Goal: Transaction & Acquisition: Purchase product/service

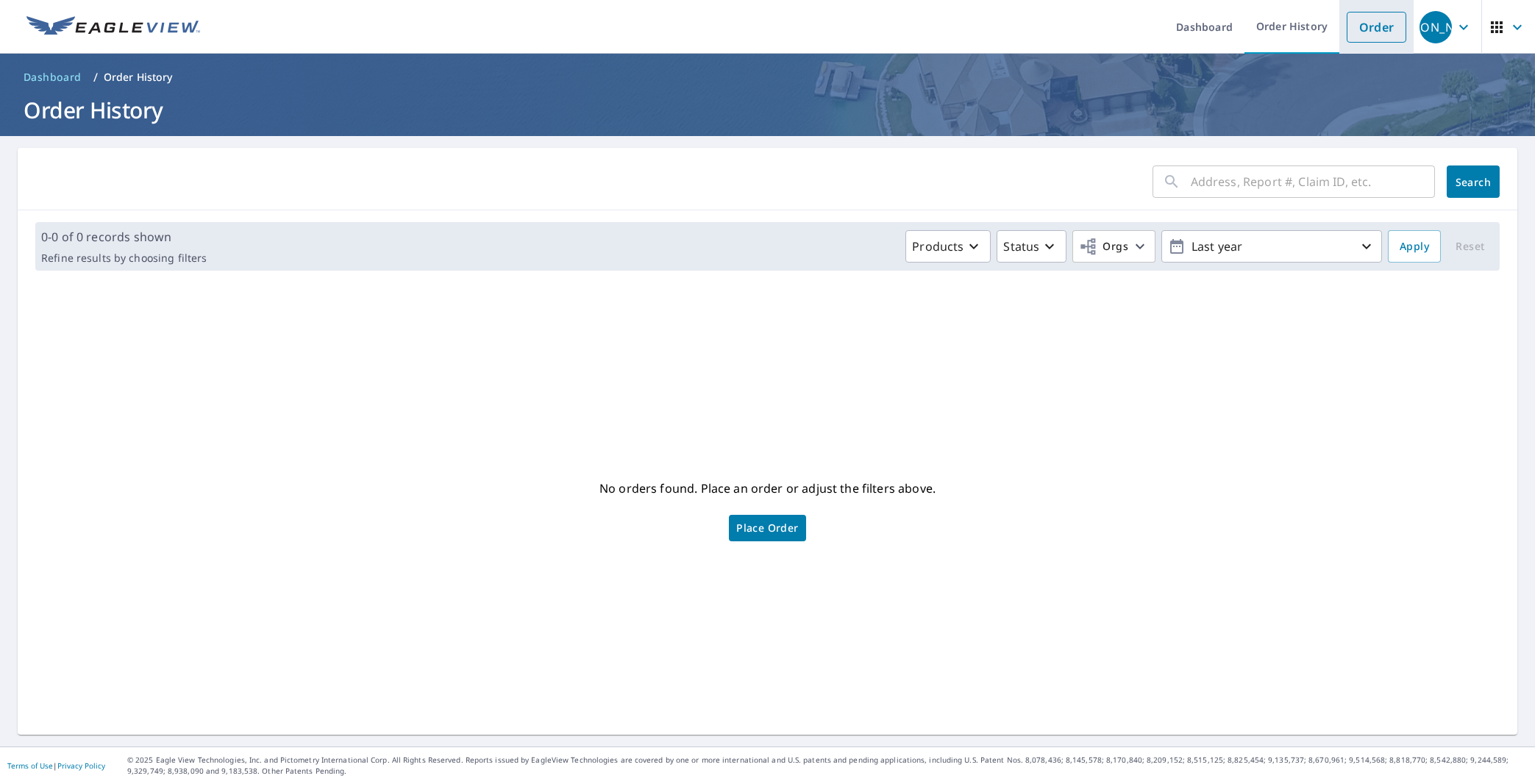
click at [1350, 27] on link "Order" at bounding box center [1376, 27] width 59 height 31
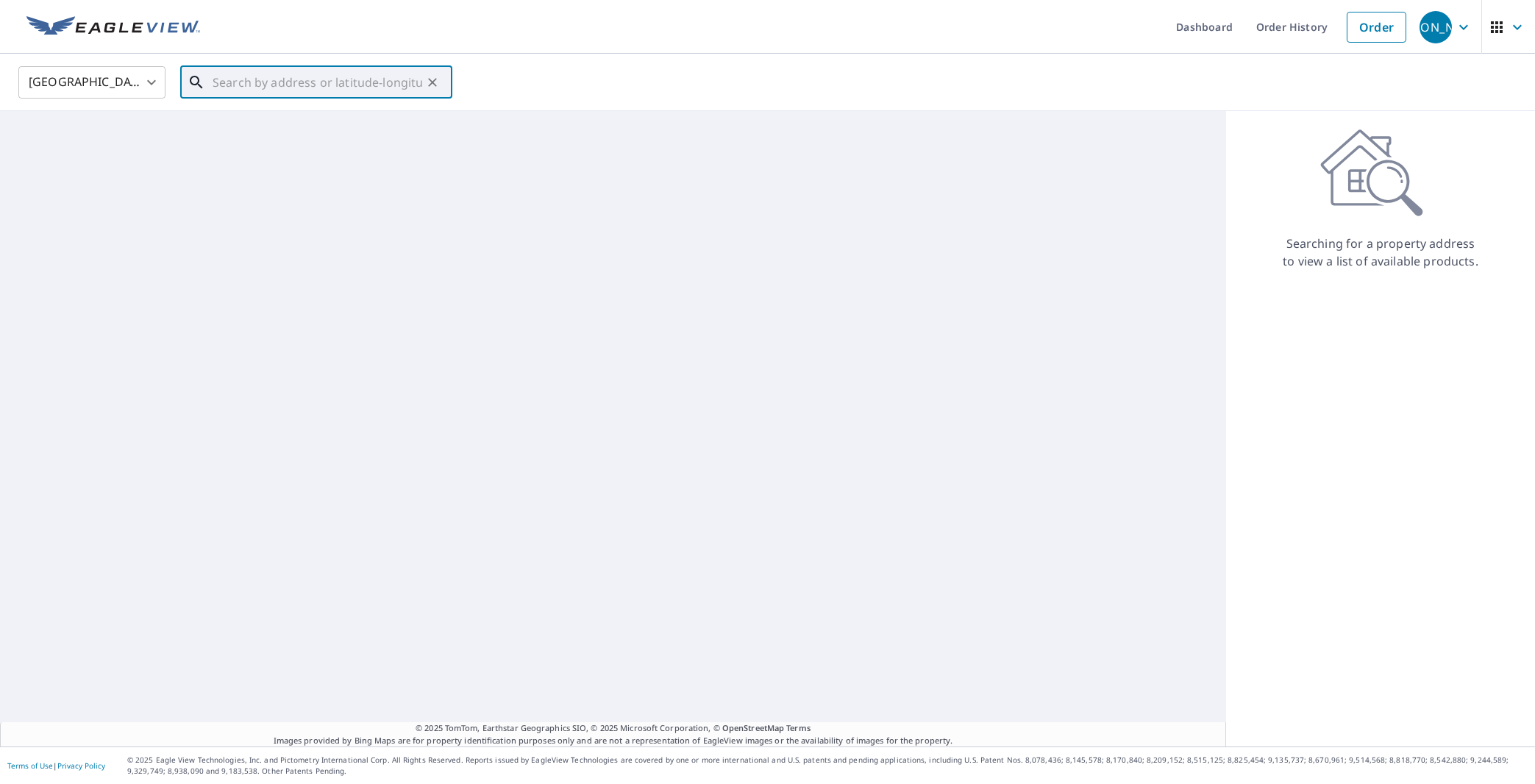
click at [268, 75] on input "text" at bounding box center [317, 82] width 210 height 42
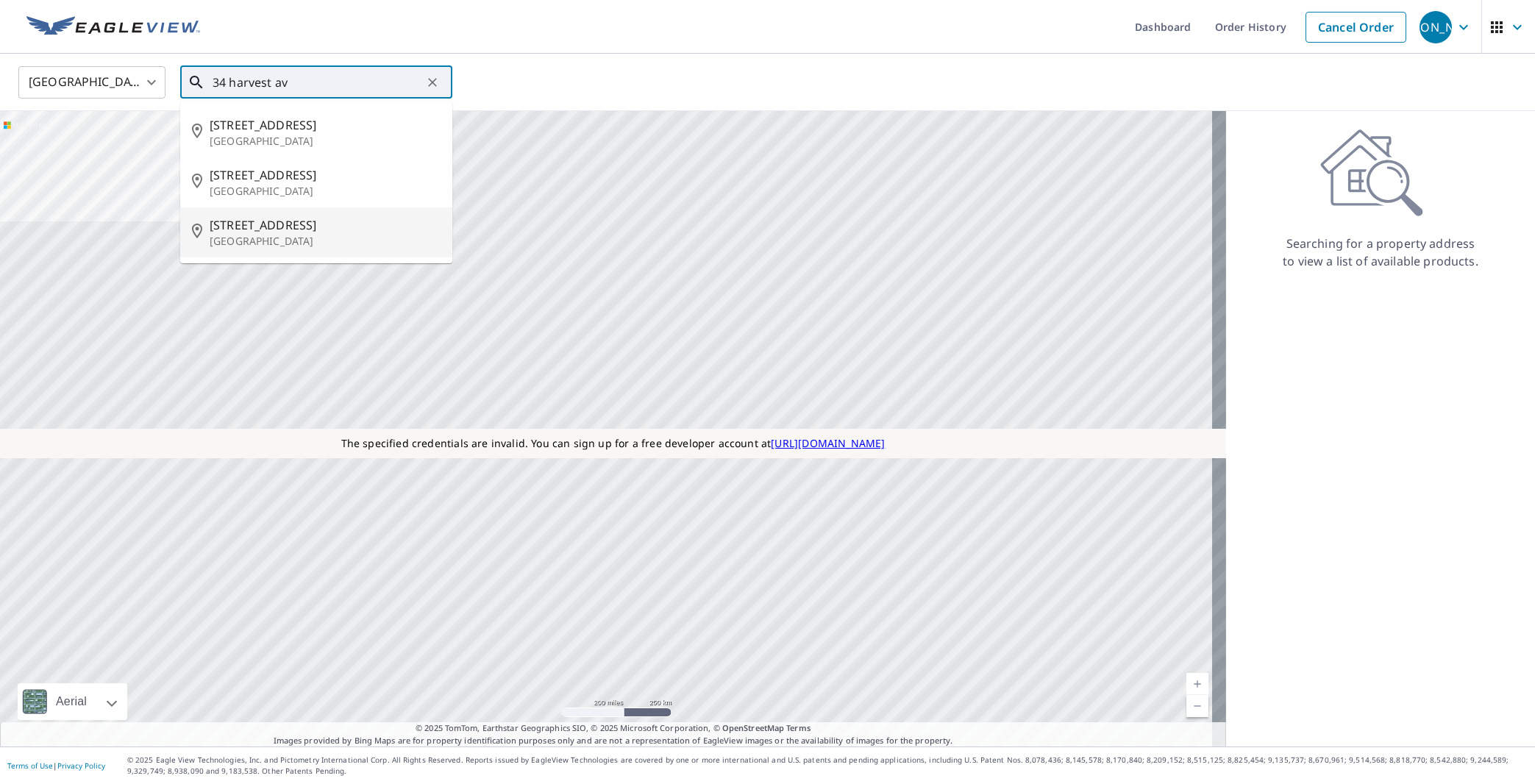
click at [291, 238] on p "[GEOGRAPHIC_DATA]" at bounding box center [325, 241] width 231 height 15
type input "[STREET_ADDRESS]"
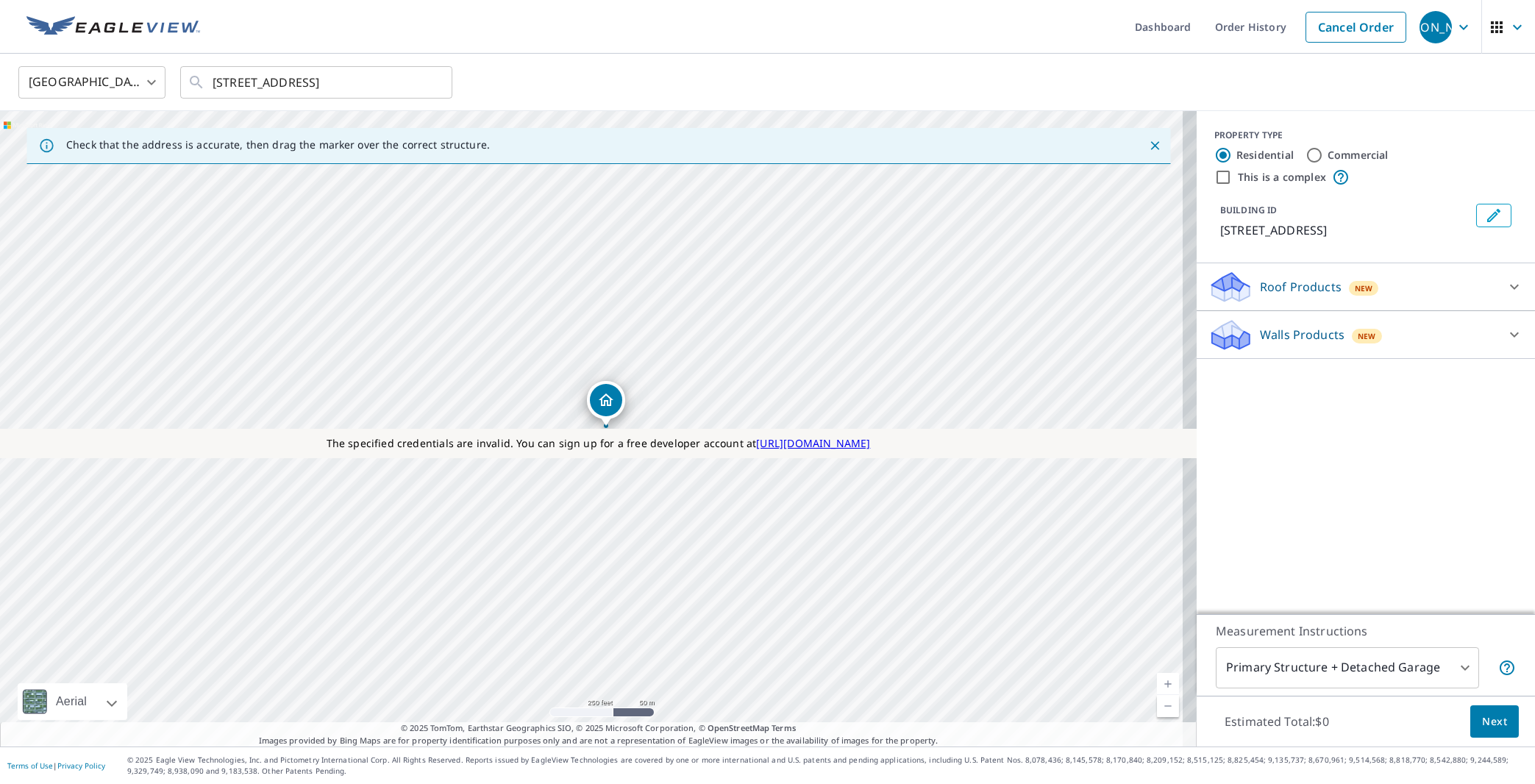
click at [1147, 148] on icon "Close" at bounding box center [1154, 145] width 15 height 15
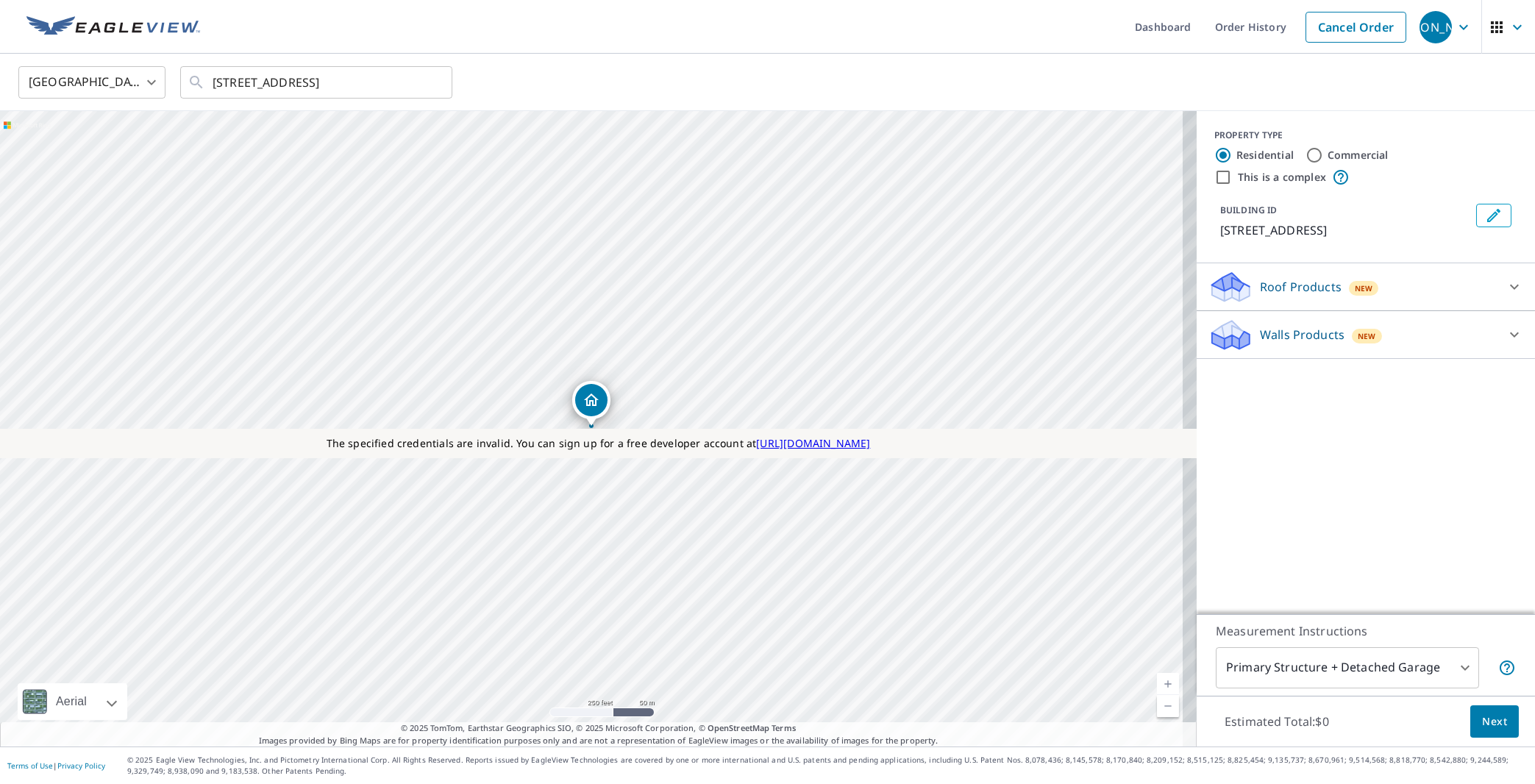
click at [1291, 289] on p "Roof Products" at bounding box center [1300, 287] width 82 height 18
click at [1260, 373] on p "Walls Products" at bounding box center [1302, 375] width 85 height 18
click at [1276, 376] on p "Walls Products" at bounding box center [1302, 374] width 85 height 18
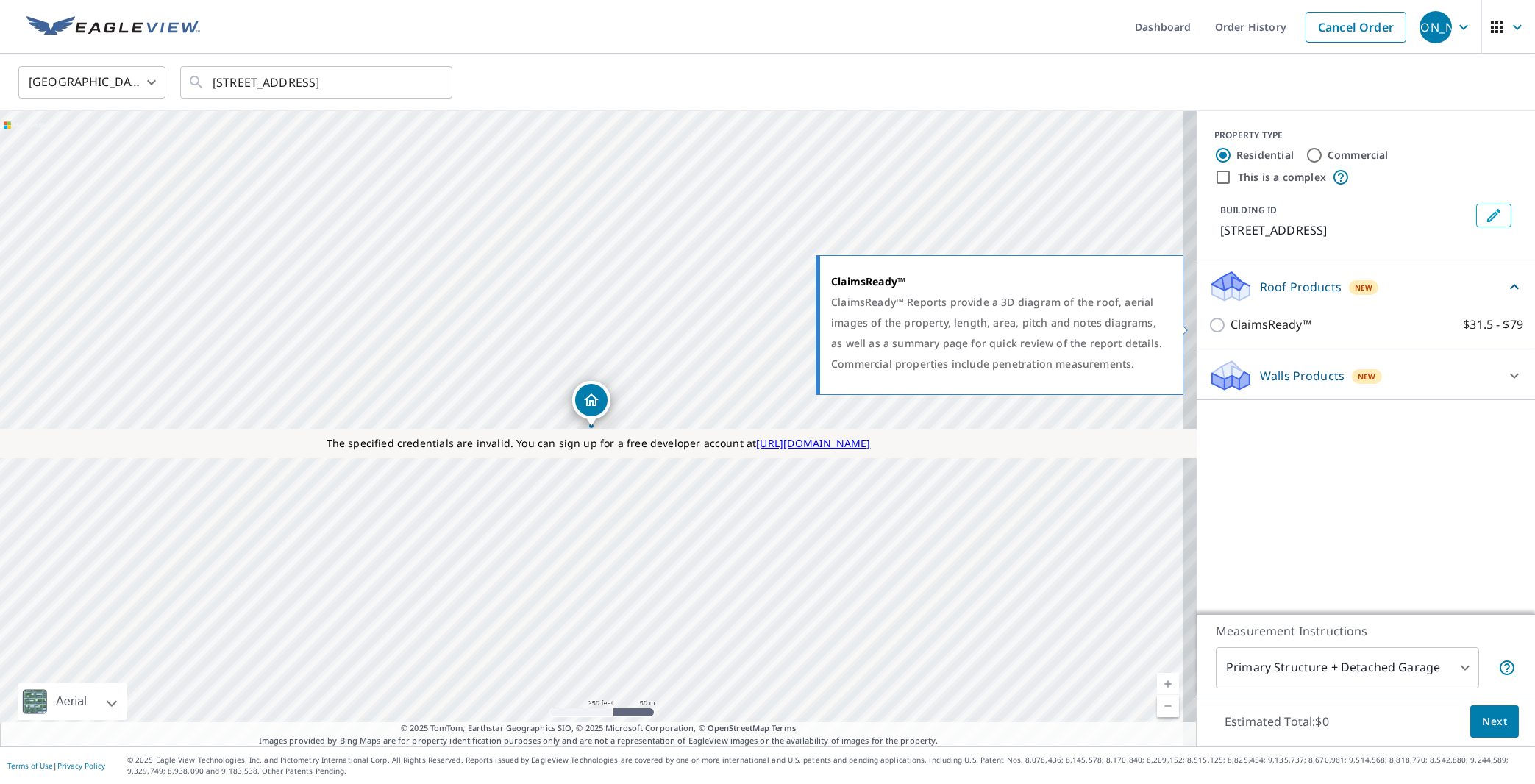
click at [1209, 330] on input "ClaimsReady™ $31.5 - $79" at bounding box center [1220, 324] width 22 height 18
checkbox input "true"
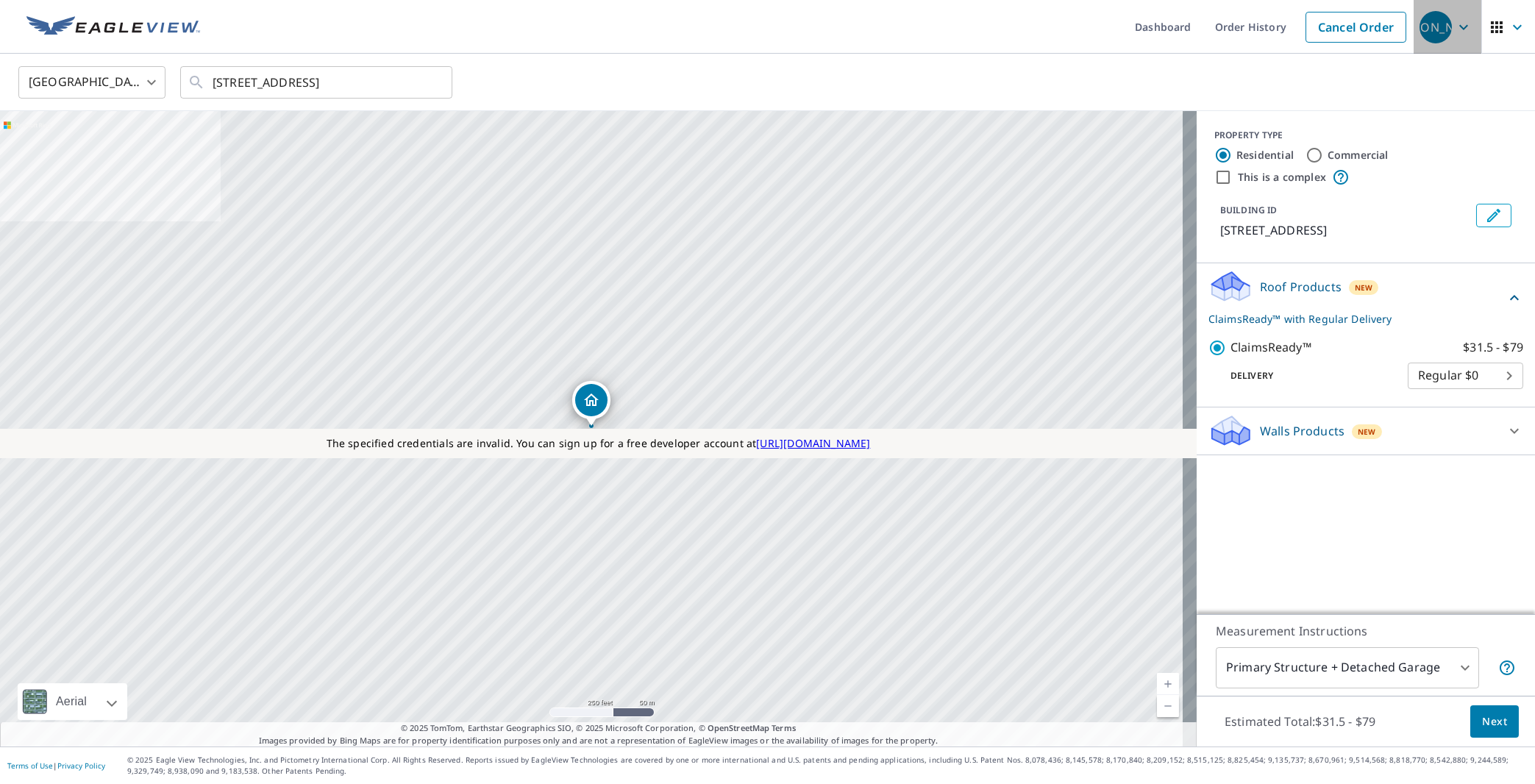
click at [1451, 37] on span "[PERSON_NAME]" at bounding box center [1447, 27] width 56 height 35
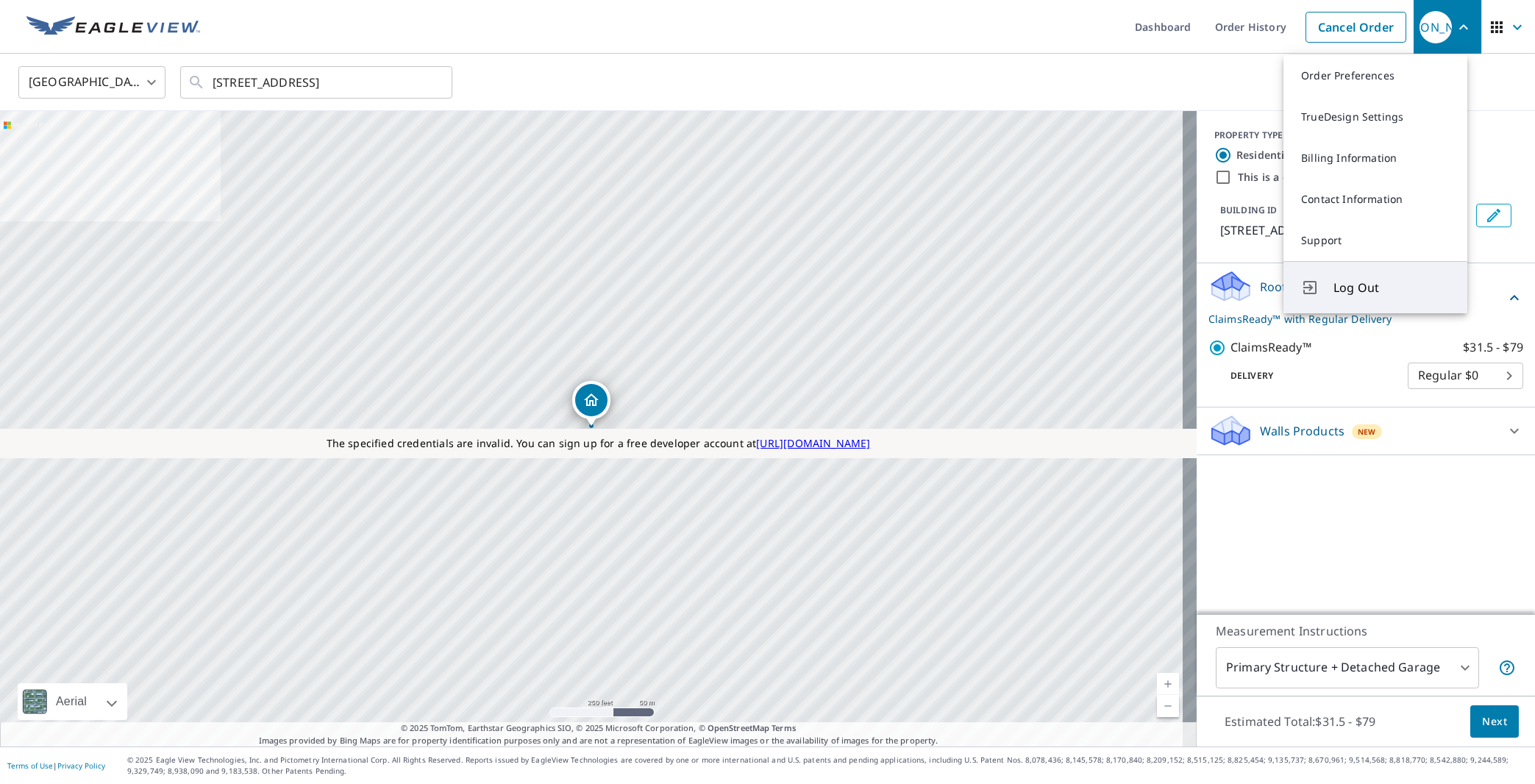
click at [1358, 291] on span "Log Out" at bounding box center [1391, 287] width 116 height 18
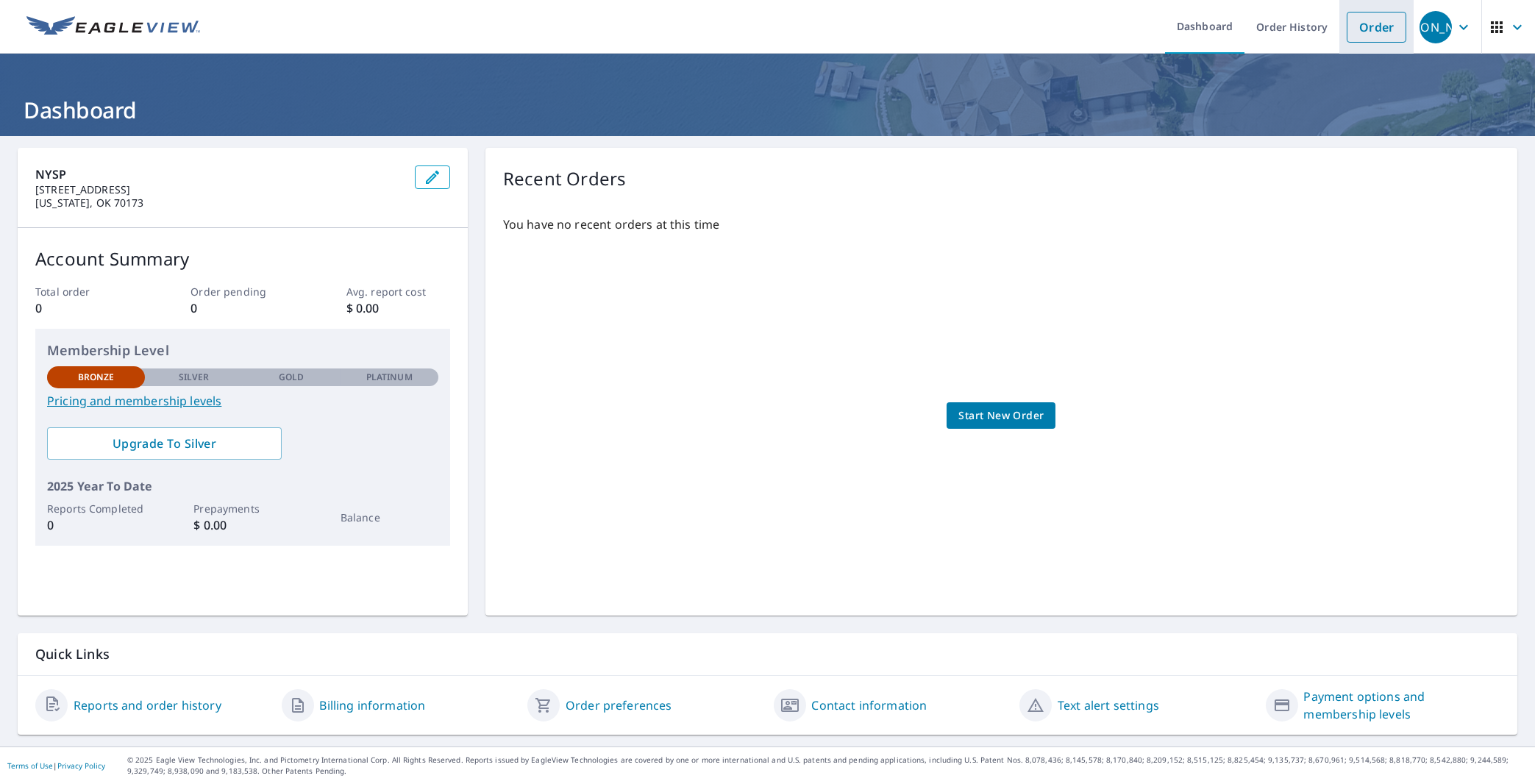
click at [1349, 25] on link "Order" at bounding box center [1376, 27] width 59 height 31
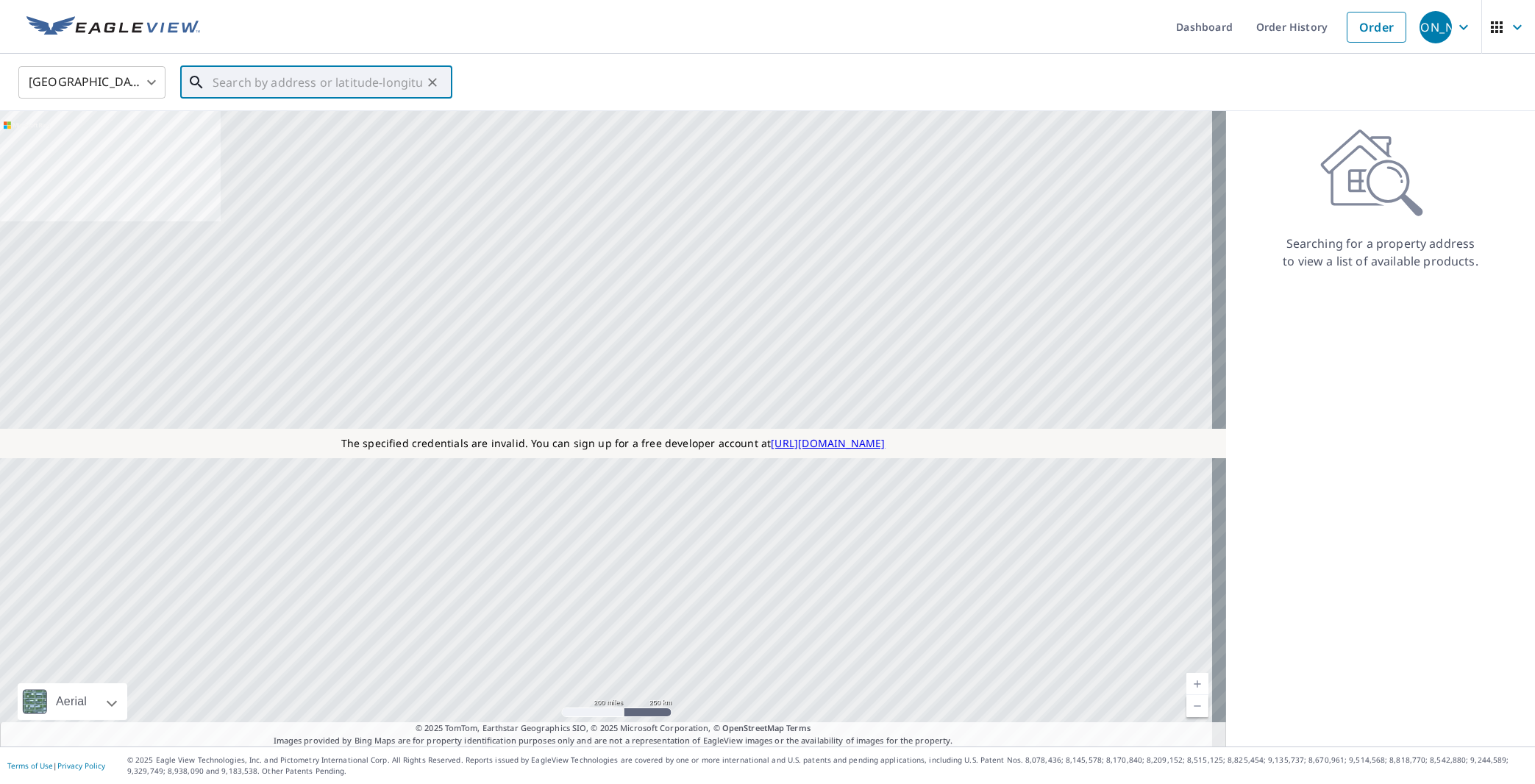
click at [276, 88] on input "text" at bounding box center [317, 82] width 210 height 42
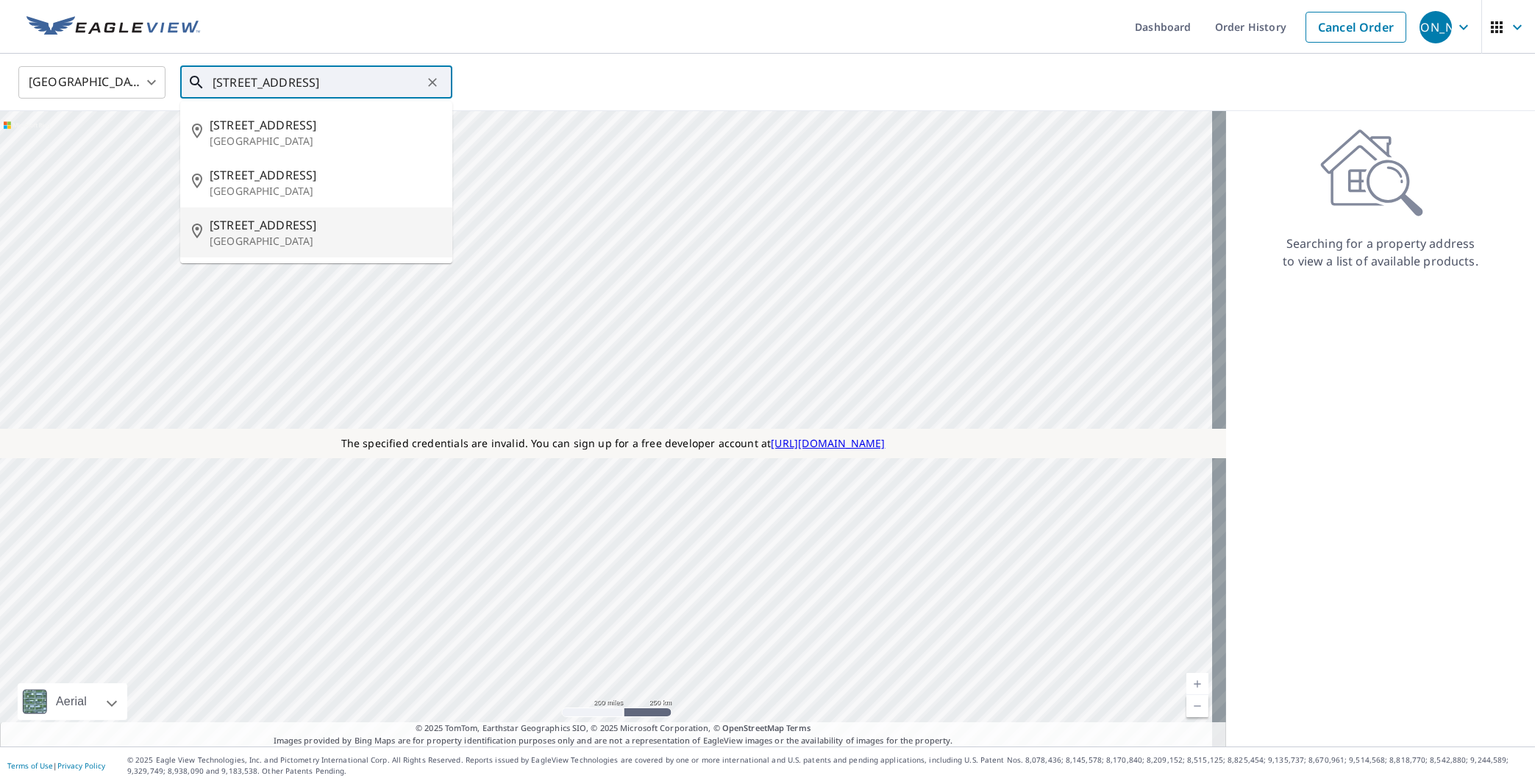
click at [293, 235] on p "[GEOGRAPHIC_DATA]" at bounding box center [325, 241] width 231 height 15
type input "[STREET_ADDRESS]"
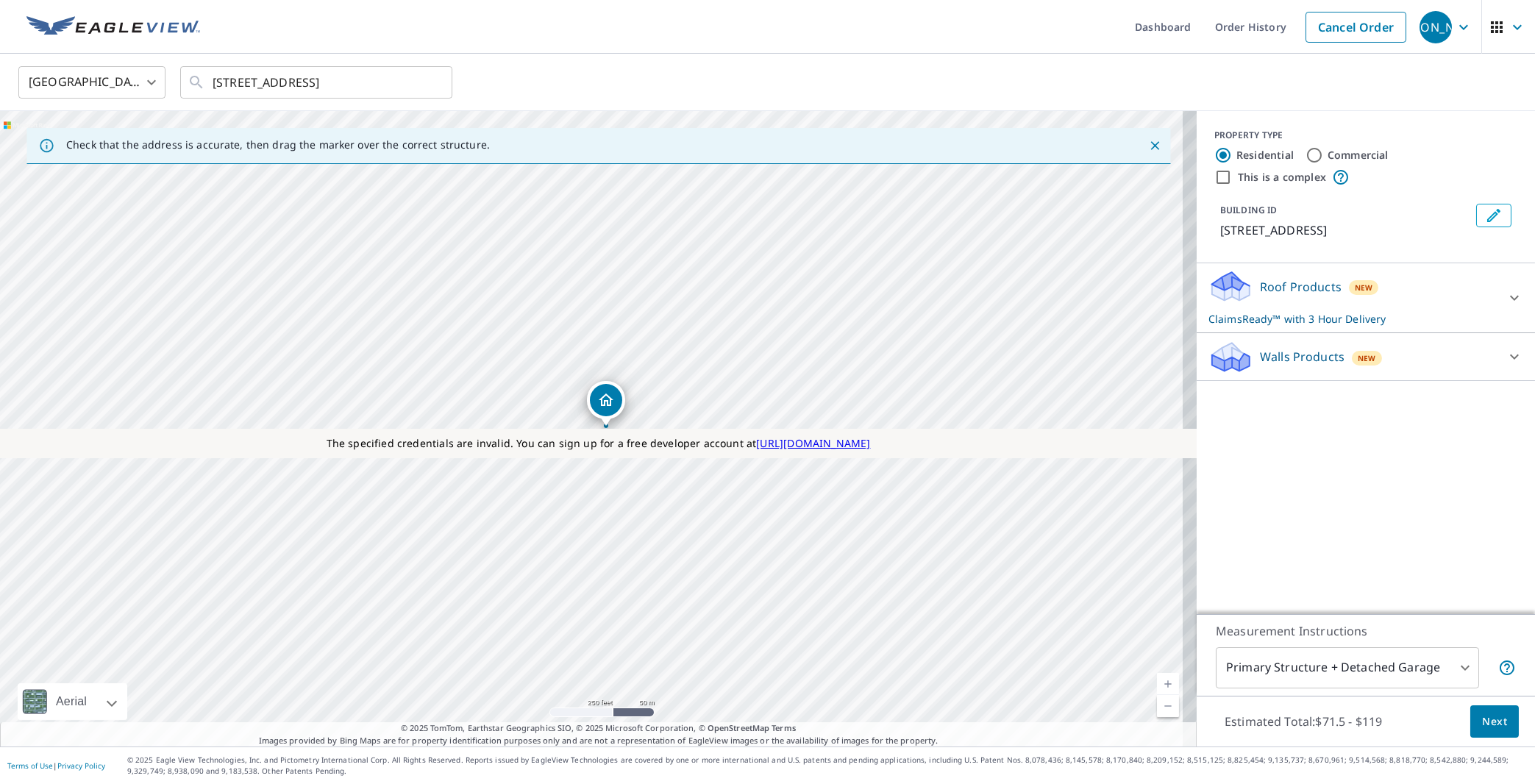
click at [1294, 289] on p "Roof Products" at bounding box center [1300, 287] width 82 height 18
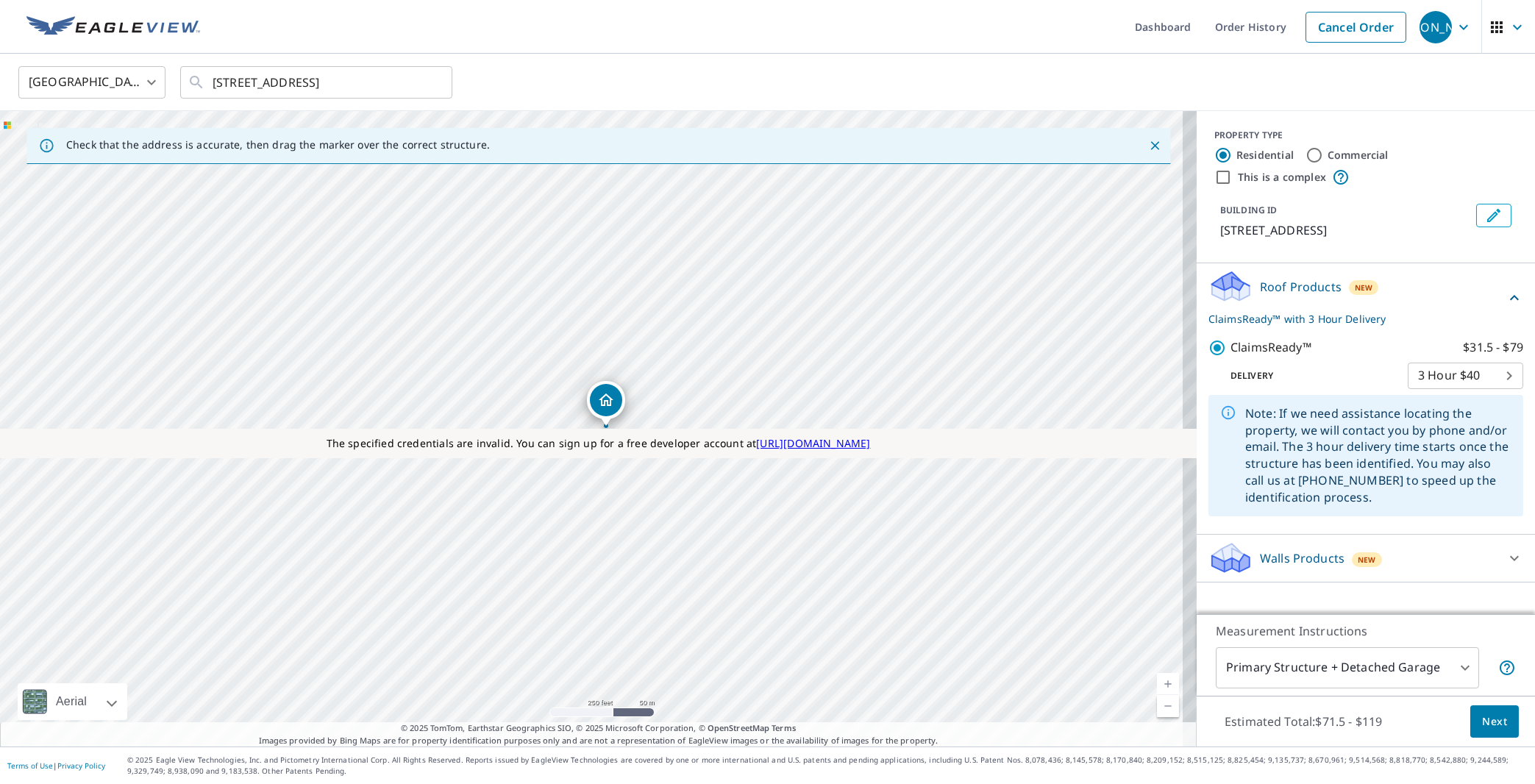
click at [1287, 560] on p "Walls Products" at bounding box center [1302, 557] width 85 height 18
click at [1439, 29] on span "[PERSON_NAME]" at bounding box center [1447, 27] width 56 height 35
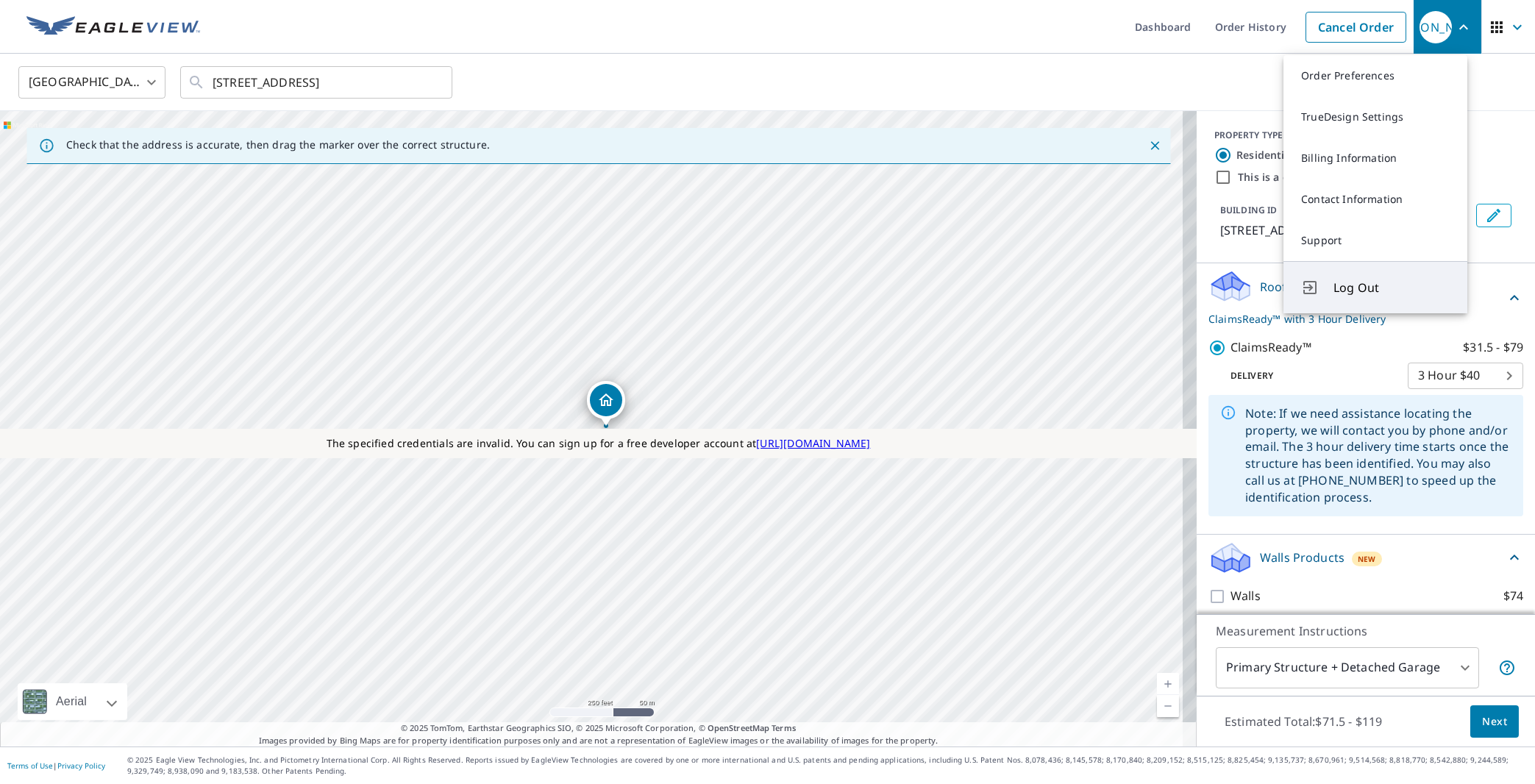
click at [1354, 290] on span "Log Out" at bounding box center [1391, 287] width 116 height 18
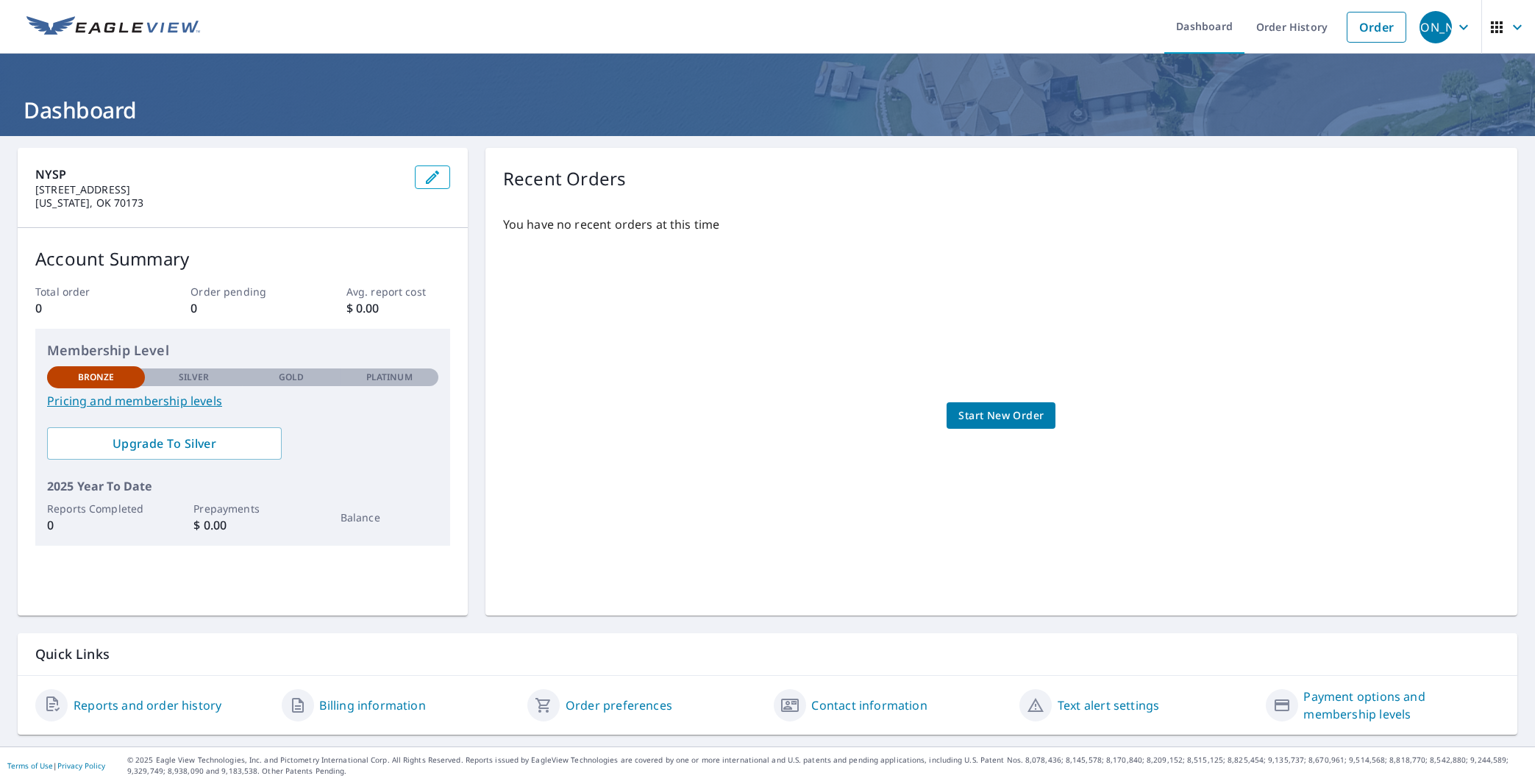
click at [620, 111] on h1 "Dashboard" at bounding box center [768, 109] width 1500 height 30
click at [1363, 33] on link "Order" at bounding box center [1376, 27] width 59 height 31
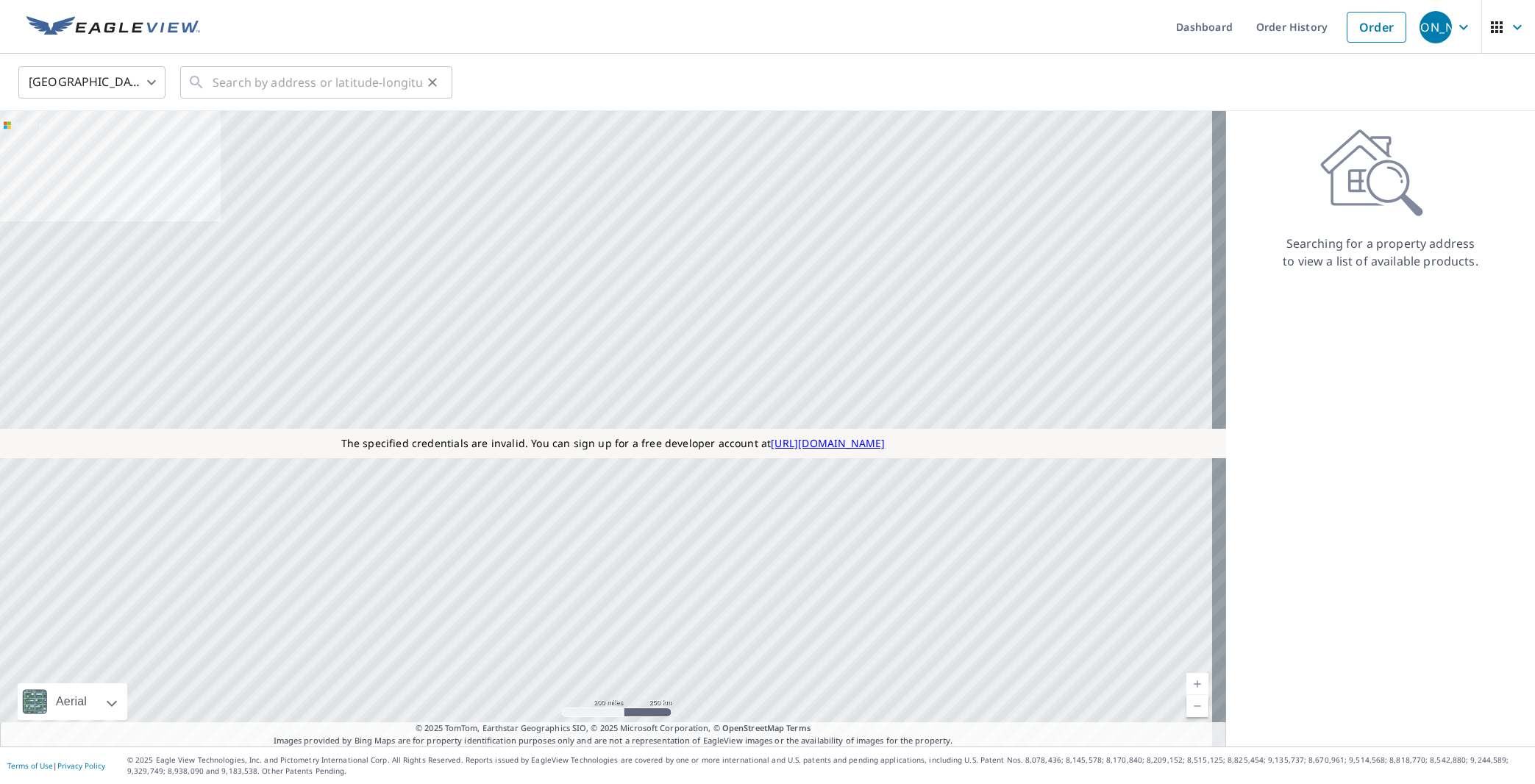
click at [205, 79] on div "​" at bounding box center [316, 82] width 272 height 32
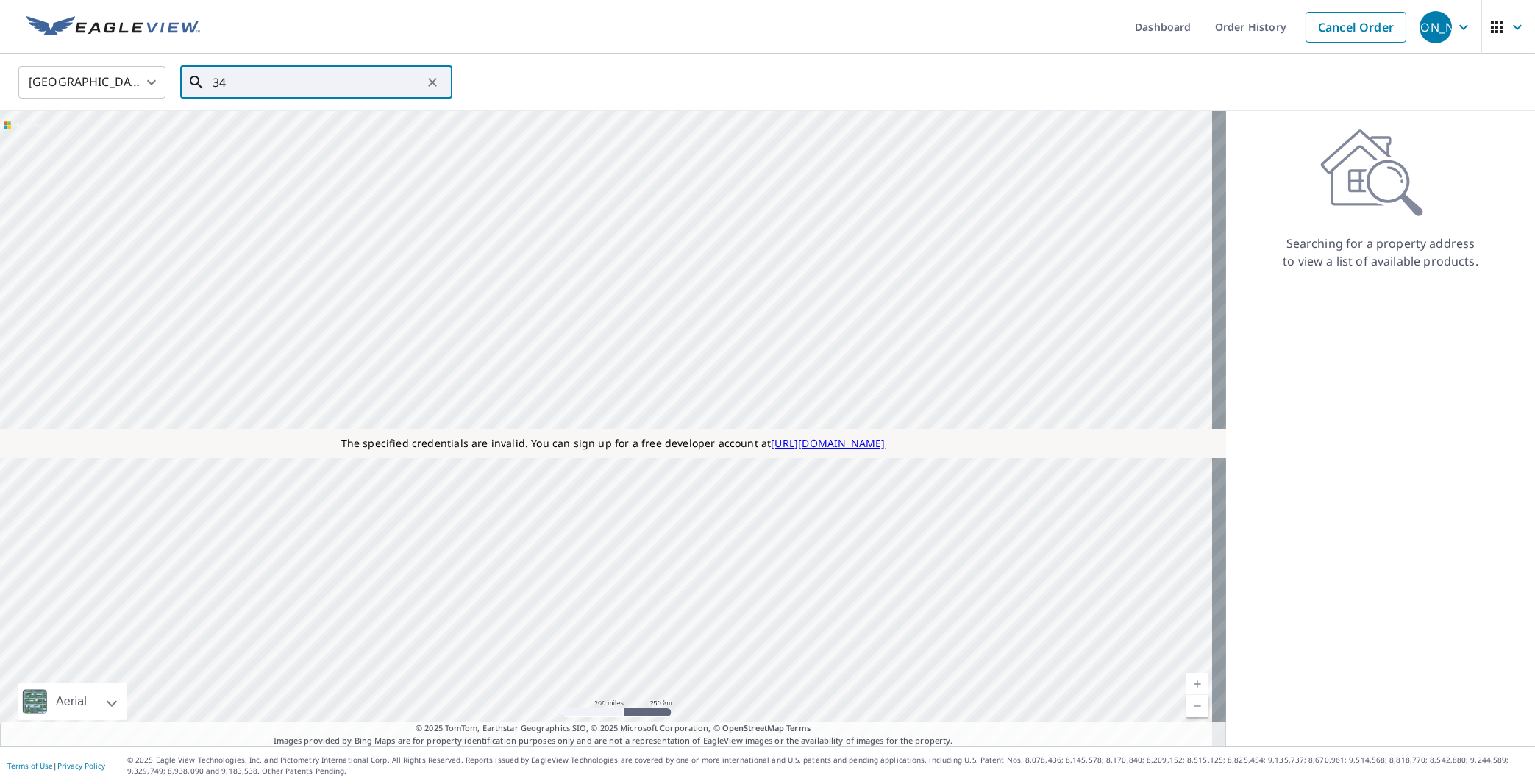
type input "3"
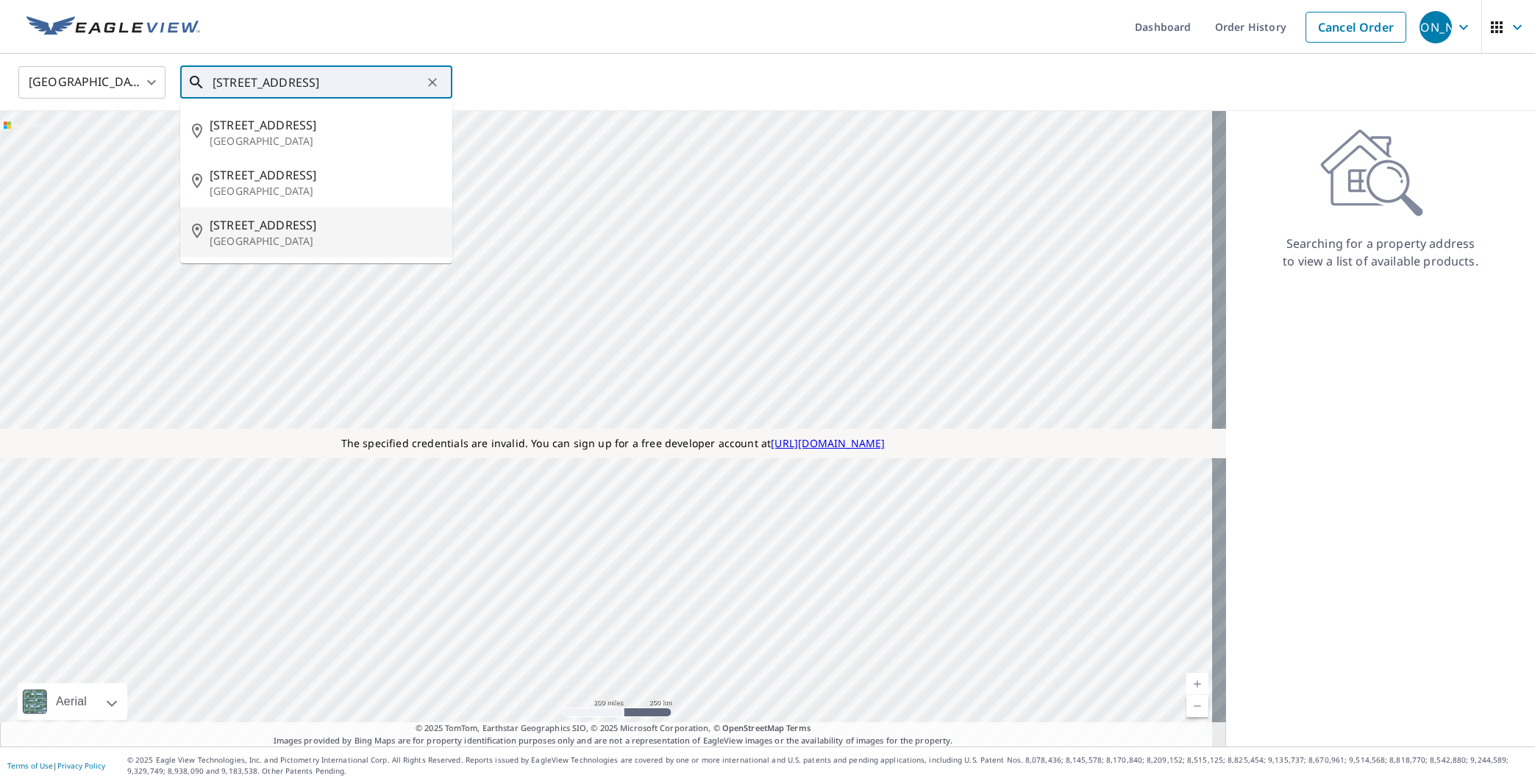
drag, startPoint x: 279, startPoint y: 232, endPoint x: 1363, endPoint y: 110, distance: 1090.8
click at [279, 233] on span "34 Harvest Ave" at bounding box center [325, 224] width 231 height 18
type input "34 Harvest Ave Staten Island, NY 10310"
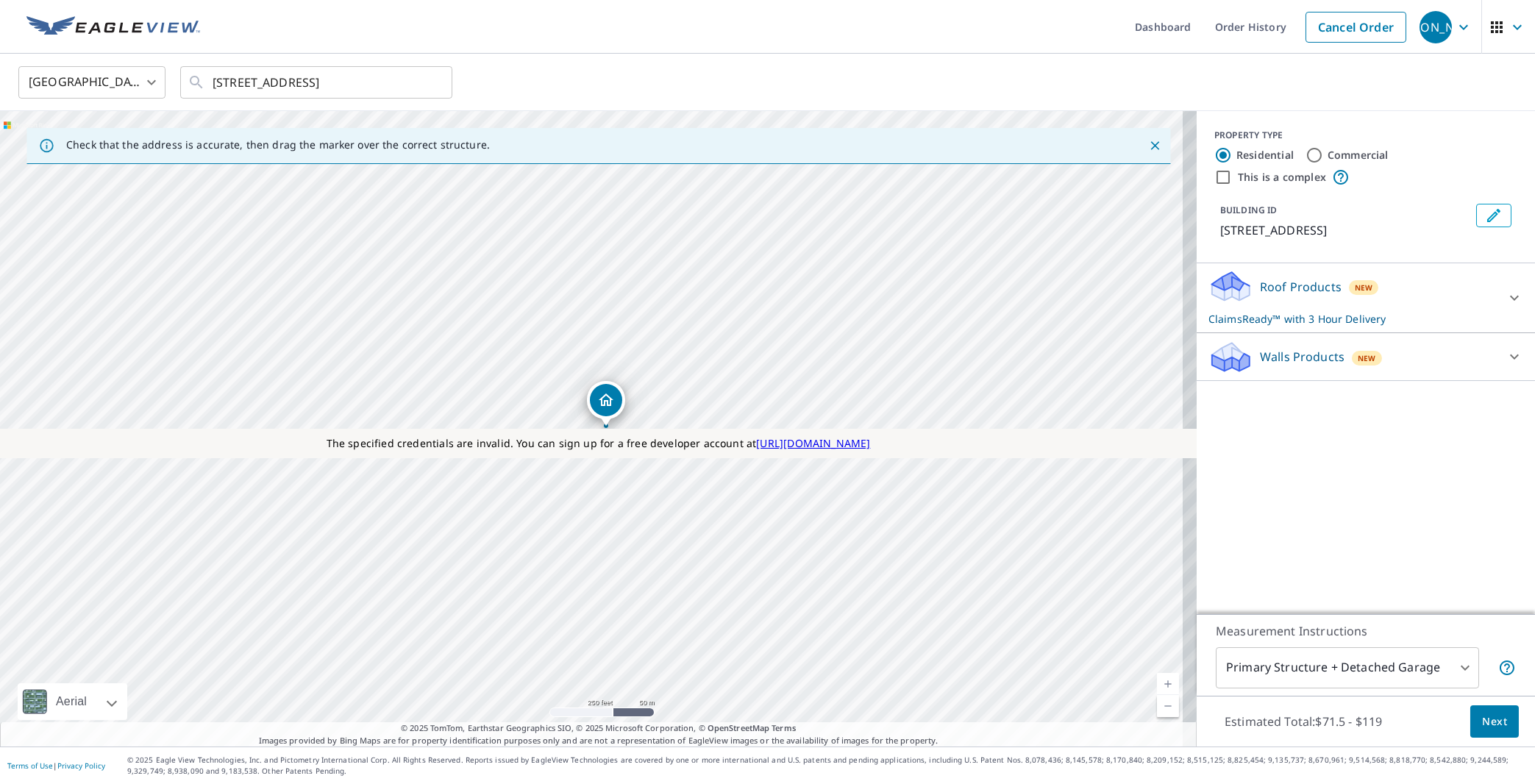
click at [1260, 288] on p "Roof Products" at bounding box center [1300, 287] width 82 height 18
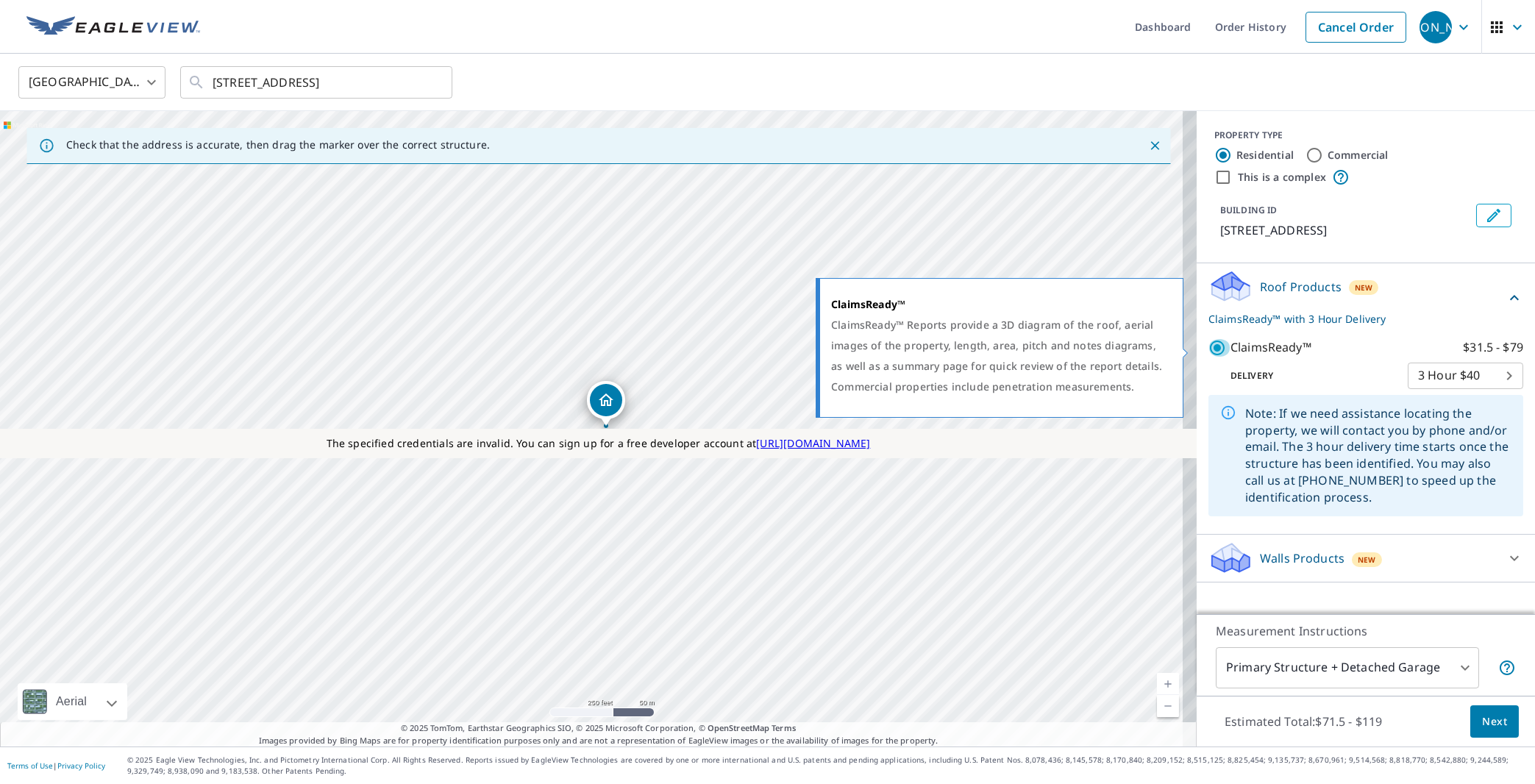
click at [1209, 349] on input "ClaimsReady™ $31.5 - $79" at bounding box center [1220, 347] width 22 height 18
checkbox input "false"
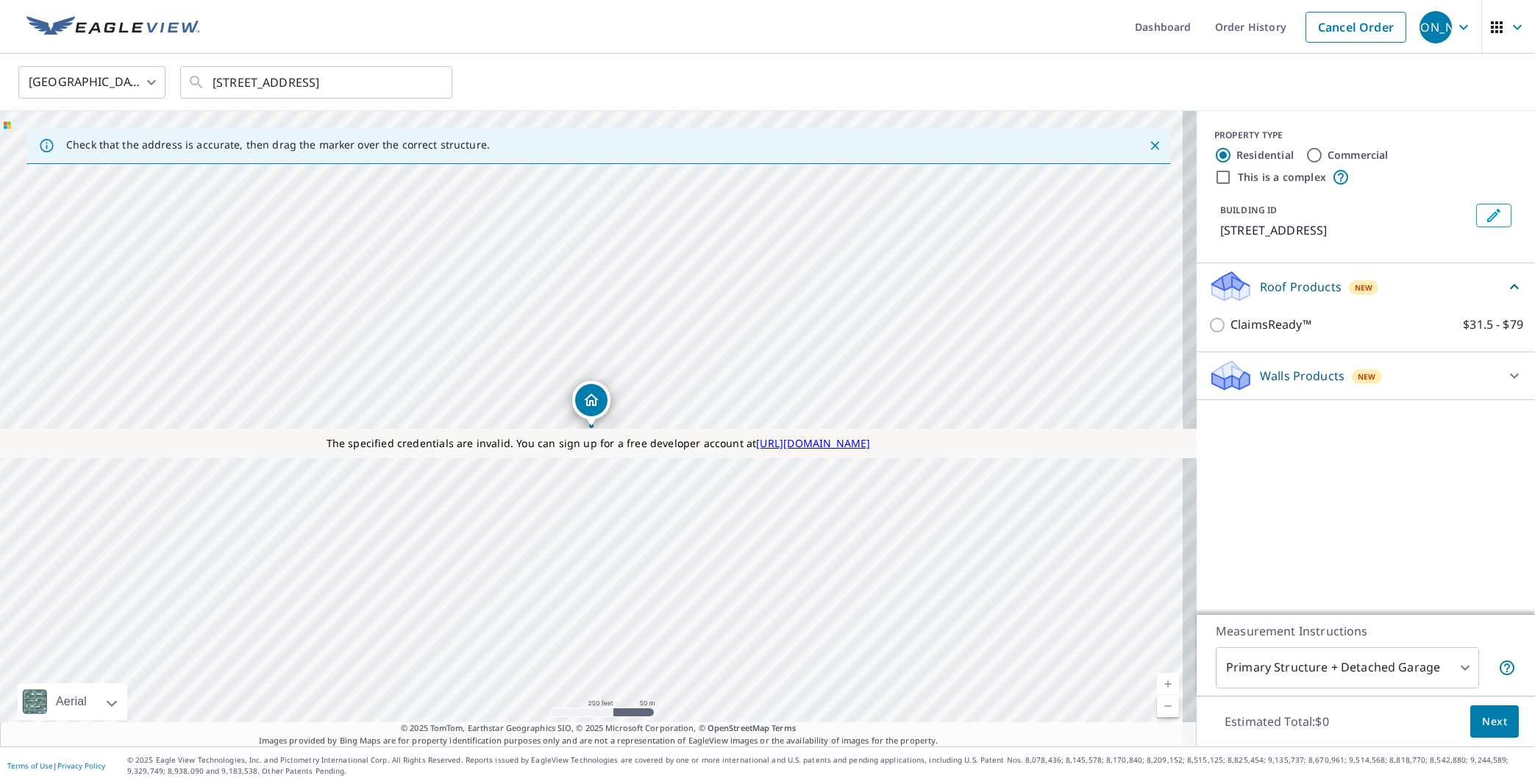
click at [1290, 368] on p "Walls Products" at bounding box center [1302, 375] width 85 height 18
click at [1270, 284] on p "Roof Products" at bounding box center [1300, 287] width 82 height 18
click at [1288, 287] on p "Roof Products" at bounding box center [1300, 287] width 82 height 18
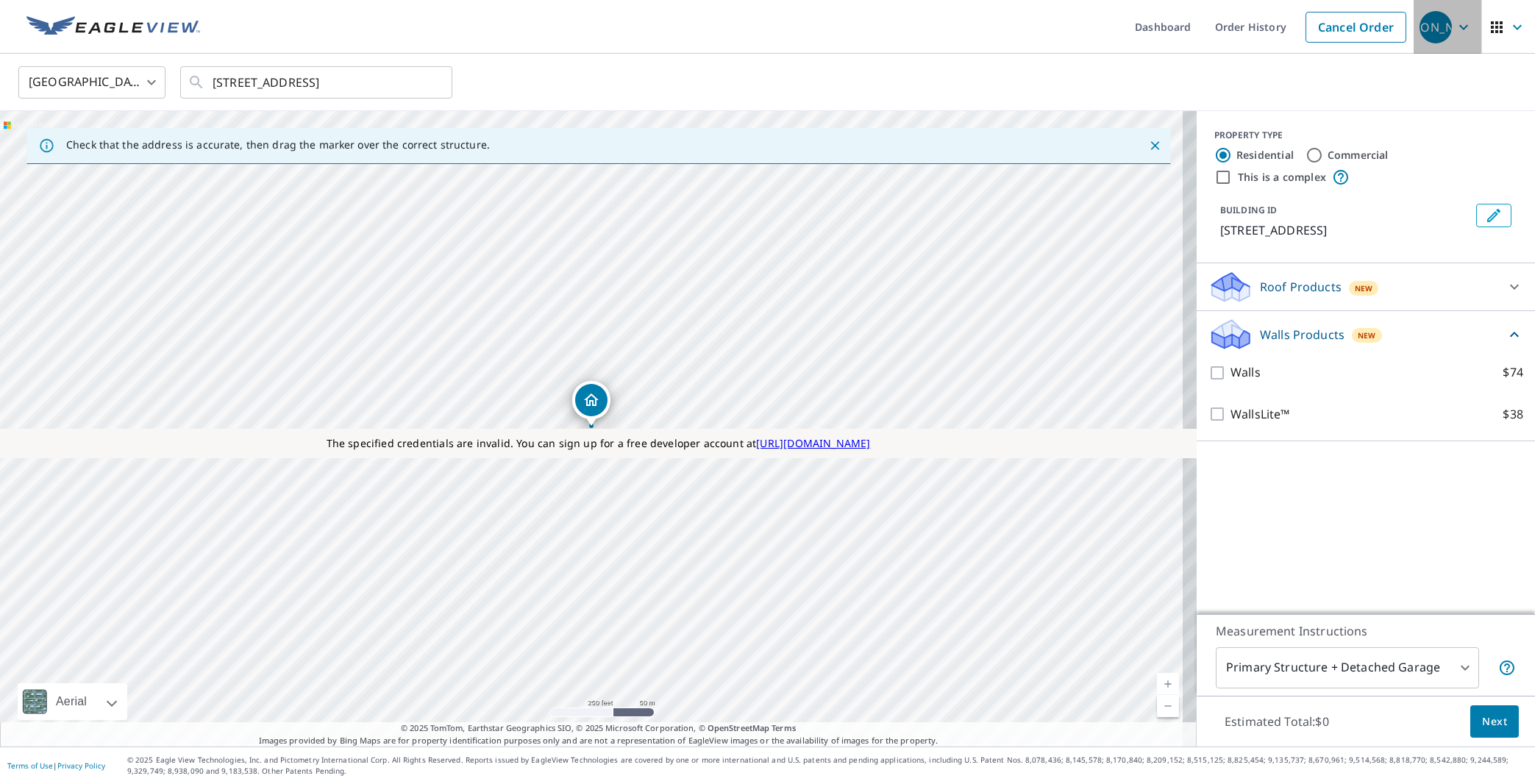
click at [1455, 32] on icon "button" at bounding box center [1463, 27] width 18 height 18
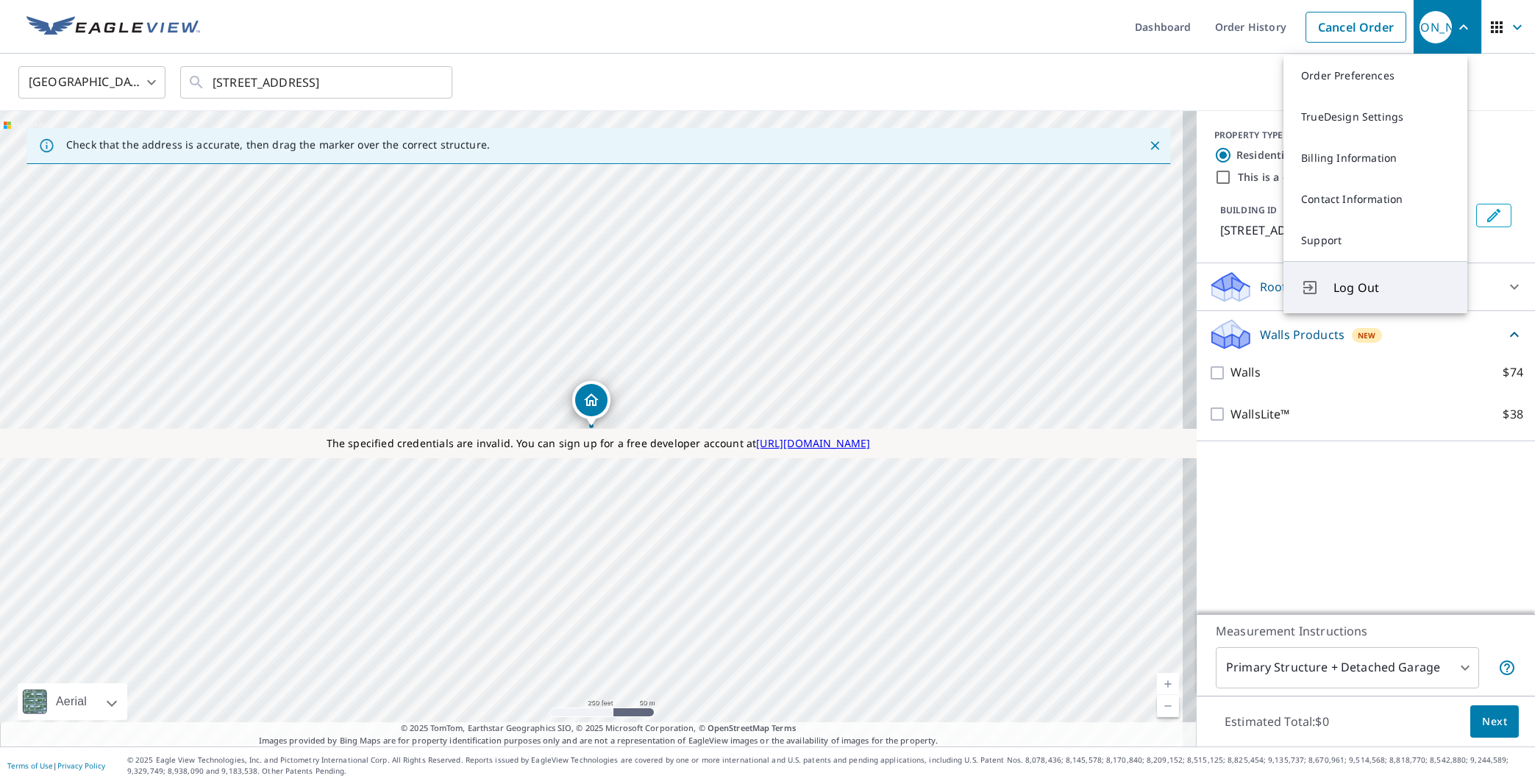
click at [1354, 294] on span "Log Out" at bounding box center [1391, 287] width 116 height 18
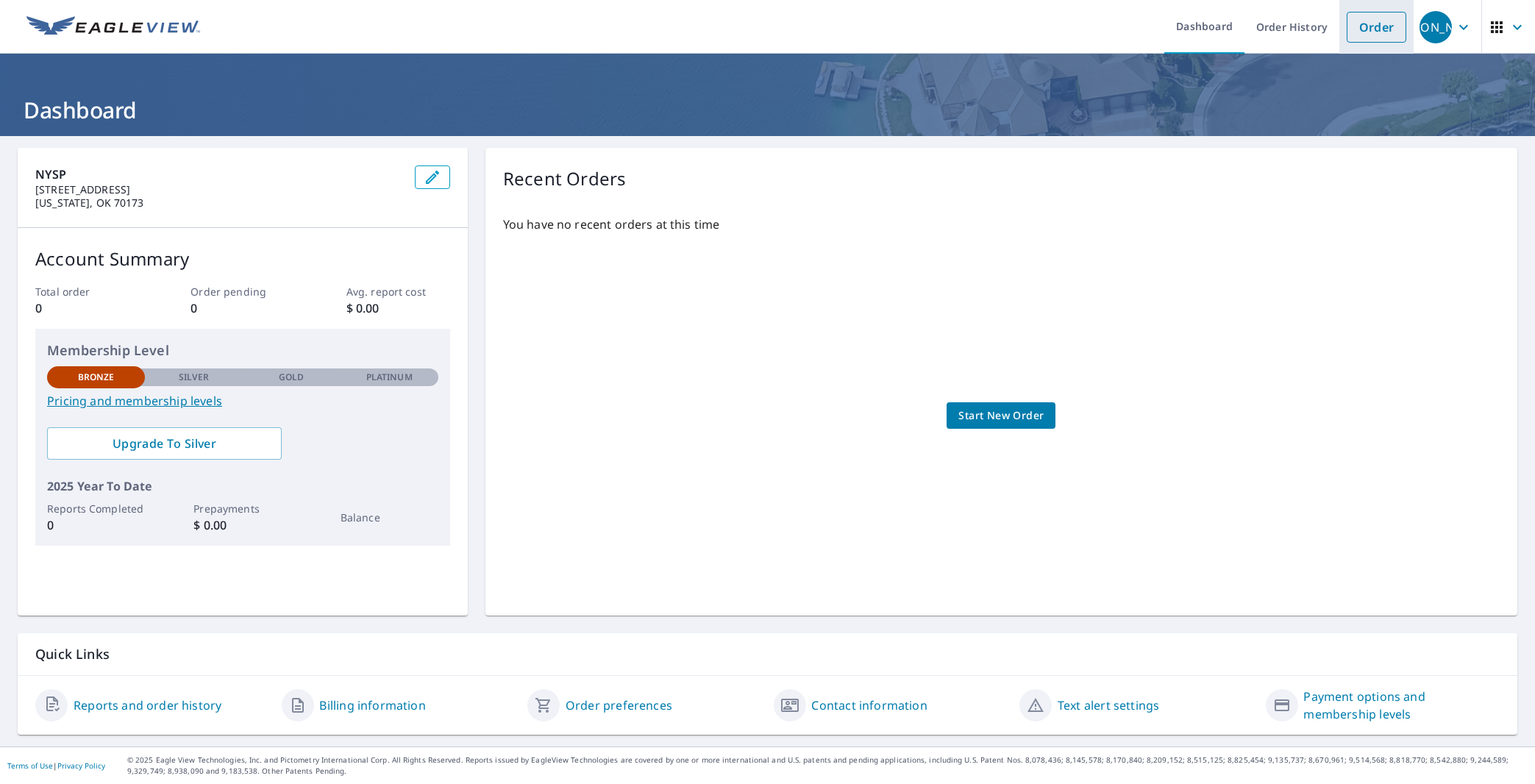
click at [1365, 31] on link "Order" at bounding box center [1376, 27] width 59 height 31
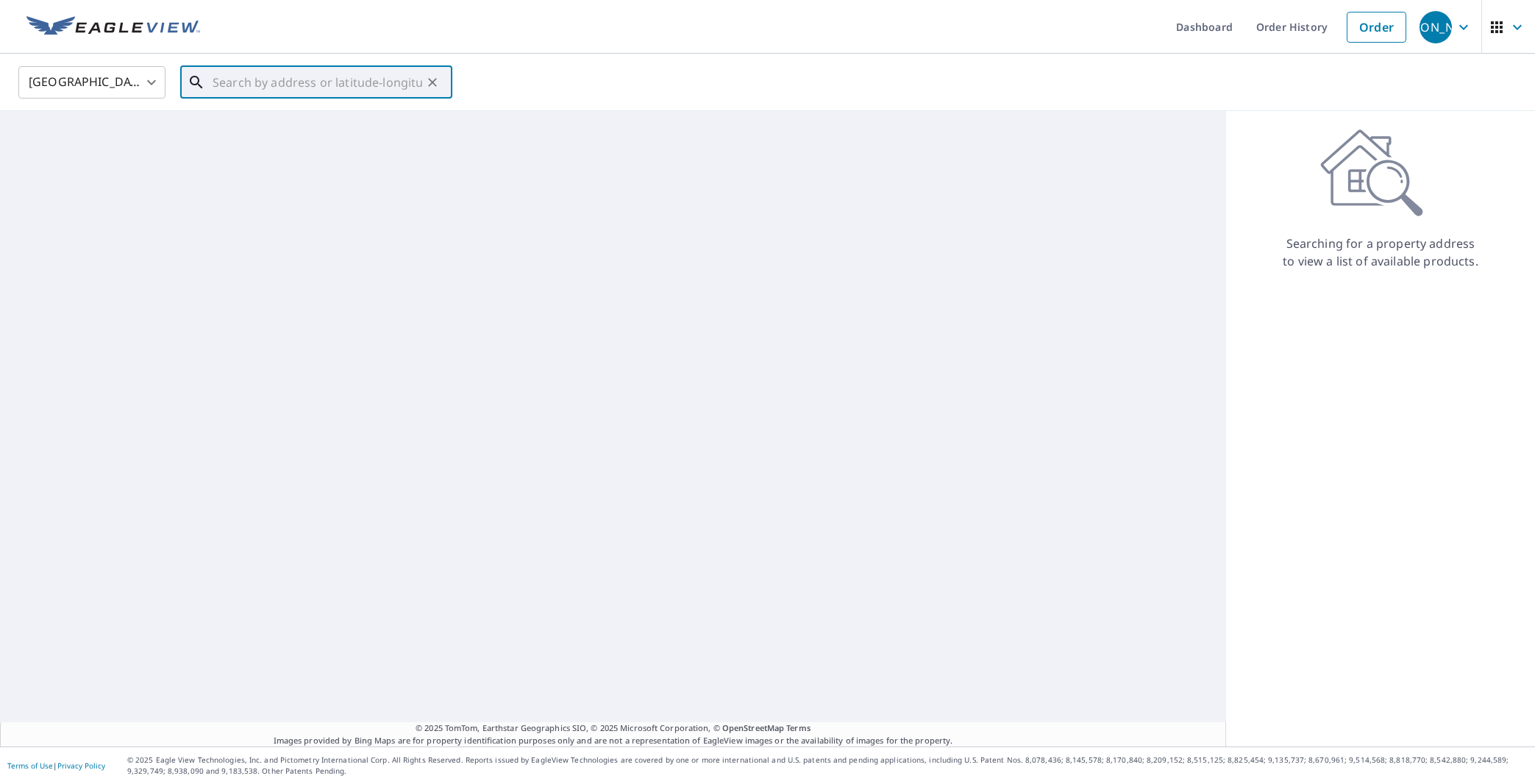
click at [318, 85] on input "text" at bounding box center [317, 82] width 210 height 42
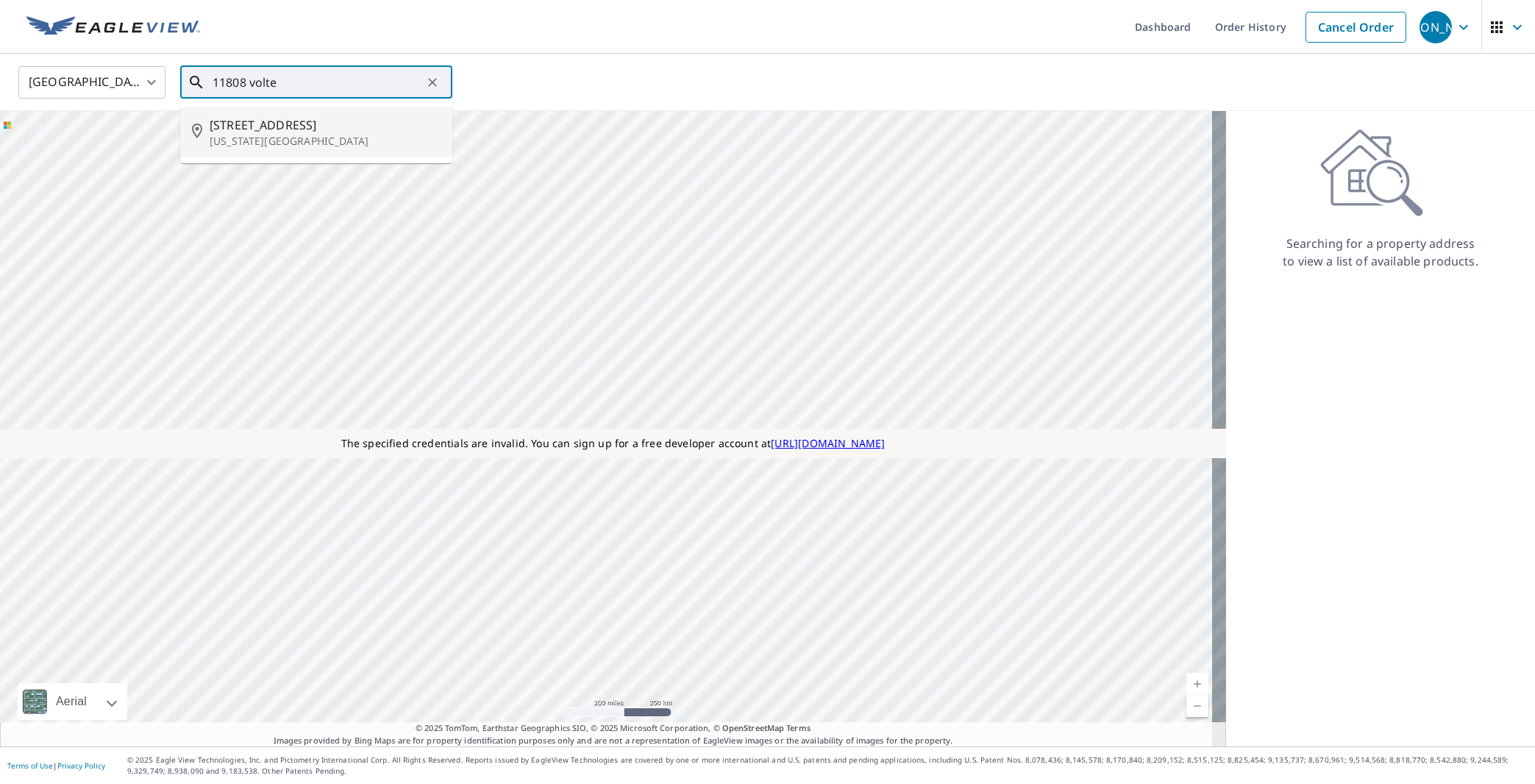
click at [303, 152] on li "[STREET_ADDRESS][US_STATE]" at bounding box center [316, 132] width 272 height 50
type input "[STREET_ADDRESS][US_STATE]"
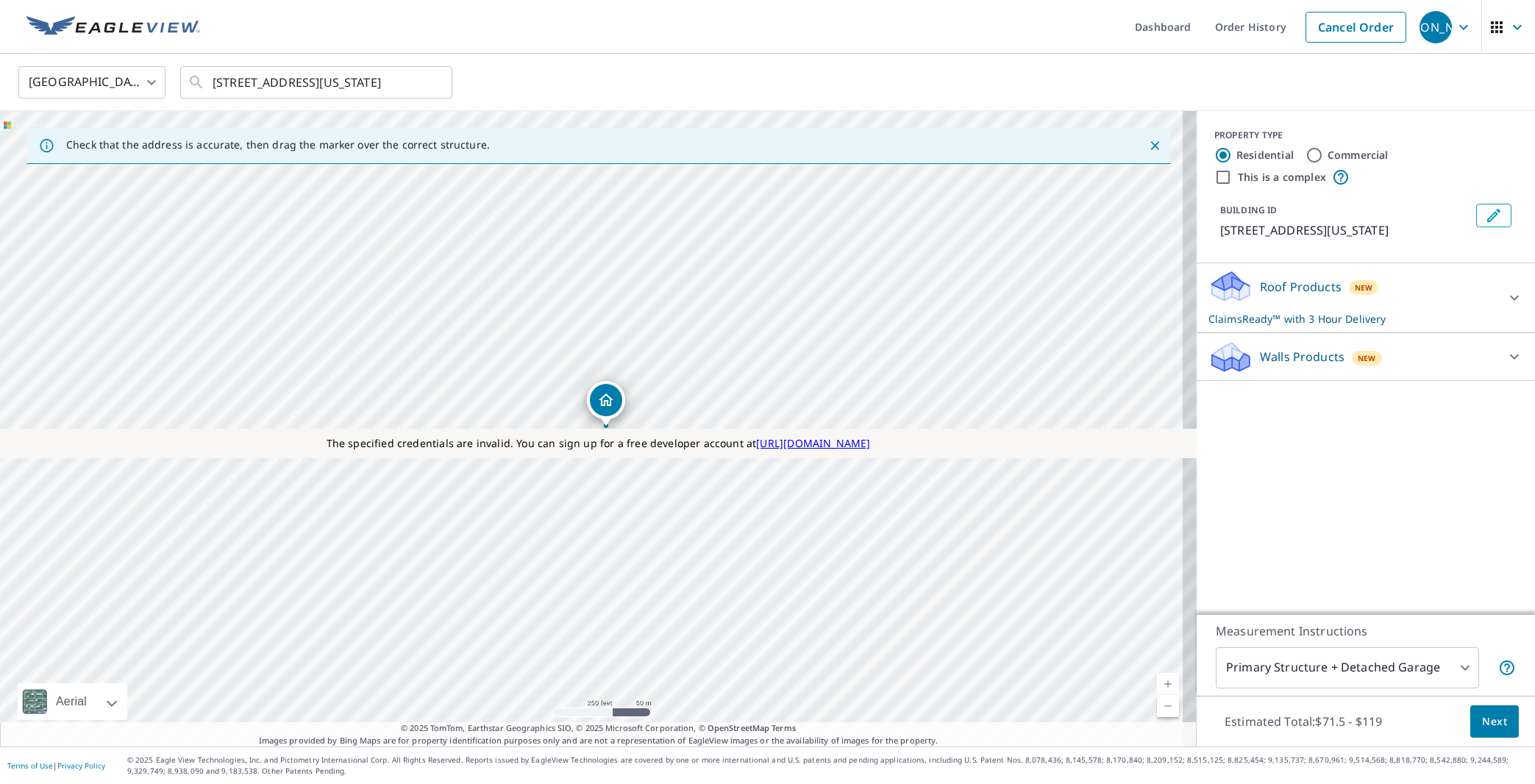
click at [1279, 296] on p "Roof Products" at bounding box center [1300, 287] width 82 height 18
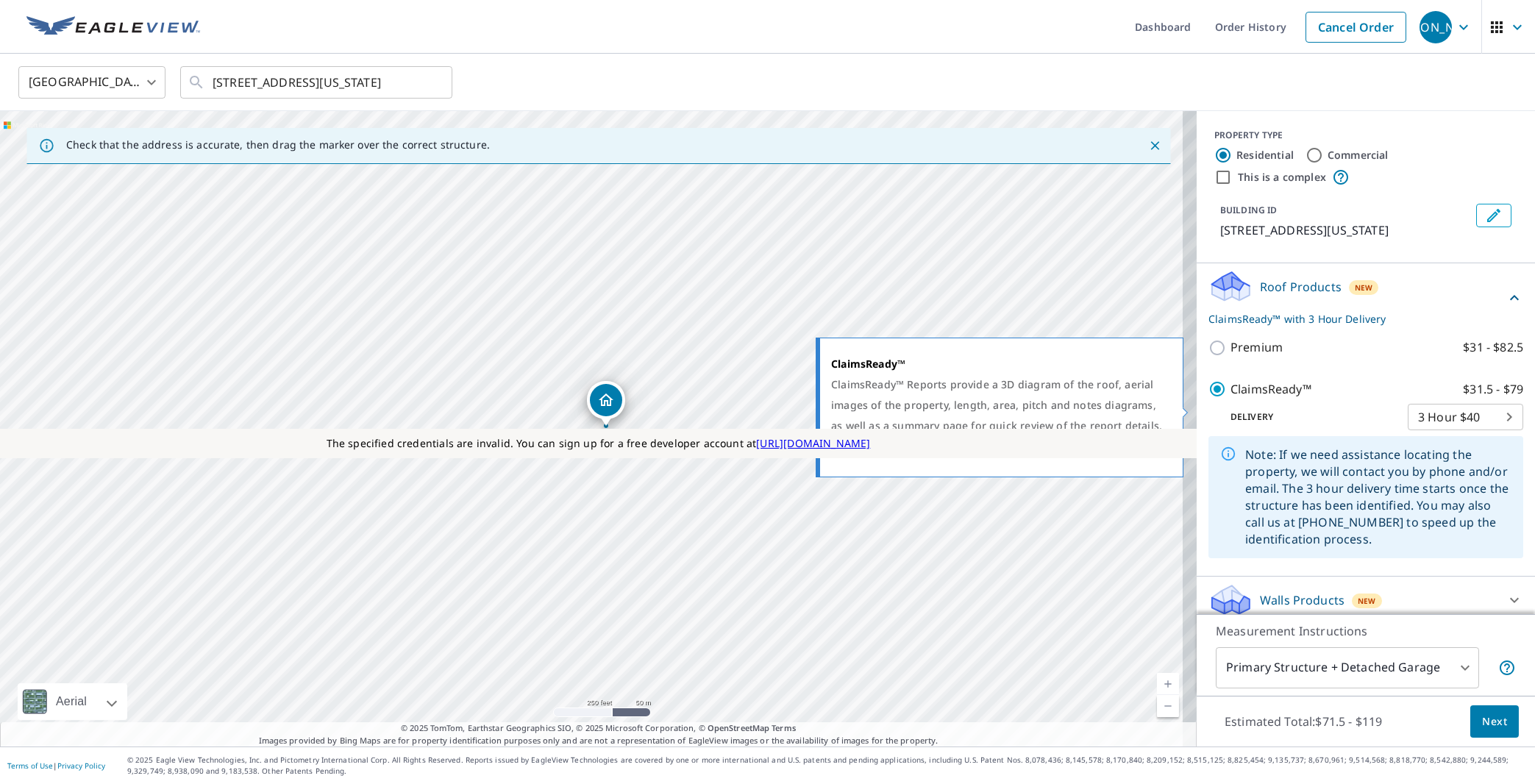
click at [1209, 397] on input "ClaimsReady™ $31.5 - $79" at bounding box center [1220, 389] width 22 height 18
checkbox input "false"
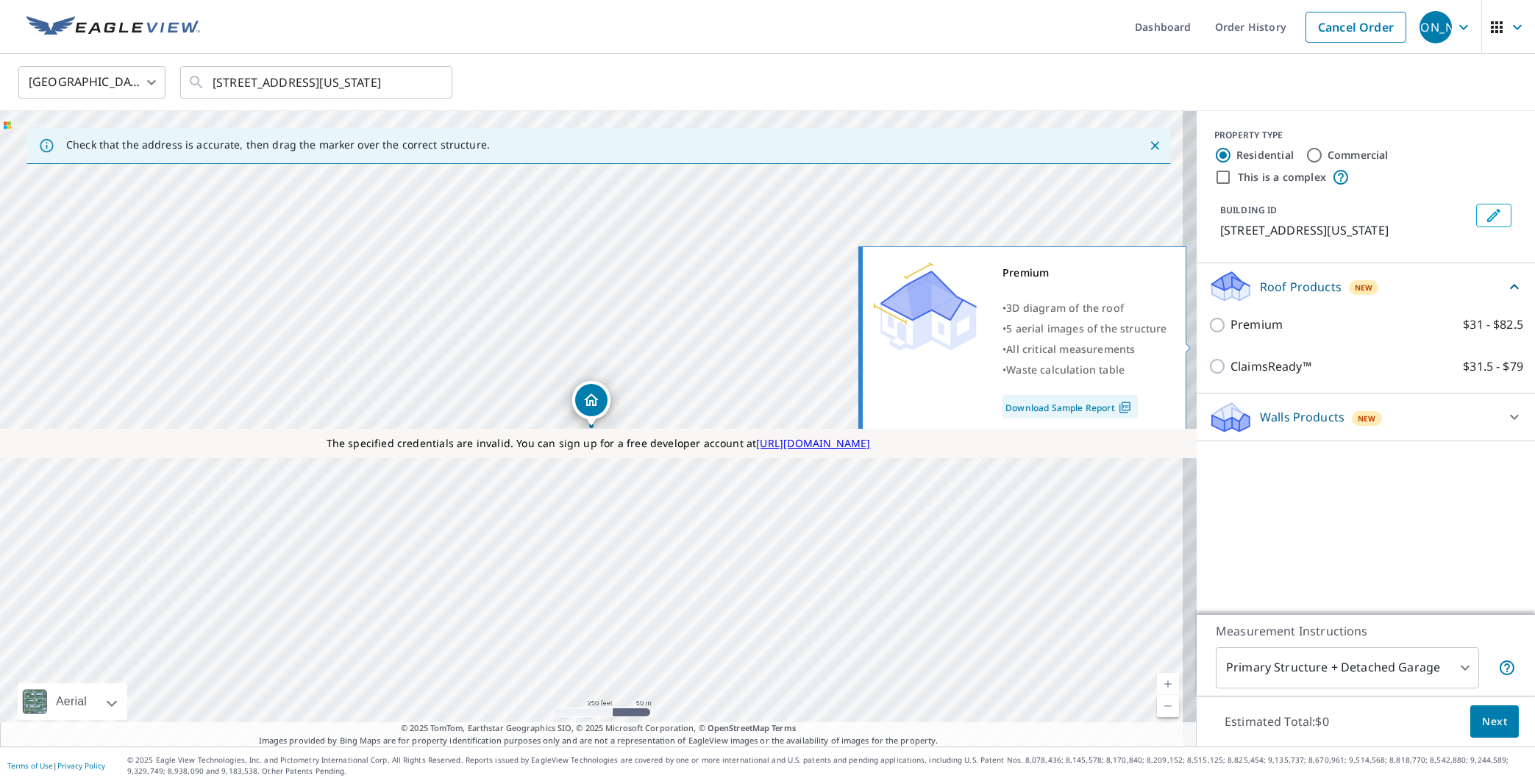
click at [1209, 334] on input "Premium $31 - $82.5" at bounding box center [1220, 324] width 22 height 18
checkbox input "true"
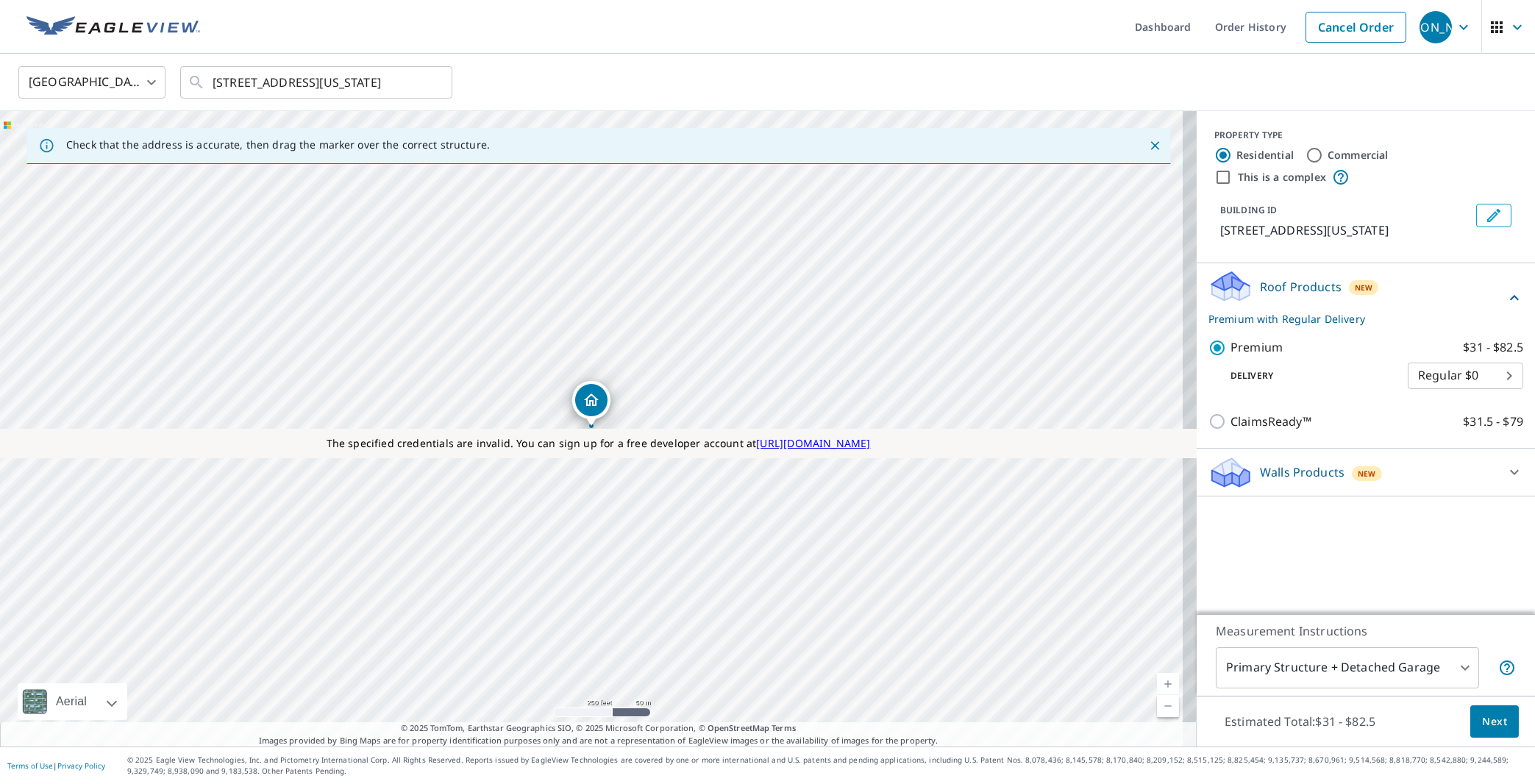
click at [1374, 673] on body "JO JO Dashboard Order History Cancel Order JO United States US ​ 11808 Volterra…" at bounding box center [768, 392] width 1535 height 784
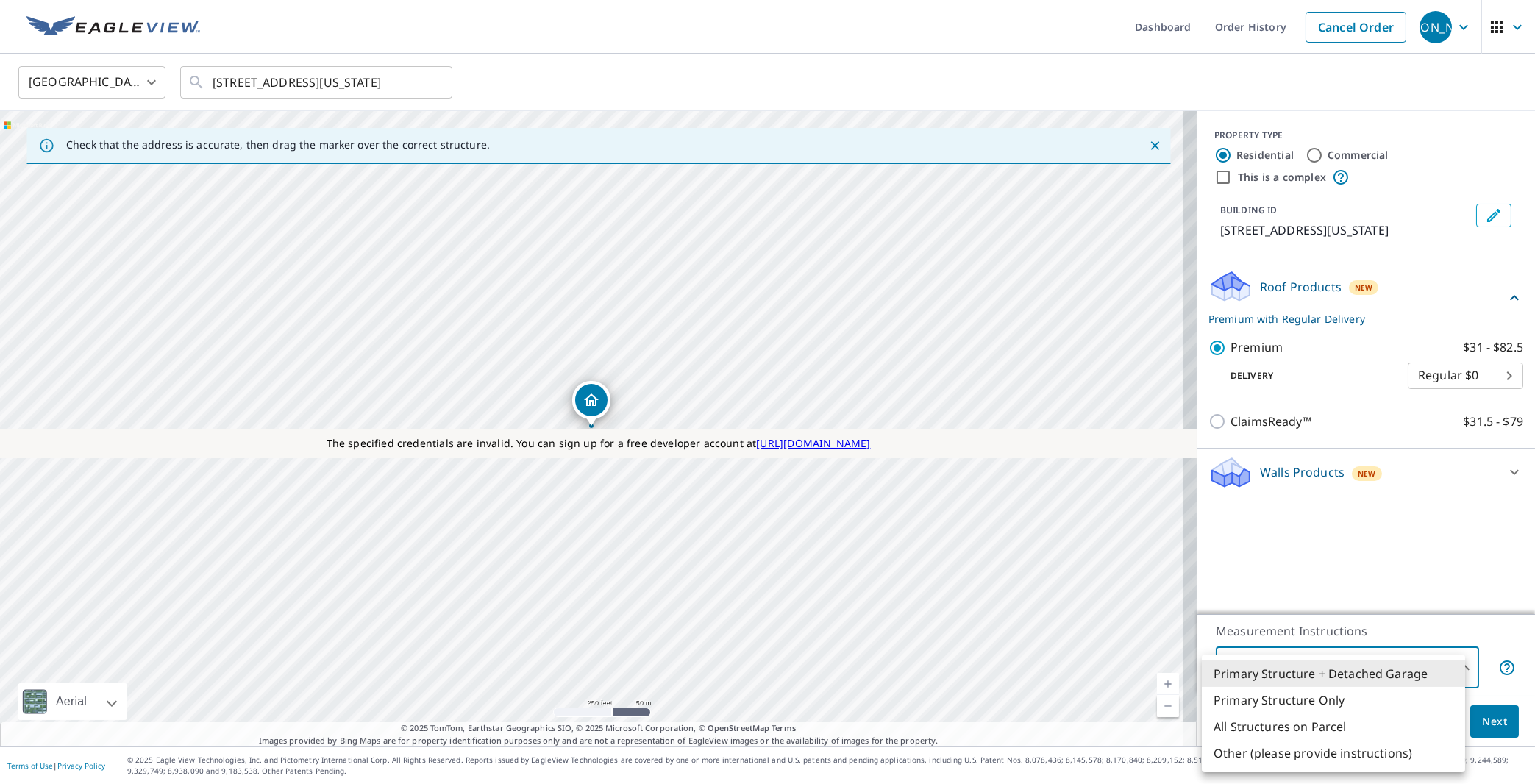
click at [1327, 702] on li "Primary Structure Only" at bounding box center [1334, 699] width 263 height 26
type input "2"
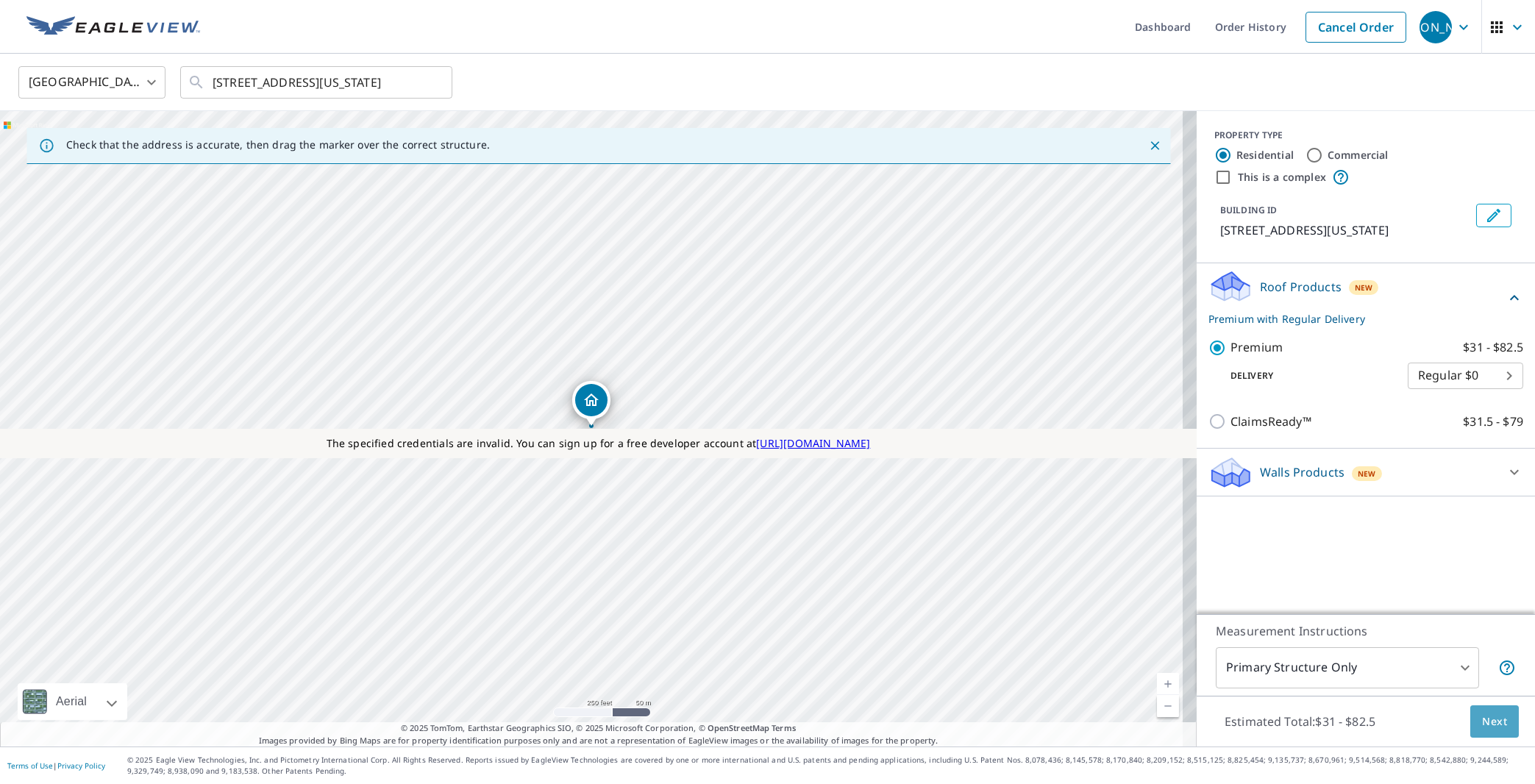
click at [1498, 716] on button "Next" at bounding box center [1494, 721] width 48 height 33
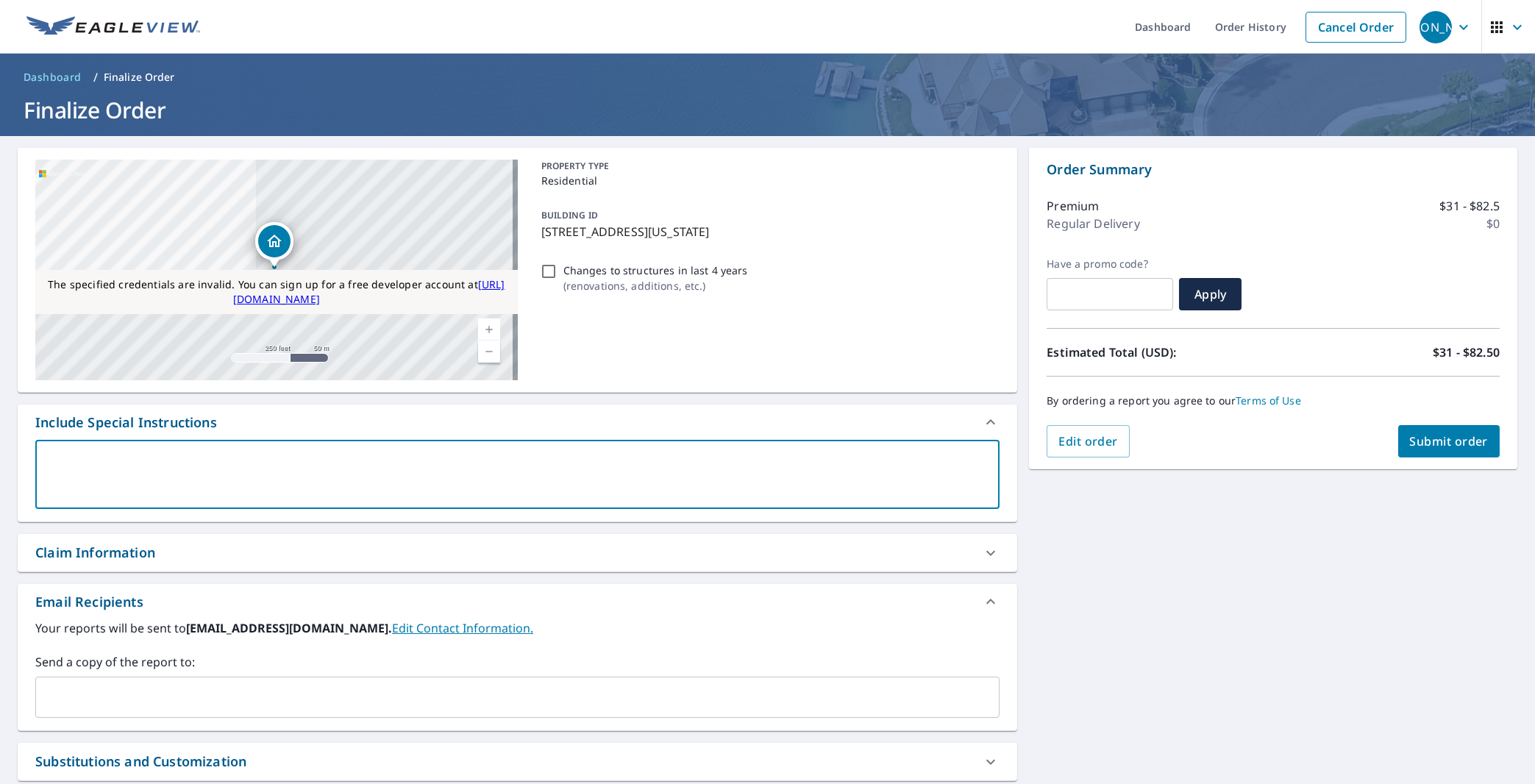
click at [233, 482] on textarea at bounding box center [517, 474] width 944 height 42
type textarea "T"
type textarea "x"
checkbox input "true"
type textarea "Te"
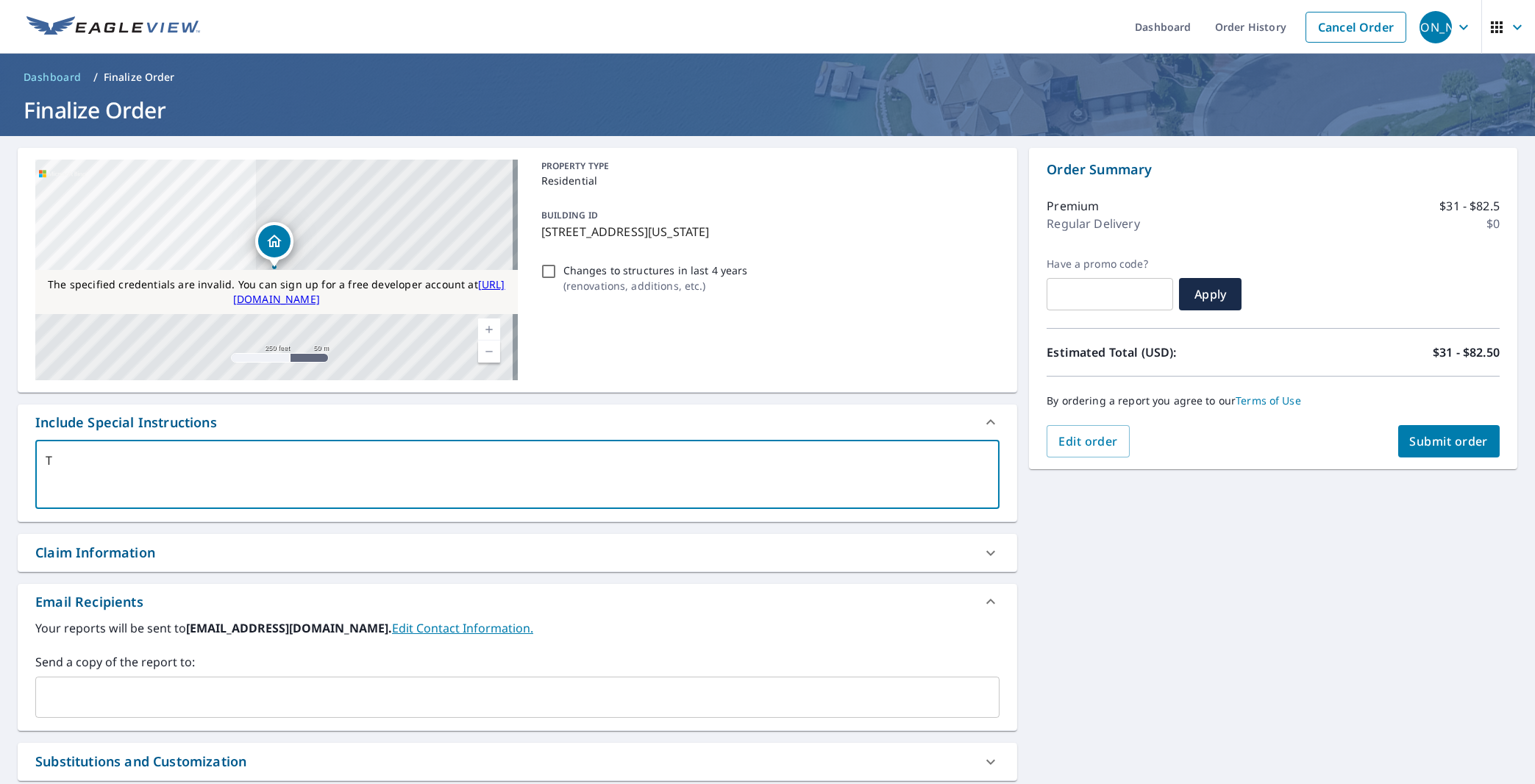
type textarea "x"
checkbox input "true"
type textarea "Tes"
type textarea "x"
checkbox input "true"
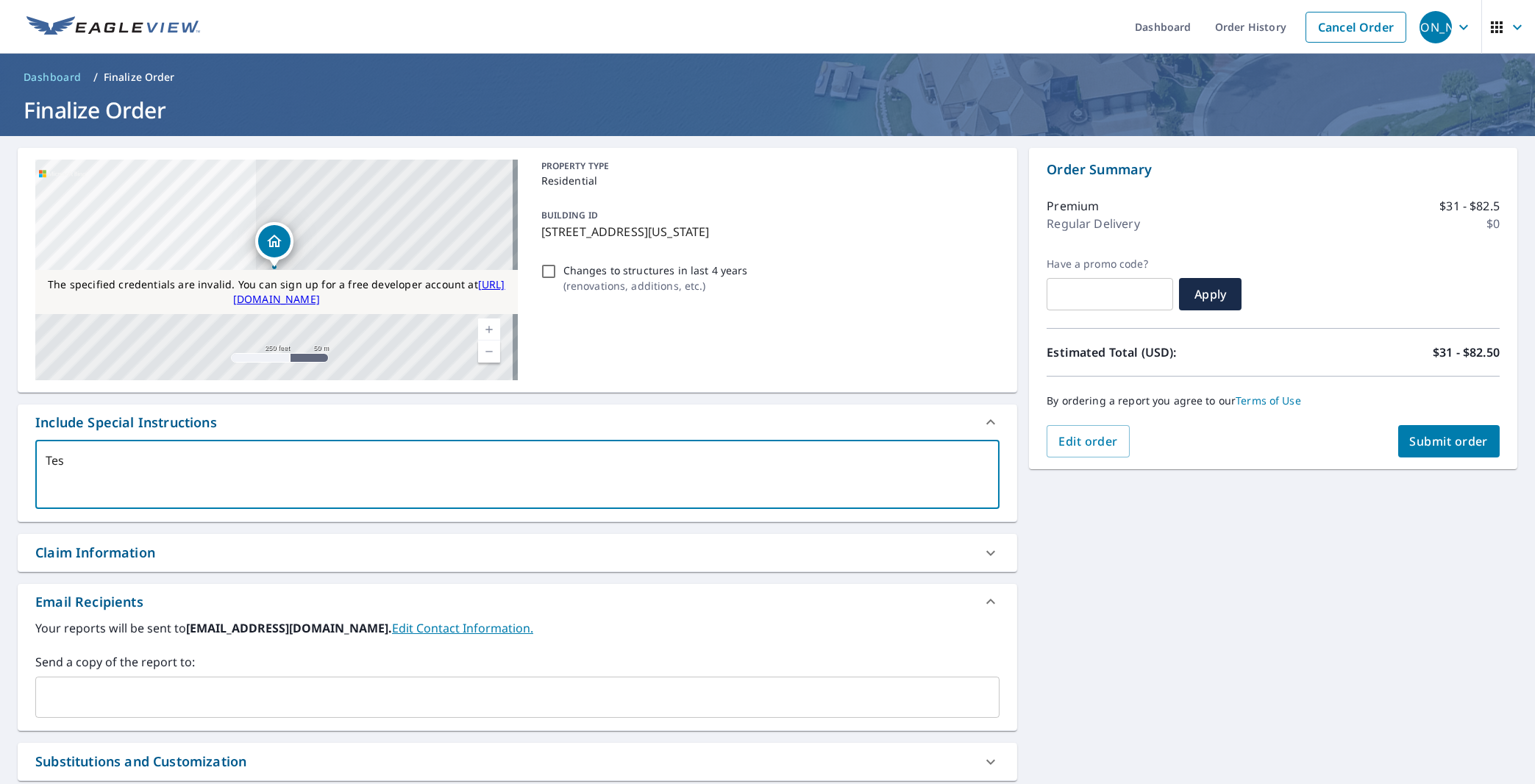
type textarea "Test"
type textarea "x"
checkbox input "true"
type textarea "Testi"
type textarea "x"
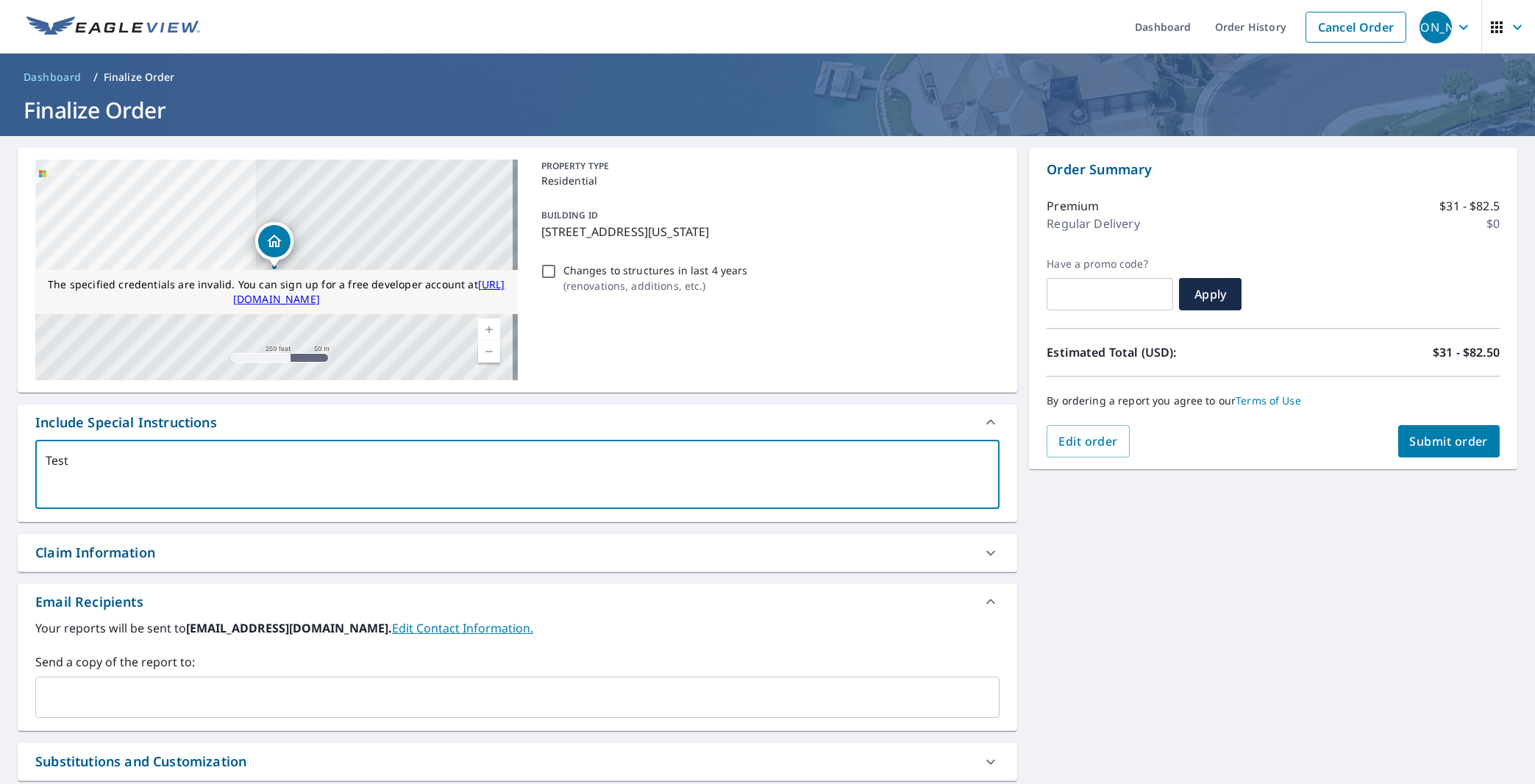
checkbox input "true"
type textarea "Testin"
type textarea "x"
checkbox input "true"
type textarea "Testing"
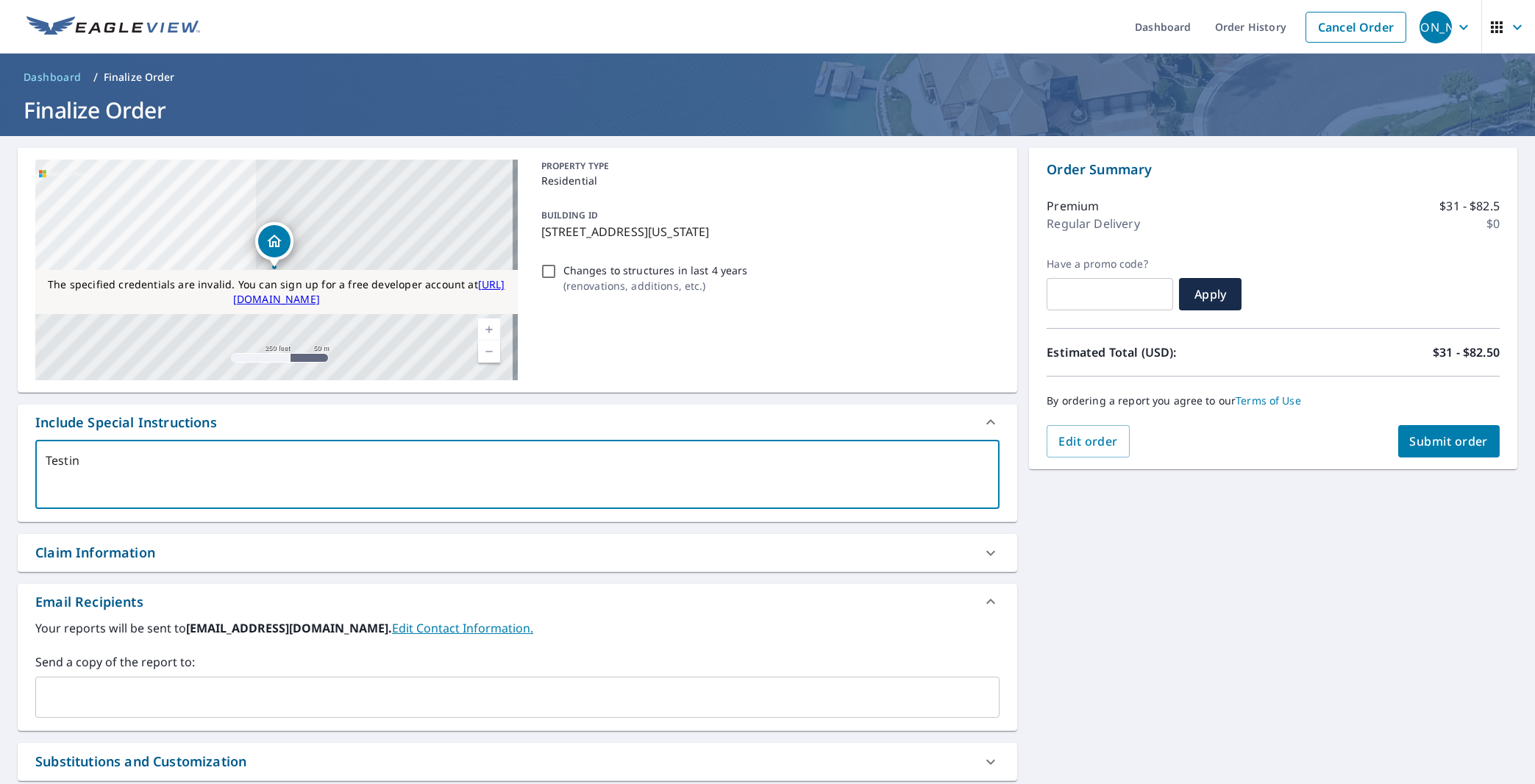
type textarea "x"
checkbox input "true"
type textarea "Testing1"
type textarea "x"
checkbox input "true"
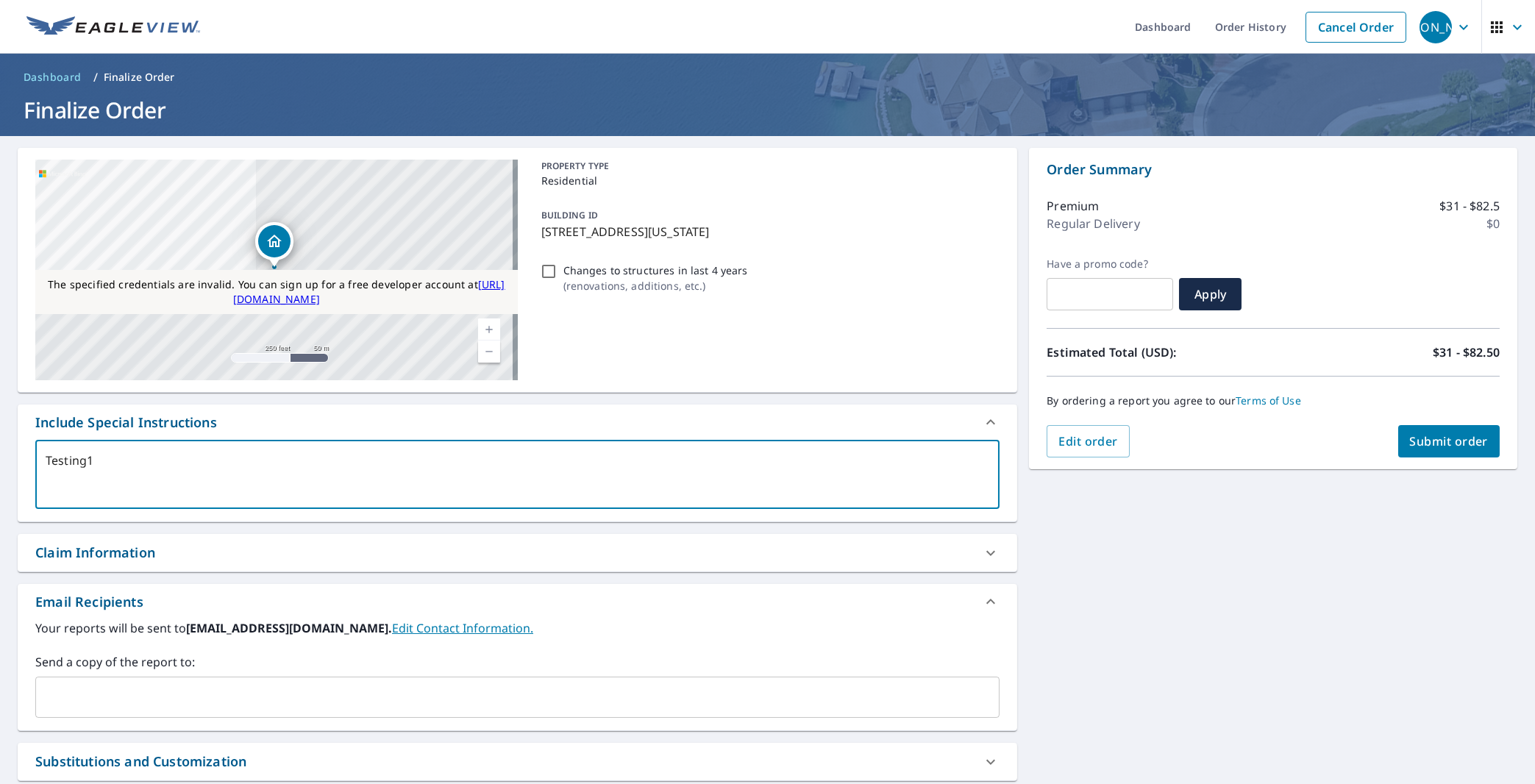
type textarea "Testing12"
type textarea "x"
checkbox input "true"
type textarea "Testing124"
type textarea "x"
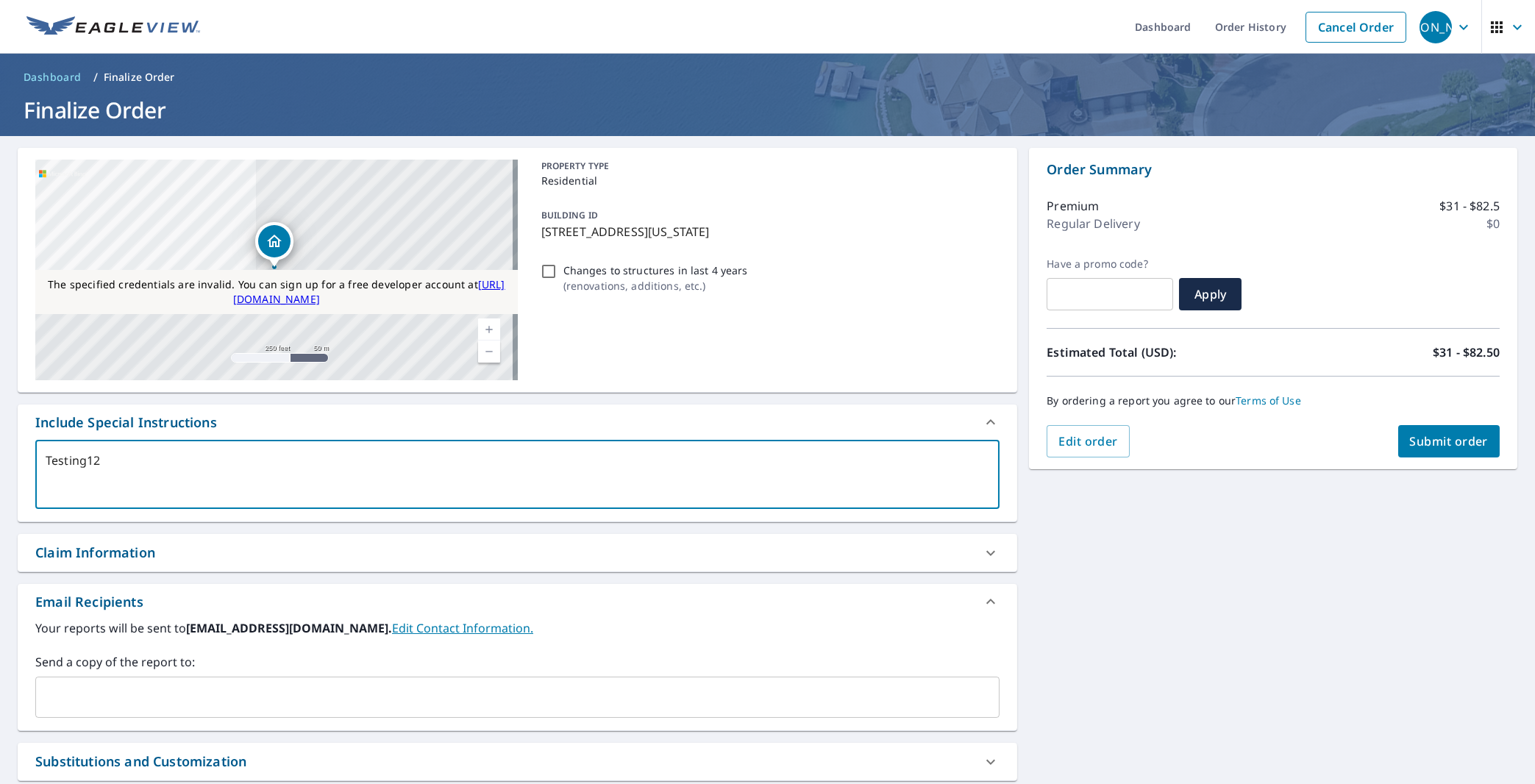
checkbox input "true"
type textarea "Testing1245"
type textarea "x"
checkbox input "true"
type textarea "Testing12451"
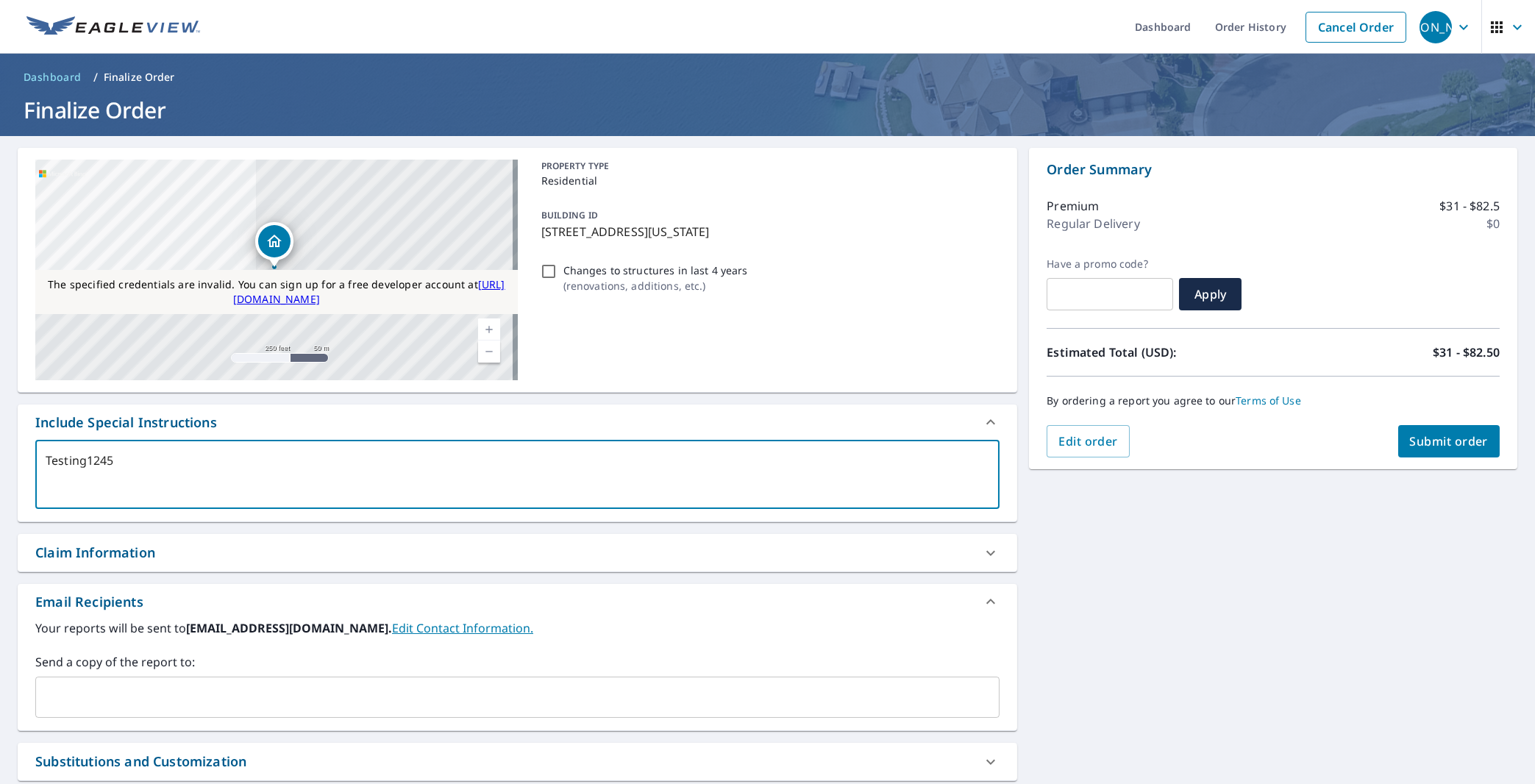
type textarea "x"
checkbox input "true"
type textarea "Testing124512"
type textarea "x"
checkbox input "true"
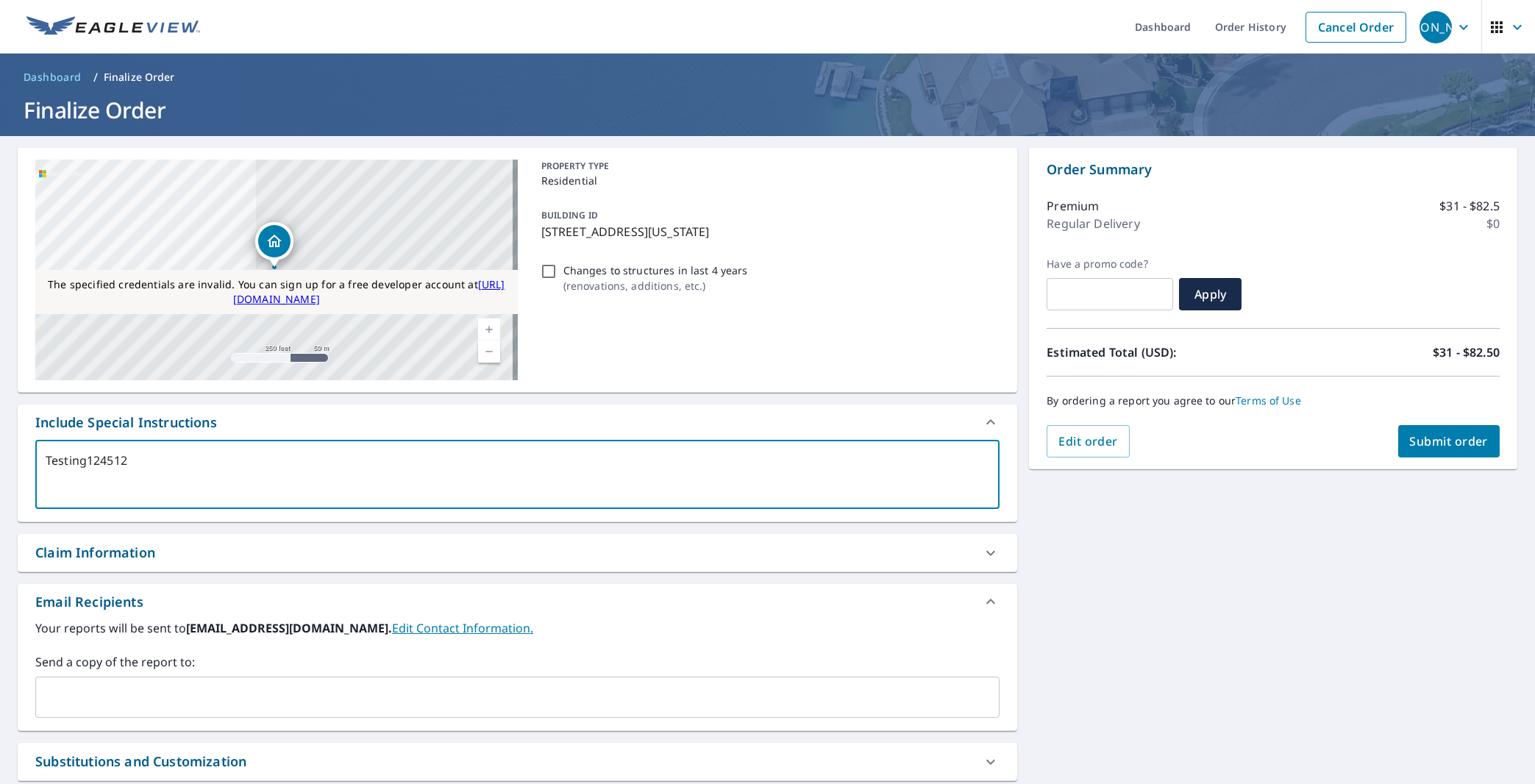
type textarea "Testing124512"
click at [144, 553] on div "Claim Information" at bounding box center [95, 553] width 120 height 20
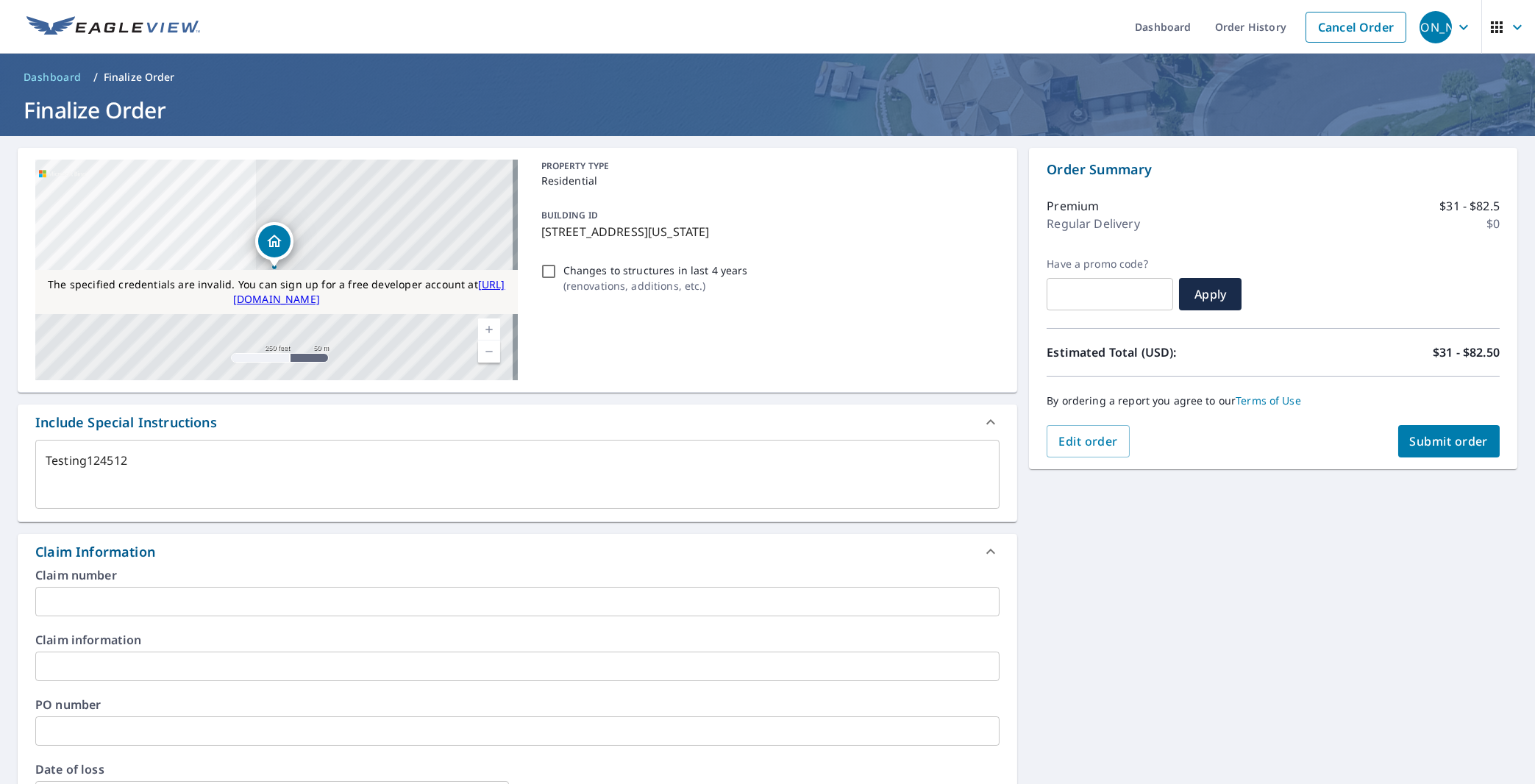
type textarea "x"
checkbox input "true"
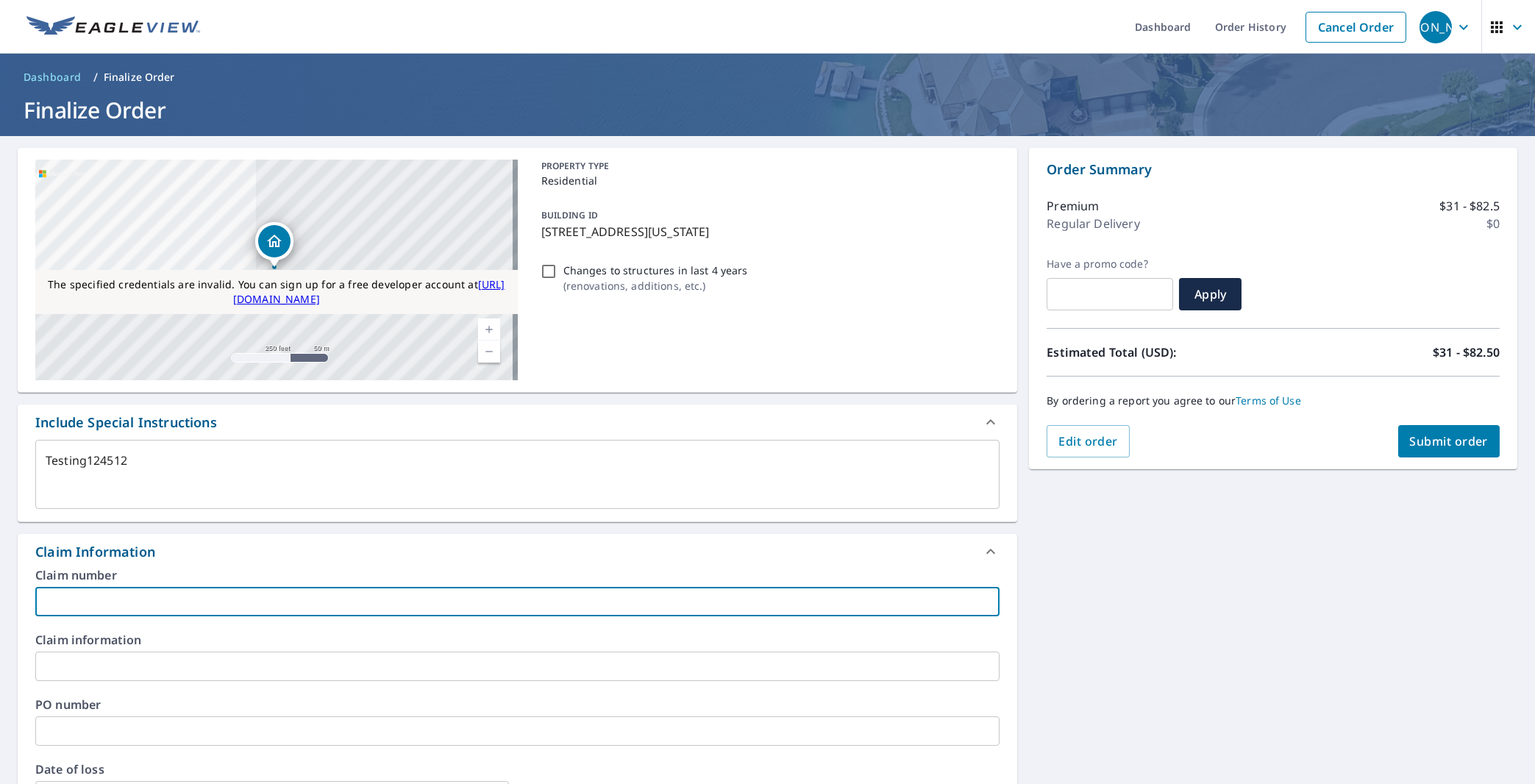
click at [166, 602] on input "text" at bounding box center [518, 601] width 964 height 29
type textarea "x"
type input "1"
checkbox input "true"
type textarea "x"
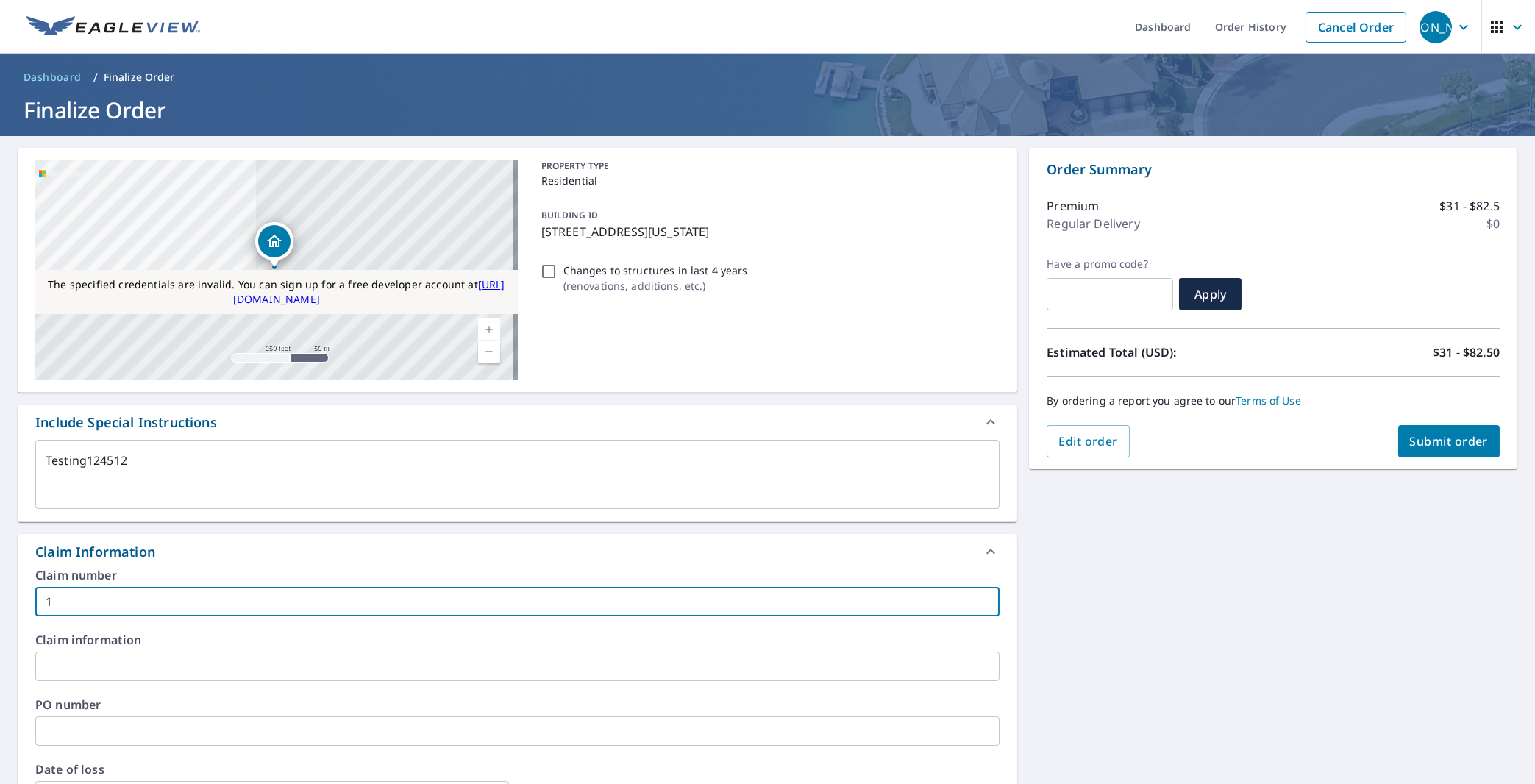
type input "12"
checkbox input "true"
type input "124"
type textarea "x"
type input "1245"
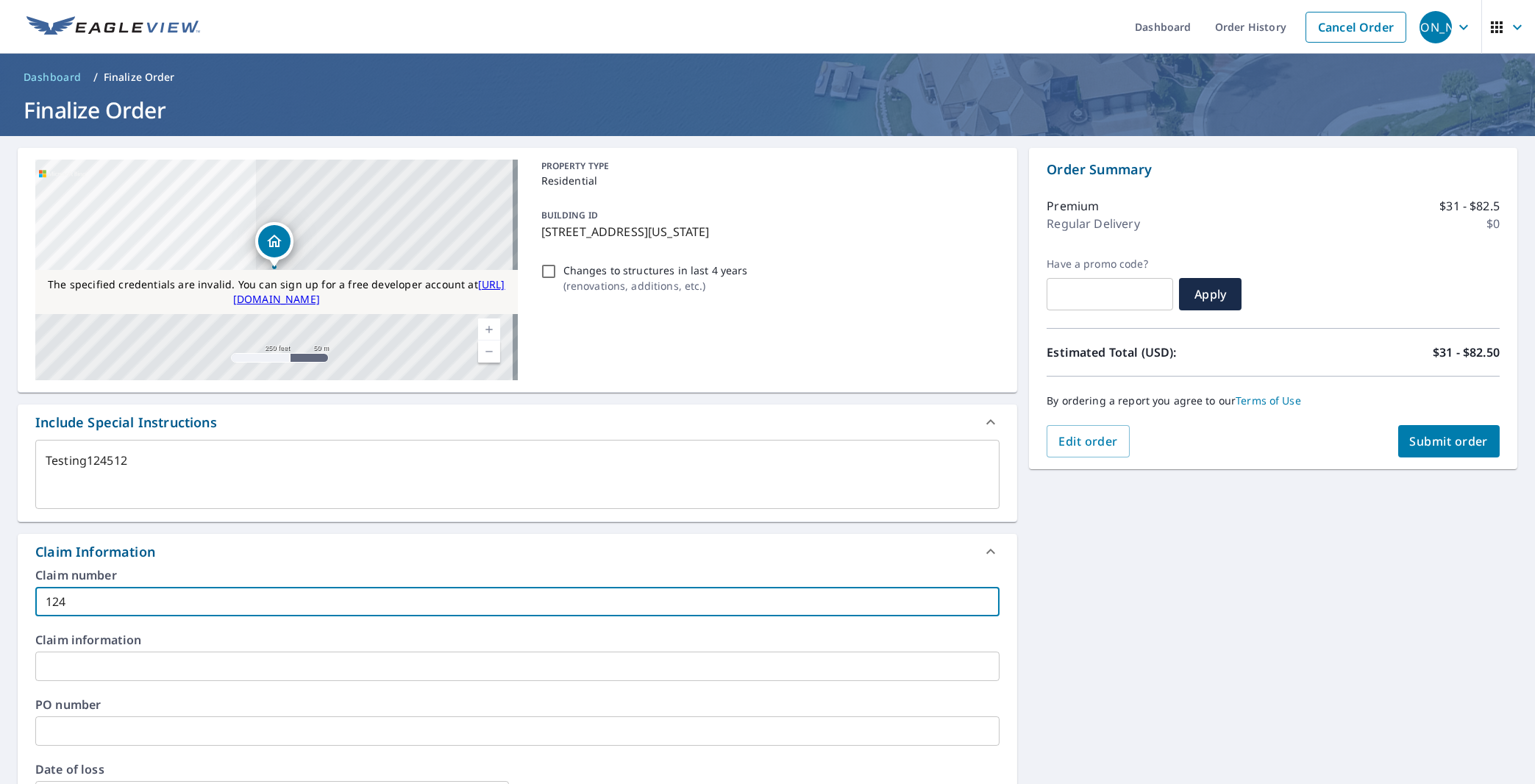
checkbox input "true"
type input "12451"
type textarea "x"
type input "124512"
checkbox input "true"
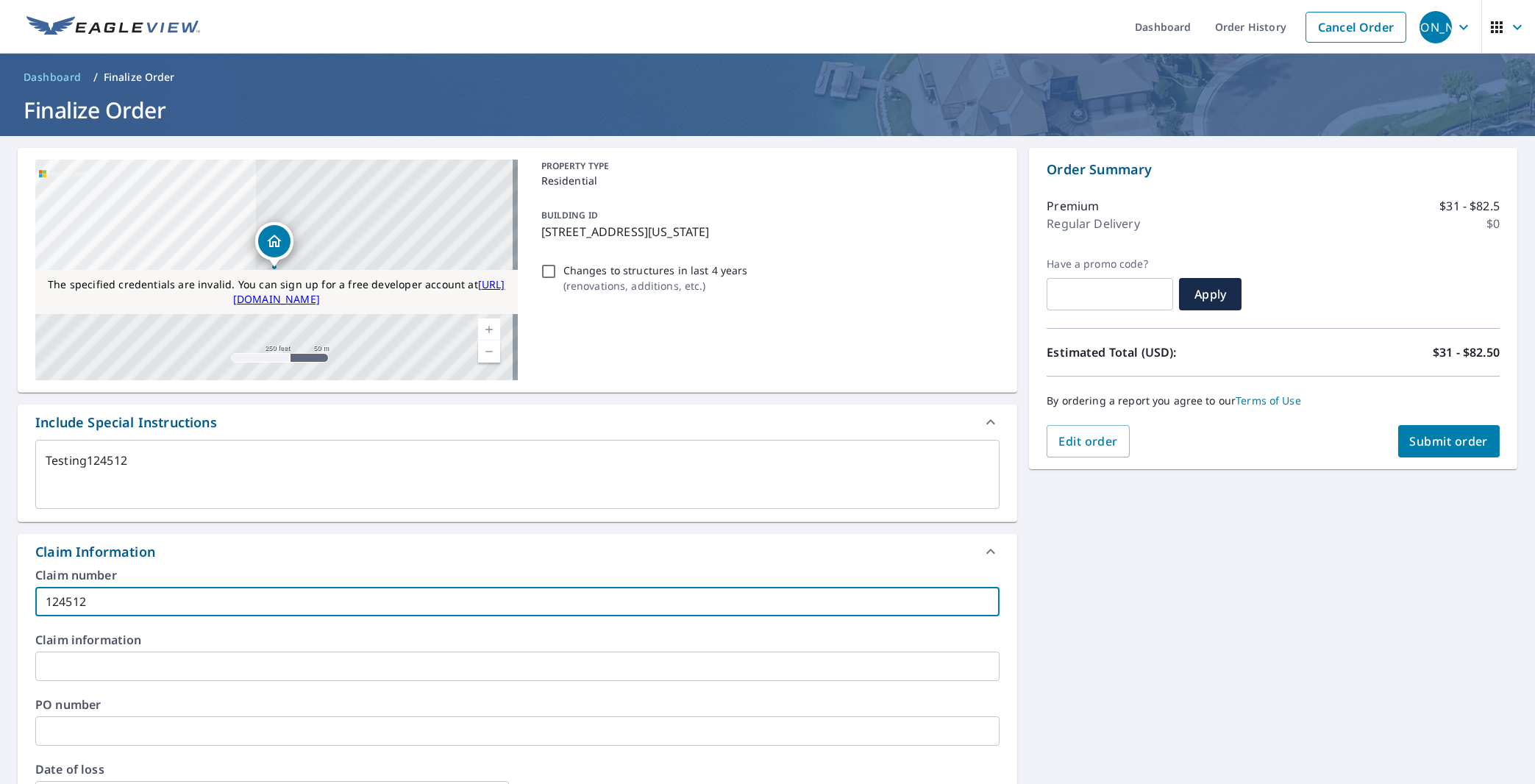
type textarea "x"
type input "1245122"
checkbox input "true"
type textarea "x"
type input "12451221"
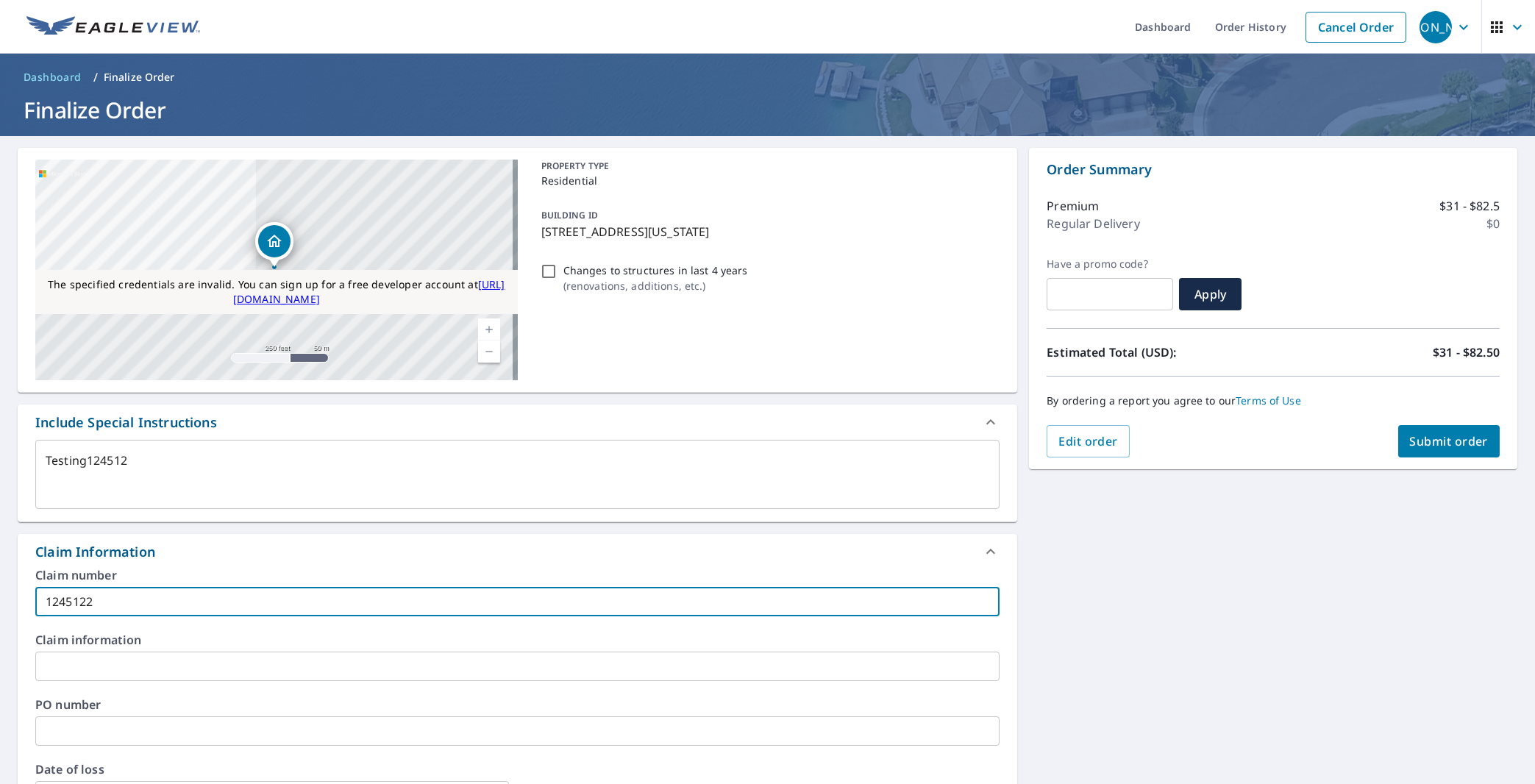
checkbox input "true"
type textarea "x"
type input "124512211"
checkbox input "true"
type textarea "x"
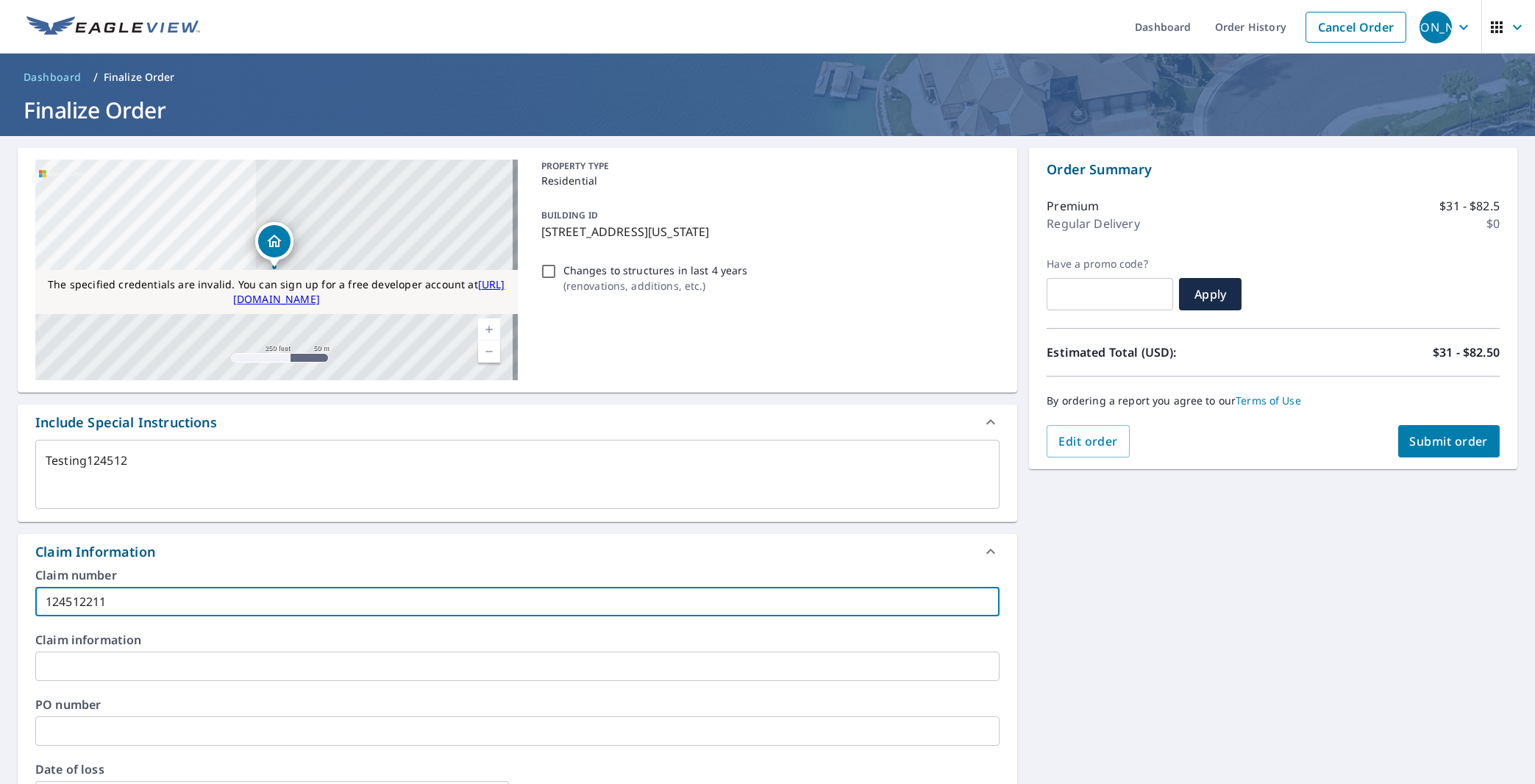
type input "1245122112"
checkbox input "true"
type input "1245122112"
click at [141, 654] on input "text" at bounding box center [518, 666] width 964 height 29
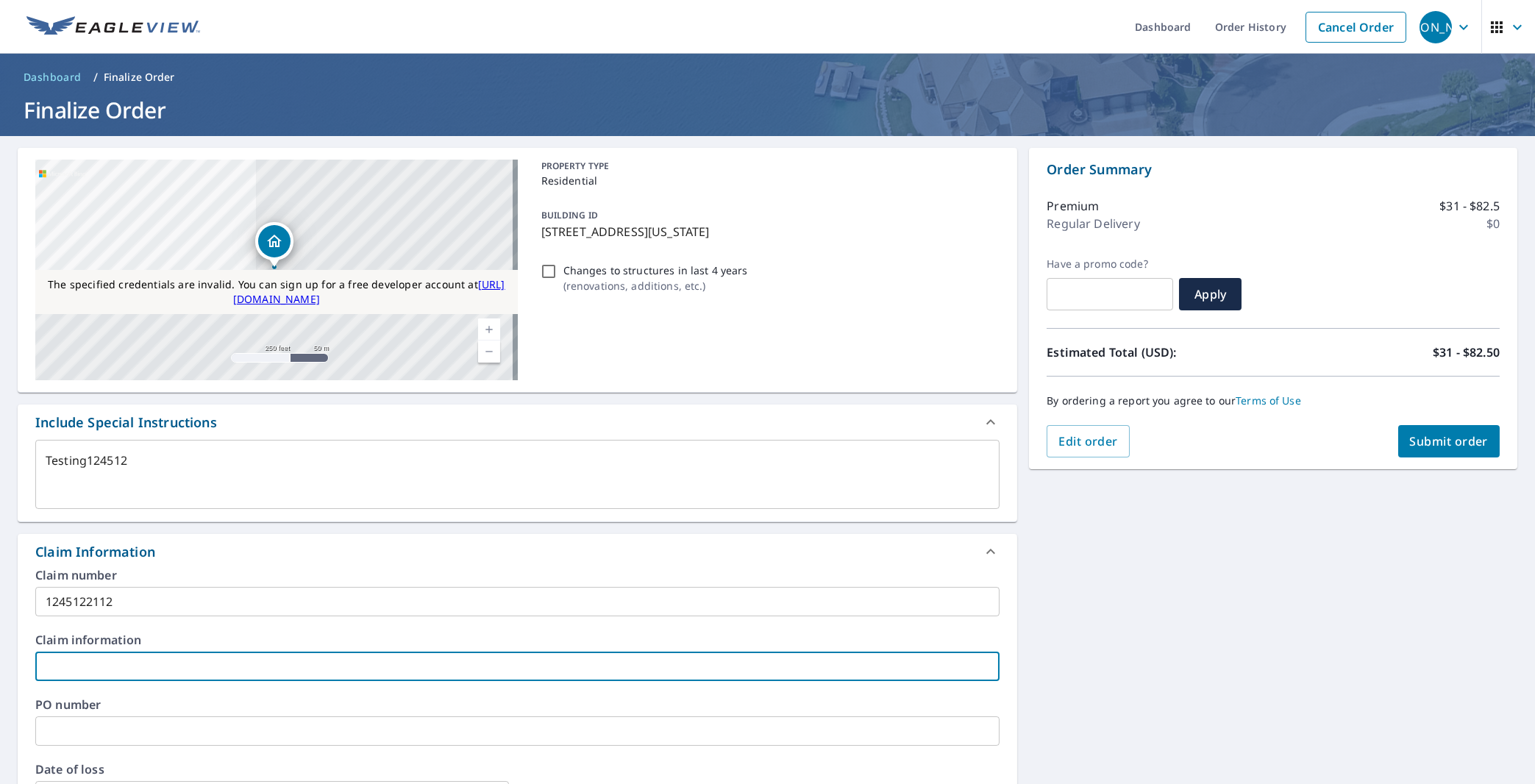
type textarea "x"
type input "2"
checkbox input "true"
type textarea "x"
type input "23"
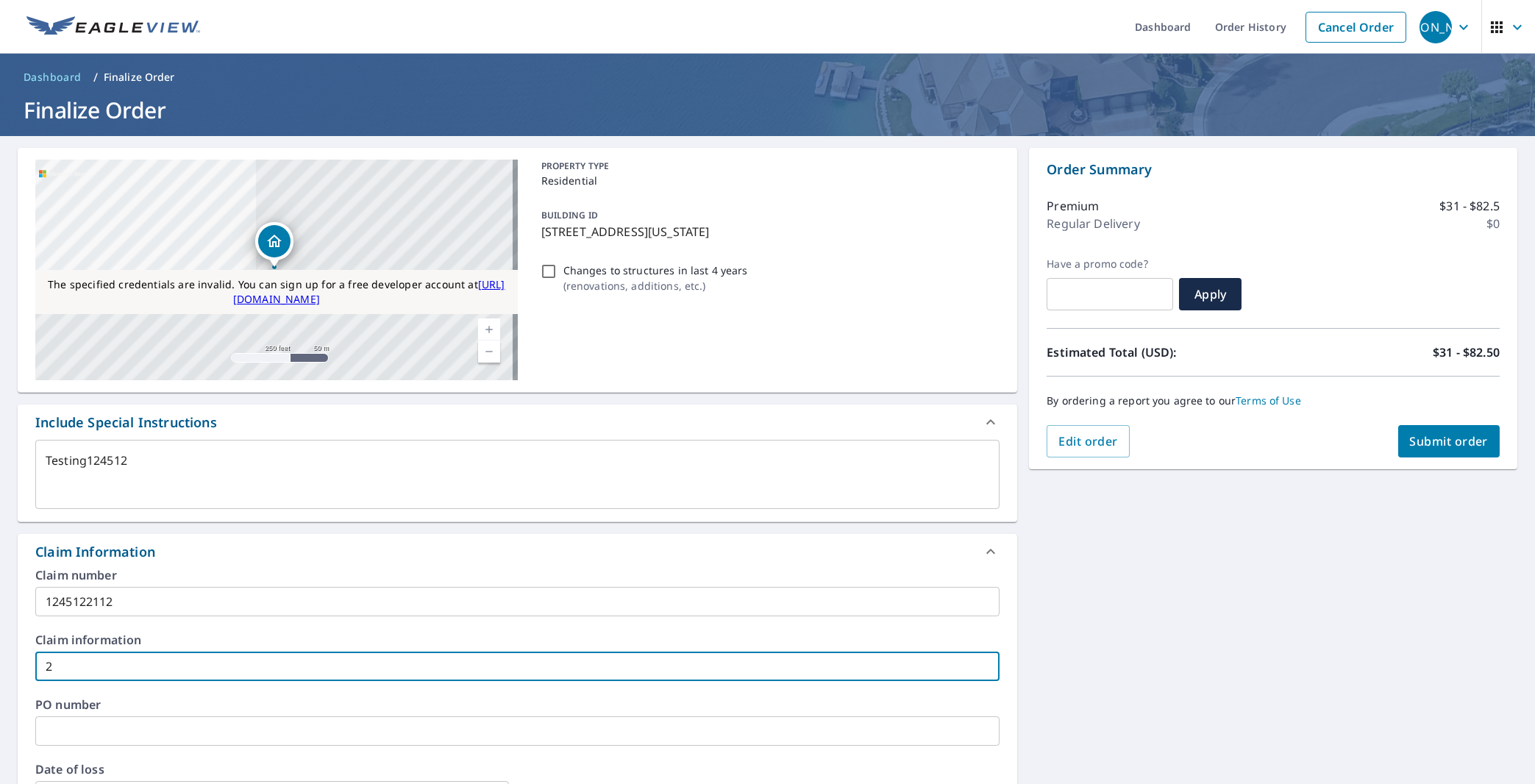
checkbox input "true"
type textarea "x"
type input "235"
checkbox input "true"
type textarea "x"
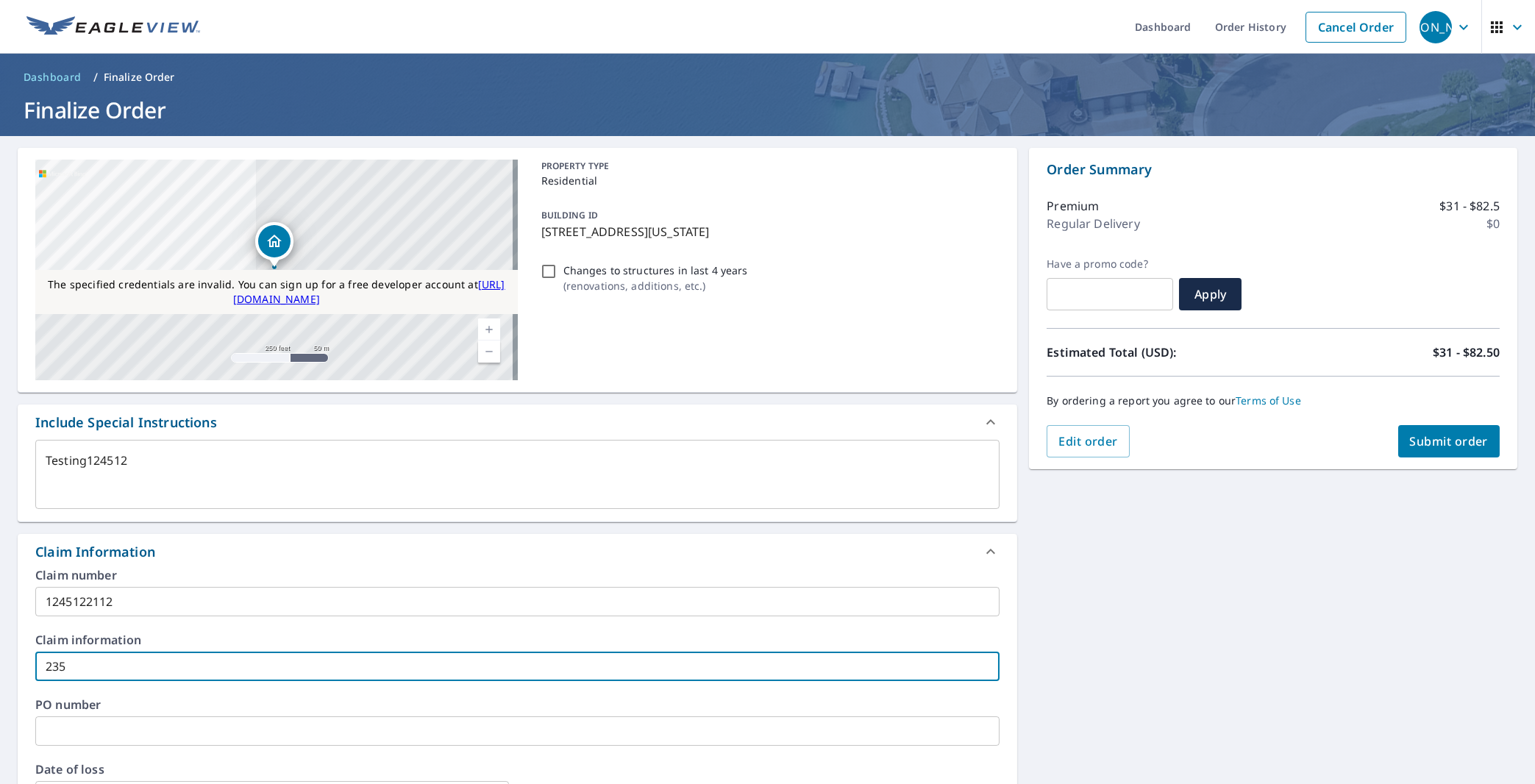
type input "2356"
checkbox input "true"
type input "2356"
click at [1410, 431] on button "Submit order" at bounding box center [1449, 441] width 102 height 32
type textarea "x"
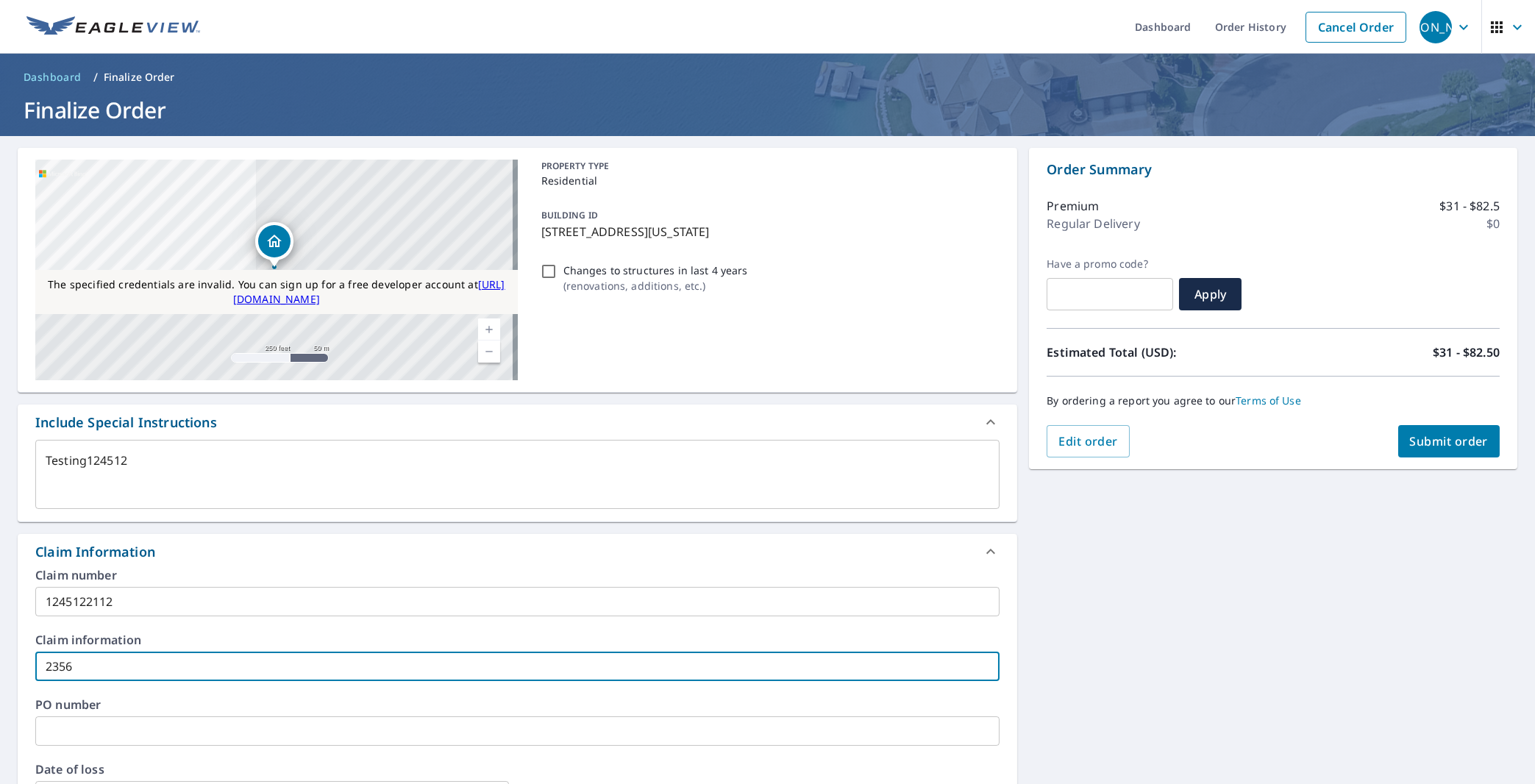
checkbox input "true"
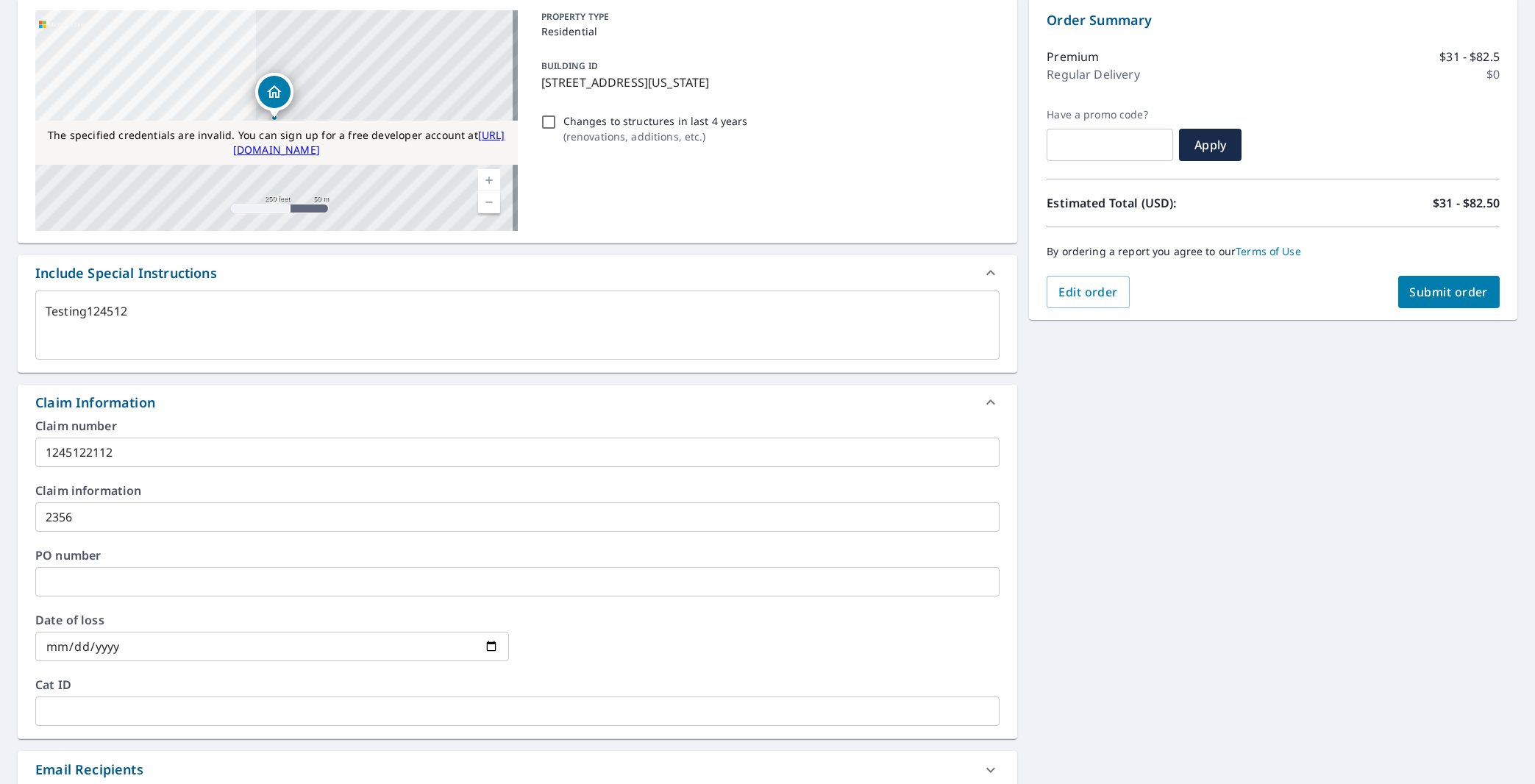
scroll to position [187, 0]
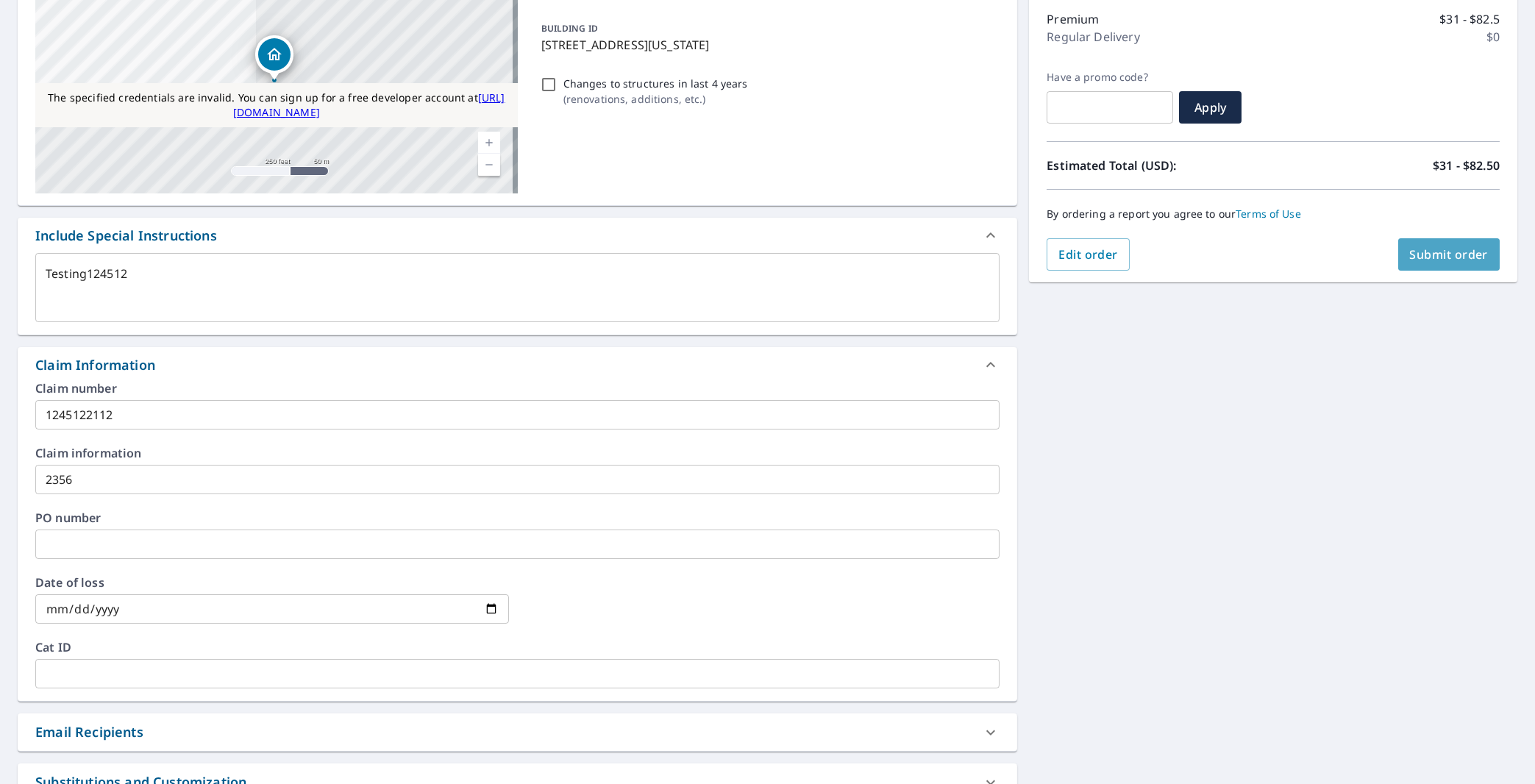
click at [1435, 261] on span "Submit order" at bounding box center [1450, 254] width 78 height 16
type textarea "x"
checkbox input "true"
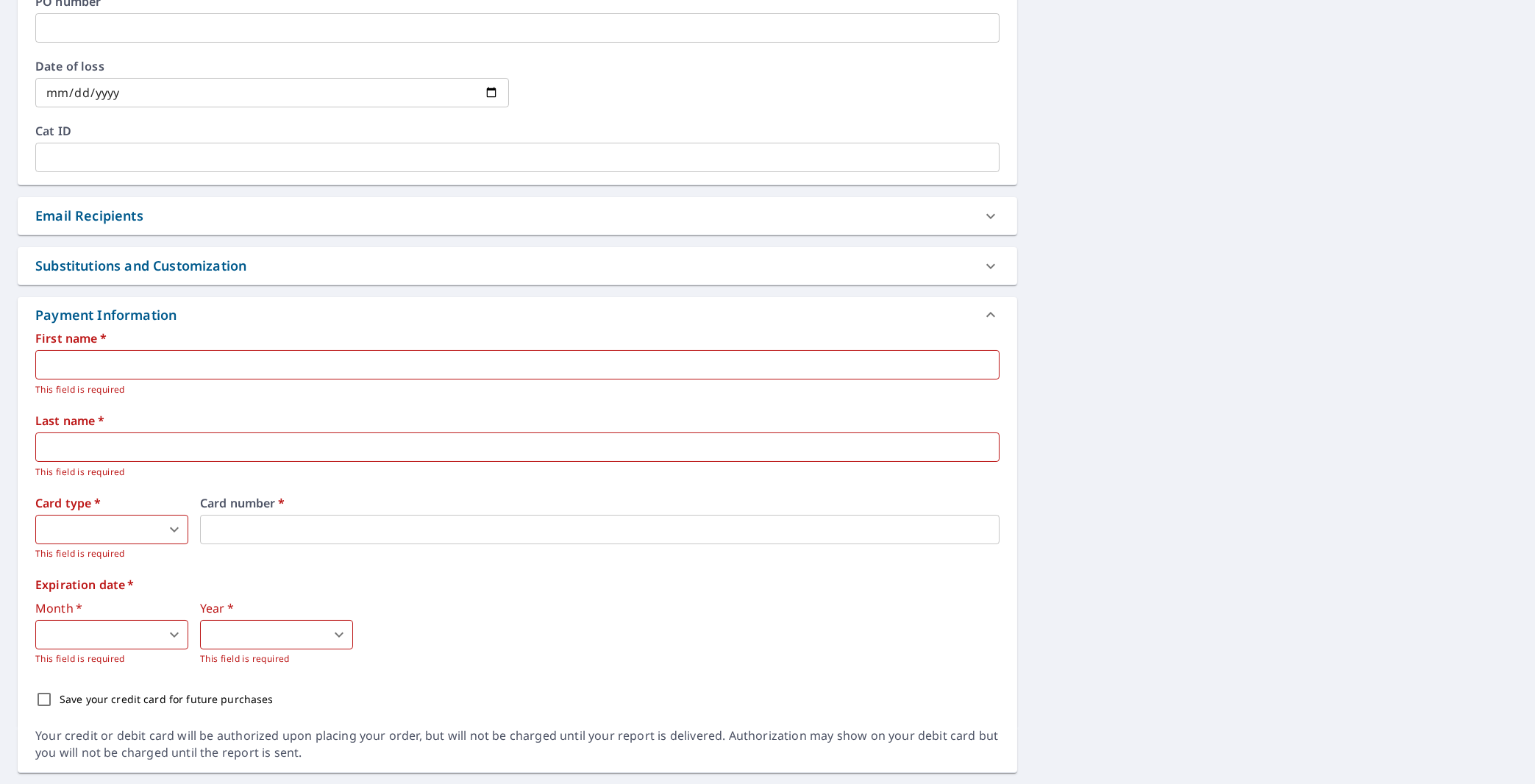
scroll to position [741, 0]
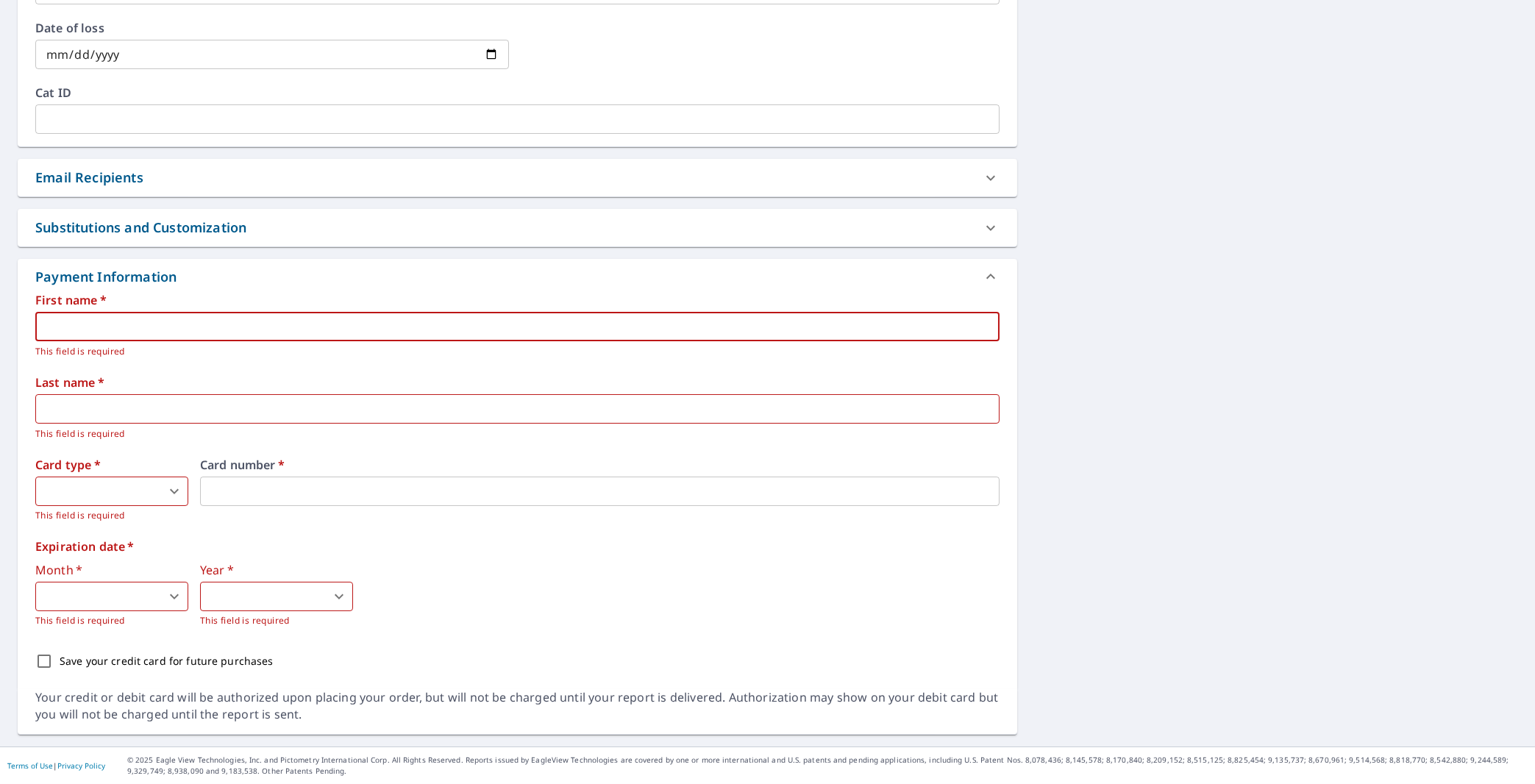
click at [165, 327] on input "text" at bounding box center [518, 327] width 964 height 29
type textarea "x"
checkbox input "true"
type input "J"
type textarea "x"
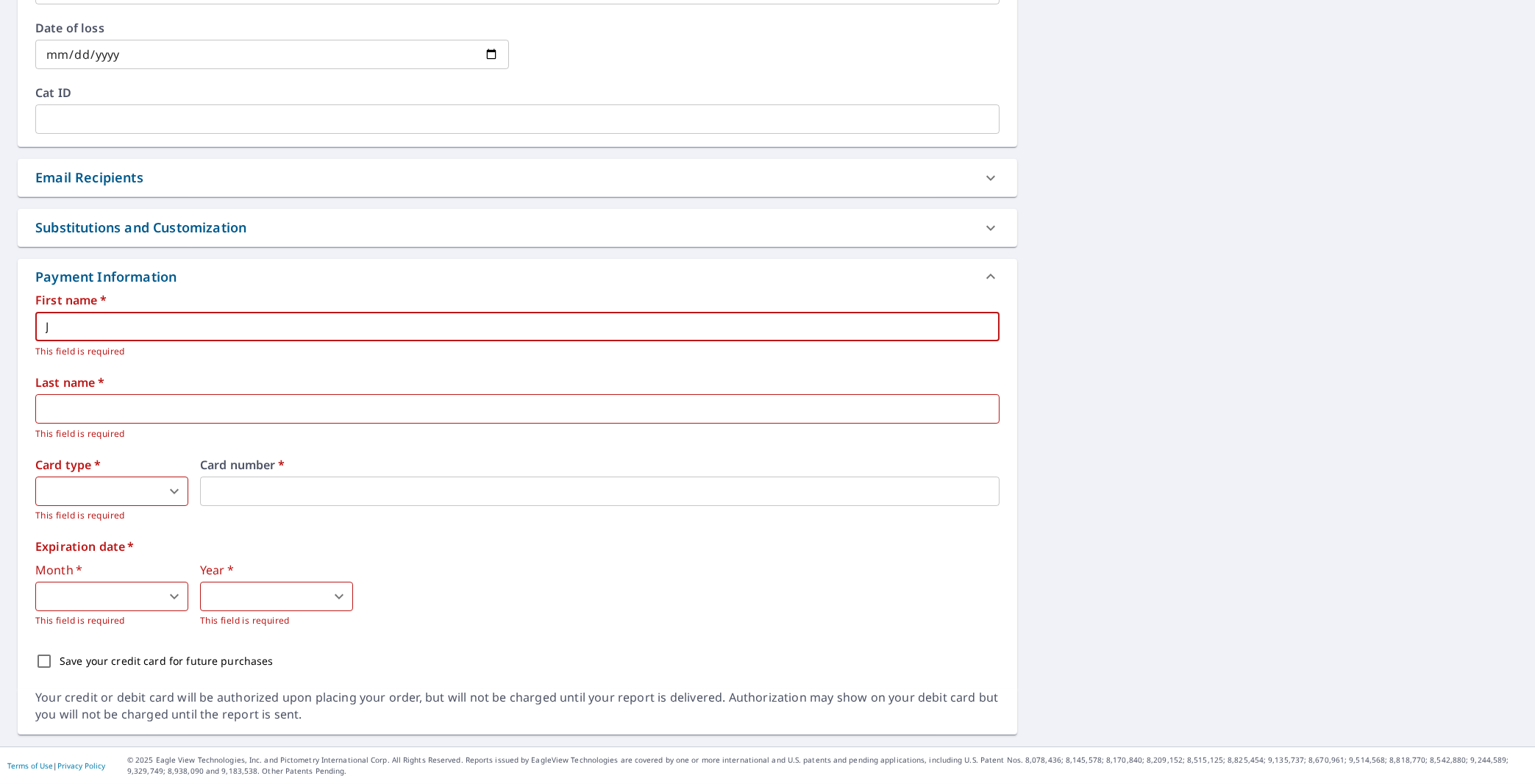
checkbox input "true"
type input "Jo"
type textarea "x"
checkbox input "true"
type input "Joc"
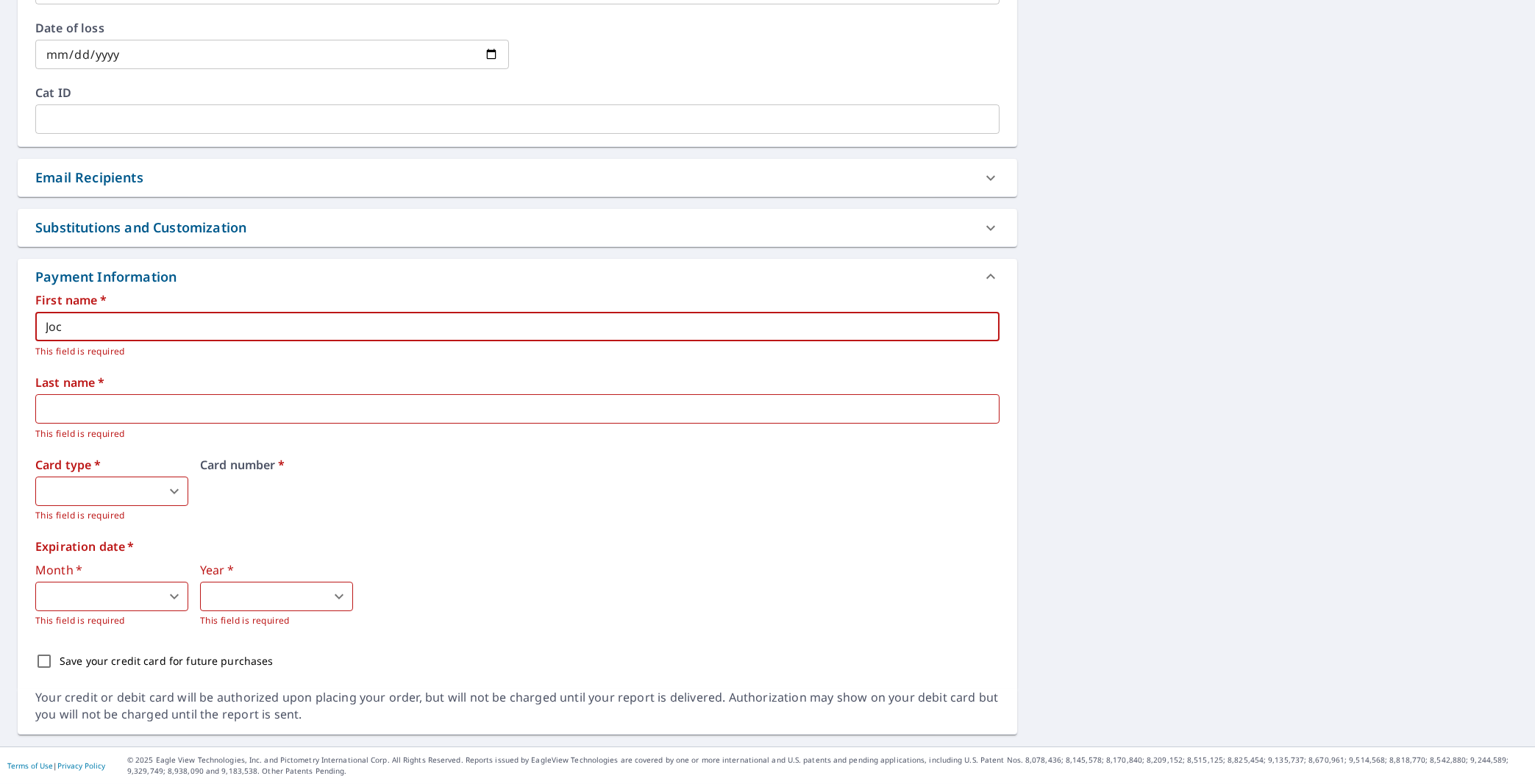
type textarea "x"
checkbox input "true"
type input "Joce"
type textarea "x"
checkbox input "true"
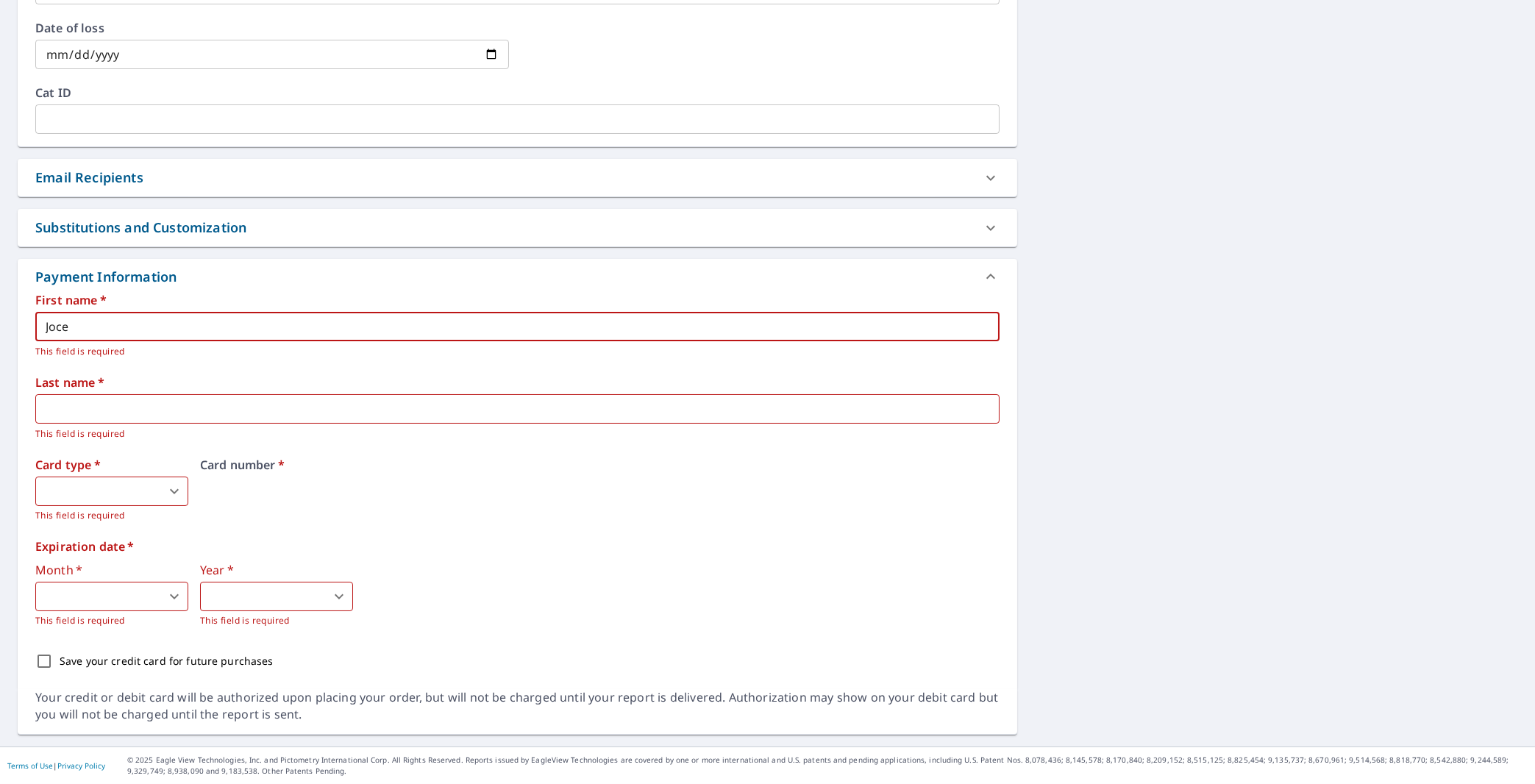
type input "Jocel"
type textarea "x"
checkbox input "true"
type input "Jocely"
type textarea "x"
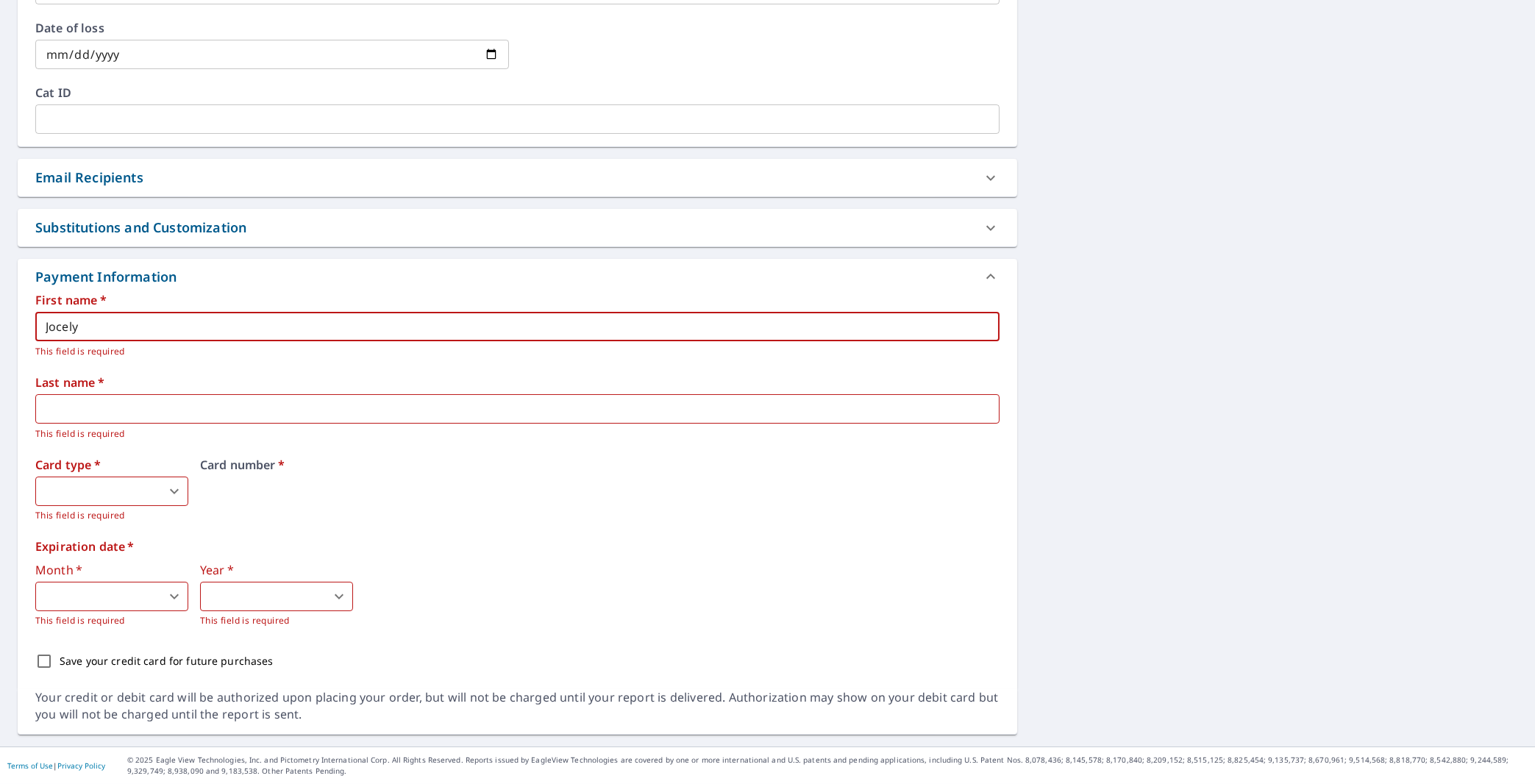
checkbox input "true"
type input "Jocelyn"
type textarea "x"
checkbox input "true"
type input "Jocelyn"
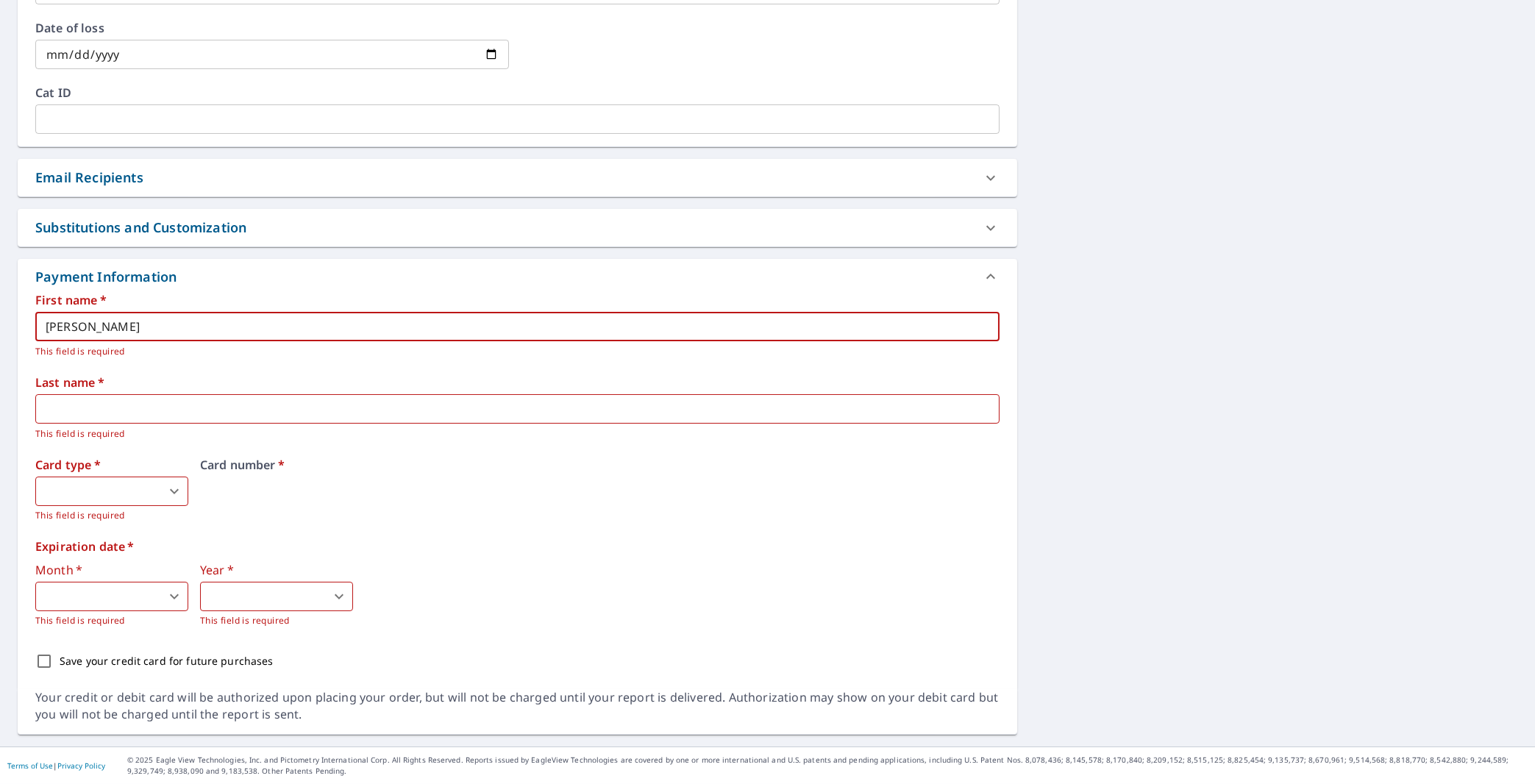
type textarea "x"
checkbox input "true"
type input "Jocelyn p"
type textarea "x"
checkbox input "true"
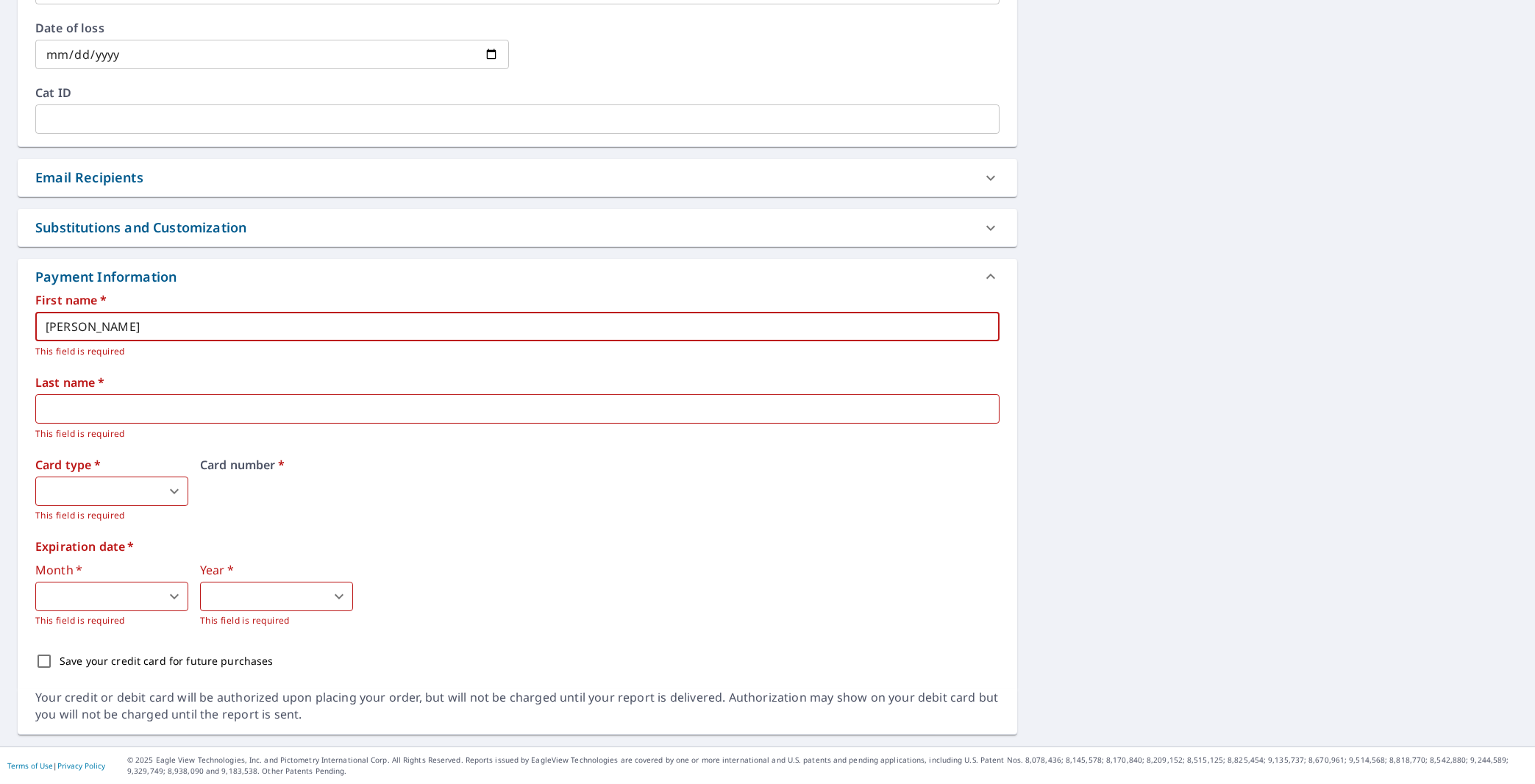
type input "Jocelyn pr"
type textarea "x"
checkbox input "true"
type input "Jocelyn p"
type textarea "x"
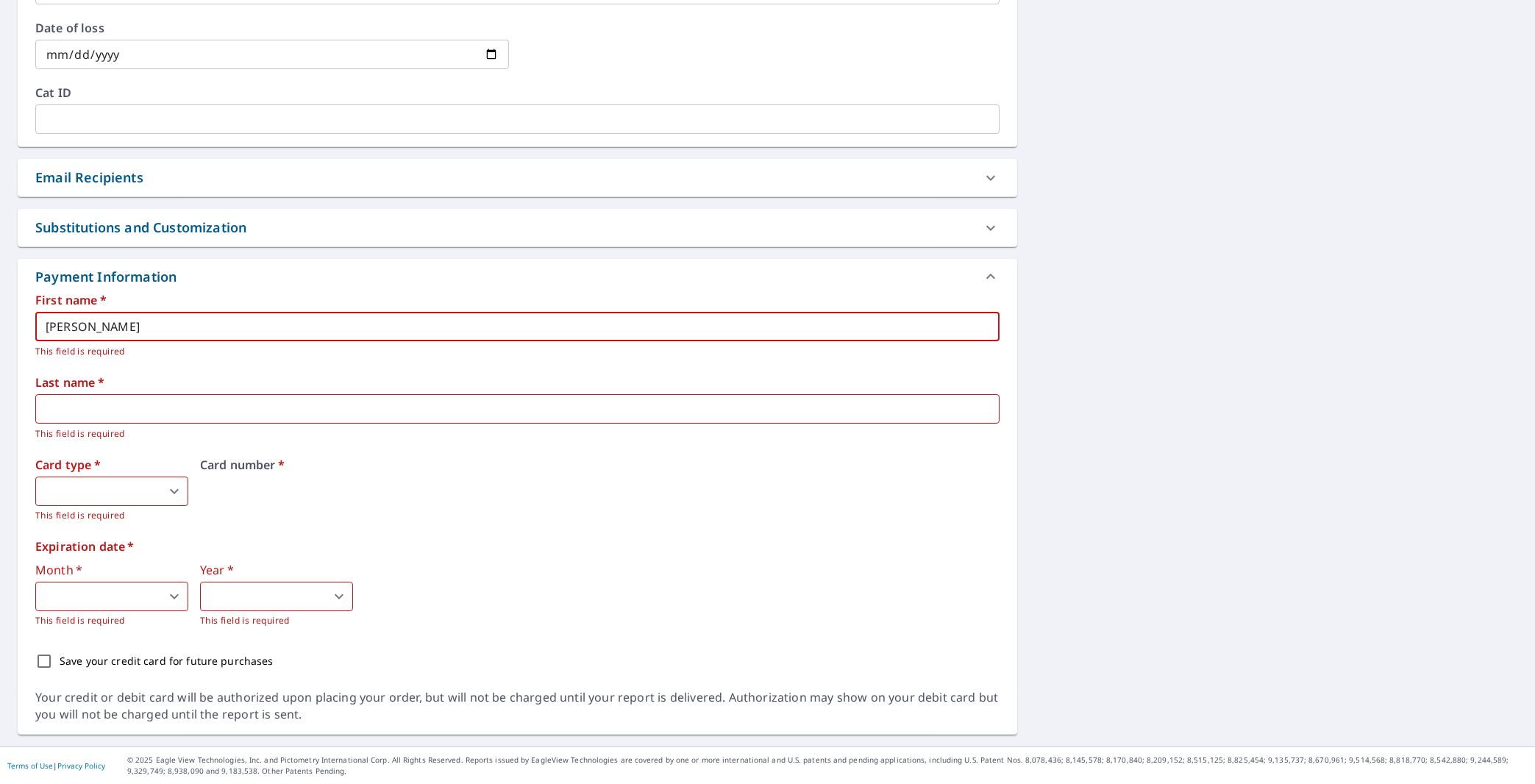
checkbox input "true"
type input "Jocelyn"
type textarea "x"
checkbox input "true"
type input "Jocelyn o"
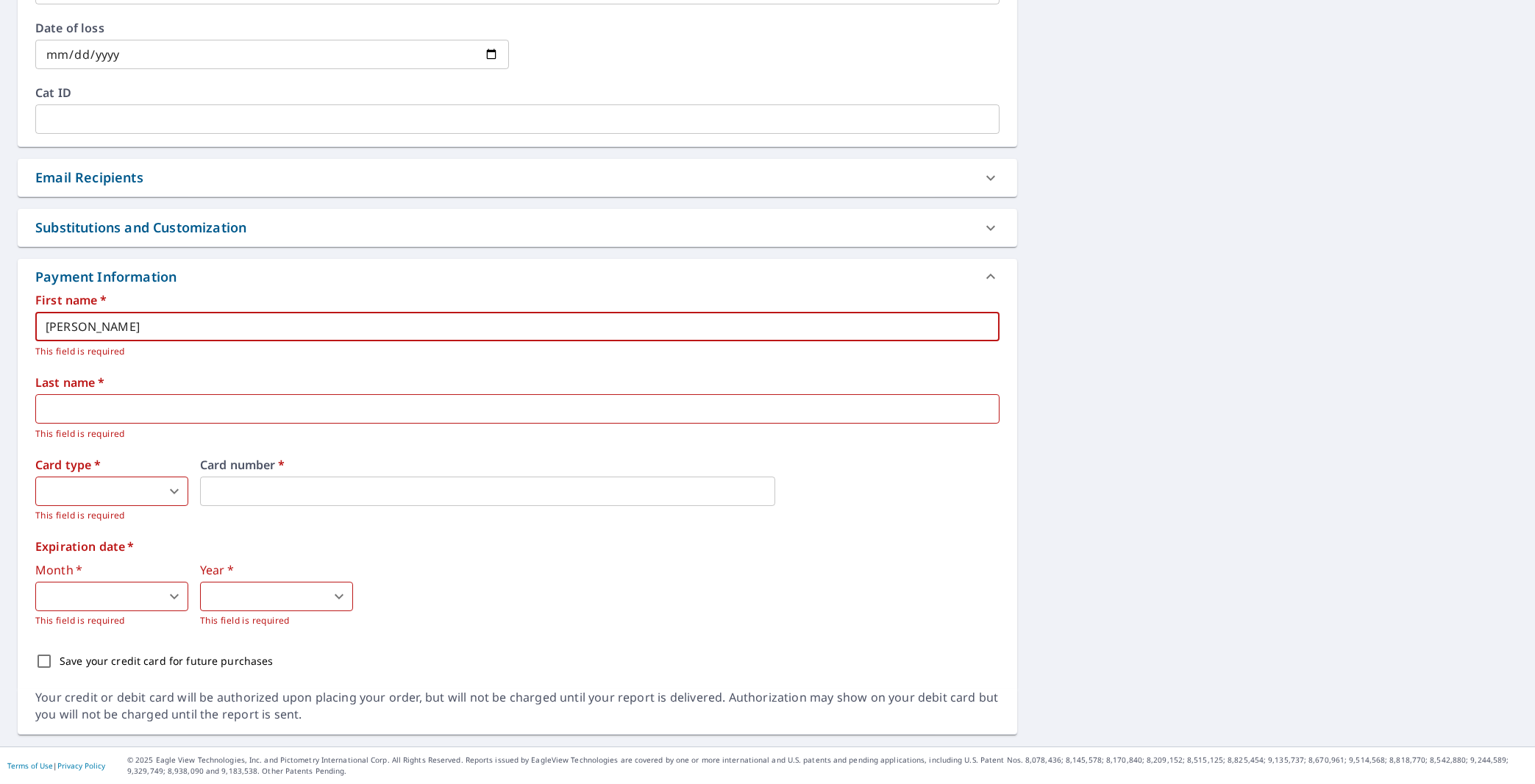
type textarea "x"
checkbox input "true"
type input "Jocelyn or"
type textarea "x"
checkbox input "true"
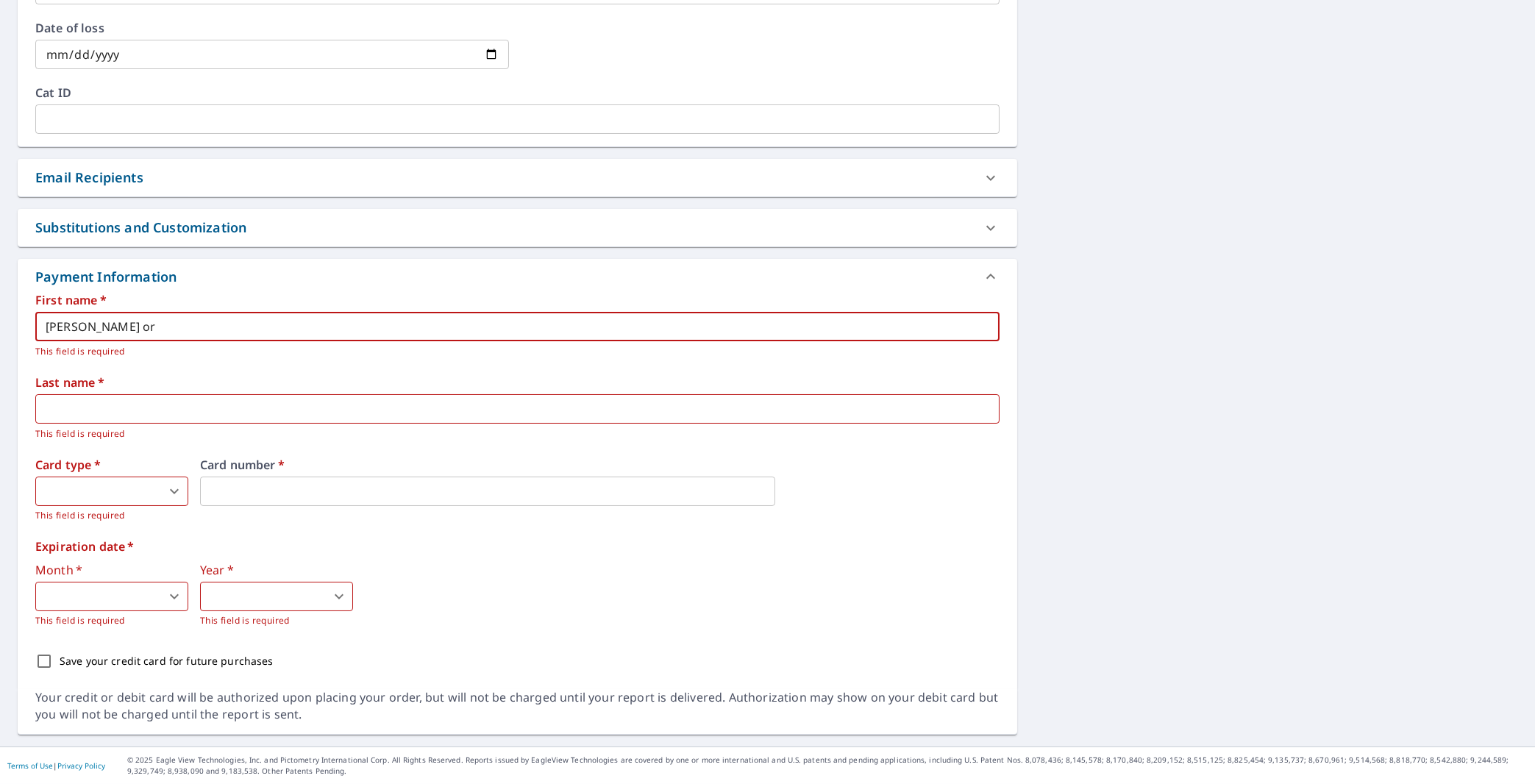
type input "Jocelyn orn"
type textarea "x"
checkbox input "true"
type input "Jocelyn orno"
type textarea "x"
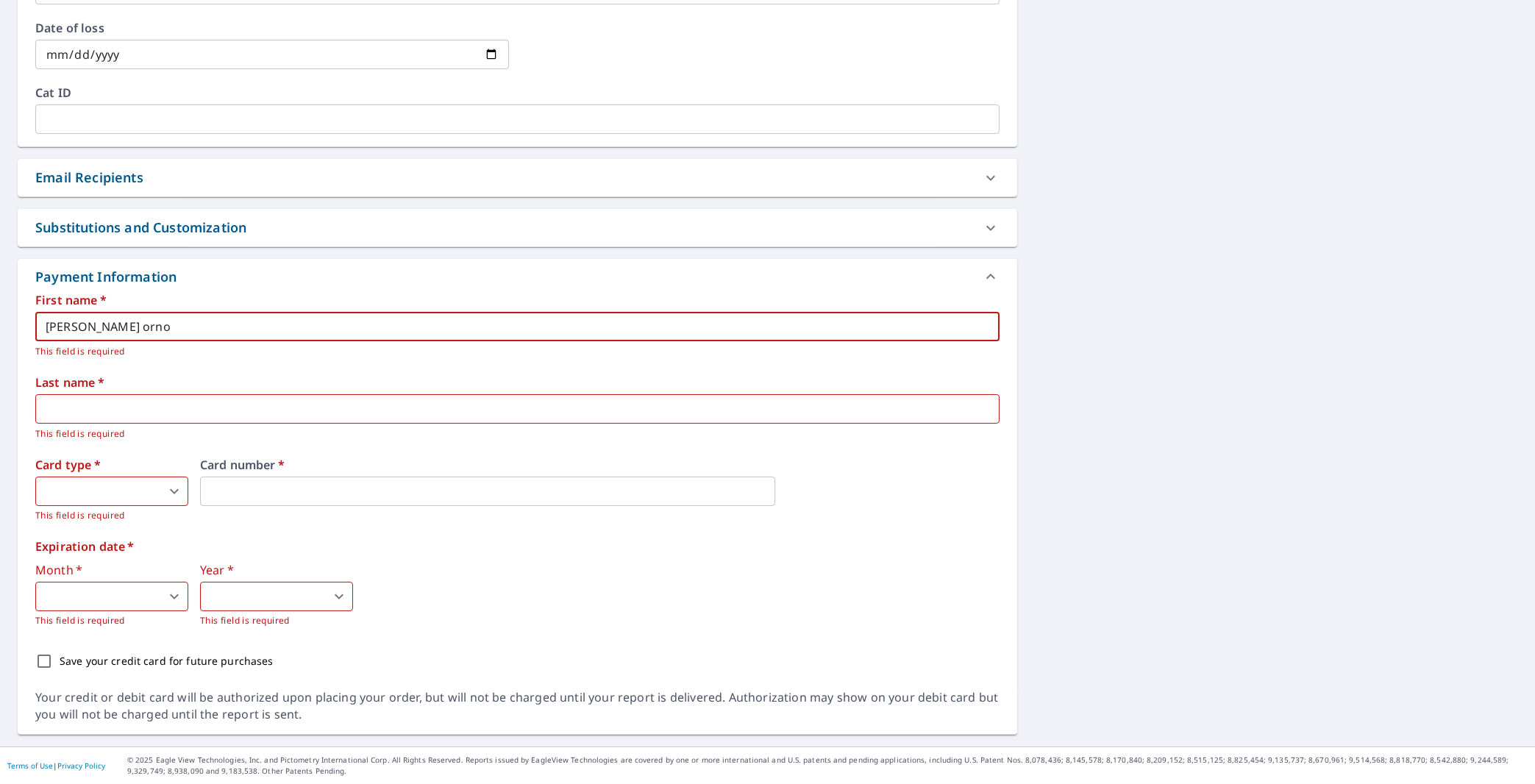
checkbox input "true"
type input "Jocelyn ornop"
type textarea "x"
checkbox input "true"
type input "Jocelyn ornopi"
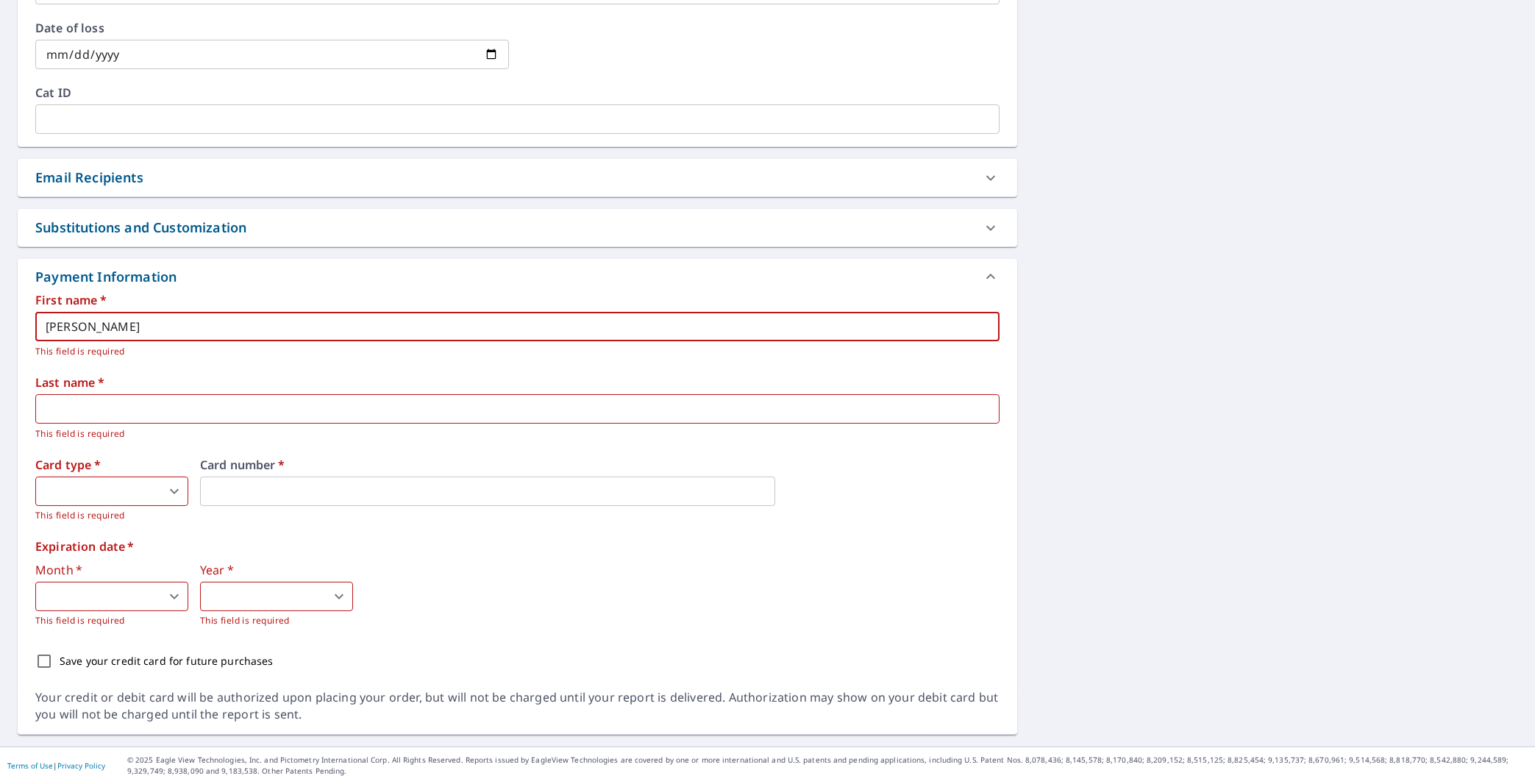
type textarea "x"
checkbox input "true"
type input "Jocelyn ornopia"
click at [140, 409] on input "text" at bounding box center [518, 409] width 964 height 29
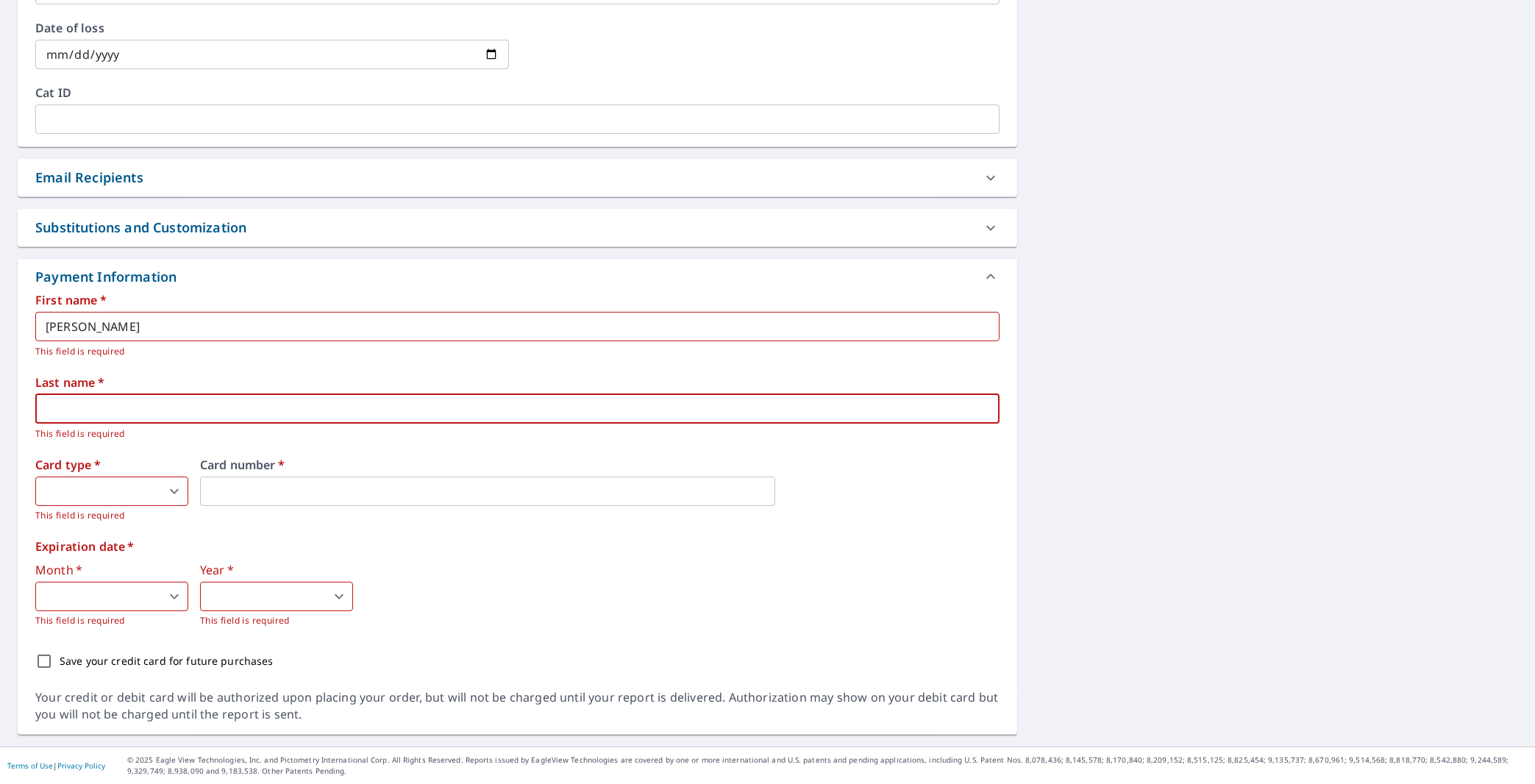
type input "O"
type textarea "x"
checkbox input "true"
type textarea "x"
checkbox input "true"
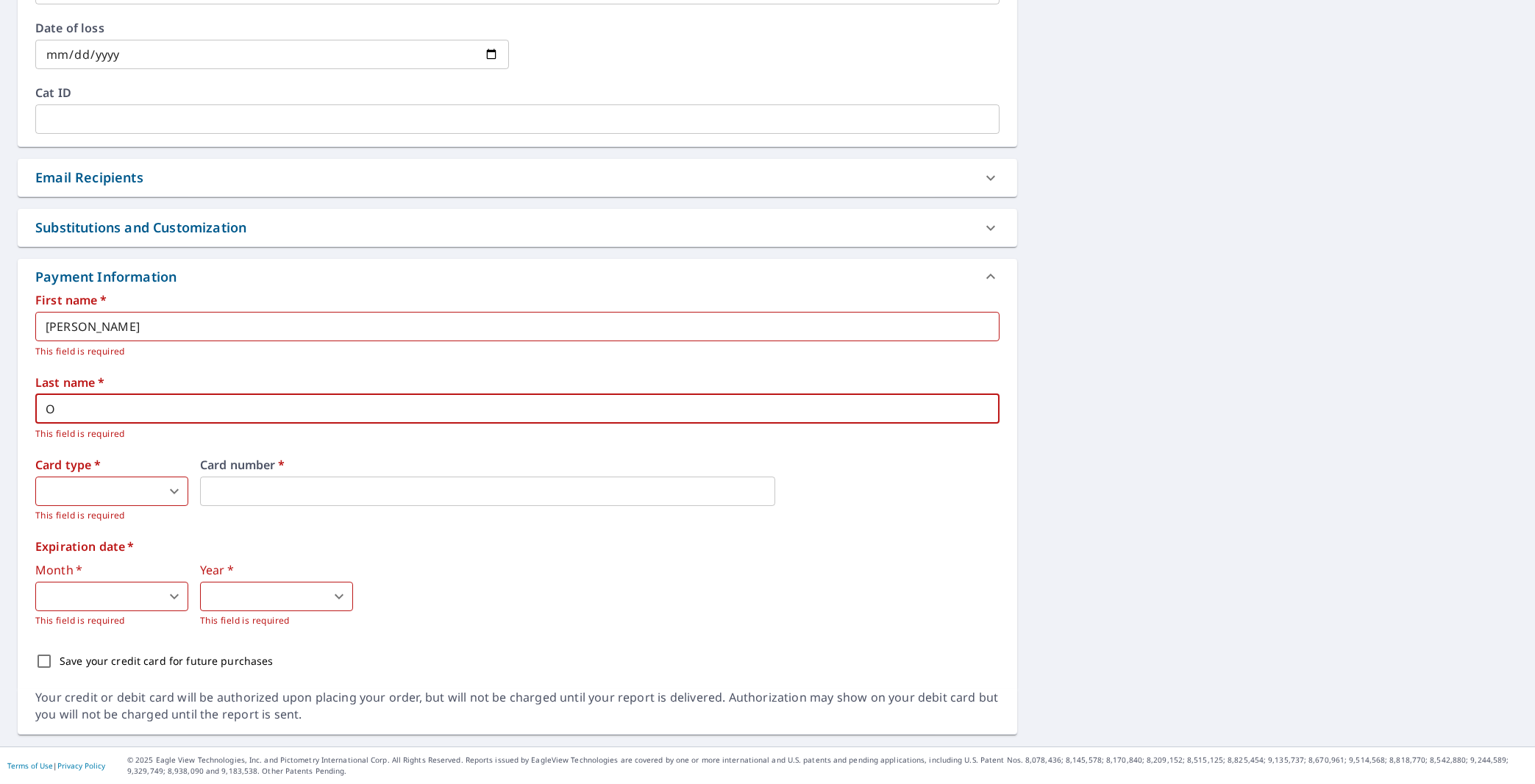
type input "Or"
type textarea "x"
checkbox input "true"
type input "Orn"
type textarea "x"
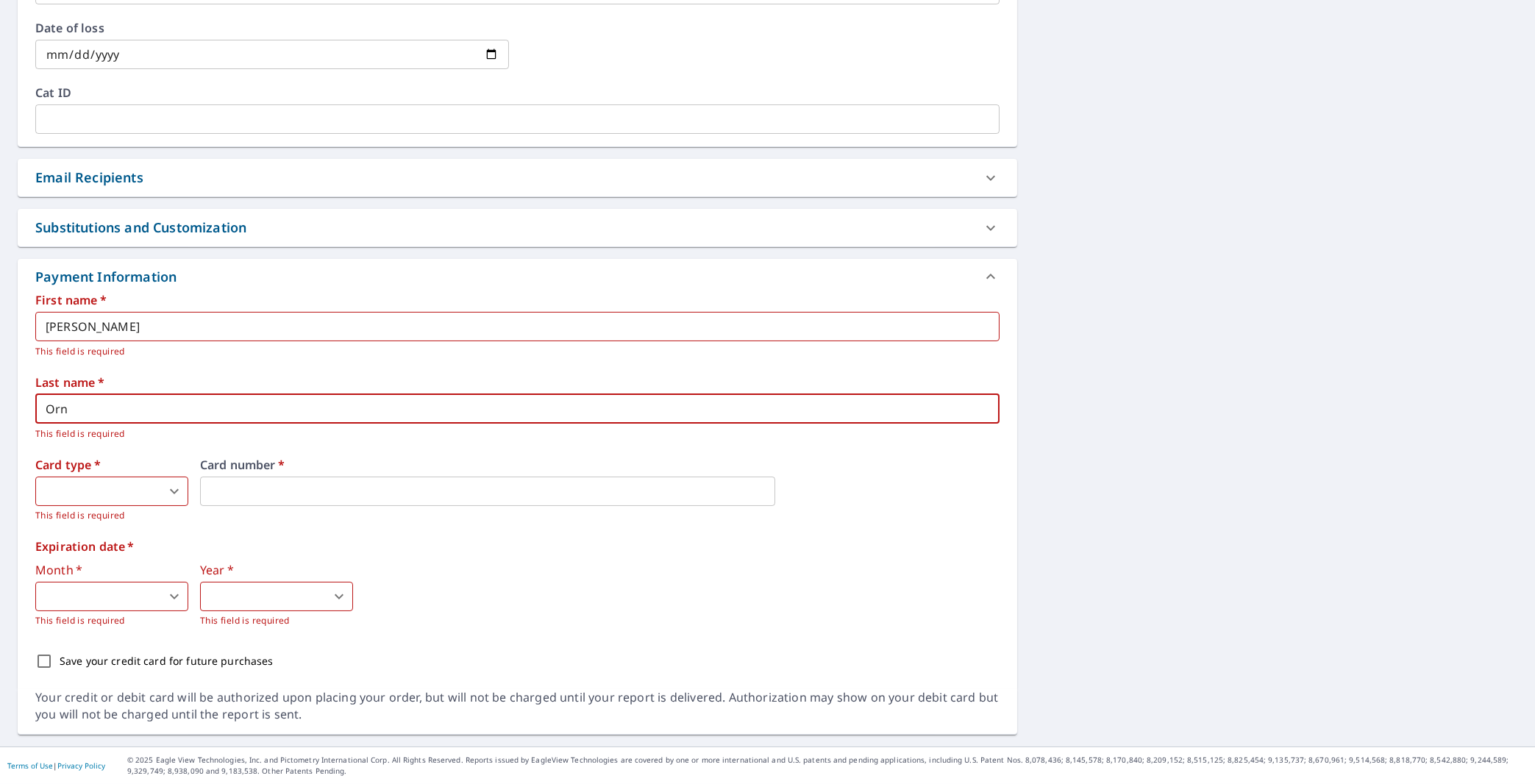
checkbox input "true"
type input "Orno"
type textarea "x"
checkbox input "true"
type input "Ornop"
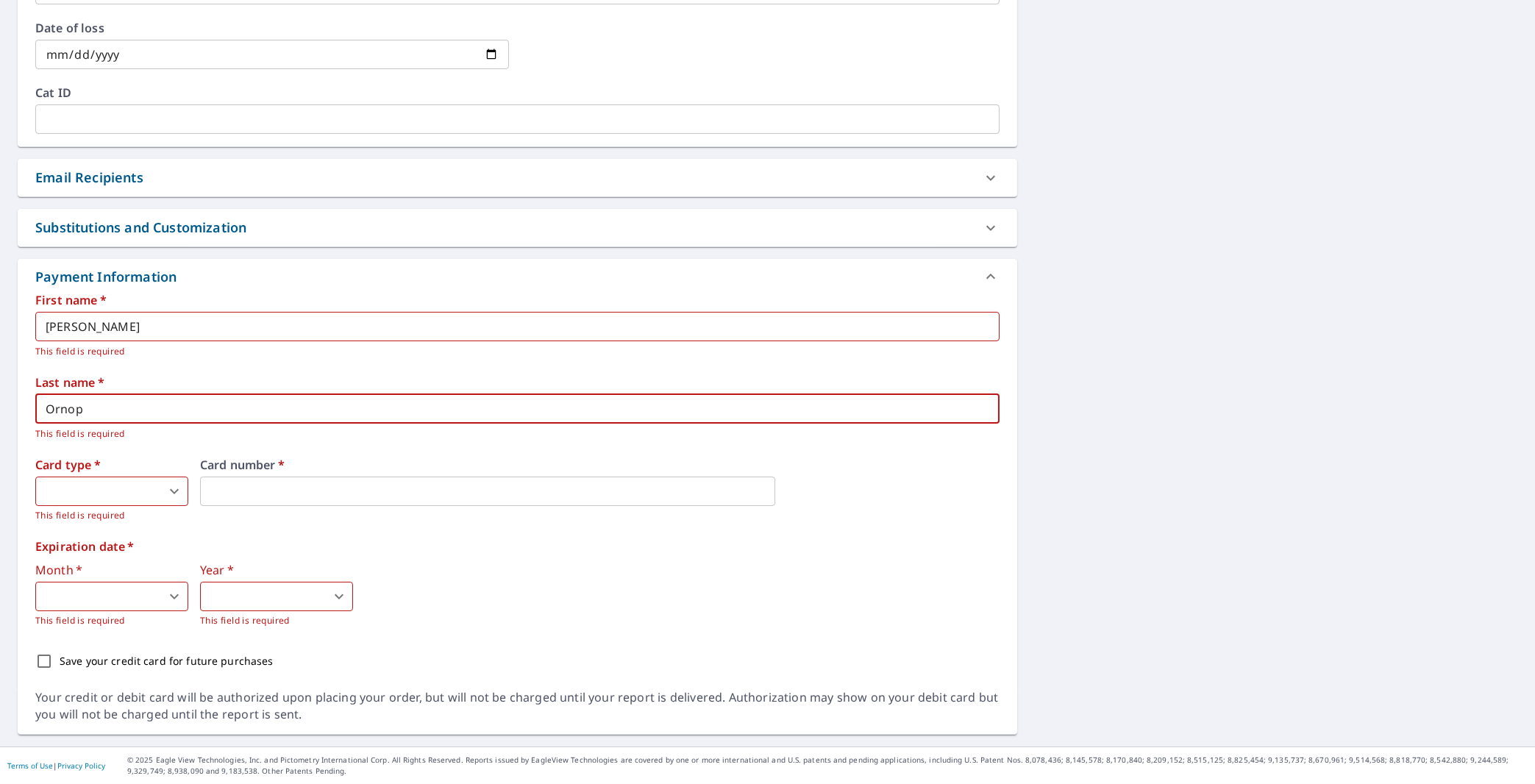
type textarea "x"
checkbox input "true"
type input "Ornopi"
type textarea "x"
checkbox input "true"
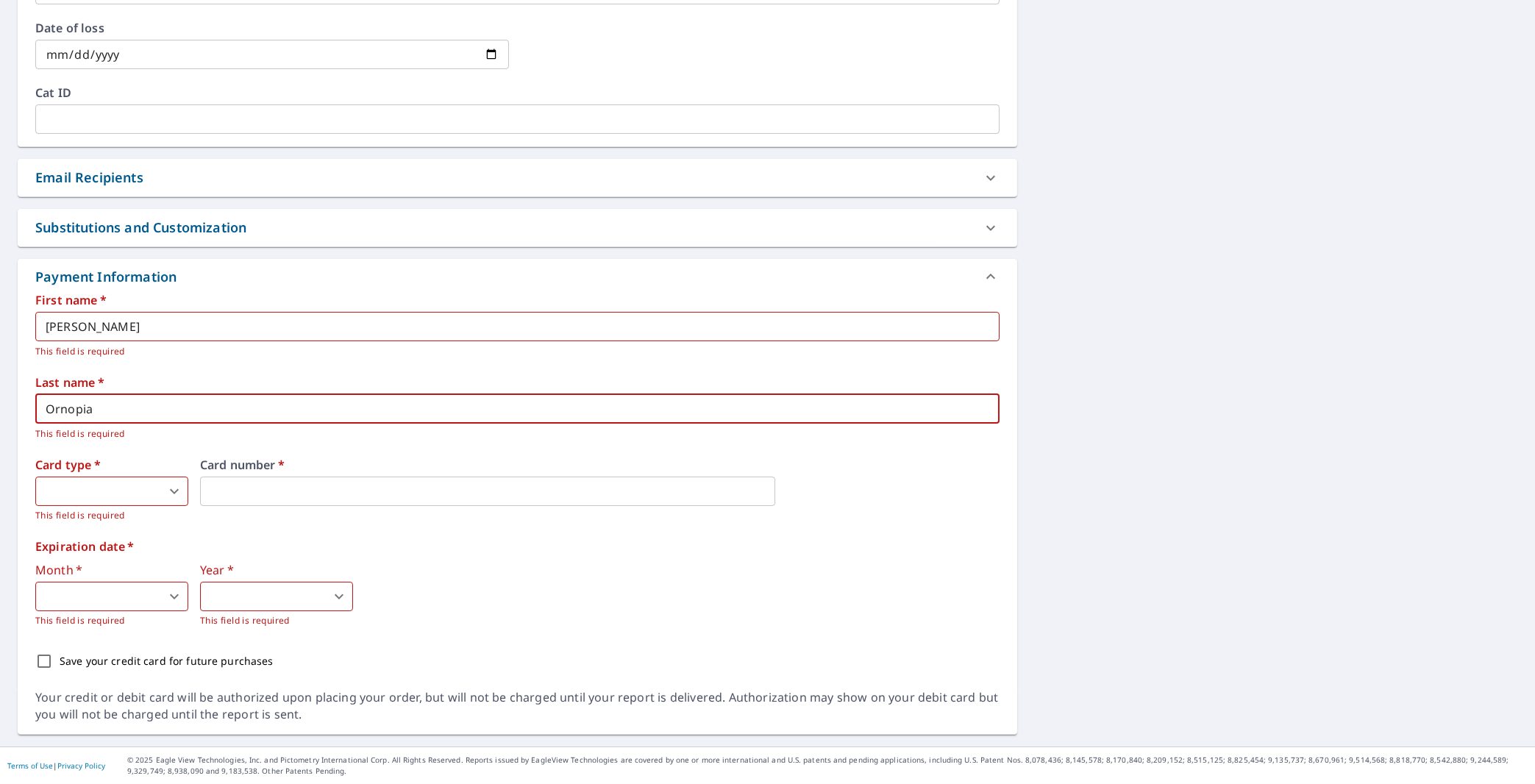
type input "Ornopia"
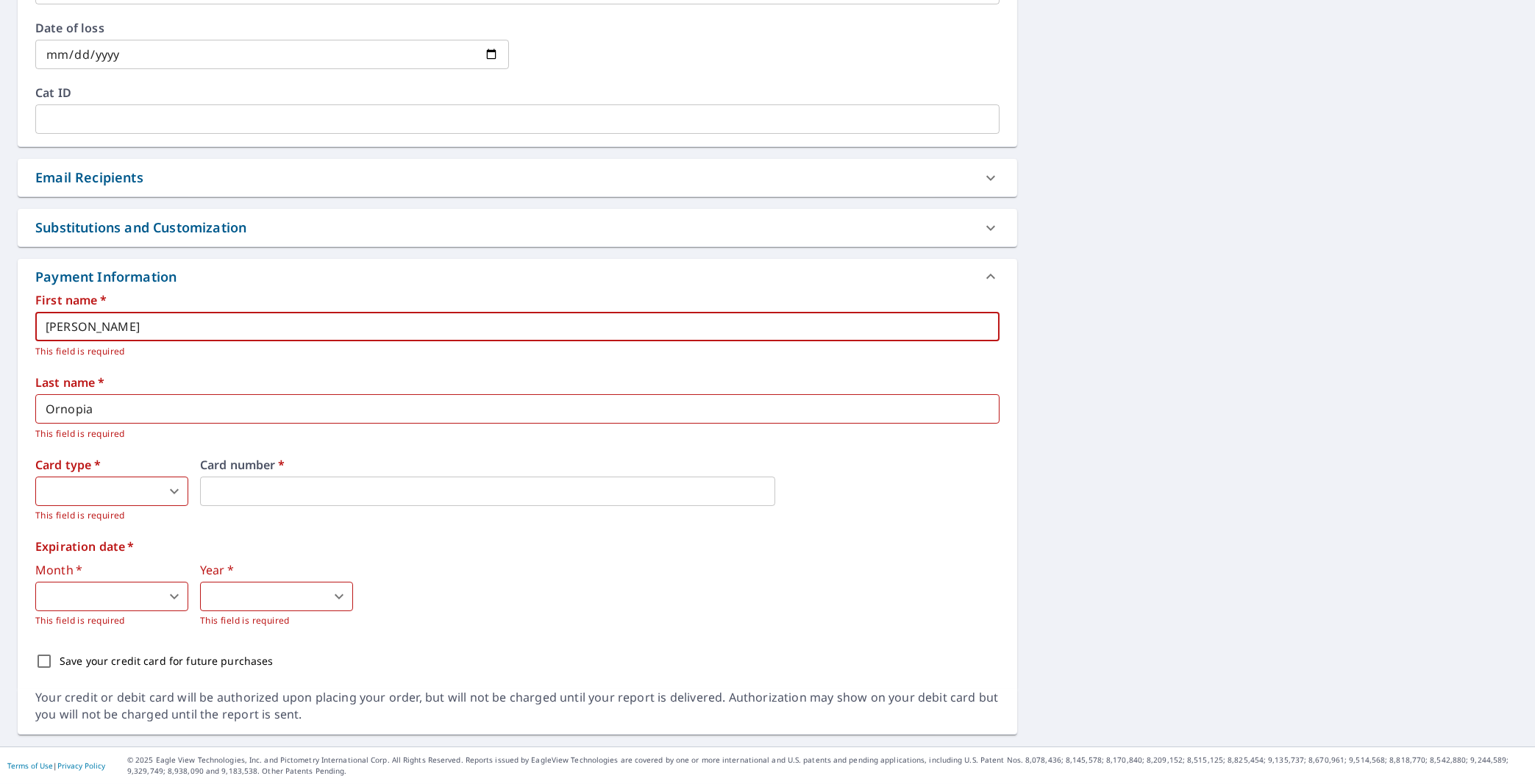
drag, startPoint x: 165, startPoint y: 318, endPoint x: 85, endPoint y: 330, distance: 80.9
click at [85, 330] on input "Jocelyn ornopia" at bounding box center [518, 327] width 964 height 29
type textarea "x"
checkbox input "true"
type input "Jocelyn"
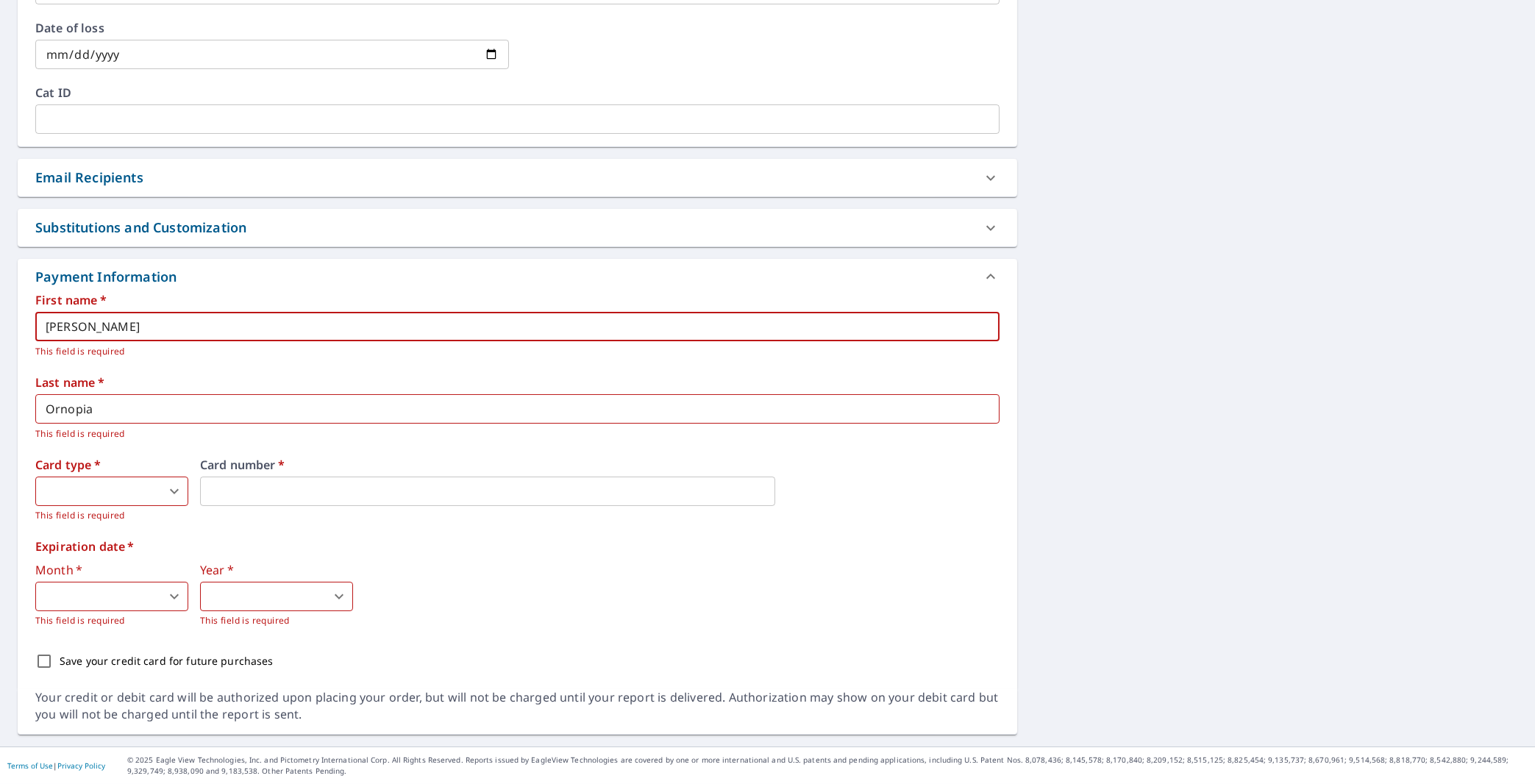
type textarea "x"
checkbox input "true"
type input "Jocely"
type textarea "x"
checkbox input "true"
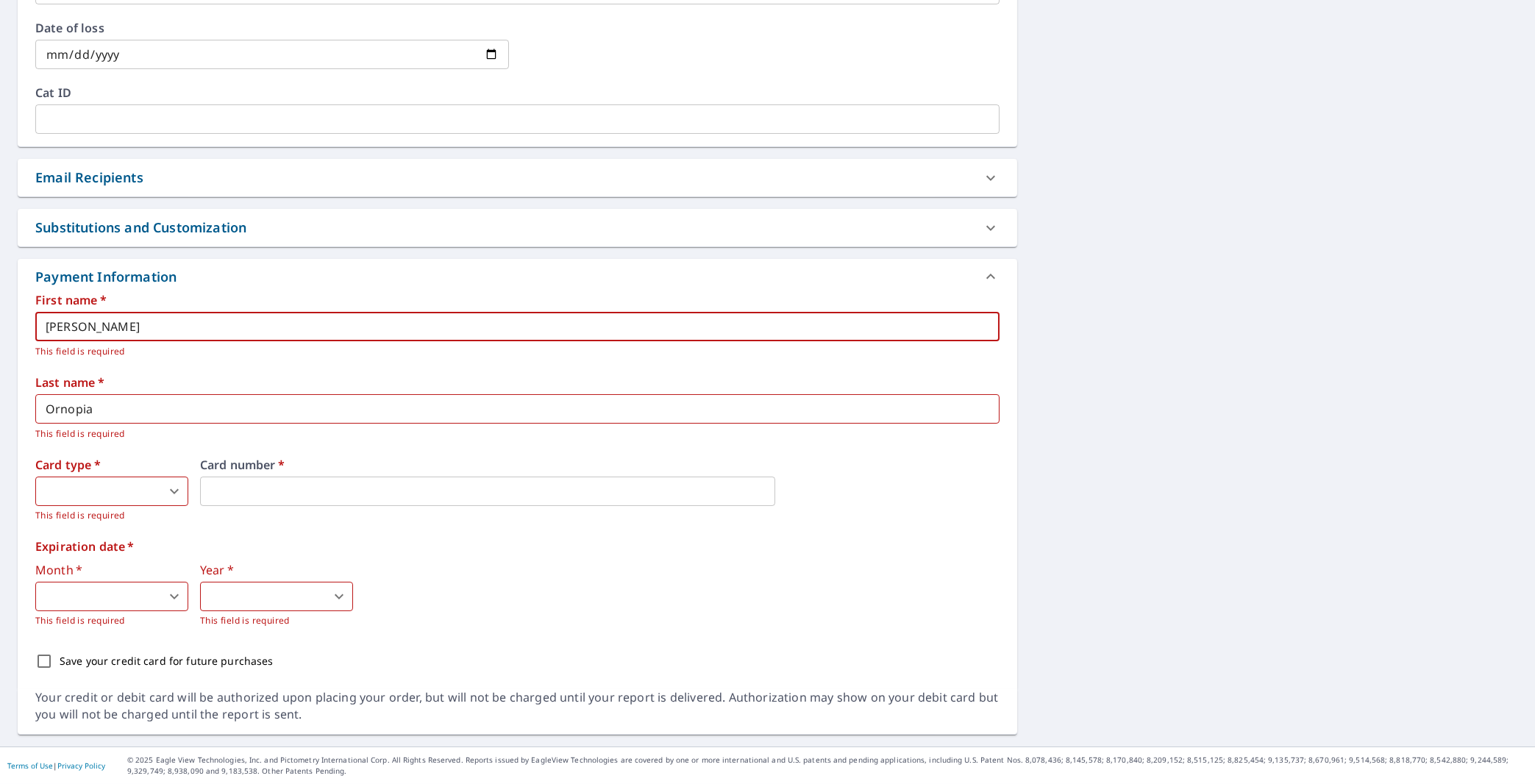
type input "Jocelyn"
click at [99, 491] on body "JO JO Dashboard Order History Cancel Order JO Dashboard / Finalize Order Finali…" at bounding box center [768, 392] width 1535 height 784
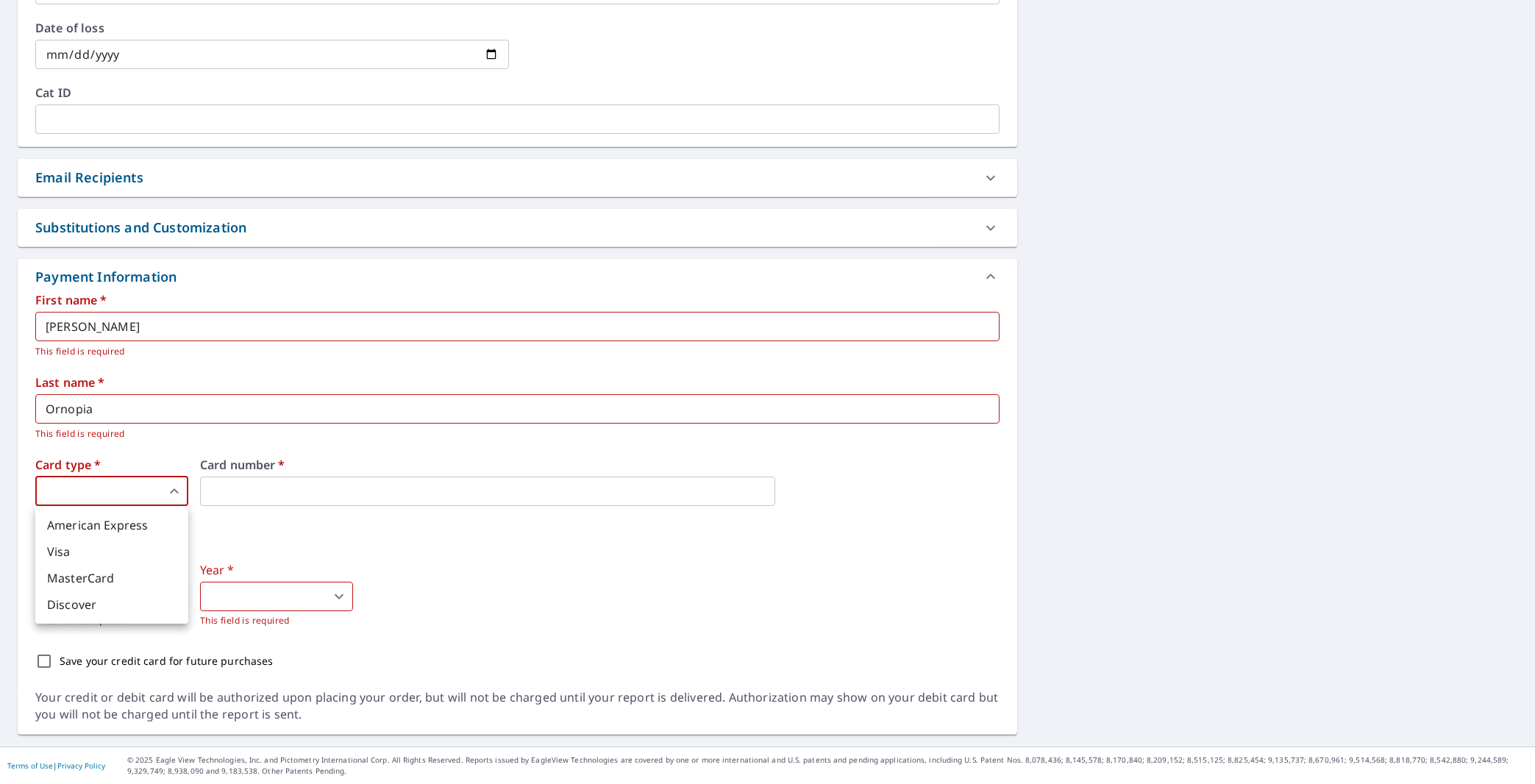
click at [88, 560] on li "Visa" at bounding box center [112, 551] width 153 height 26
type textarea "x"
checkbox input "true"
type input "2"
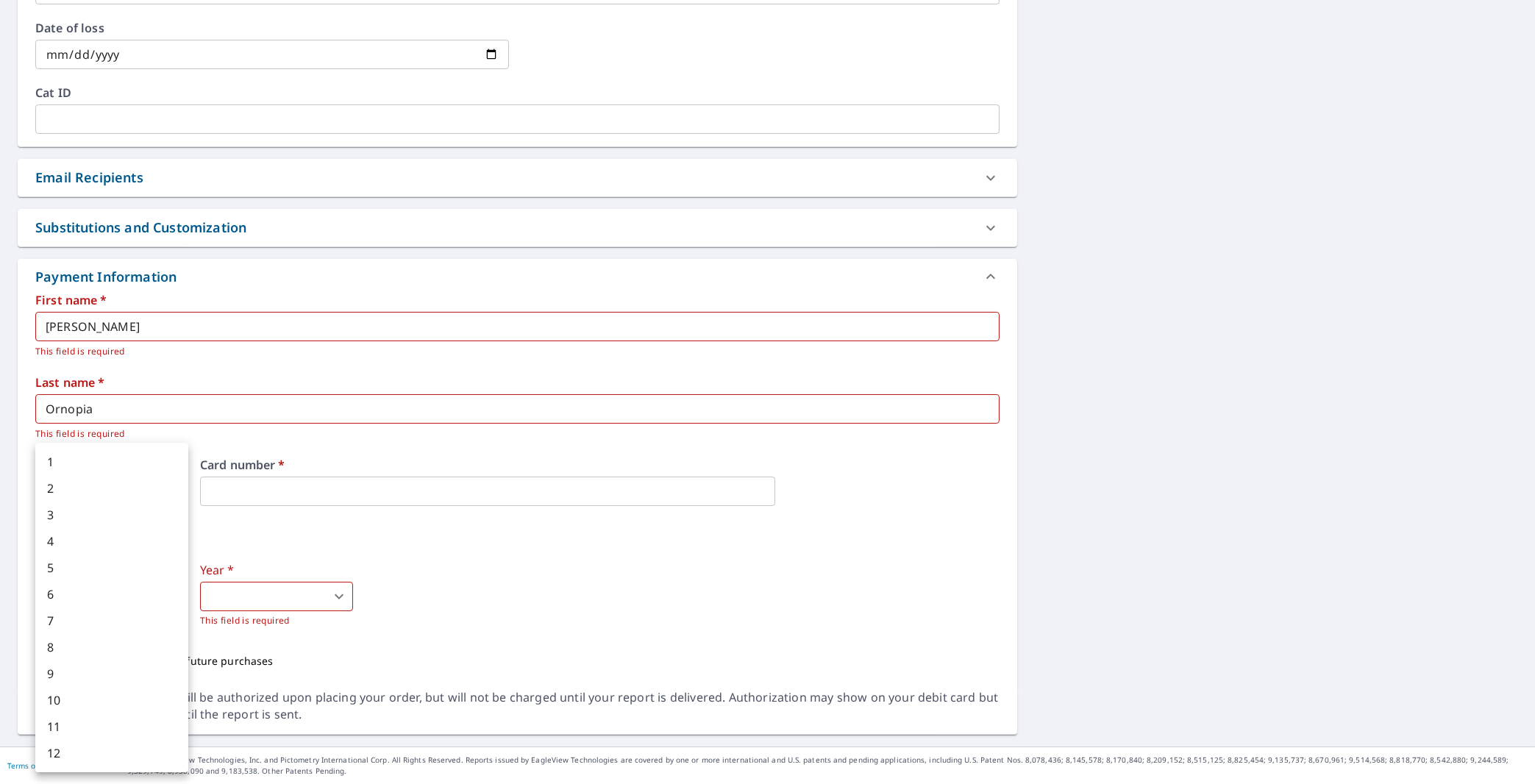
click at [168, 590] on body "JO JO Dashboard Order History Cancel Order JO Dashboard / Finalize Order Finali…" at bounding box center [768, 392] width 1535 height 784
click at [107, 705] on li "10" at bounding box center [112, 699] width 153 height 26
type textarea "x"
checkbox input "true"
type input "10"
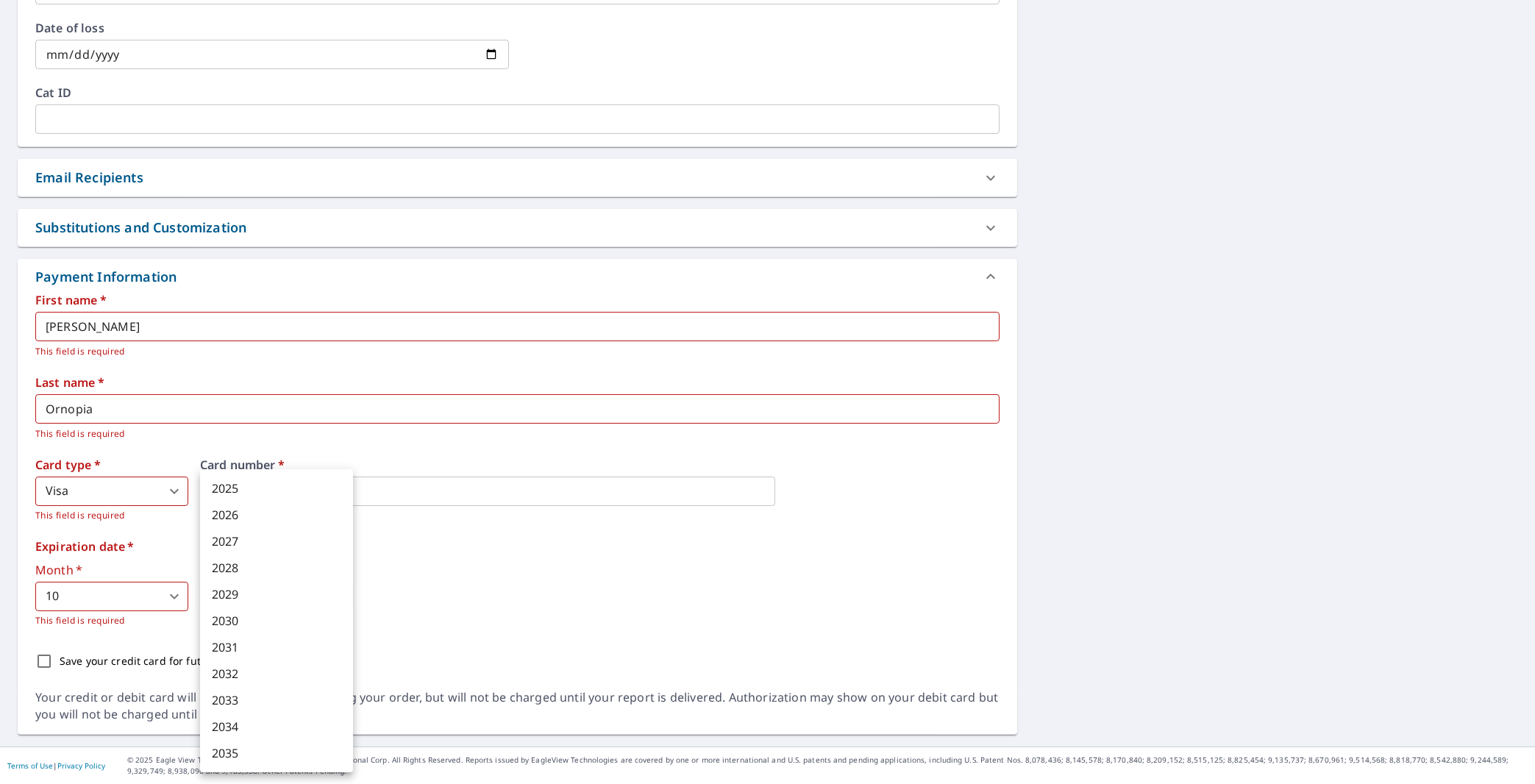
click at [247, 604] on body "JO JO Dashboard Order History Cancel Order JO Dashboard / Finalize Order Finali…" at bounding box center [768, 392] width 1535 height 784
click at [244, 623] on li "2030" at bounding box center [276, 620] width 153 height 26
type textarea "x"
checkbox input "true"
type input "2030"
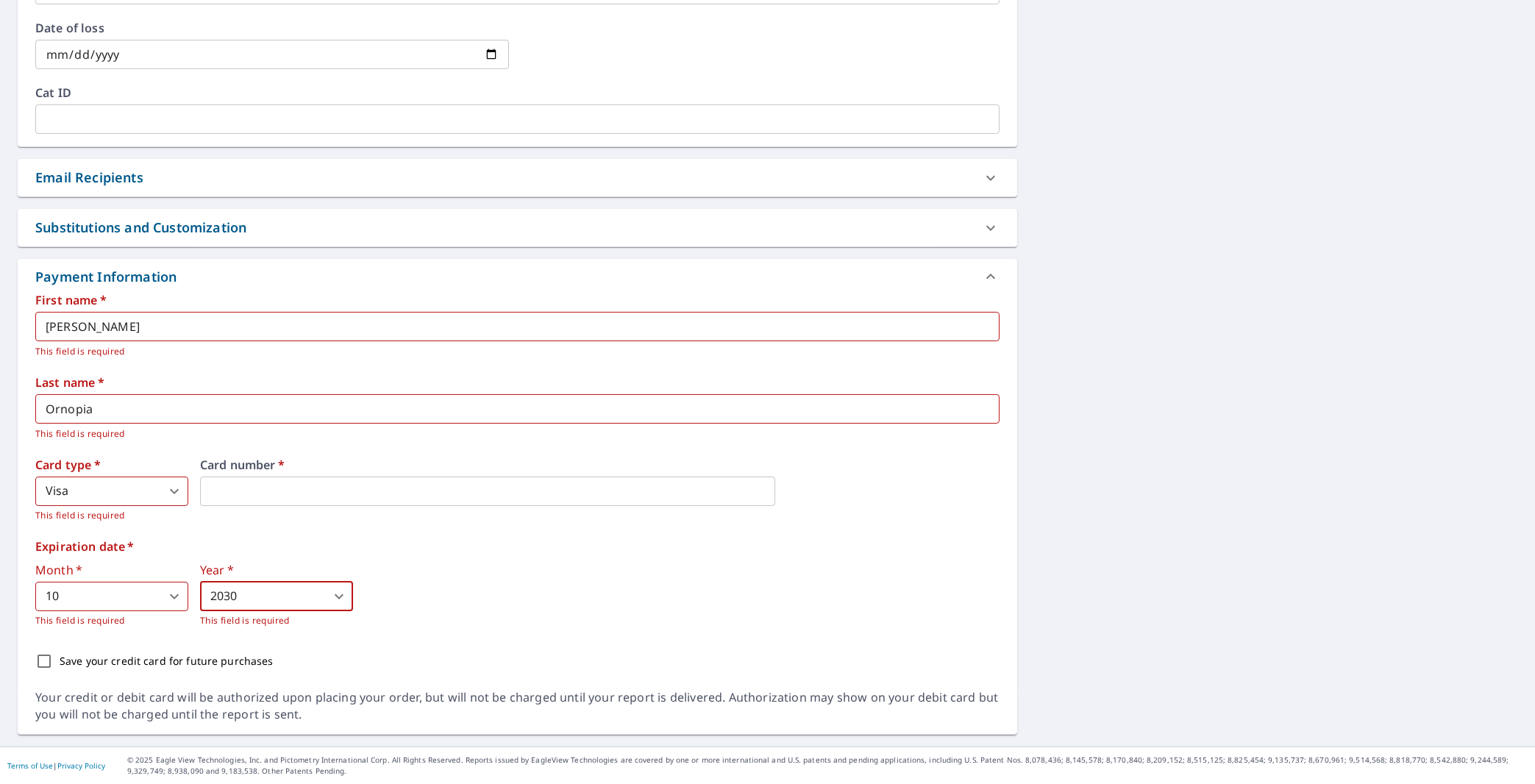
click at [55, 655] on input "Save your credit card for future purchases" at bounding box center [44, 661] width 31 height 31
checkbox input "true"
type textarea "x"
checkbox input "true"
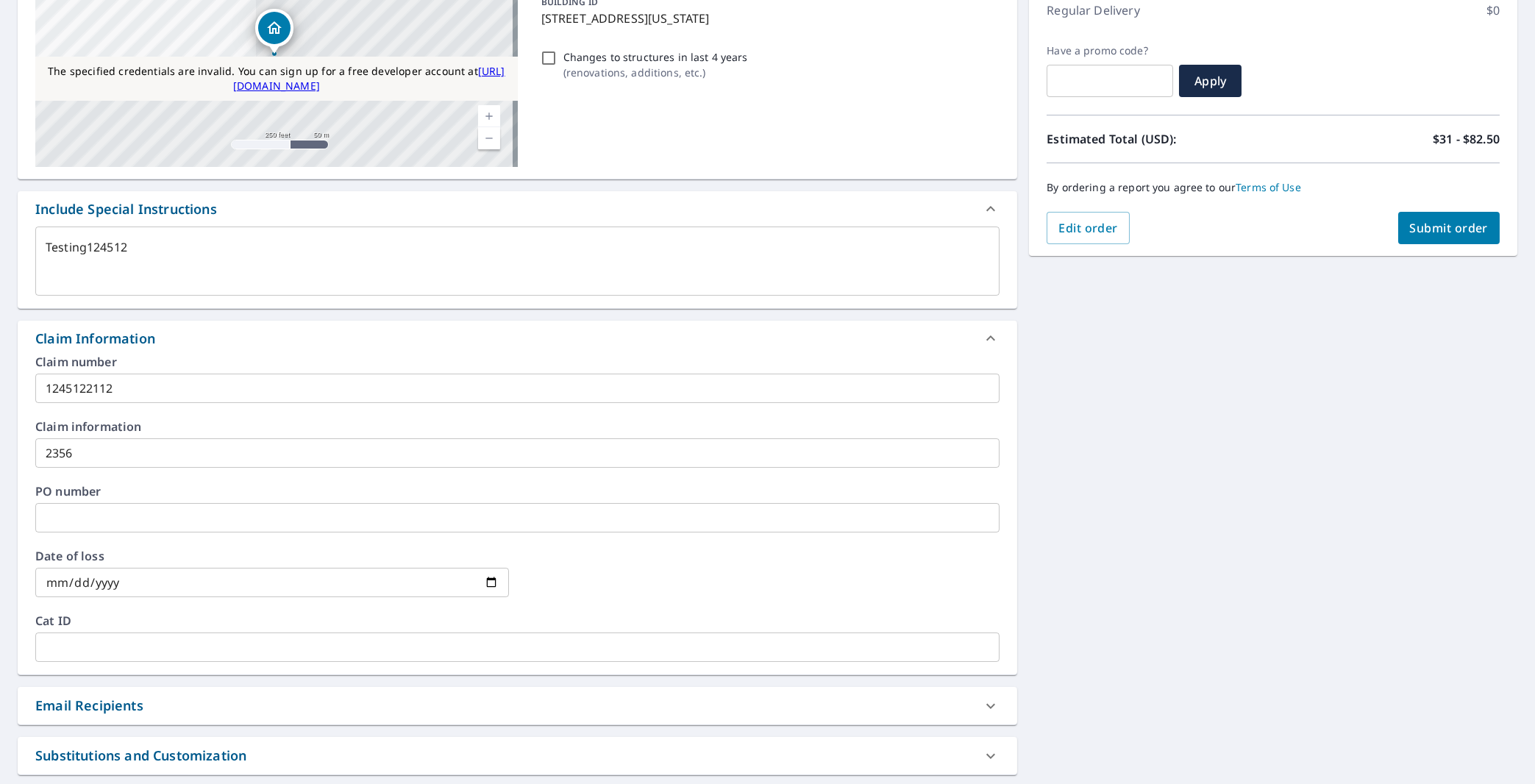
scroll to position [207, 0]
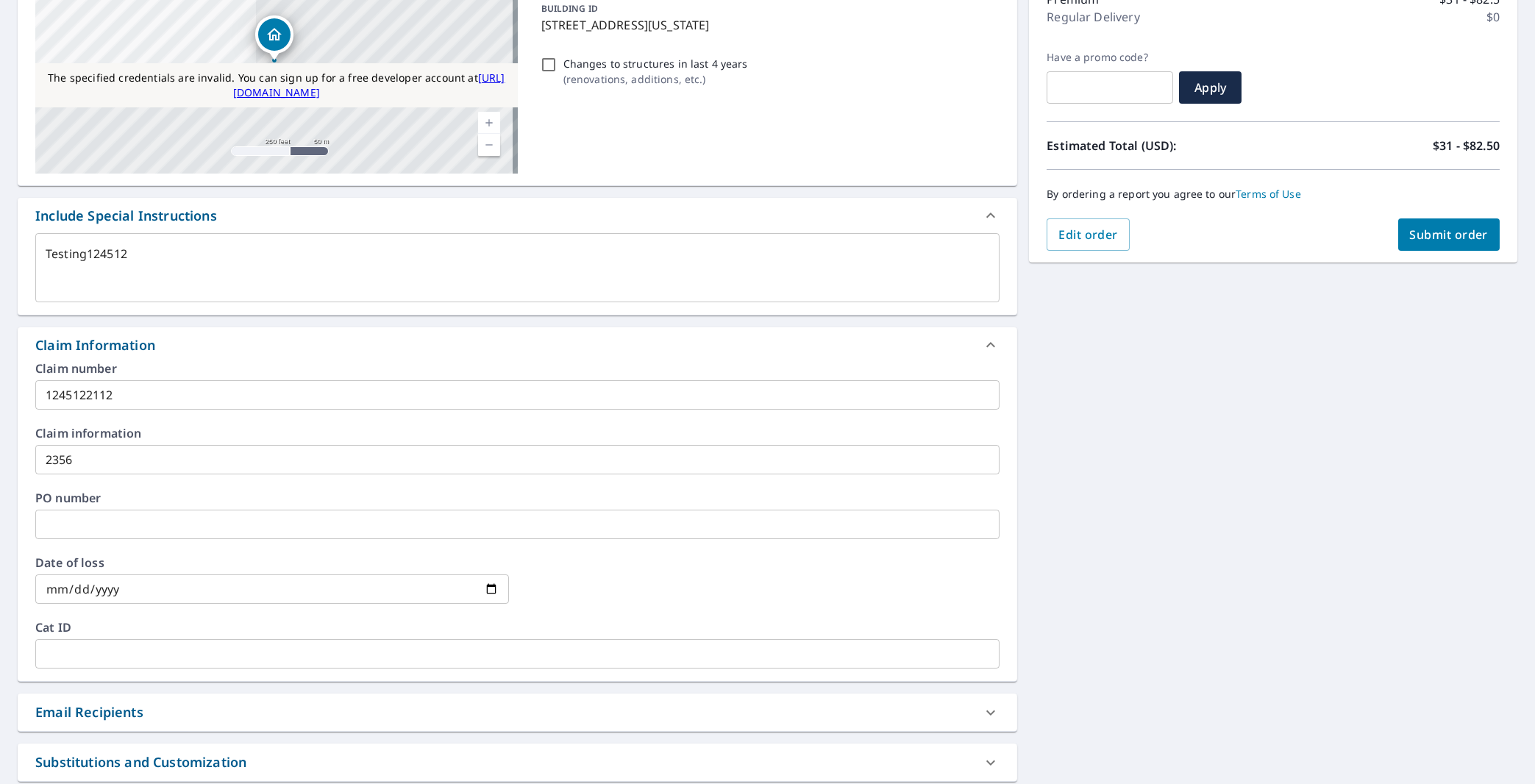
click at [1430, 236] on span "Submit order" at bounding box center [1450, 234] width 78 height 16
type textarea "x"
checkbox input "true"
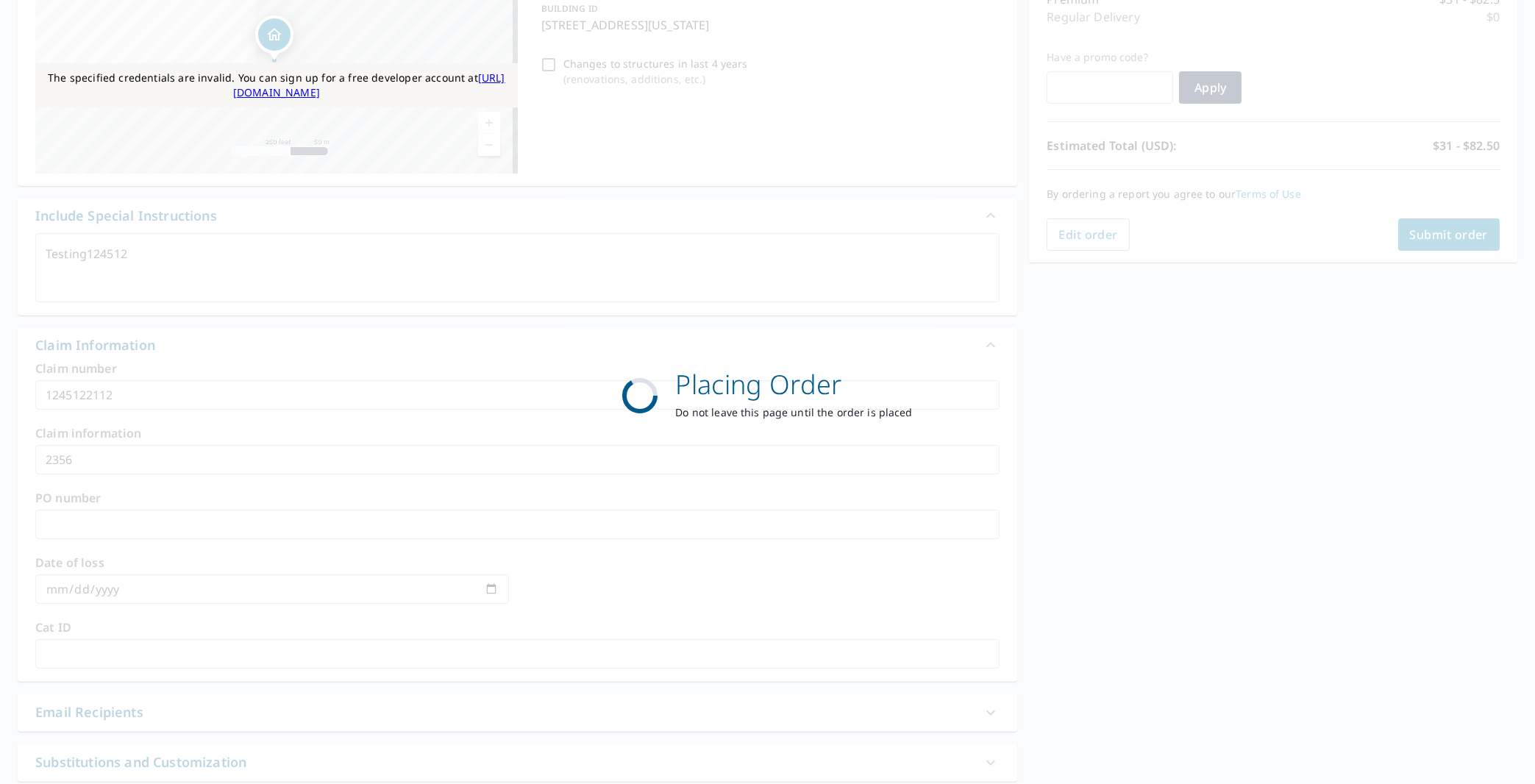
type textarea "x"
checkbox input "true"
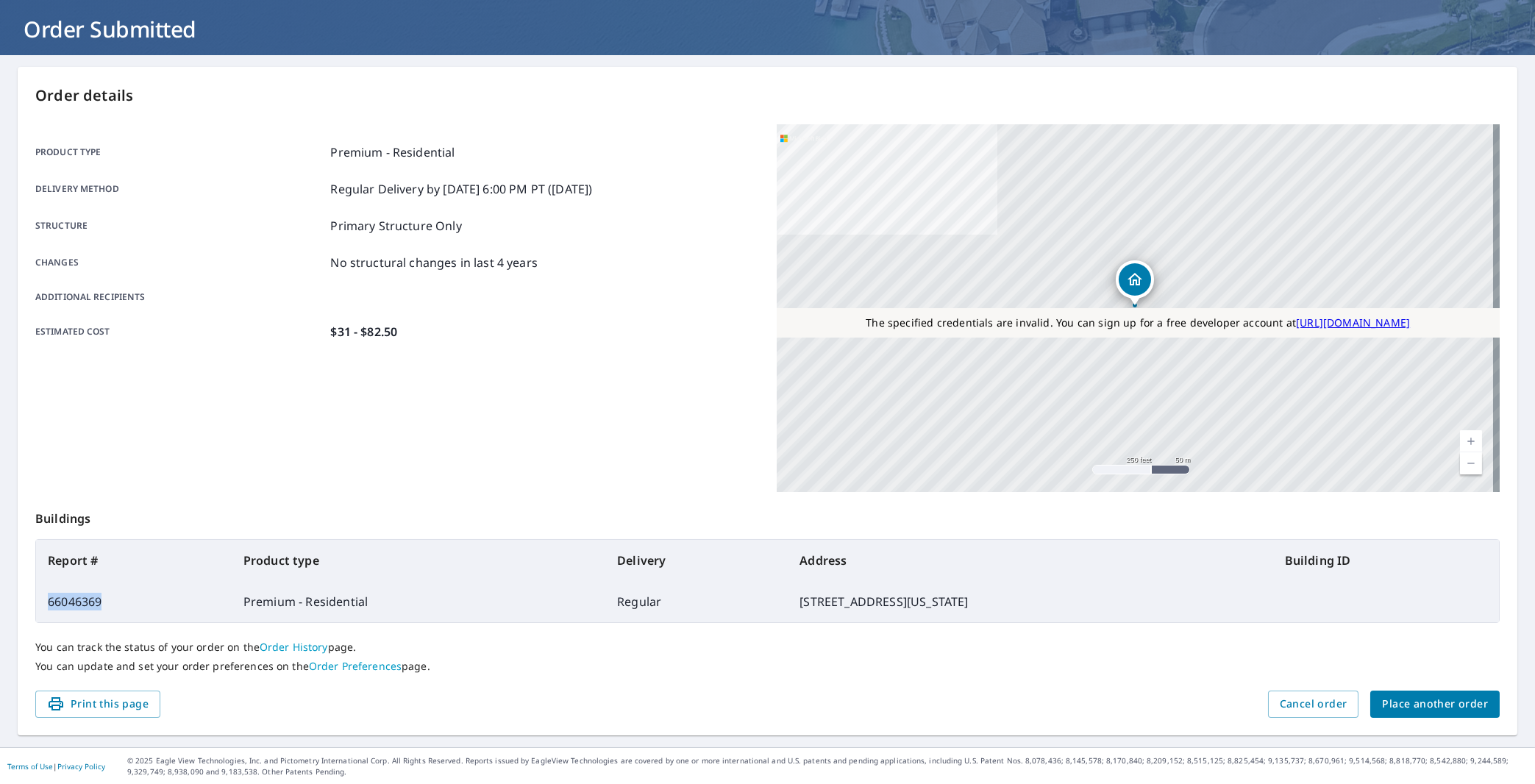
drag, startPoint x: 133, startPoint y: 604, endPoint x: 47, endPoint y: 602, distance: 86.0
click at [47, 602] on td "66046369" at bounding box center [134, 602] width 195 height 42
copy td "66046369"
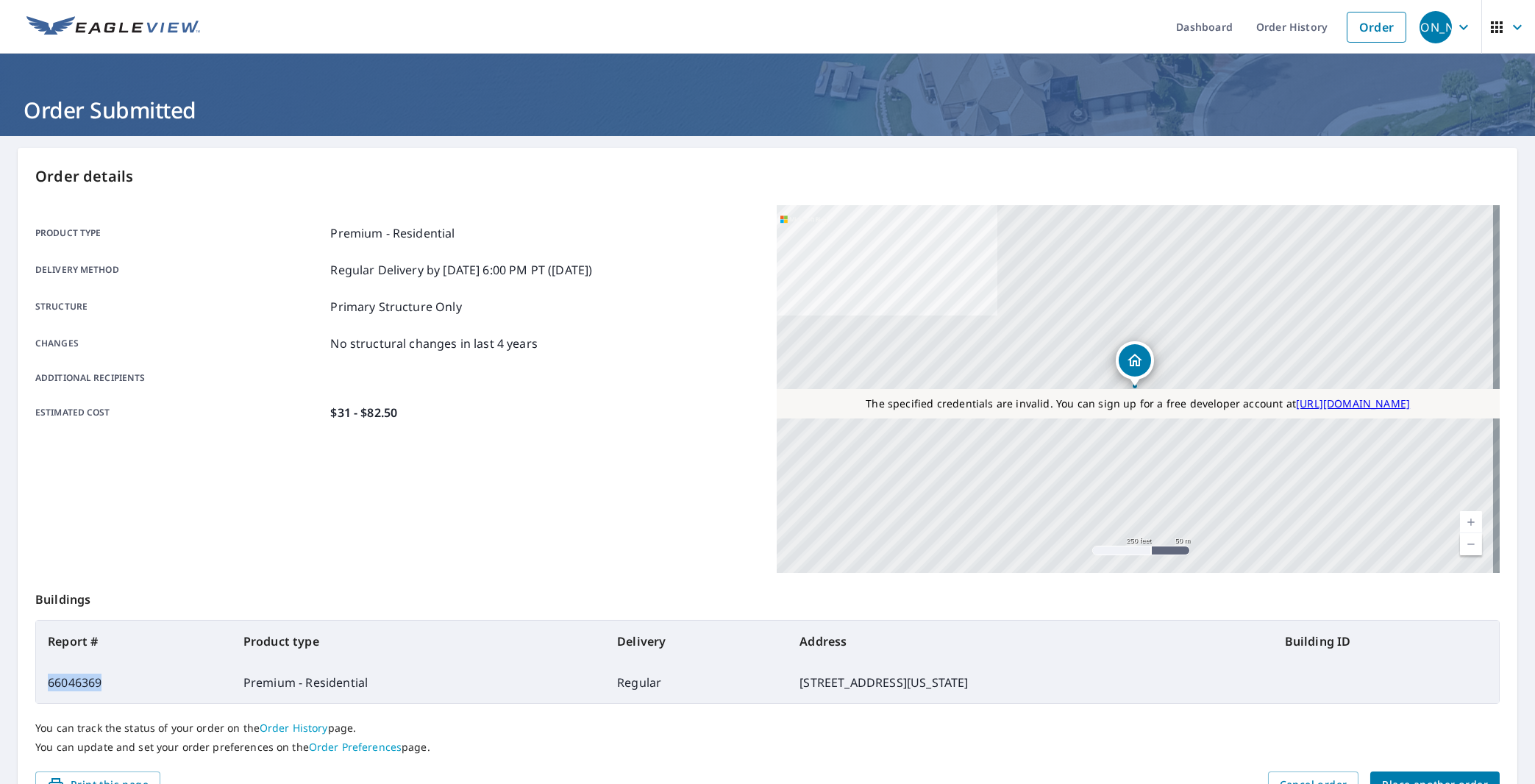
click at [1455, 34] on icon "button" at bounding box center [1463, 27] width 18 height 18
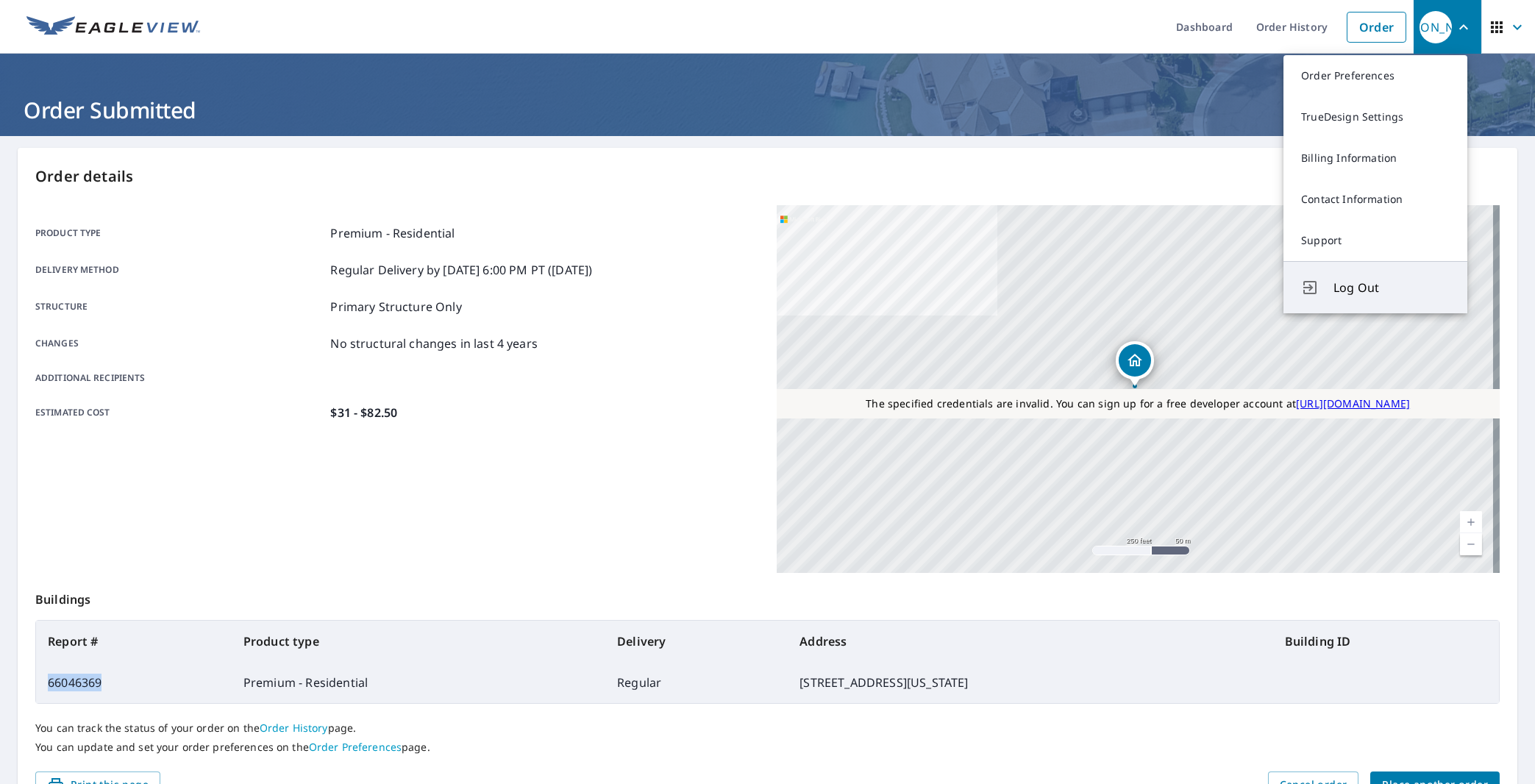
click at [1344, 289] on span "Log Out" at bounding box center [1391, 287] width 116 height 18
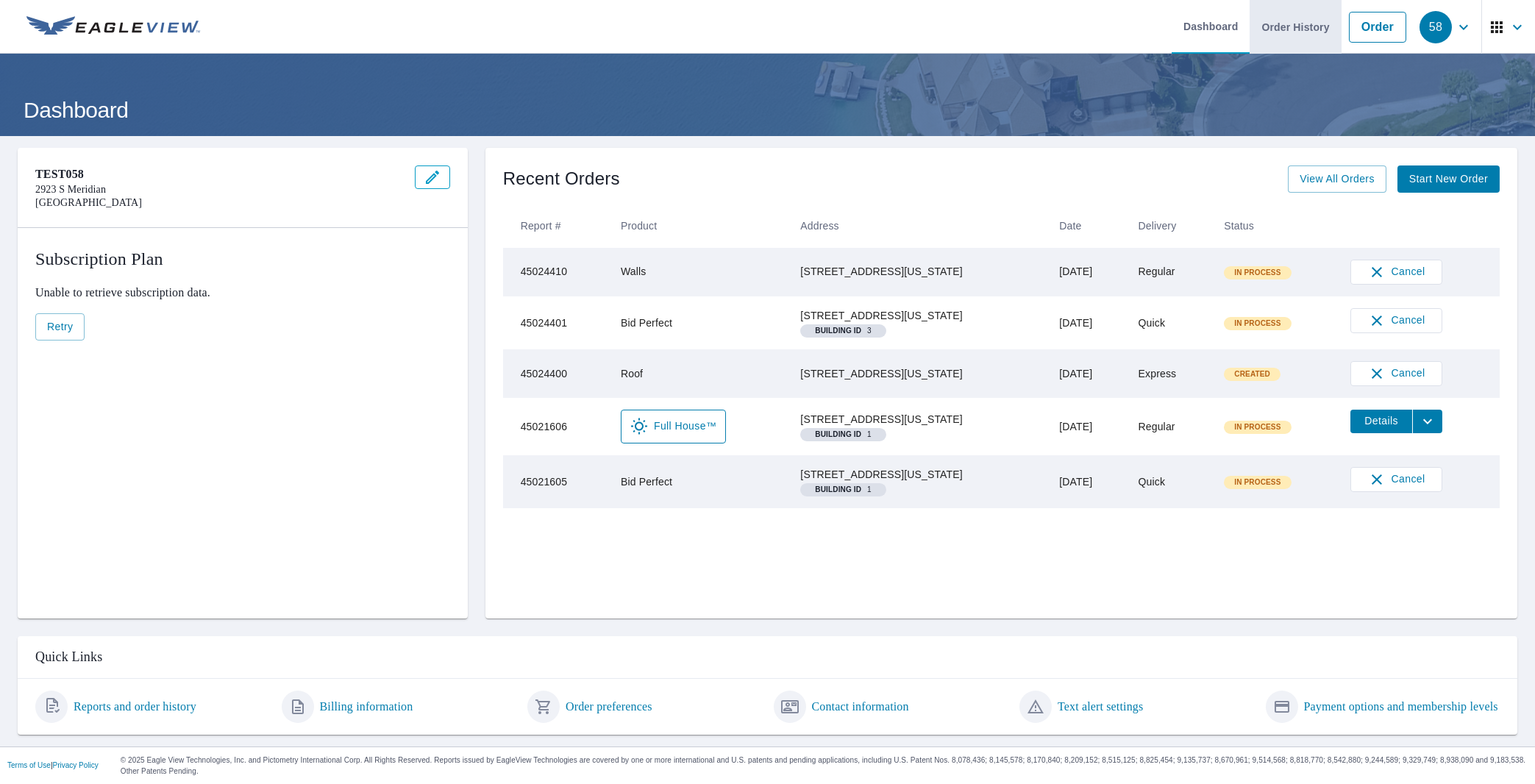
click at [1275, 29] on link "Order History" at bounding box center [1295, 27] width 92 height 54
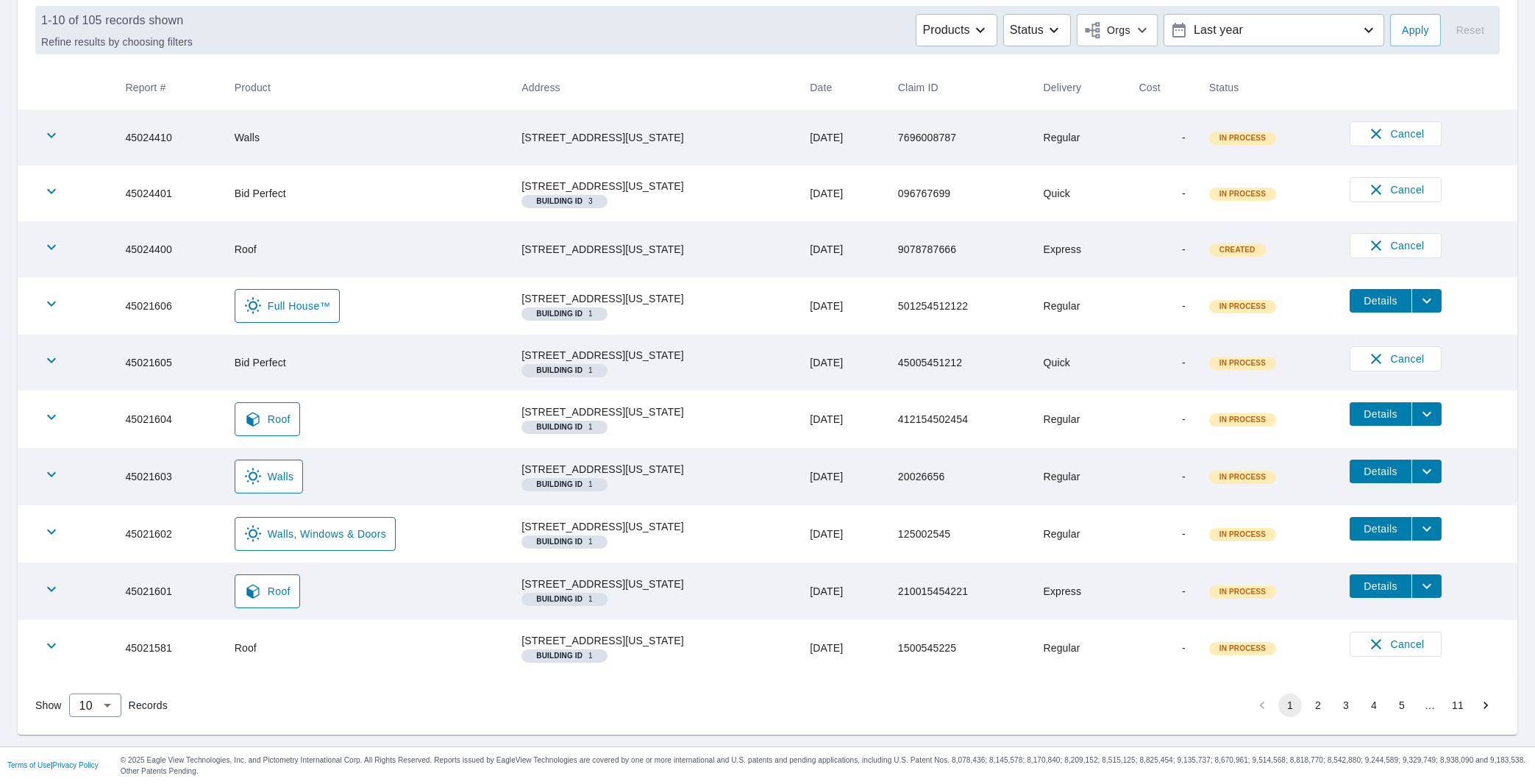
scroll to position [304, 0]
click at [1307, 703] on button "2" at bounding box center [1318, 705] width 24 height 24
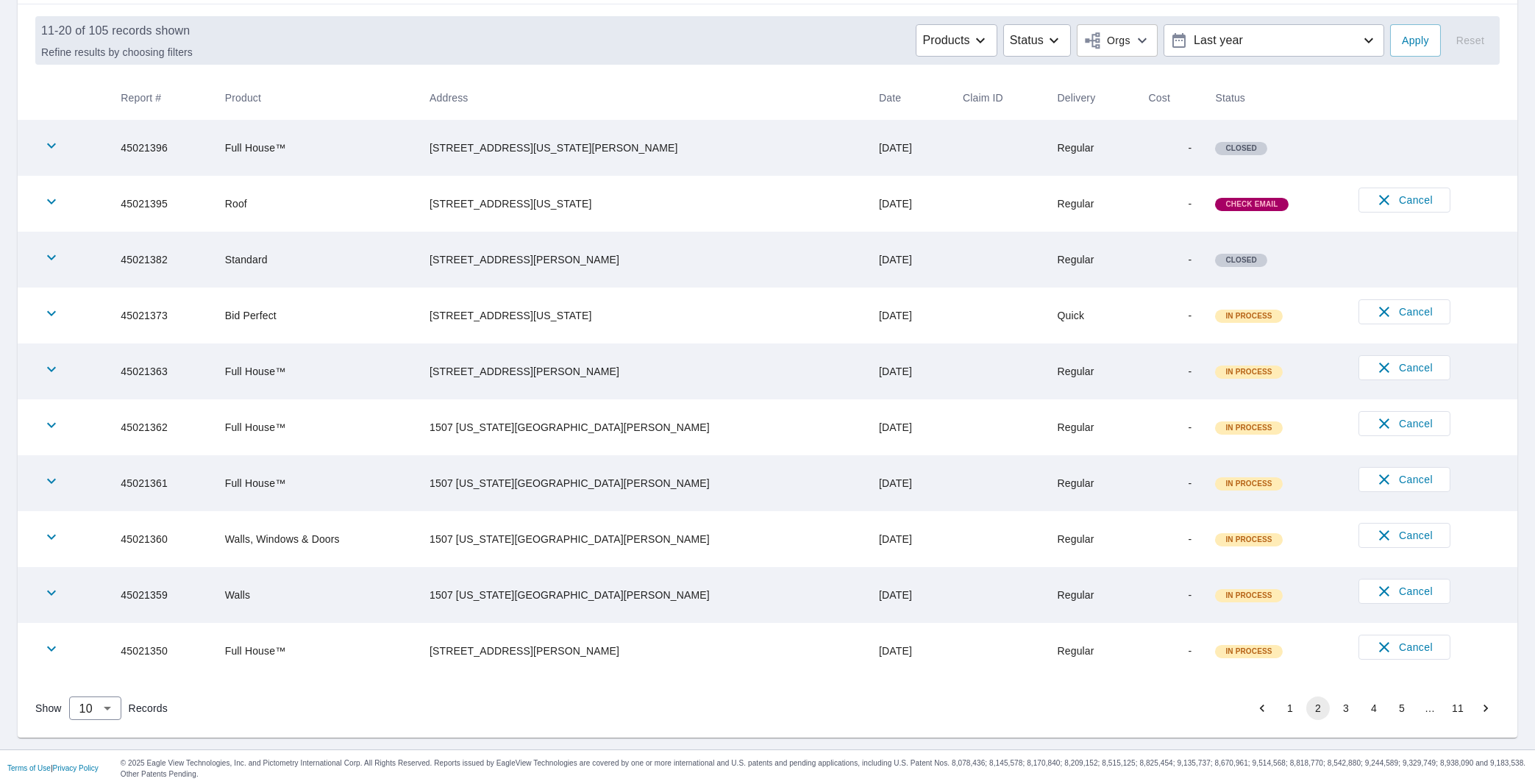
scroll to position [208, 0]
click at [1338, 704] on button "3" at bounding box center [1346, 706] width 24 height 24
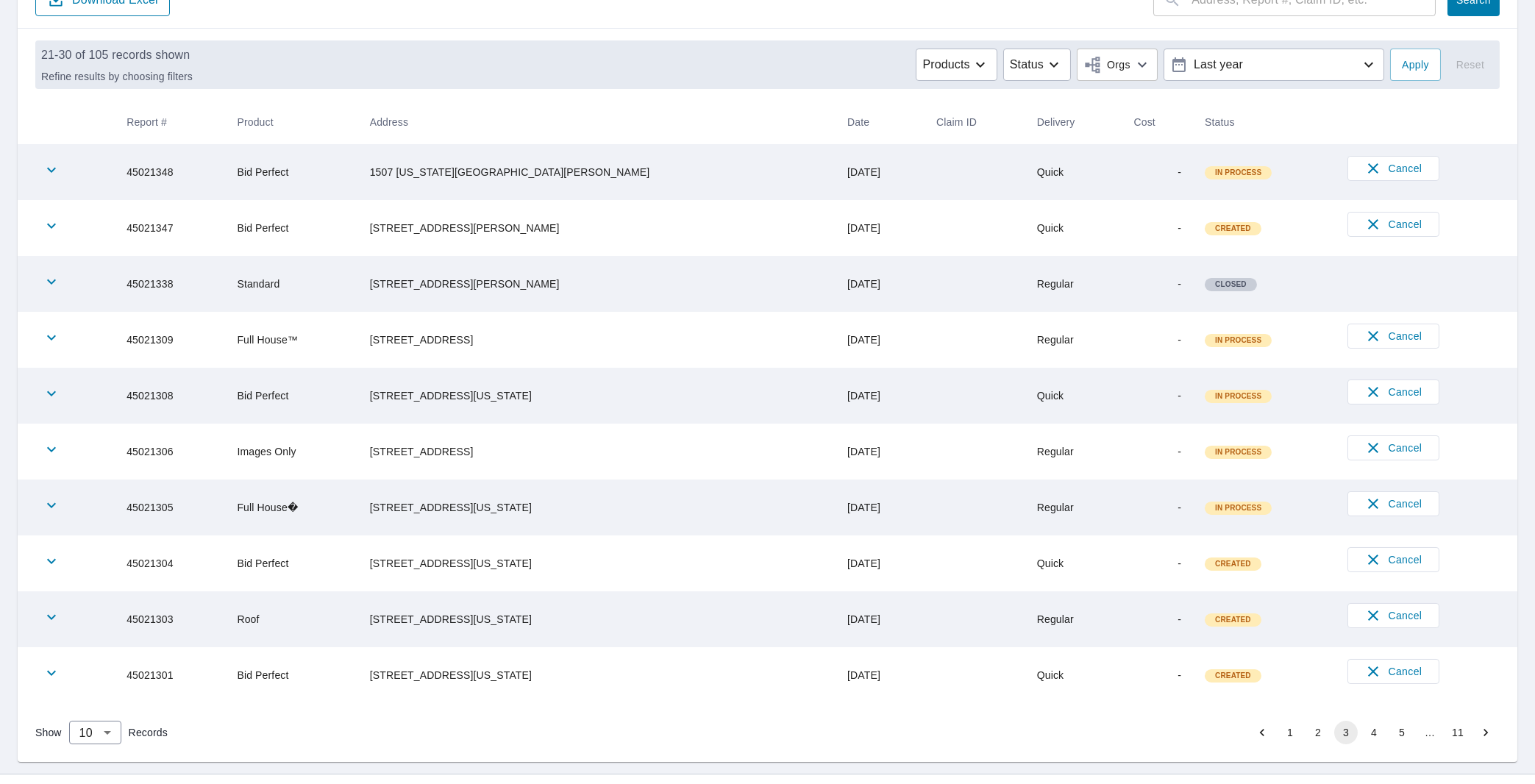
scroll to position [208, 0]
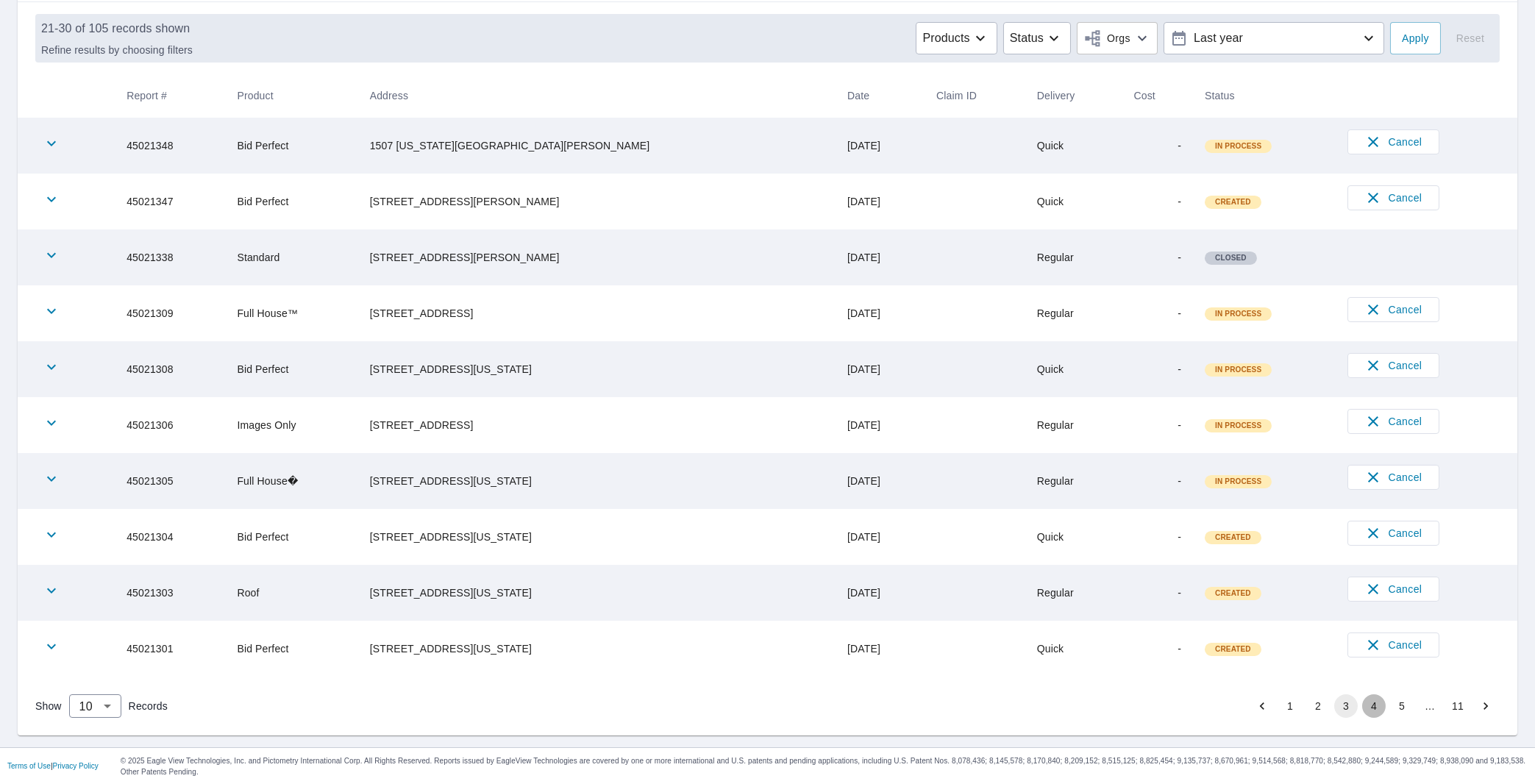
click at [1362, 706] on button "4" at bounding box center [1374, 706] width 24 height 24
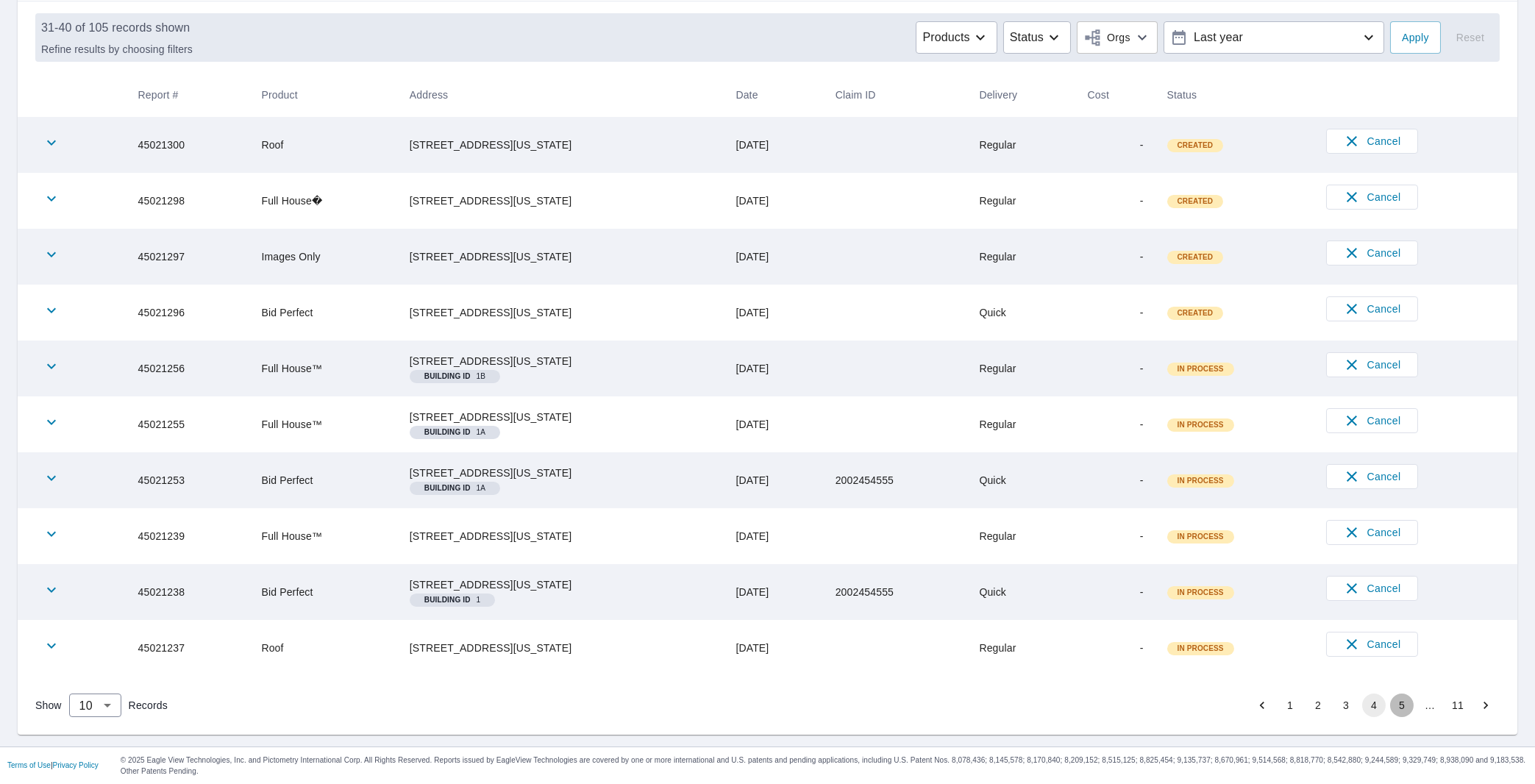
click at [1391, 713] on button "5" at bounding box center [1402, 705] width 24 height 24
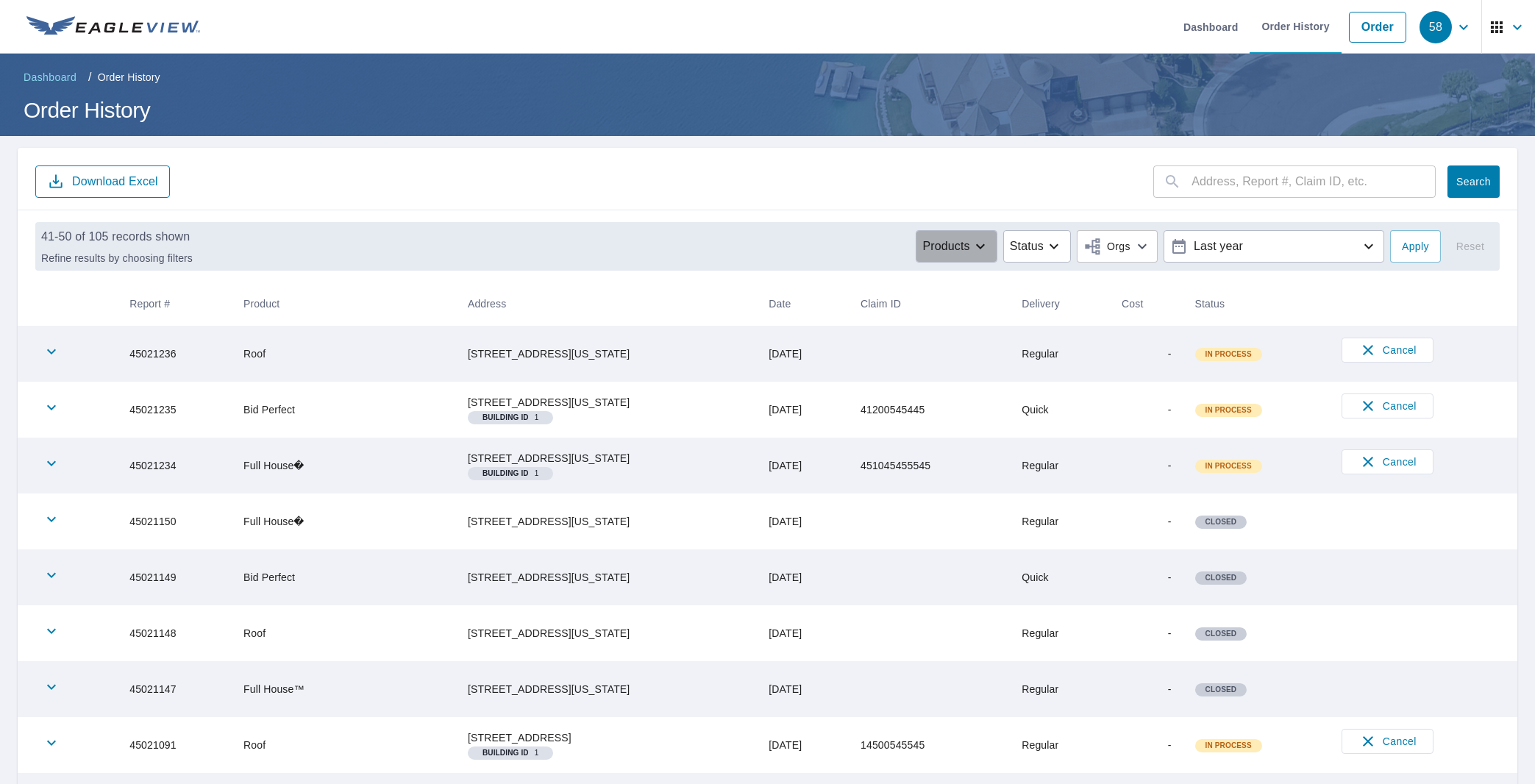
click at [945, 249] on p "Products" at bounding box center [945, 246] width 47 height 18
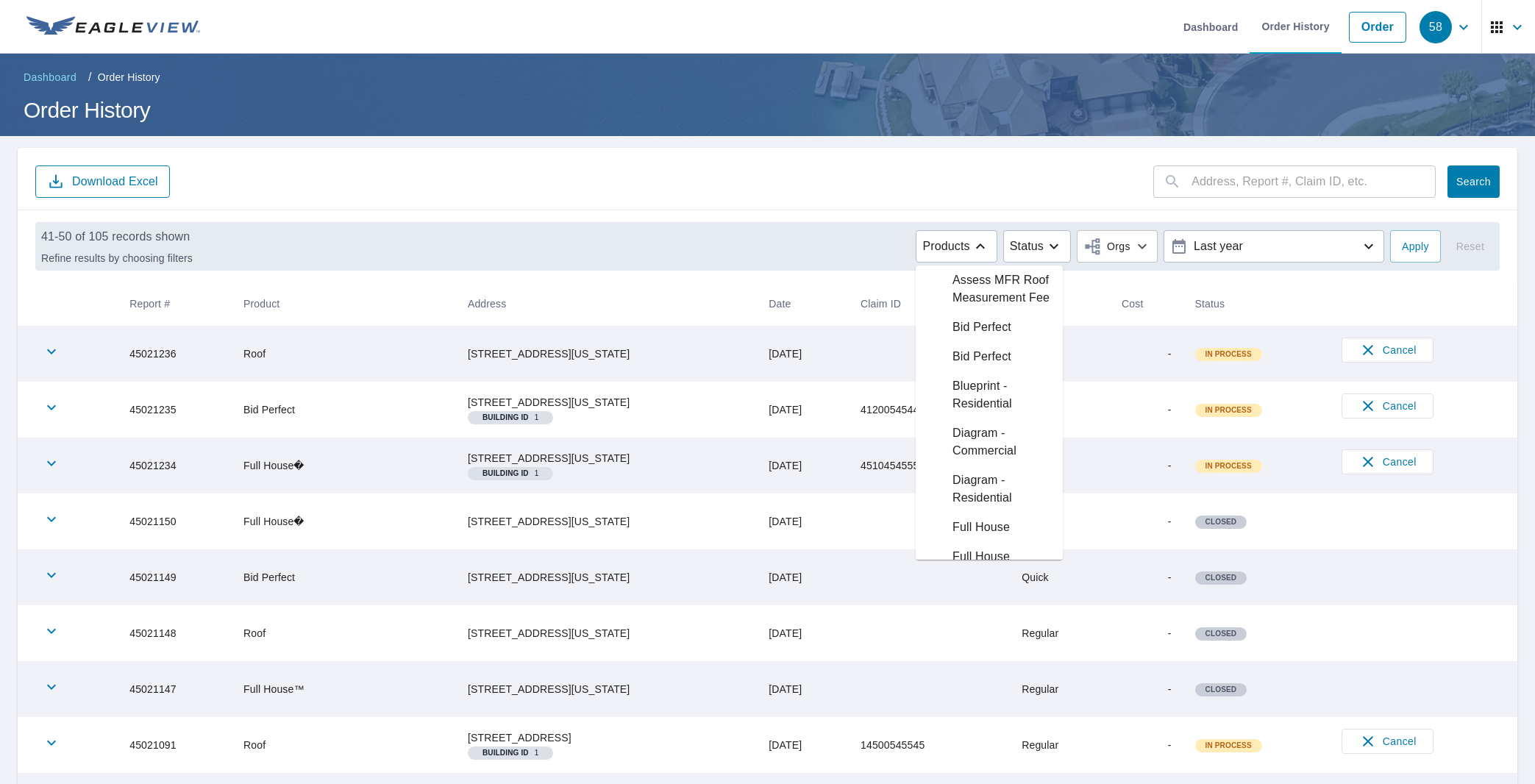
click at [955, 336] on p "Bid Perfect" at bounding box center [982, 327] width 59 height 18
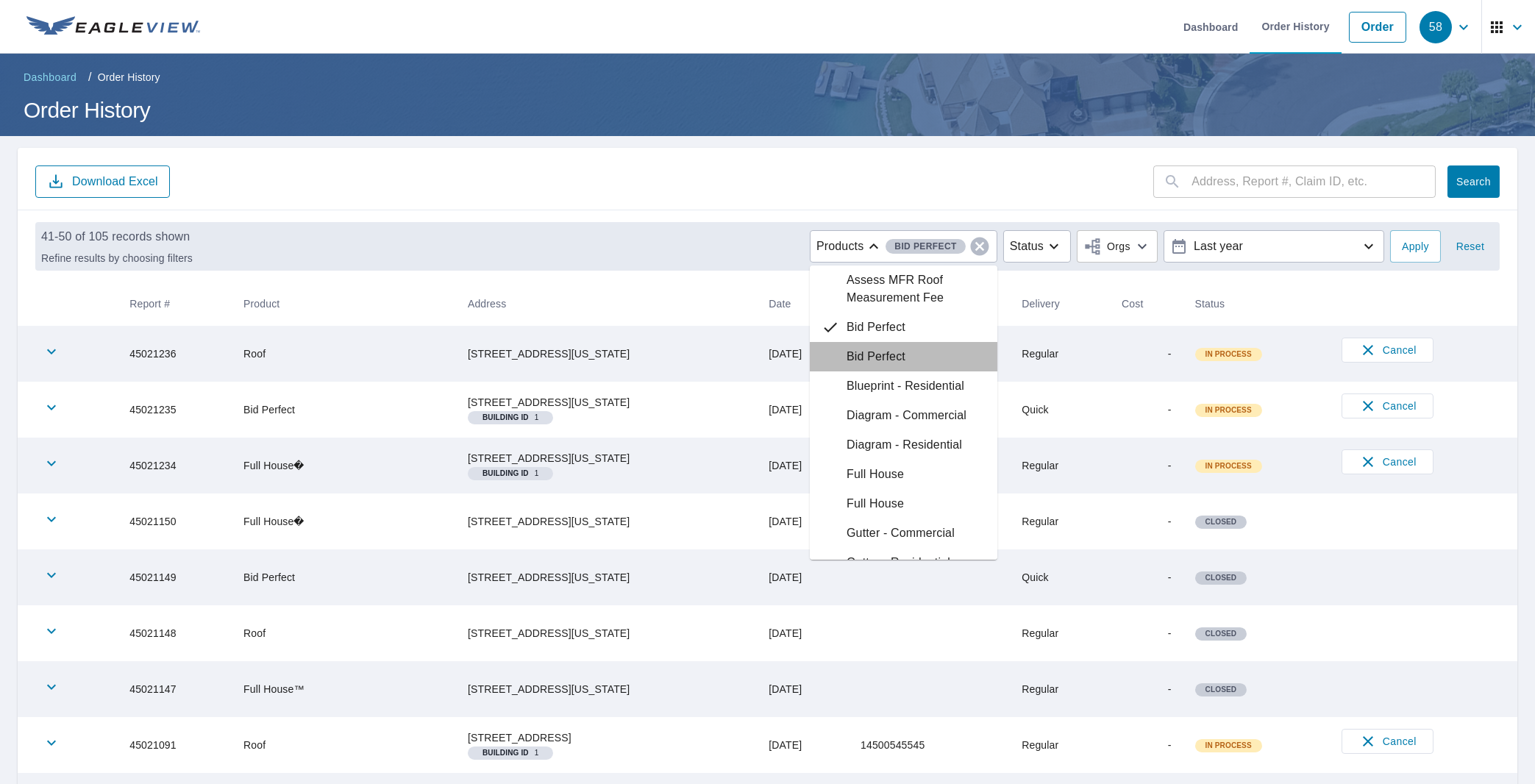
click at [898, 361] on div "Bid Perfect" at bounding box center [904, 357] width 188 height 29
click at [849, 353] on p "Bid Perfect" at bounding box center [876, 356] width 59 height 18
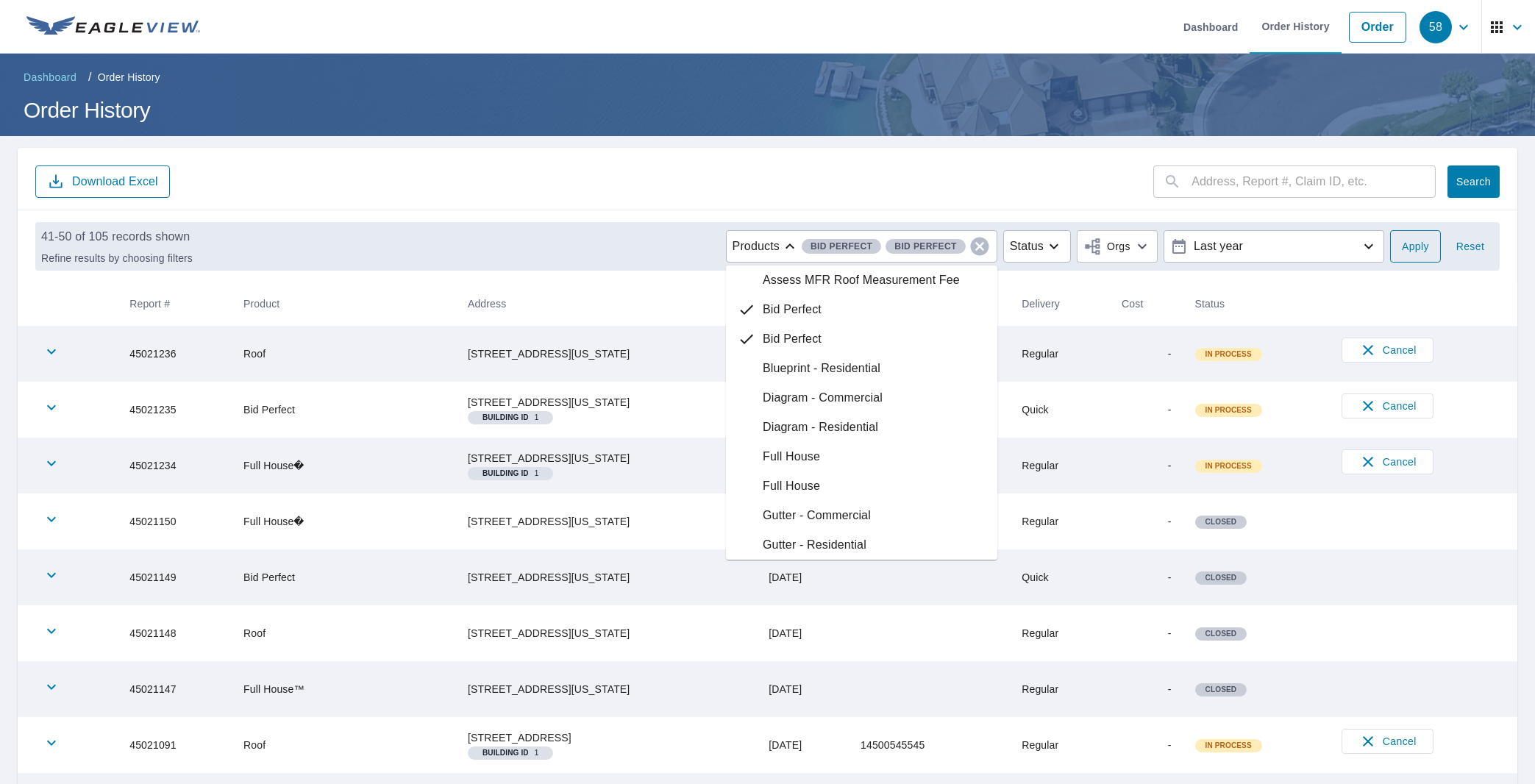
click at [1402, 254] on span "Apply" at bounding box center [1415, 247] width 27 height 18
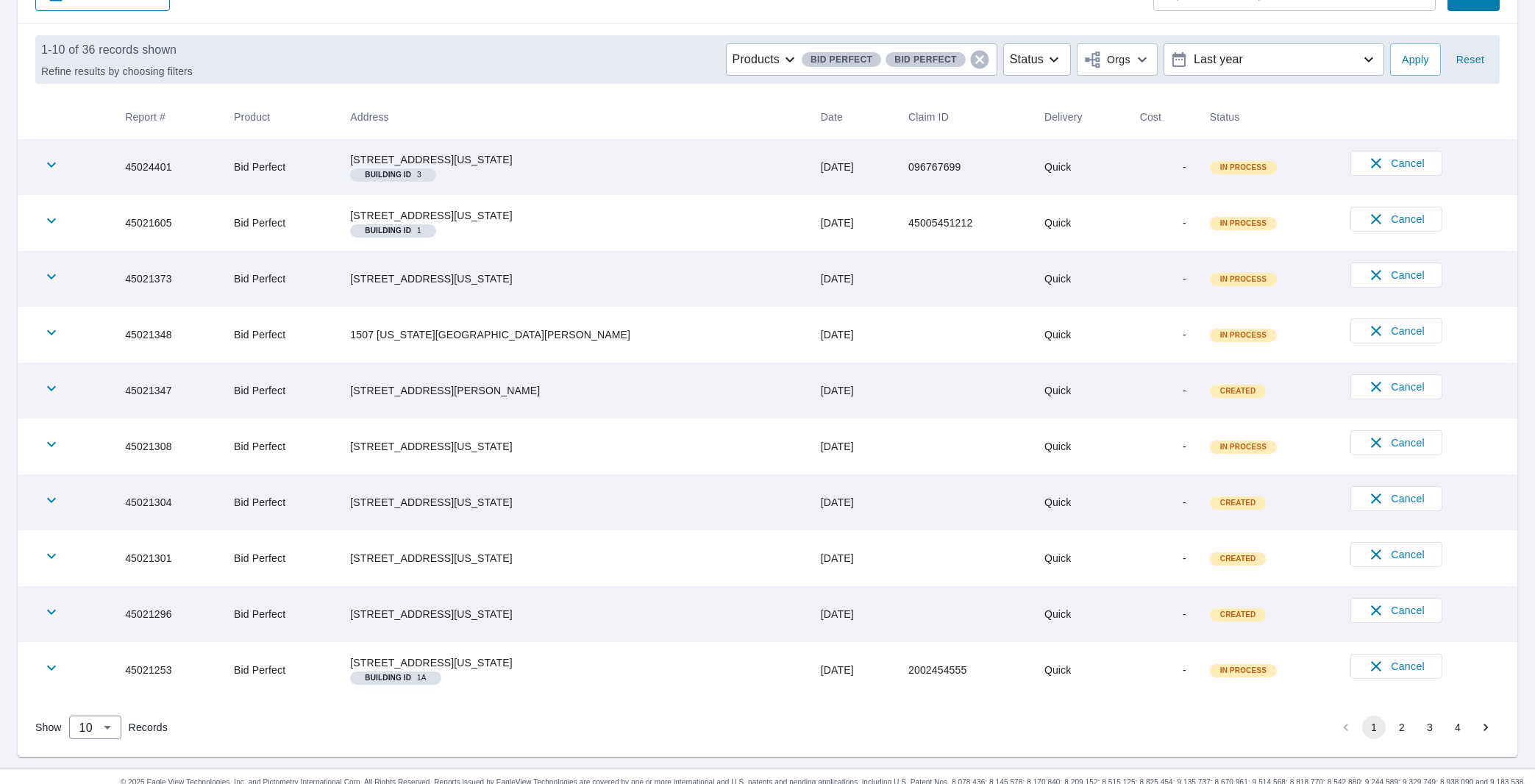
scroll to position [244, 0]
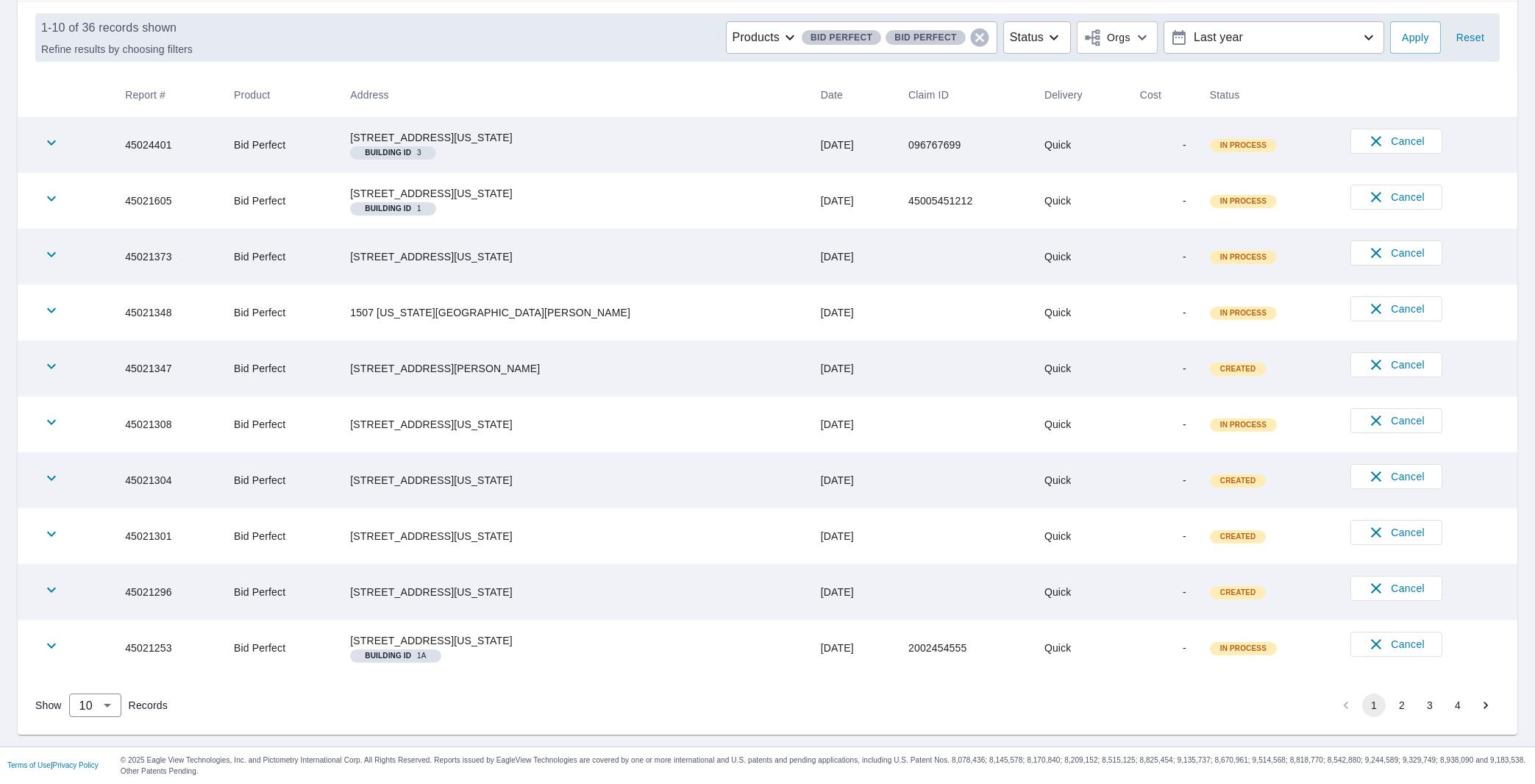
click at [1390, 705] on button "2" at bounding box center [1402, 705] width 24 height 24
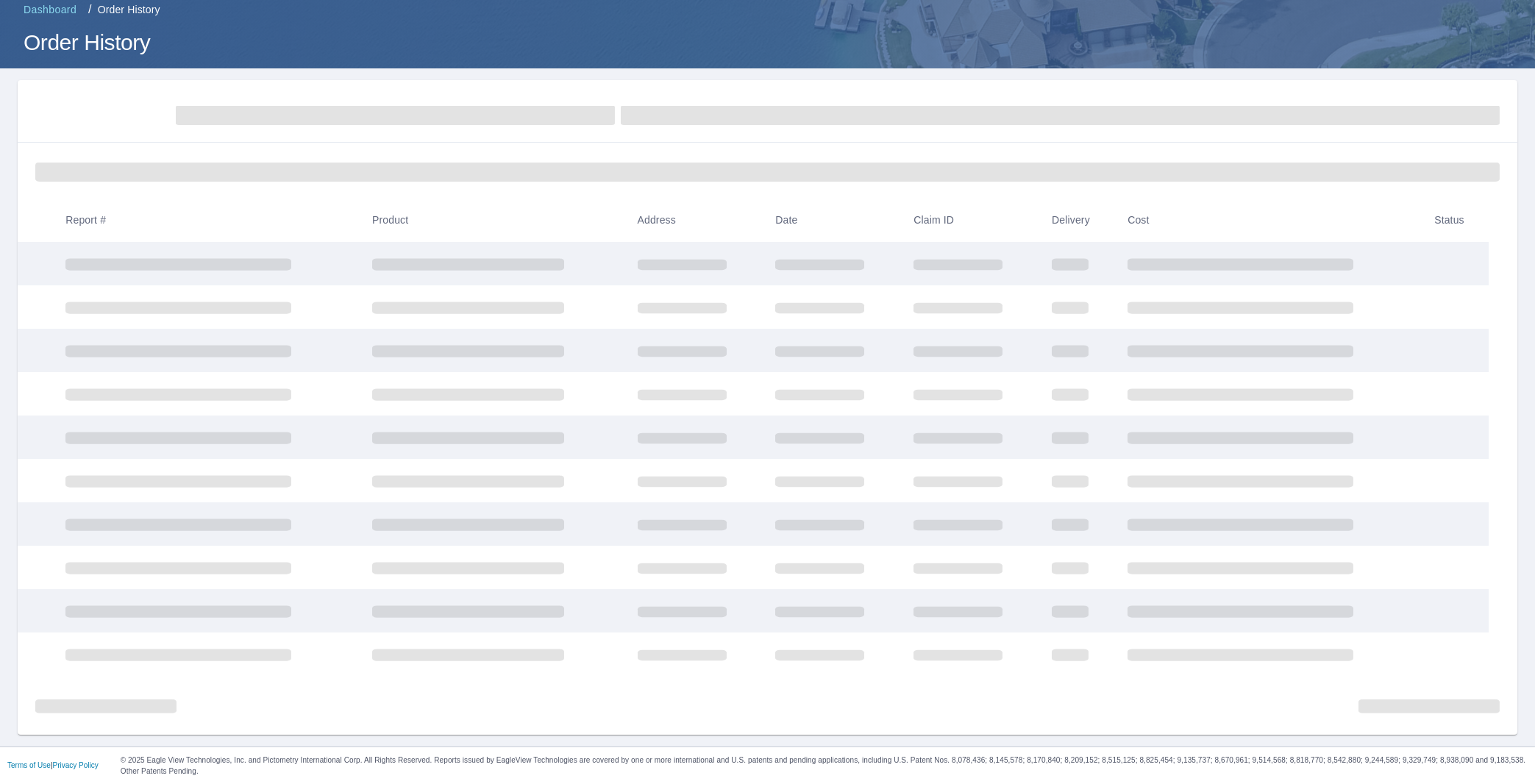
scroll to position [67, 0]
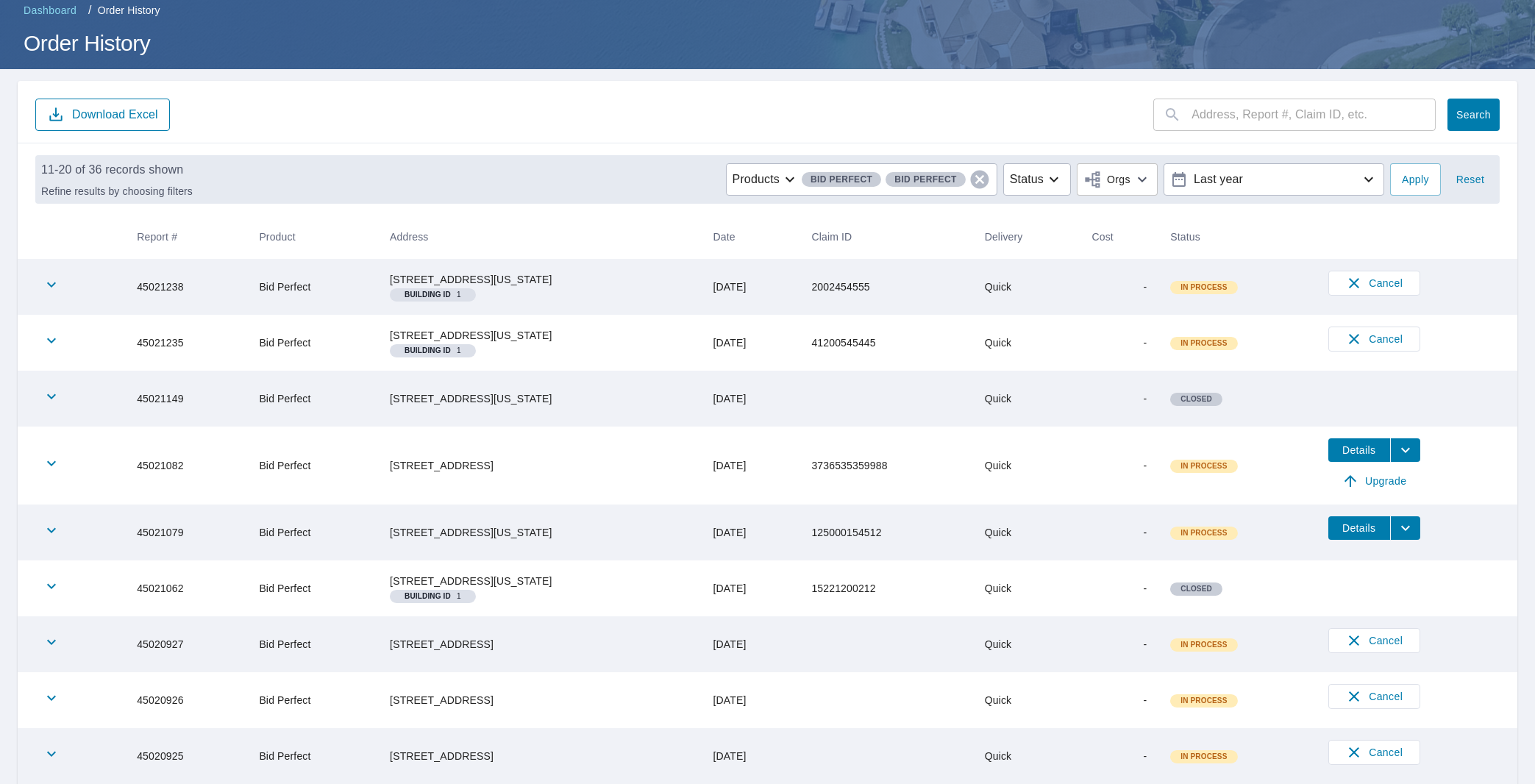
click at [1361, 32] on h1 "Order History" at bounding box center [768, 42] width 1500 height 30
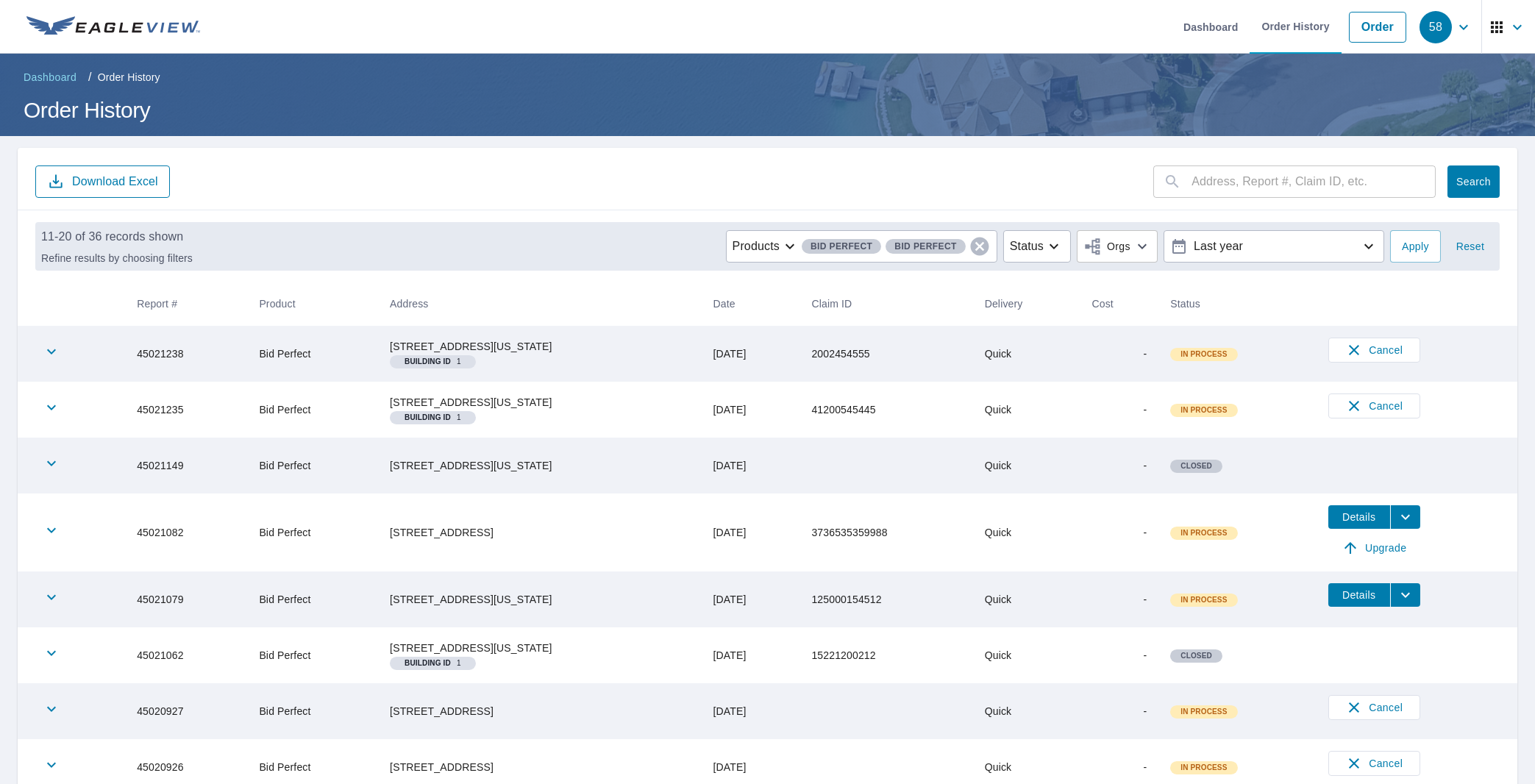
click at [1460, 29] on span "58" at bounding box center [1447, 27] width 56 height 35
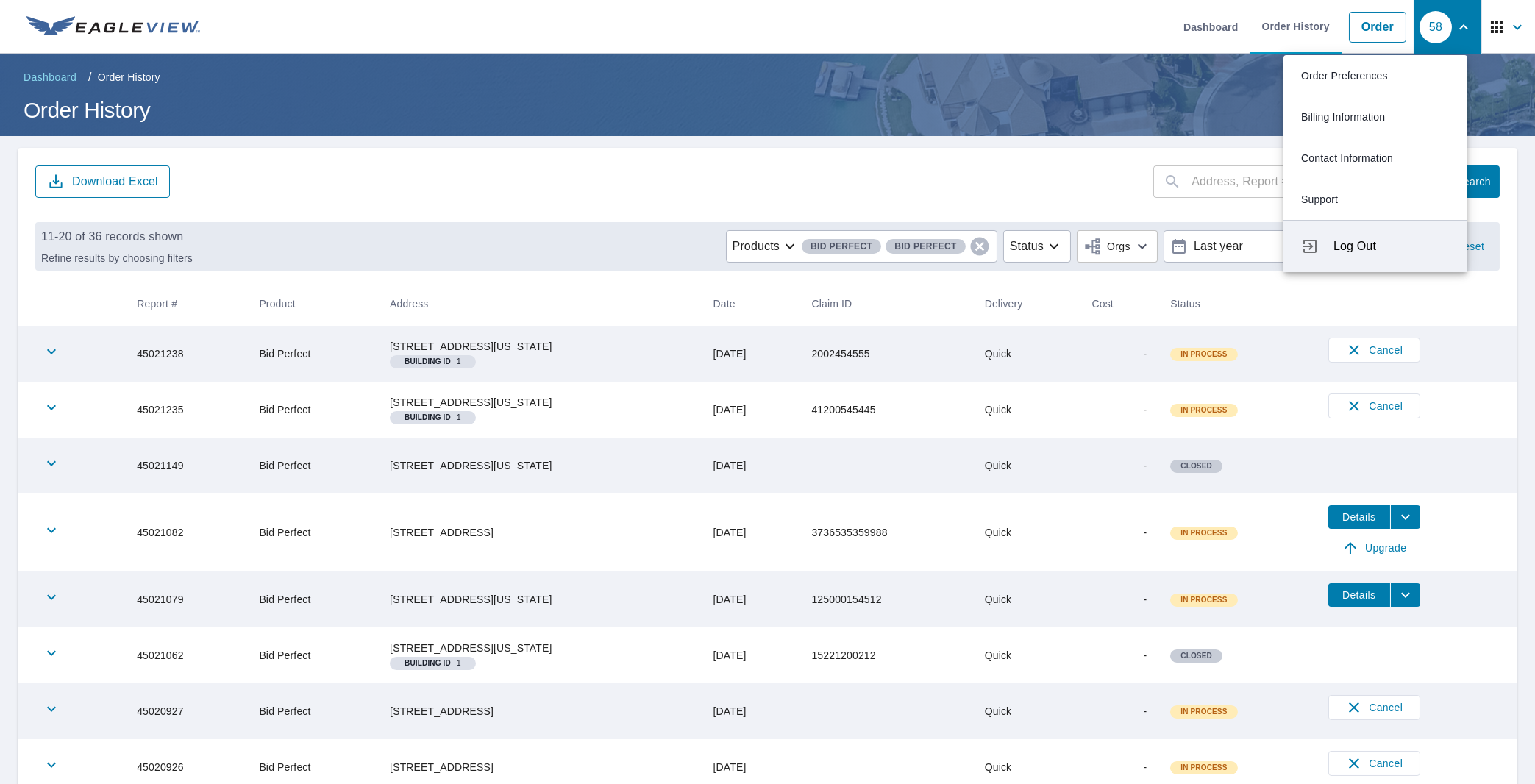
click at [1360, 257] on button "Log Out" at bounding box center [1375, 246] width 184 height 52
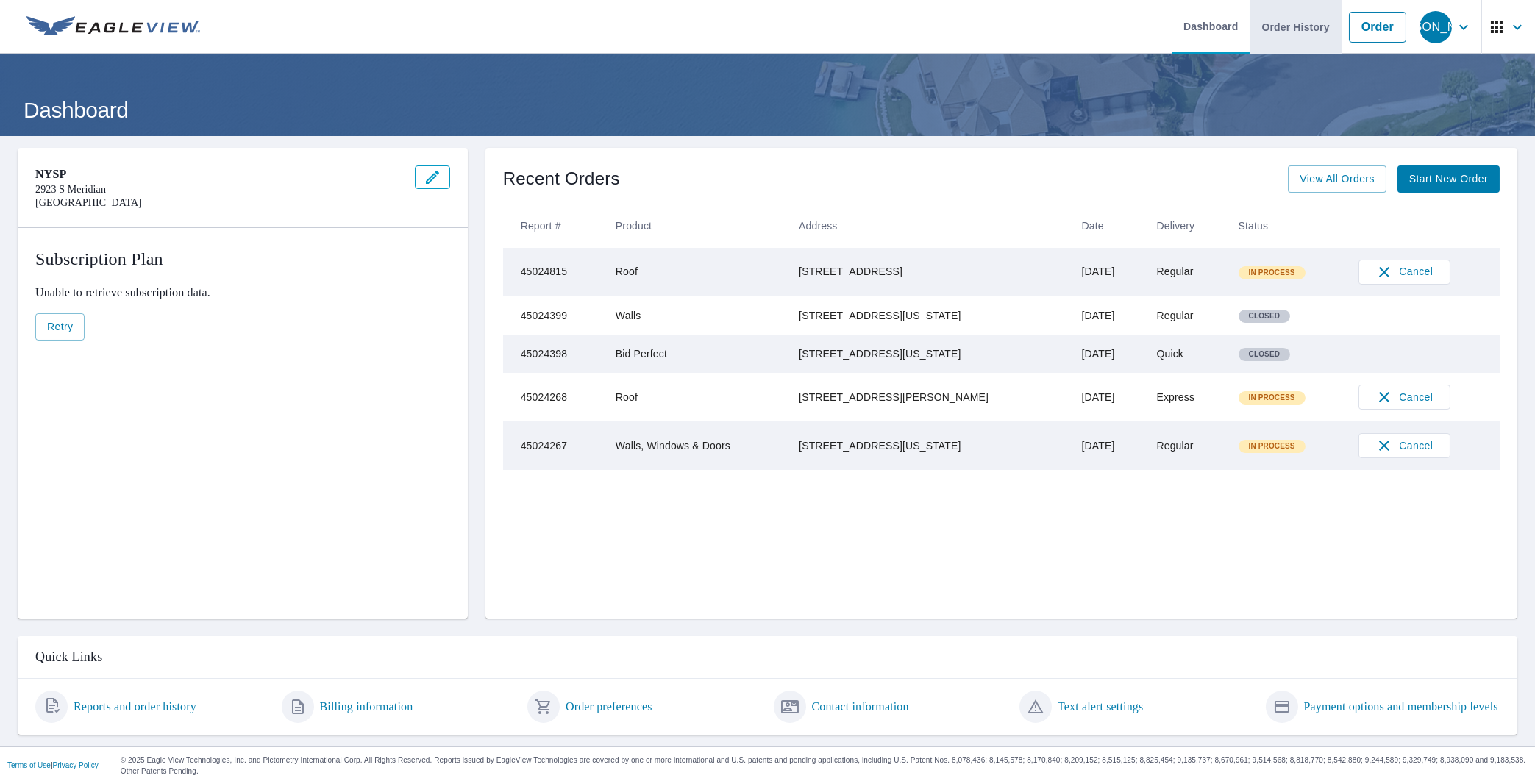
click at [1265, 35] on link "Order History" at bounding box center [1295, 27] width 92 height 54
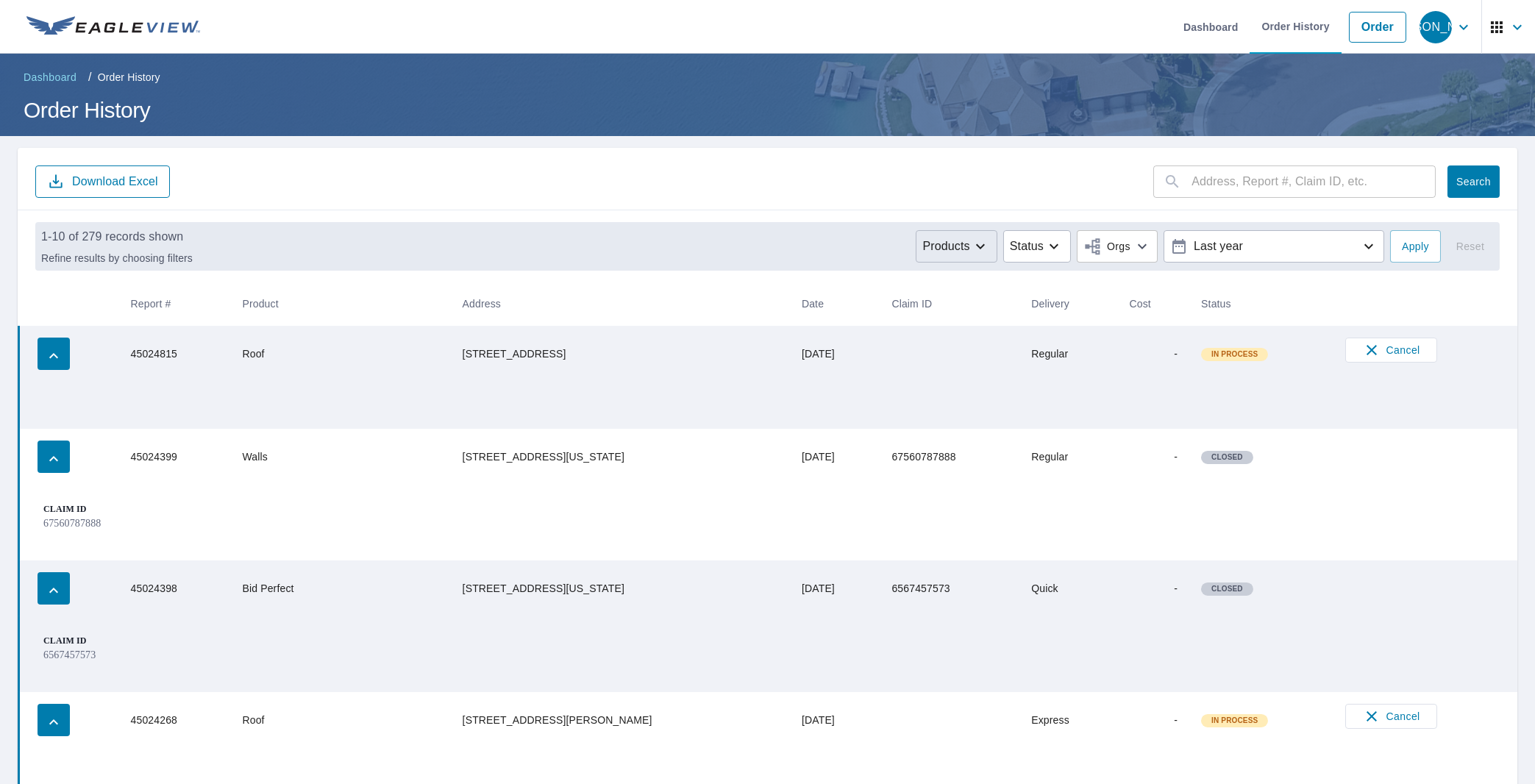
click at [931, 253] on p "Products" at bounding box center [945, 246] width 47 height 18
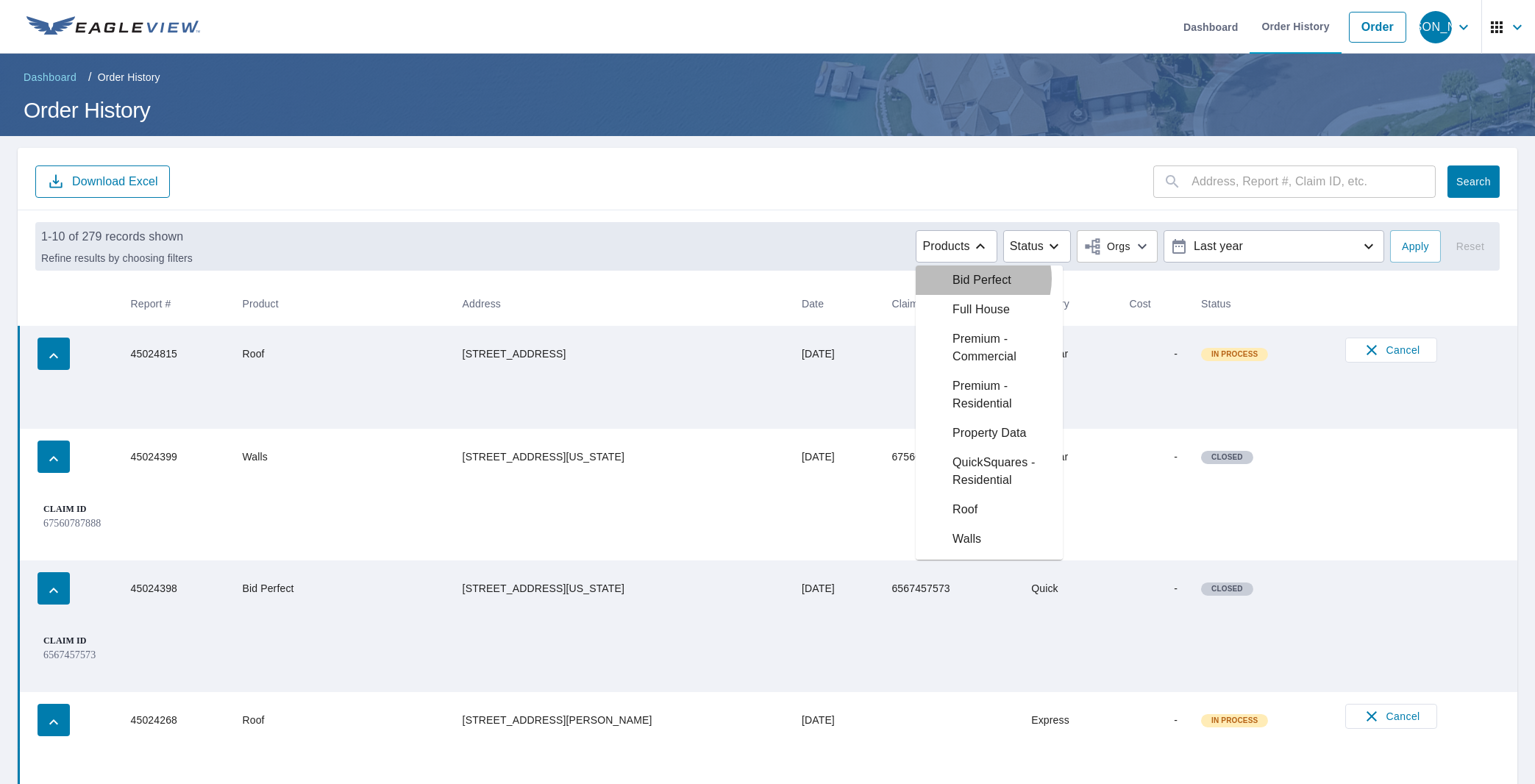
click at [956, 279] on p "Bid Perfect" at bounding box center [982, 280] width 59 height 18
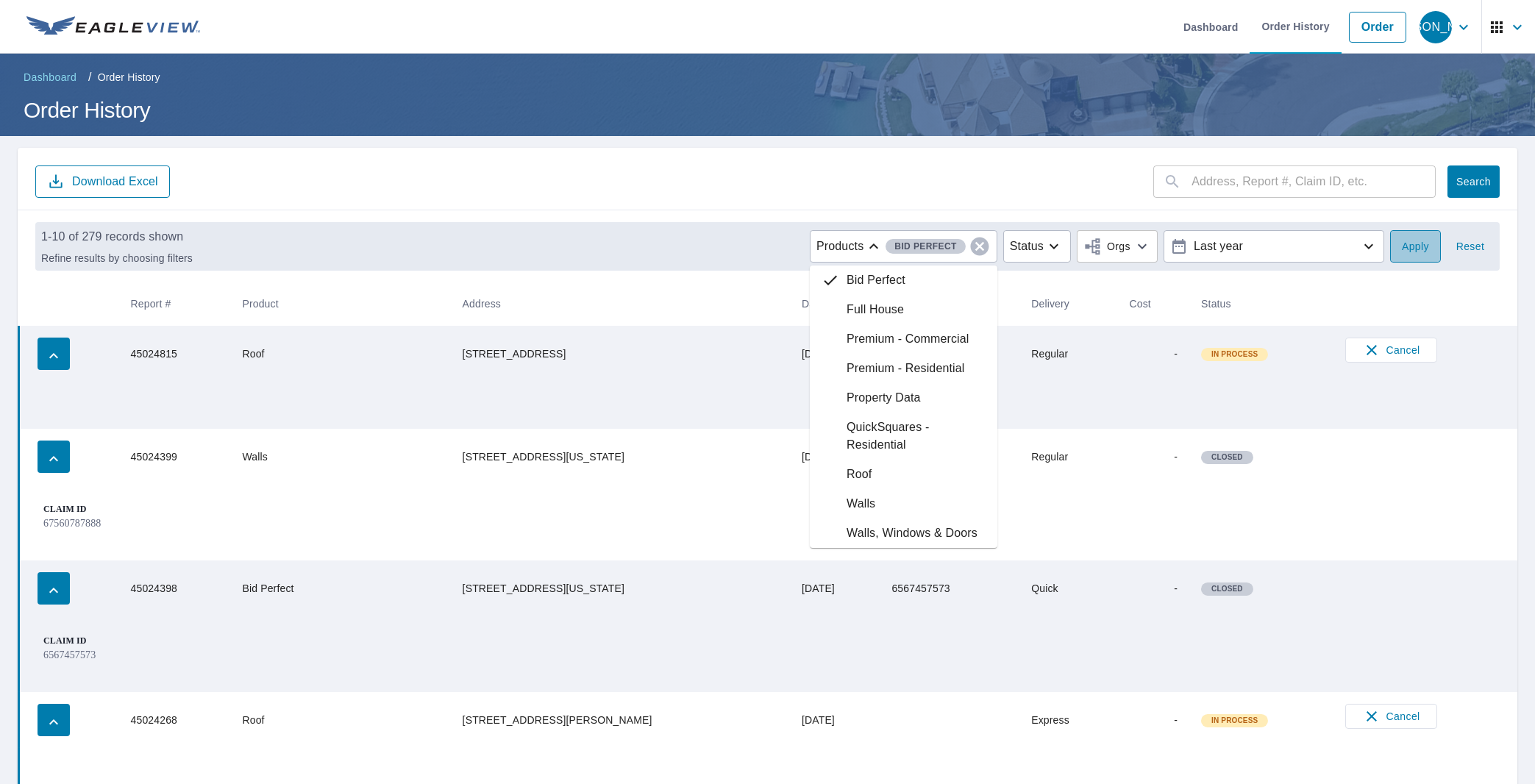
click at [1406, 244] on span "Apply" at bounding box center [1415, 247] width 27 height 18
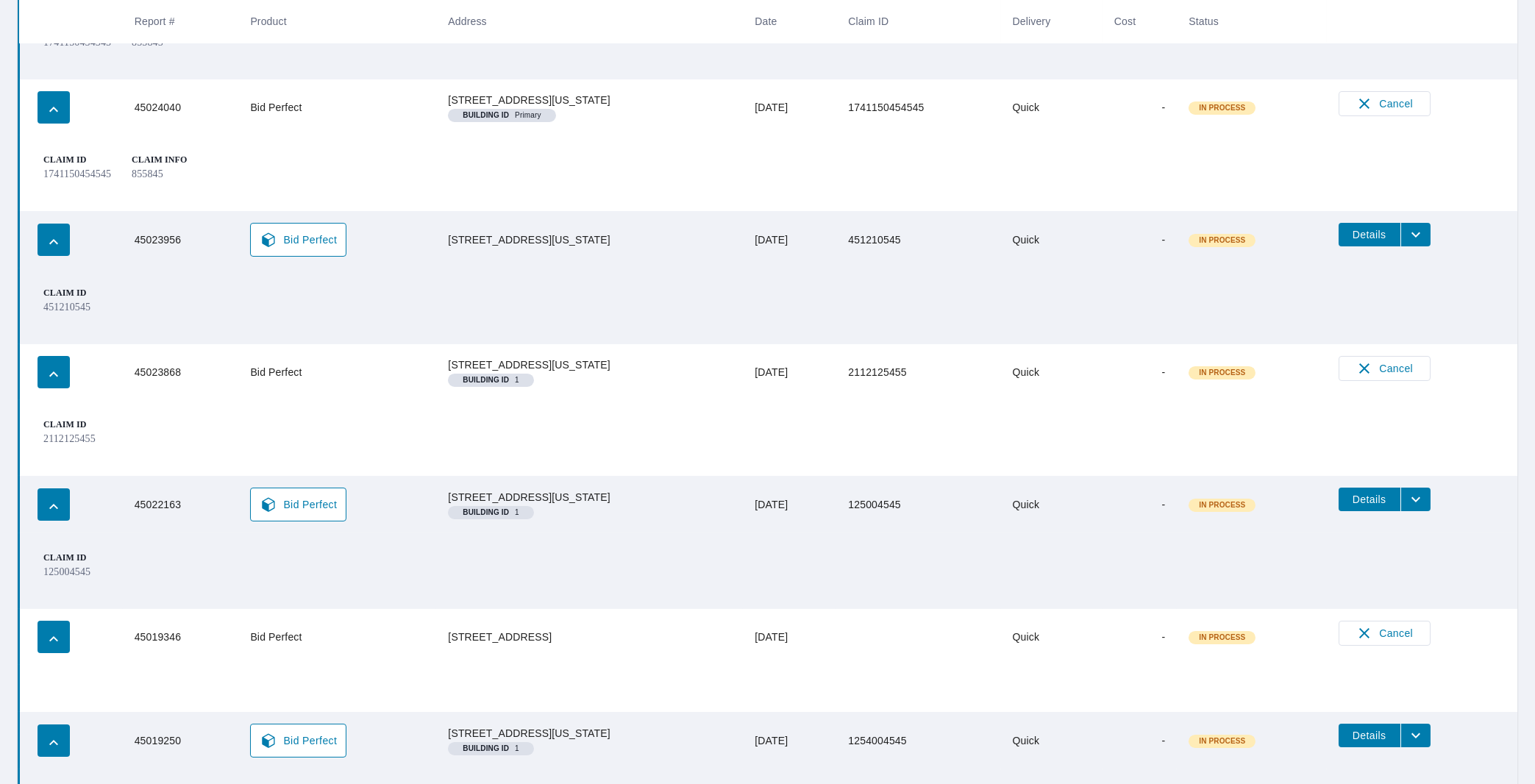
scroll to position [655, 0]
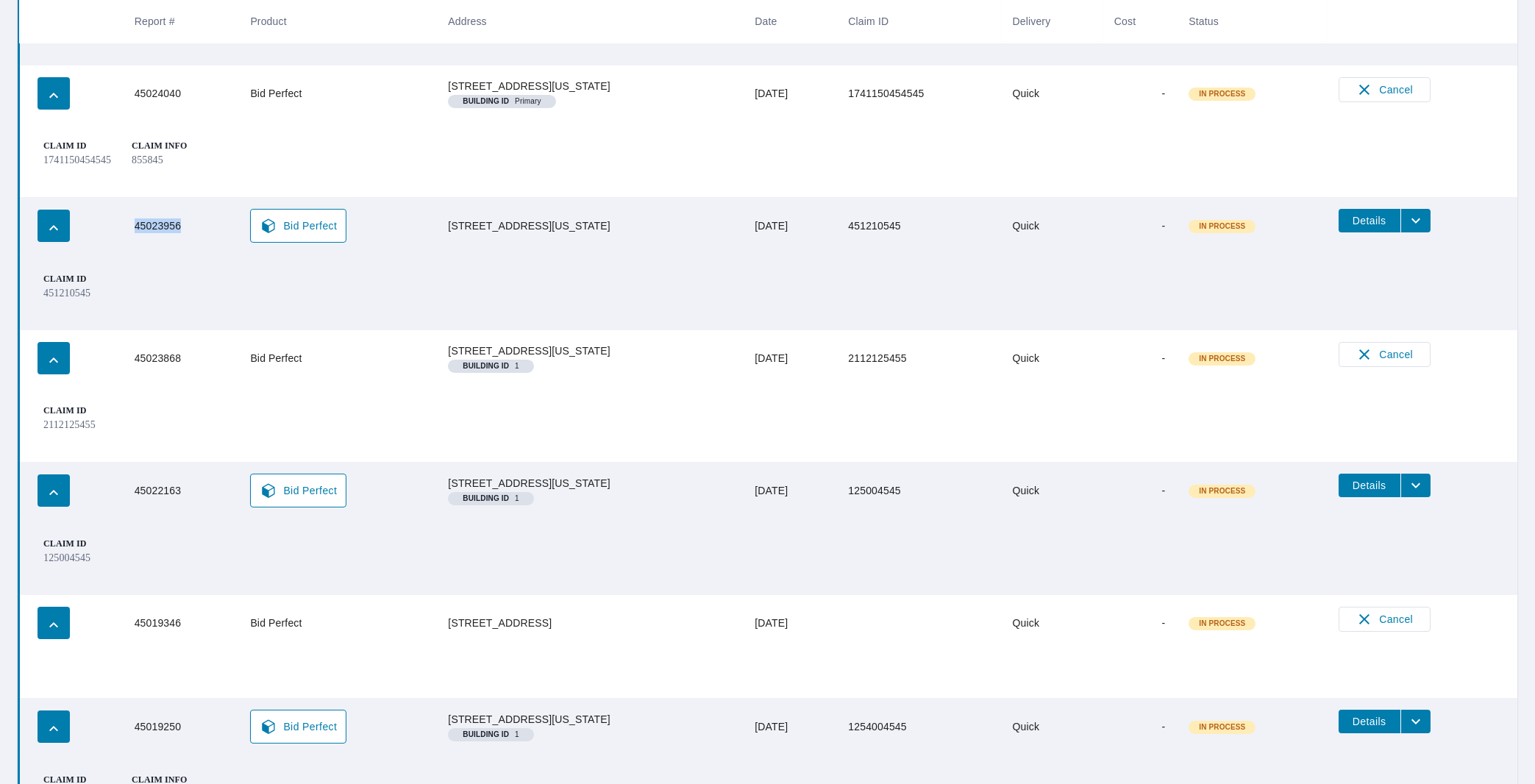
drag, startPoint x: 185, startPoint y: 252, endPoint x: 127, endPoint y: 252, distance: 58.0
click at [127, 252] on td "45023956" at bounding box center [181, 225] width 116 height 58
copy td "45023956"
click at [311, 234] on span "Bid Perfect" at bounding box center [298, 225] width 77 height 18
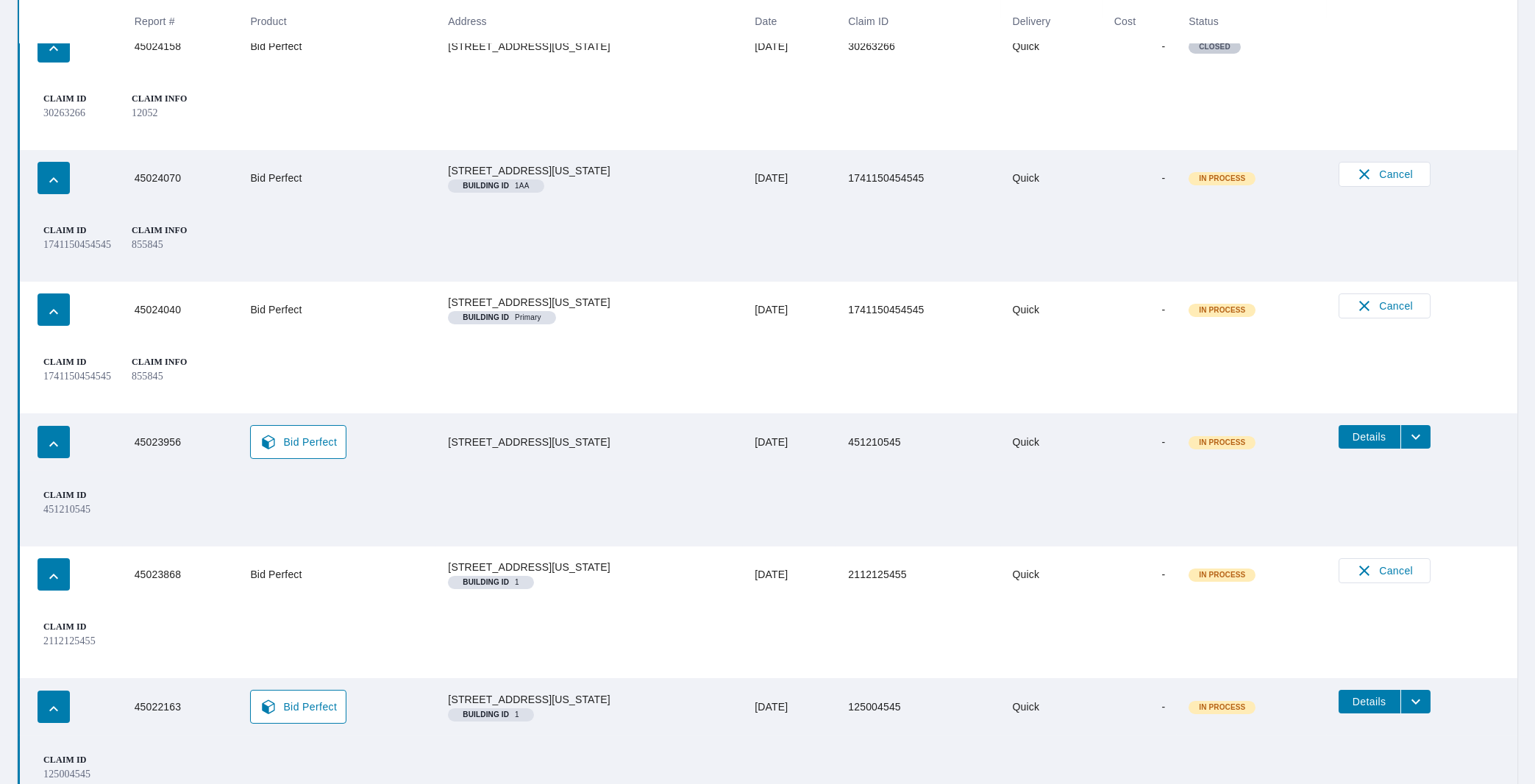
scroll to position [467, 0]
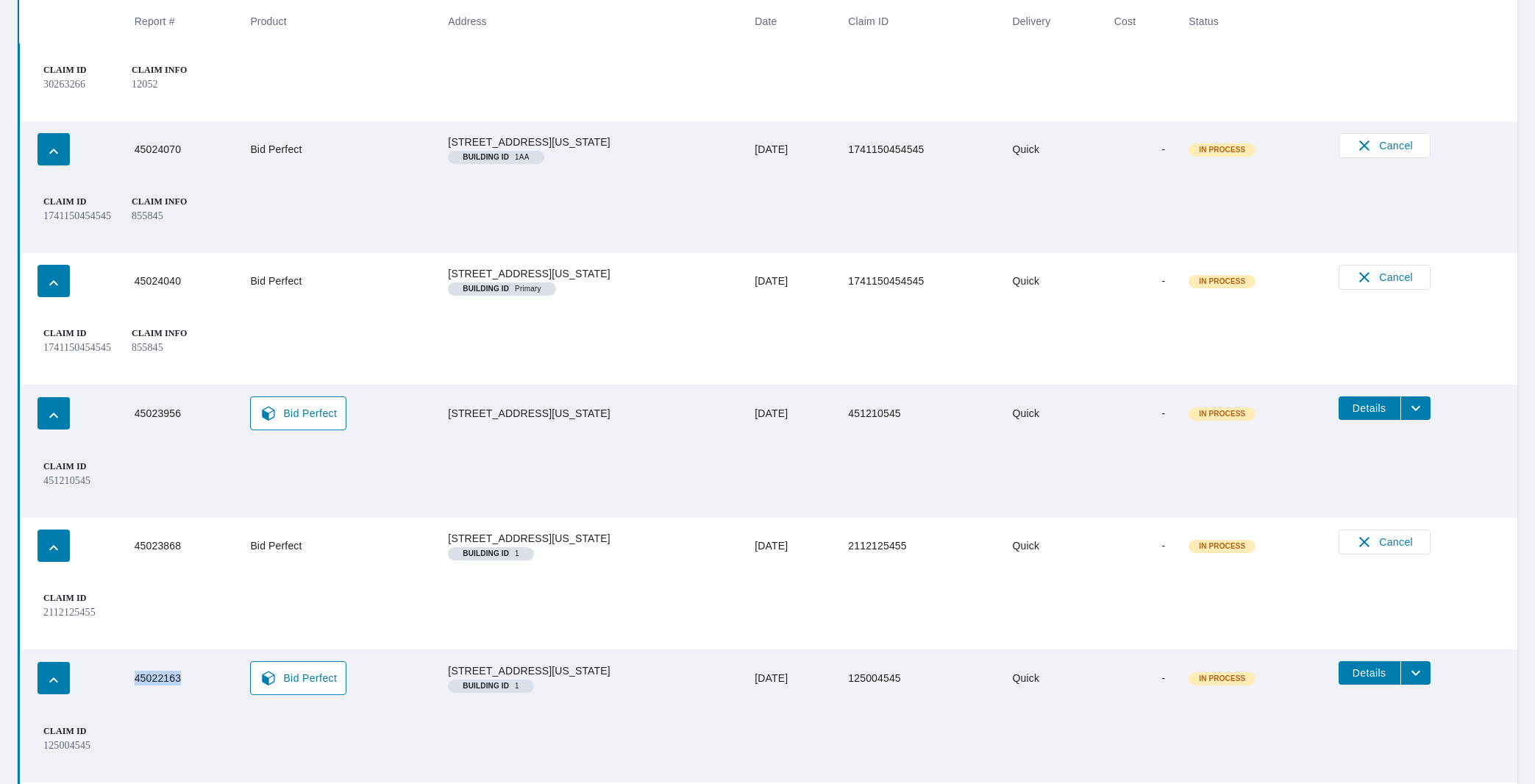
drag, startPoint x: 181, startPoint y: 716, endPoint x: 135, endPoint y: 726, distance: 47.1
click at [135, 706] on td "45022163" at bounding box center [181, 678] width 116 height 58
copy td "45022163"
click at [279, 686] on span "Bid Perfect" at bounding box center [298, 677] width 77 height 18
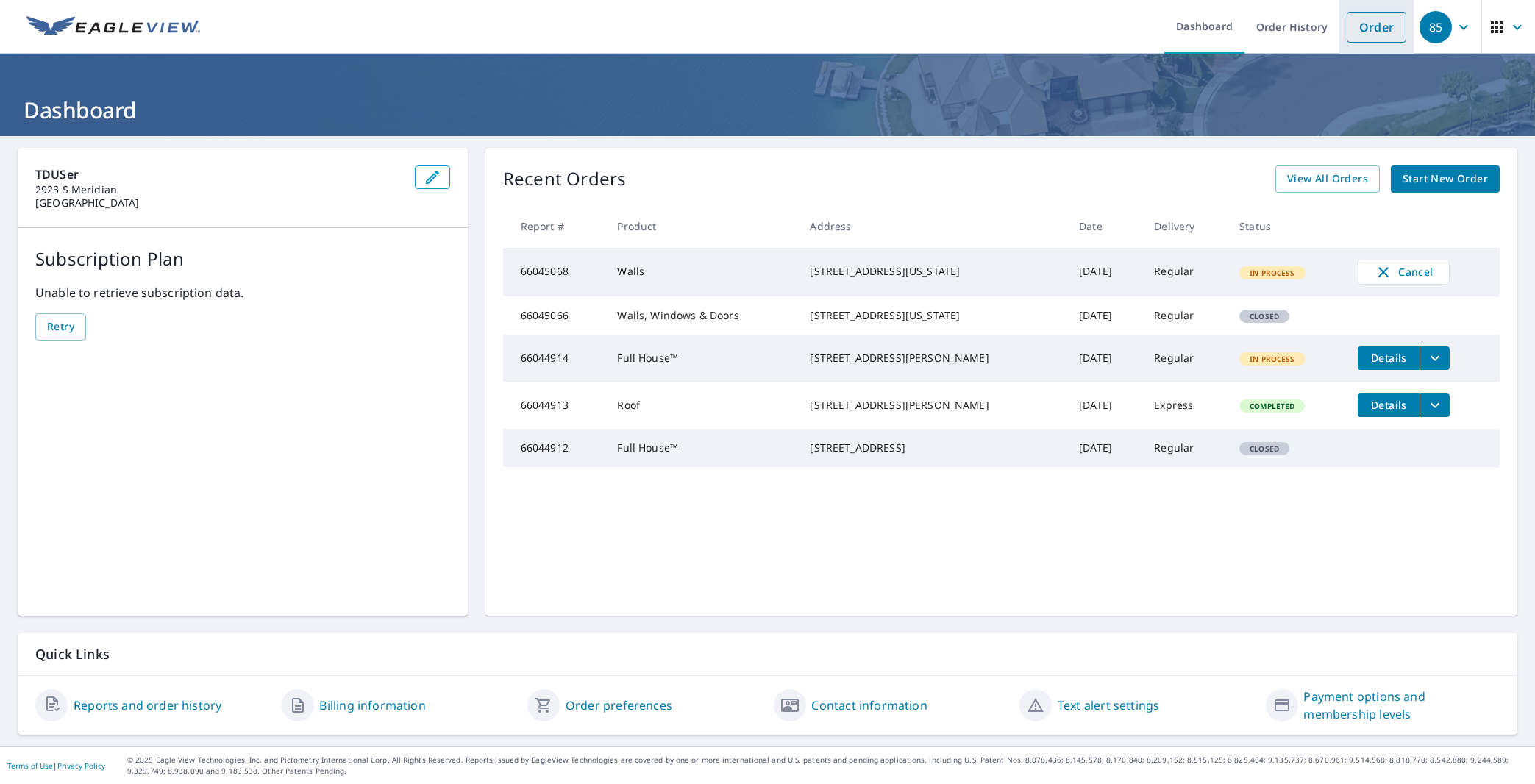
click at [1360, 24] on link "Order" at bounding box center [1376, 27] width 59 height 31
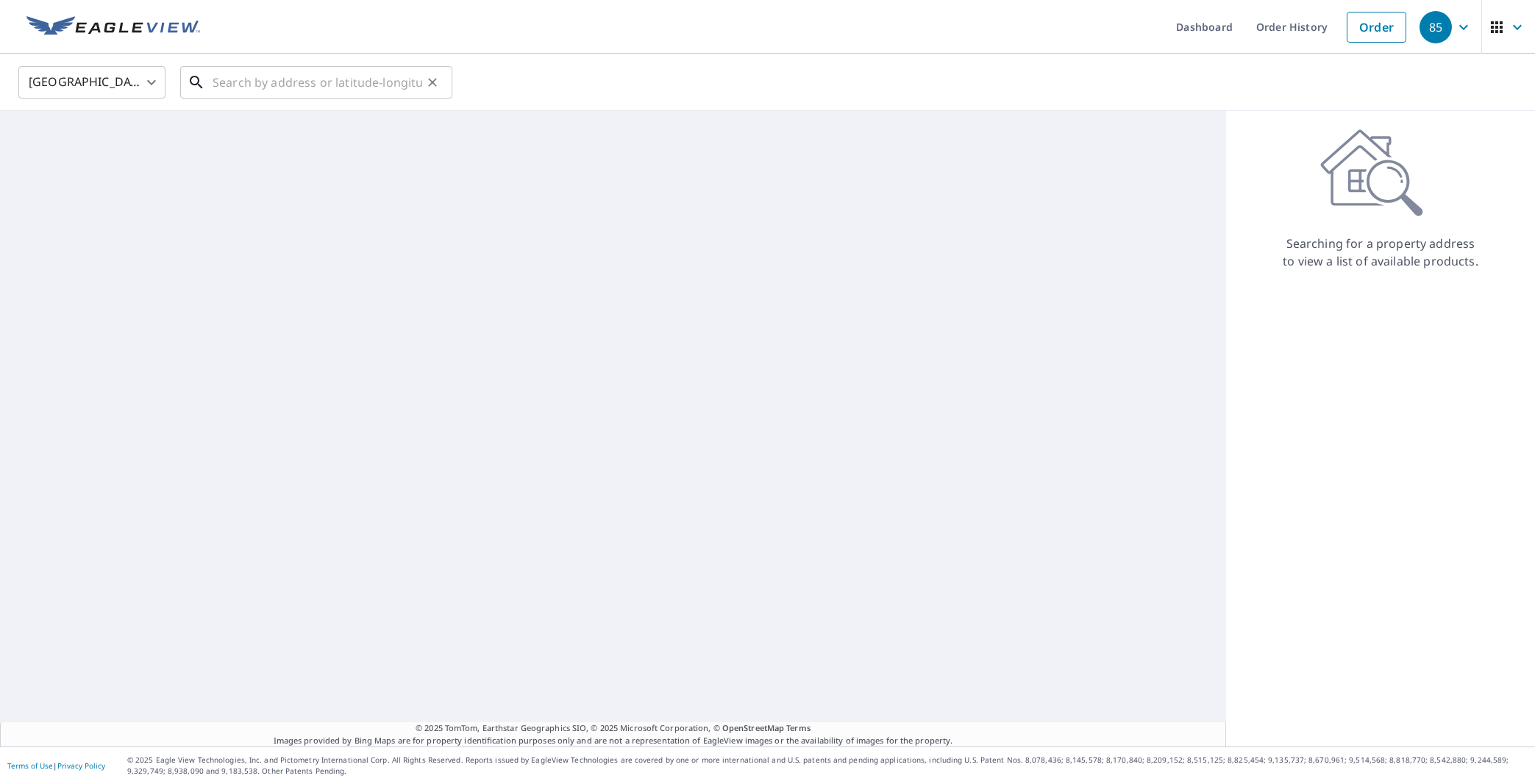
click at [311, 93] on input "text" at bounding box center [317, 82] width 210 height 42
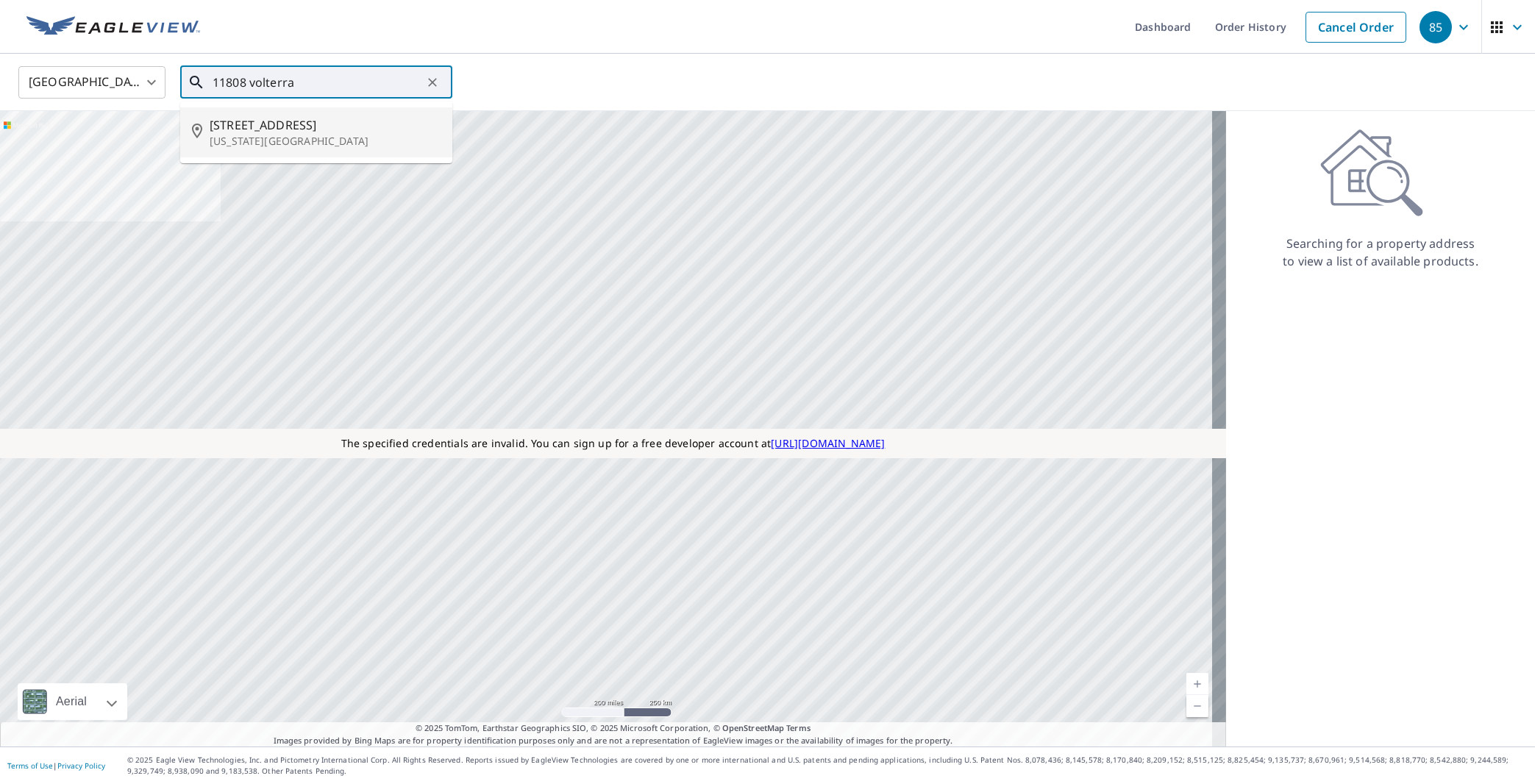
click at [310, 120] on span "11808 Volterra Way" at bounding box center [325, 125] width 231 height 18
type input "11808 Volterra Way Oklahoma City, OK 73170"
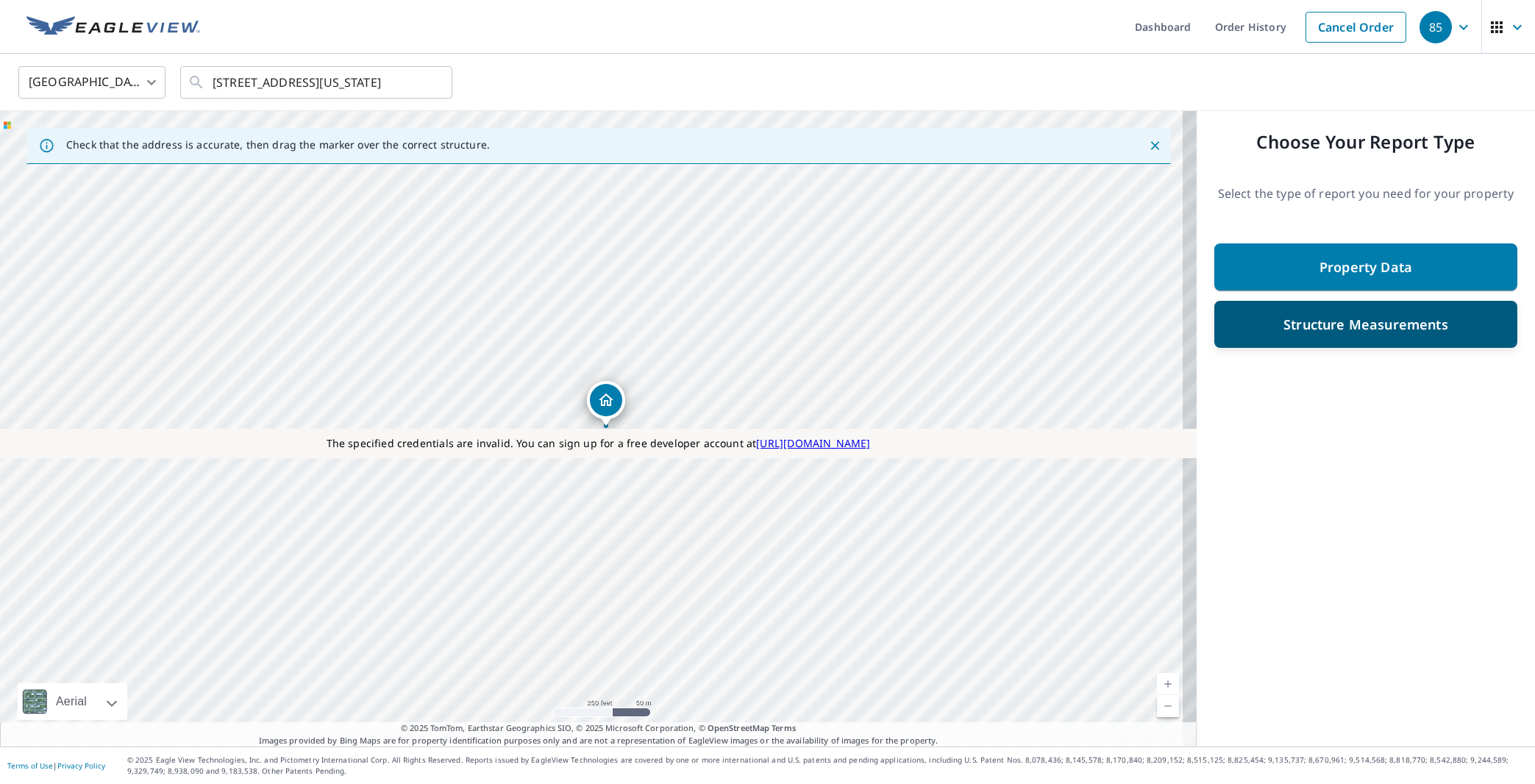
click at [1350, 312] on div "Structure Measurements" at bounding box center [1366, 324] width 265 height 26
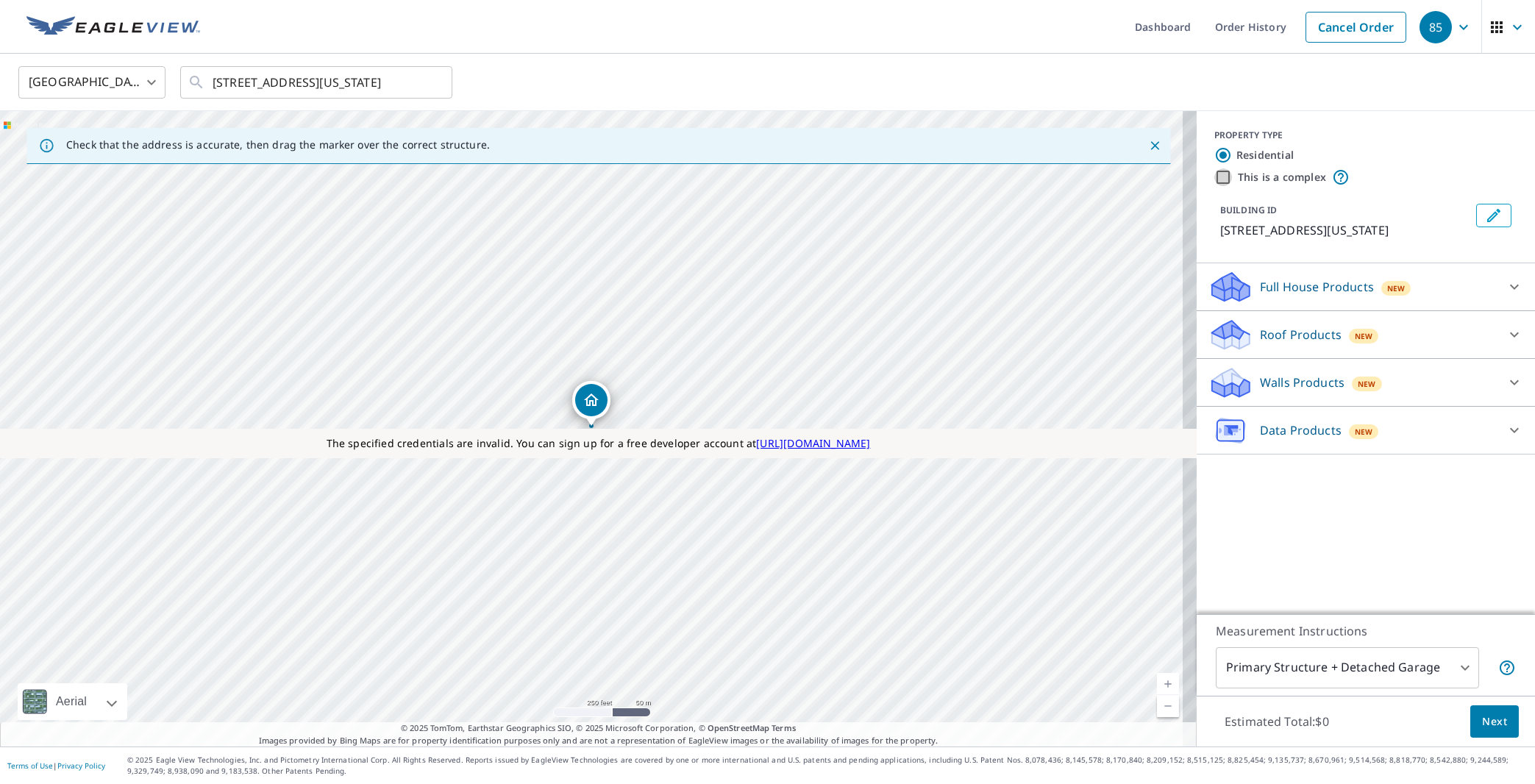
click at [1214, 182] on input "This is a complex" at bounding box center [1223, 177] width 18 height 18
checkbox input "true"
type input "4"
radio input "false"
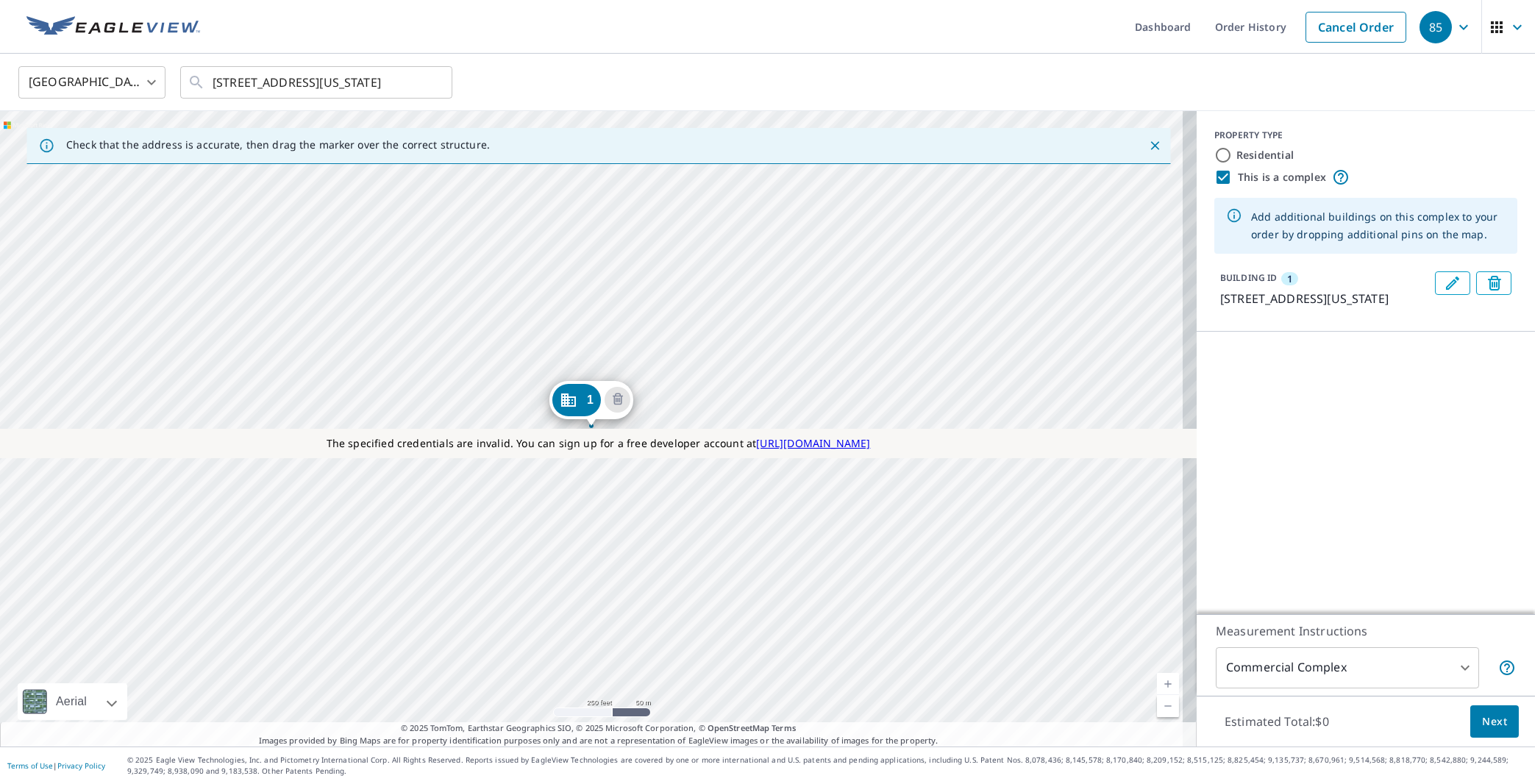
click at [1286, 304] on p "11808 Volterra Way, Oklahoma City, OK, 73170" at bounding box center [1325, 298] width 209 height 18
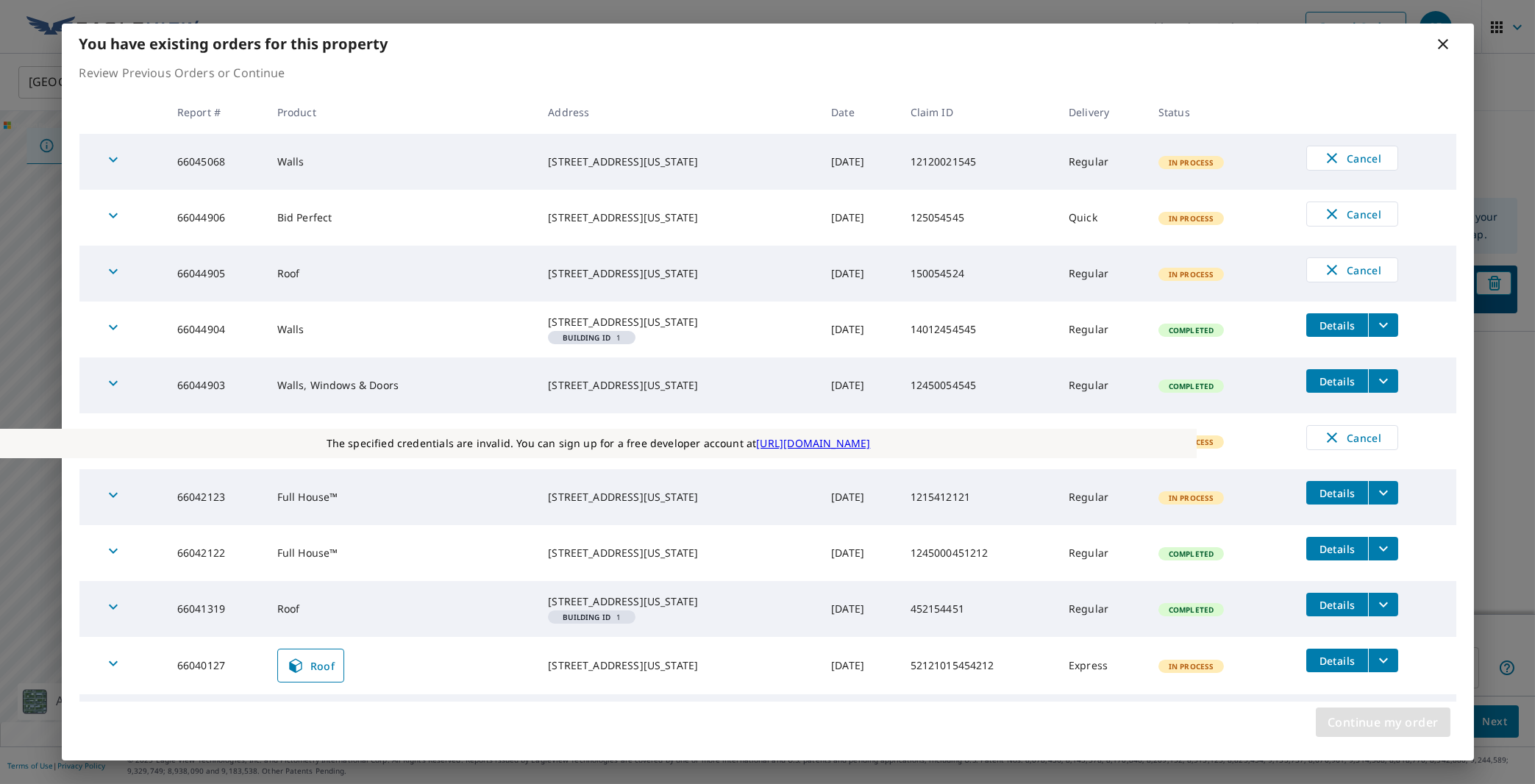
click at [1365, 723] on span "Continue my order" at bounding box center [1383, 722] width 111 height 21
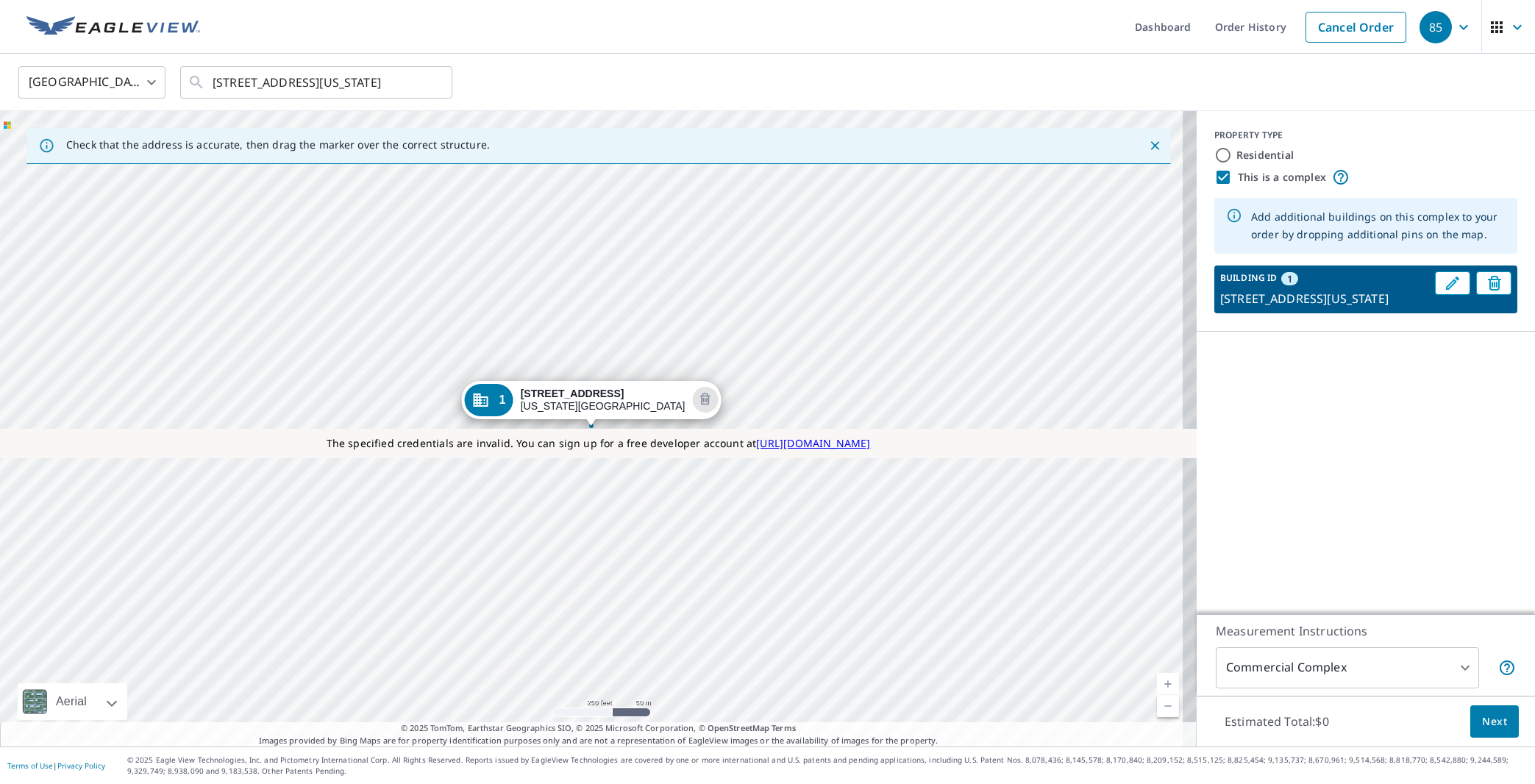
click at [1410, 669] on body "85 85 Dashboard Order History Cancel Order 85 United States US ​ 11808 Volterra…" at bounding box center [768, 392] width 1535 height 784
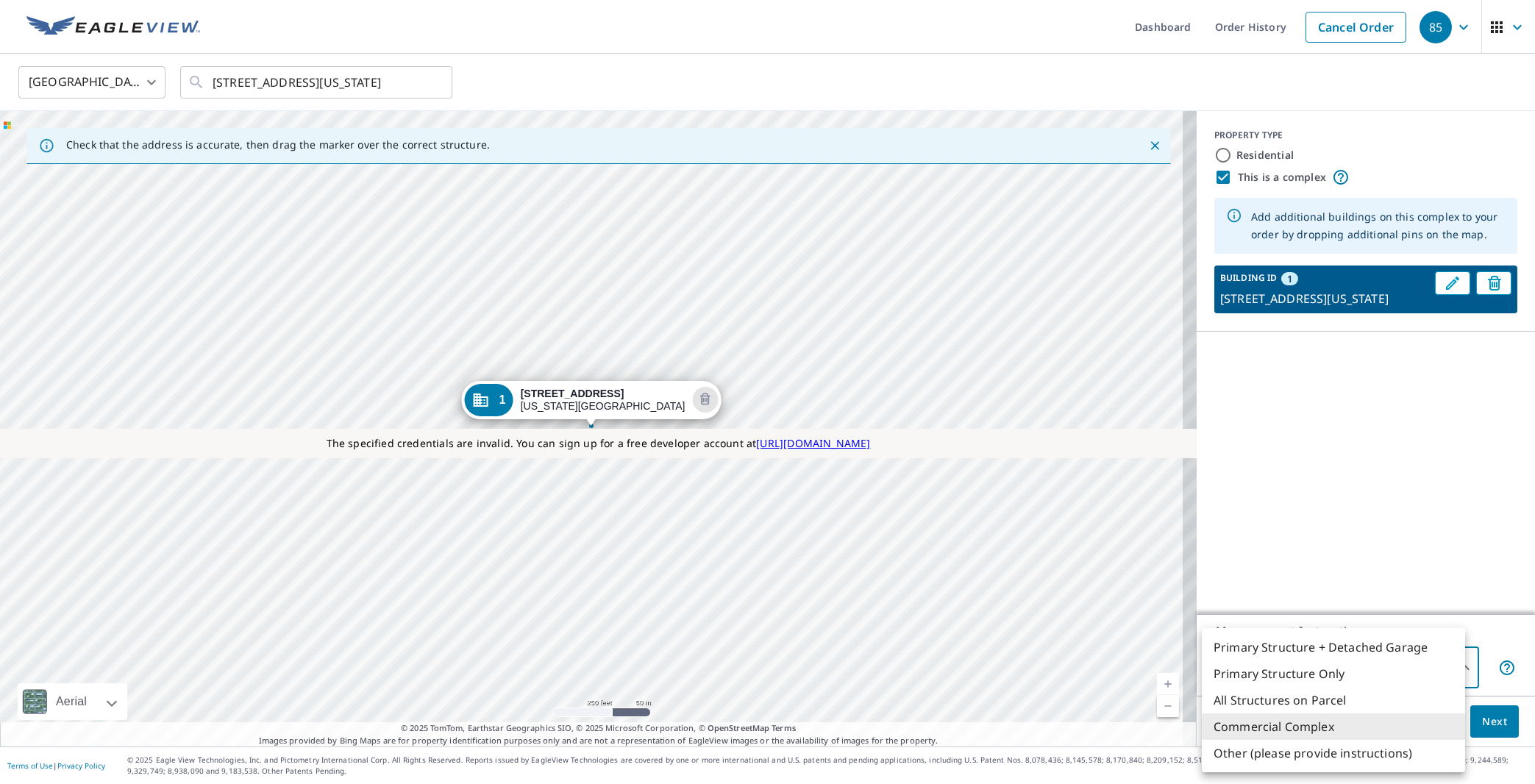
click at [1420, 541] on div at bounding box center [768, 392] width 1535 height 784
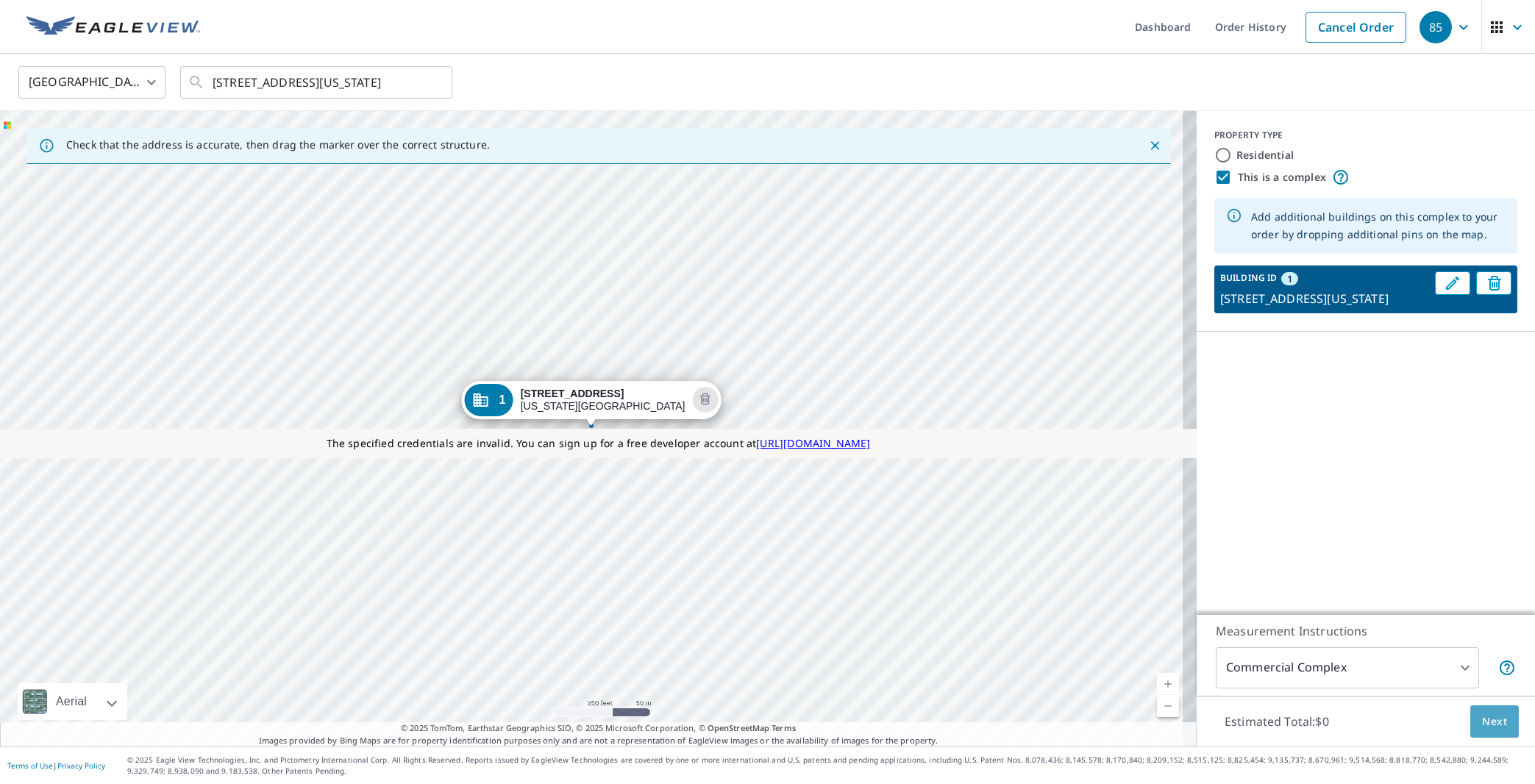
click at [1486, 725] on span "Next" at bounding box center [1494, 722] width 25 height 18
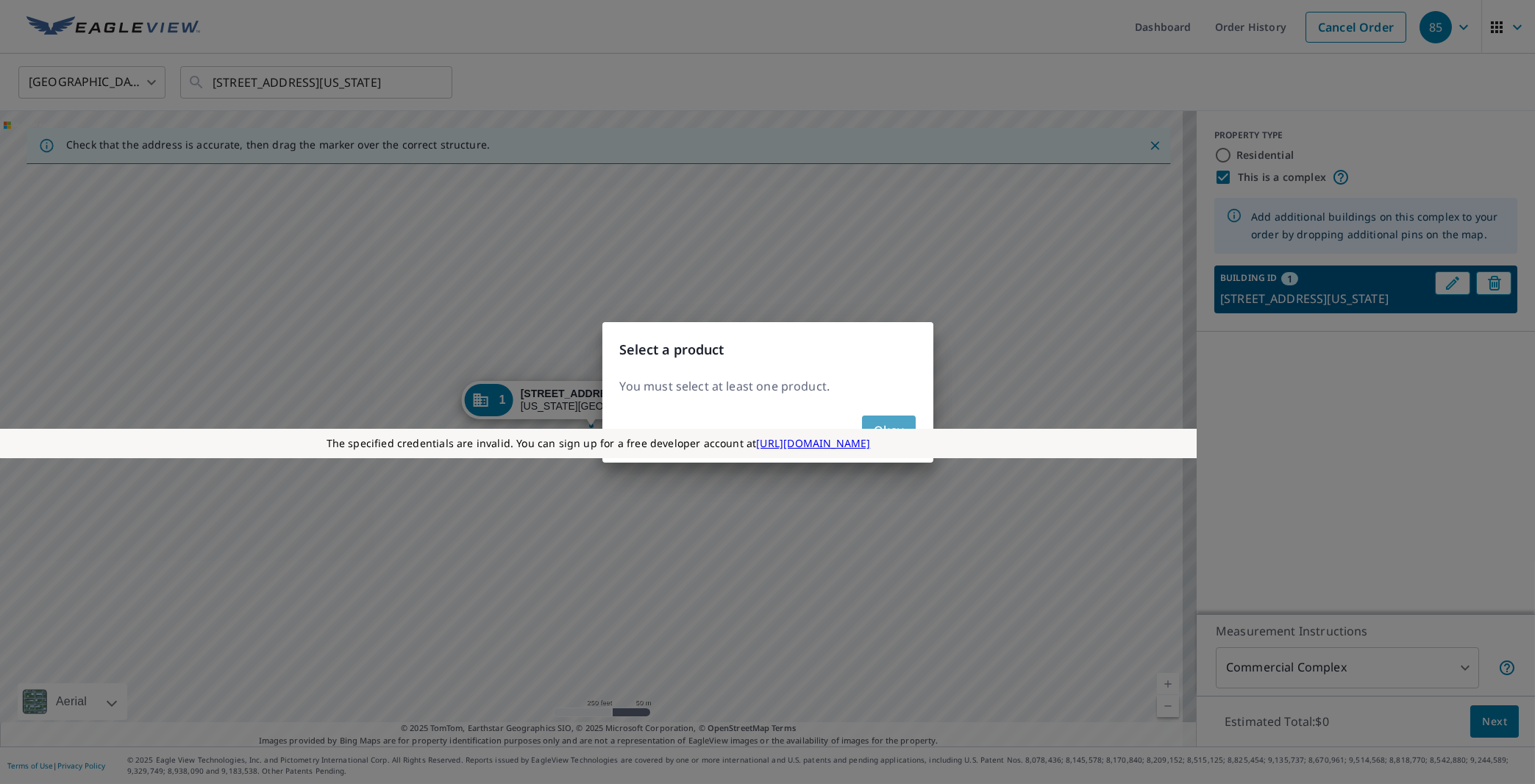
click at [896, 421] on span "Okay" at bounding box center [888, 430] width 30 height 21
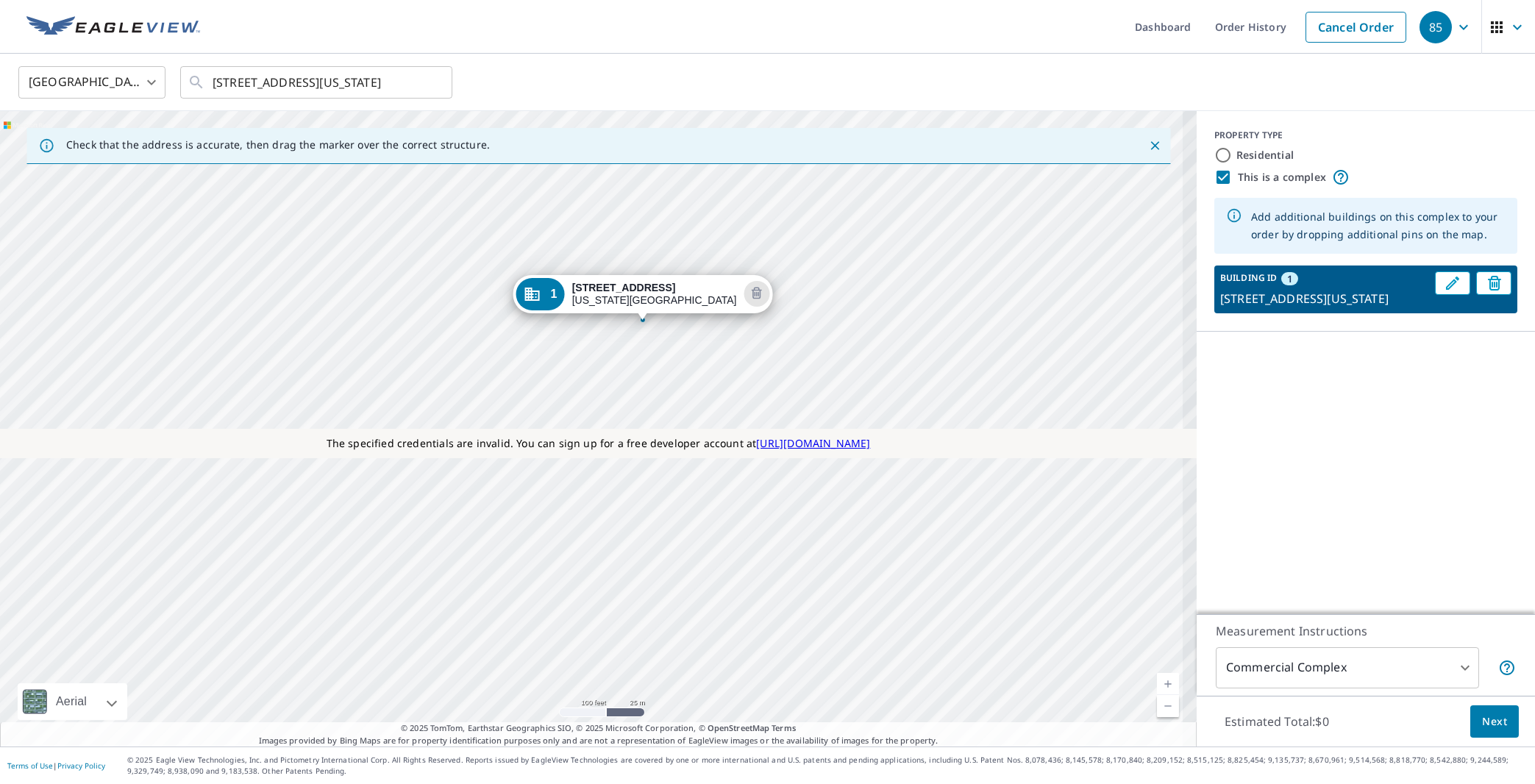
click at [562, 340] on div "1 11808 Volterra Way Oklahoma City, OK 73170" at bounding box center [598, 428] width 1197 height 635
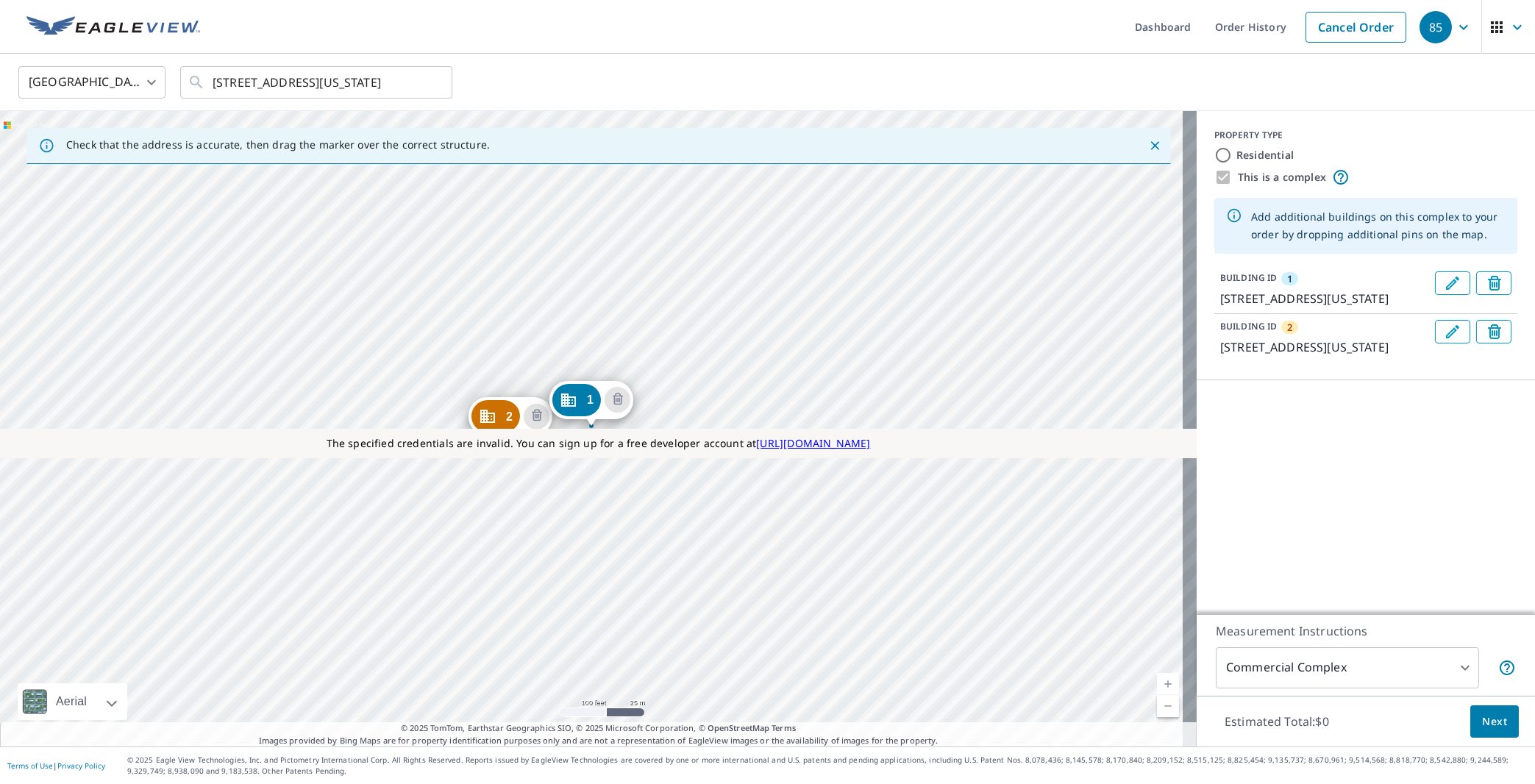
click at [548, 350] on div "2 2213 SW 118th St Oklahoma City, OK 73170 1 11808 Volterra Way Oklahoma City, …" at bounding box center [598, 428] width 1197 height 635
click at [1482, 719] on span "Next" at bounding box center [1494, 722] width 25 height 18
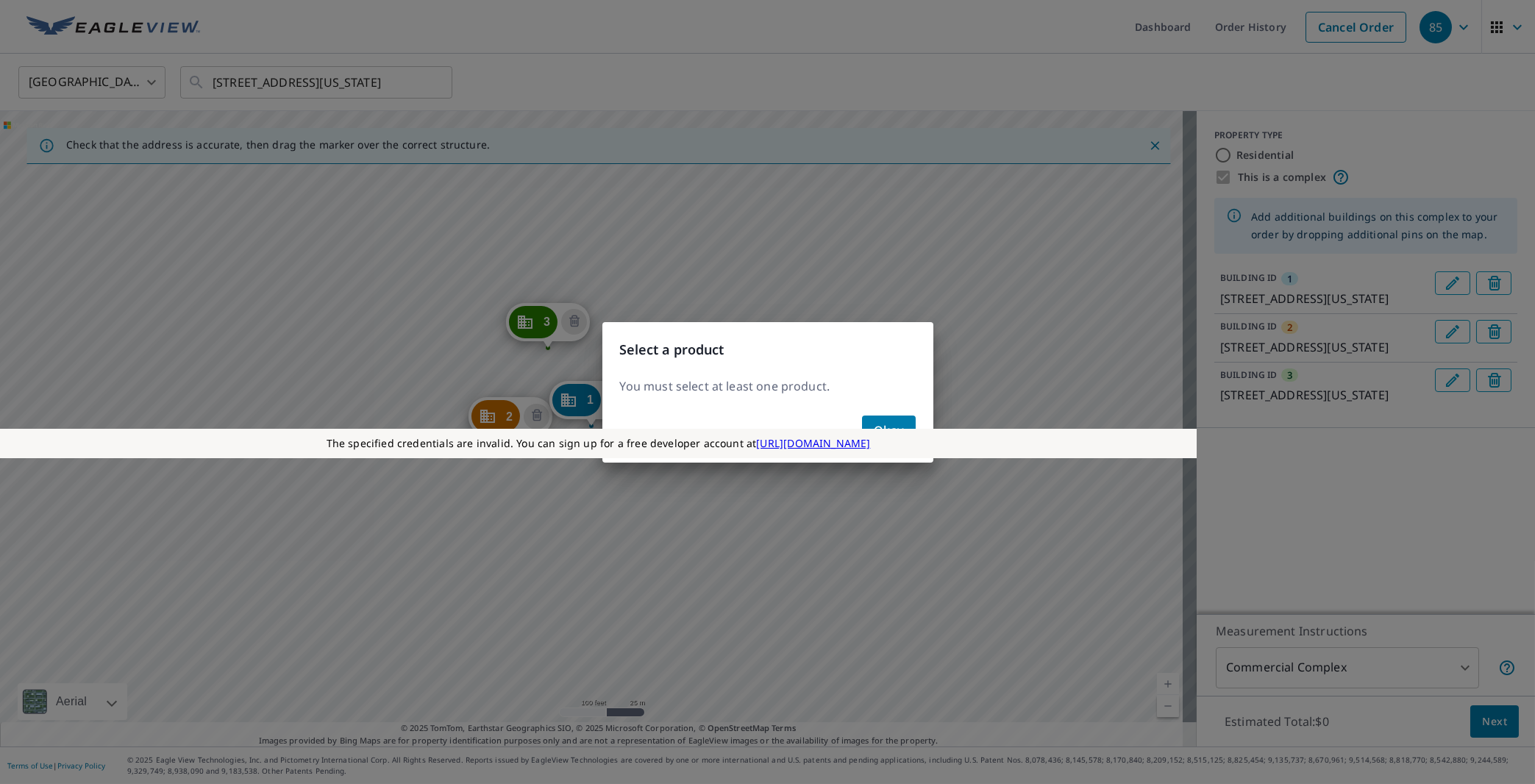
click at [892, 420] on button "Okay" at bounding box center [889, 430] width 54 height 29
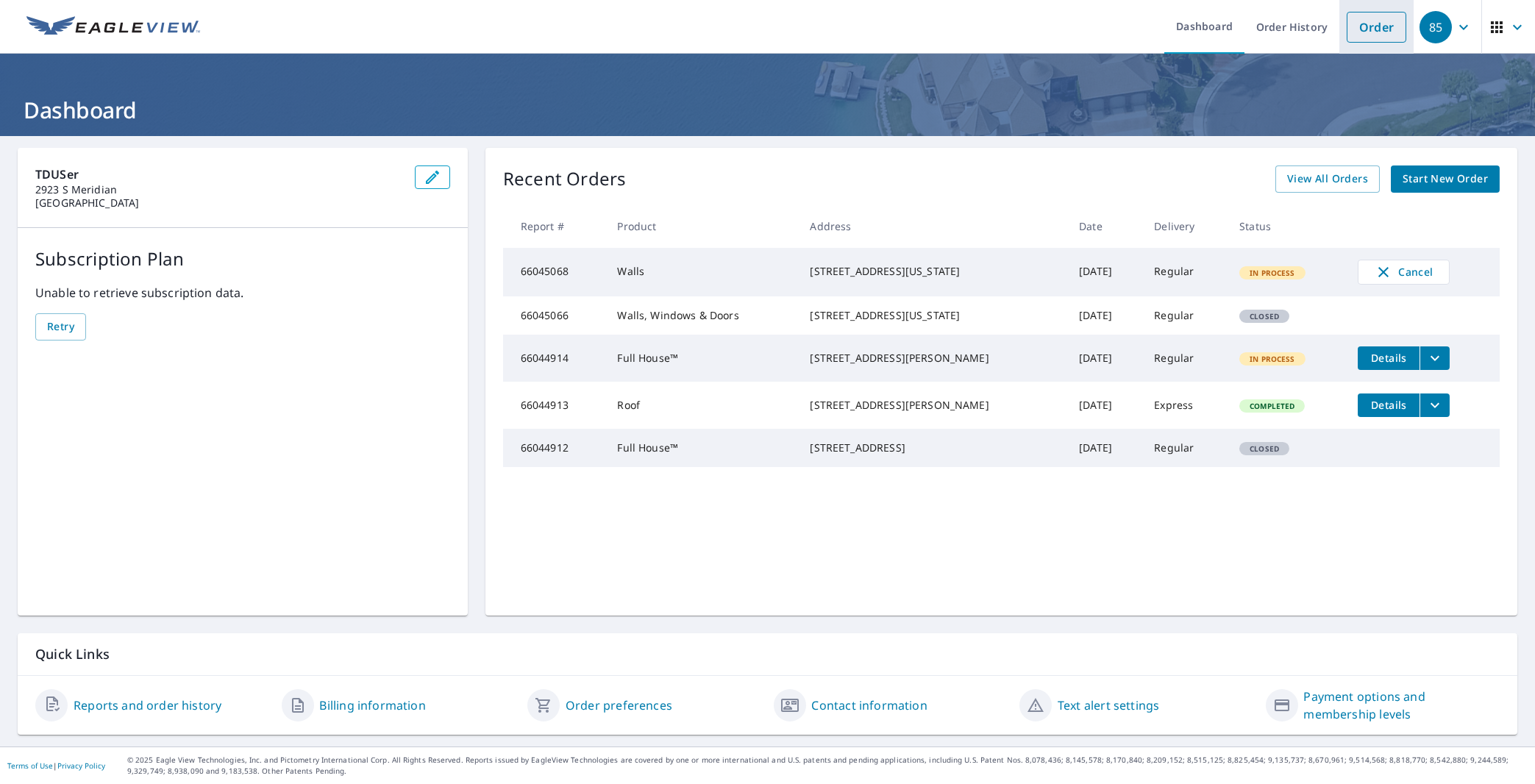
click at [1353, 25] on link "Order" at bounding box center [1376, 27] width 59 height 31
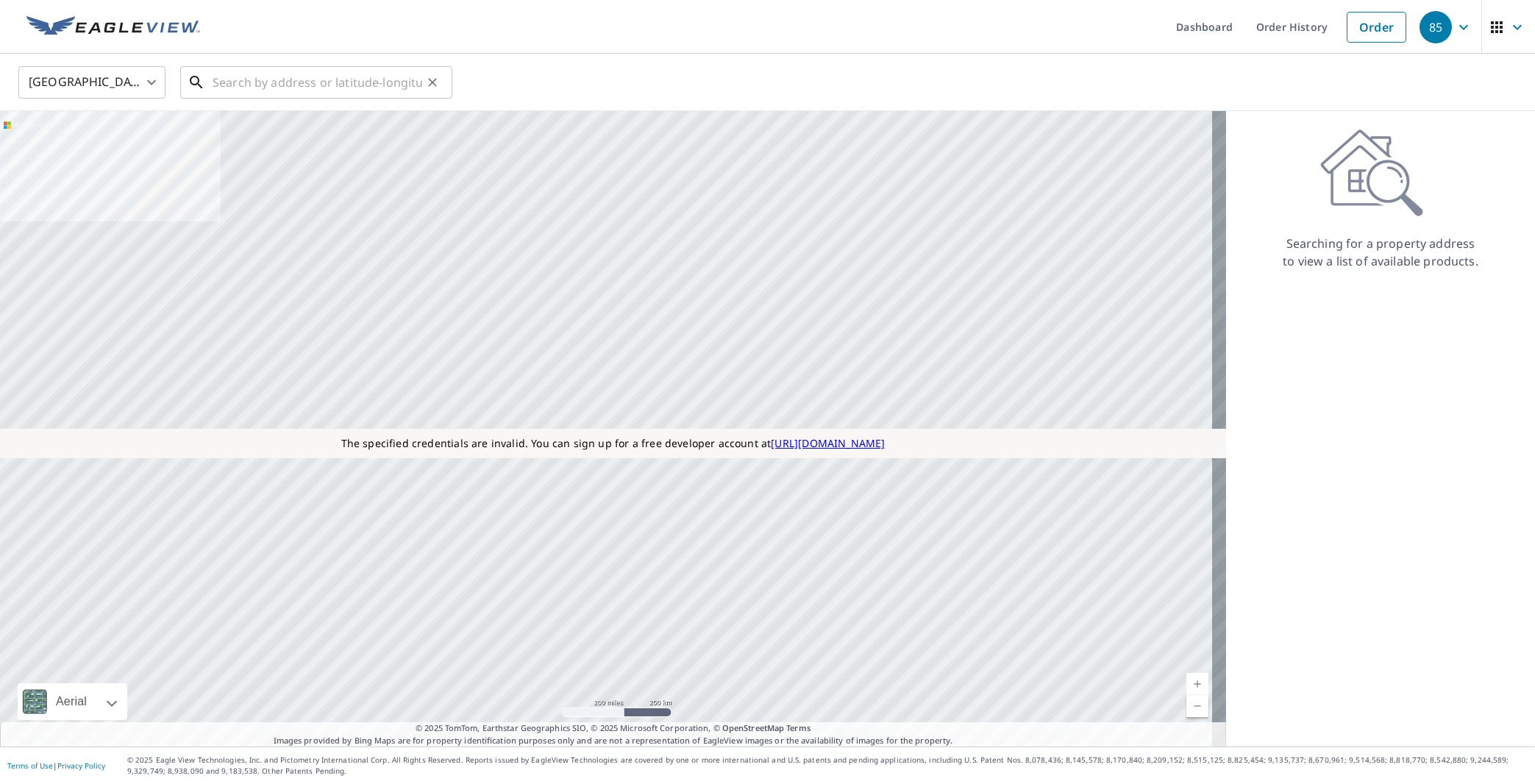
click at [336, 90] on input "text" at bounding box center [317, 82] width 210 height 42
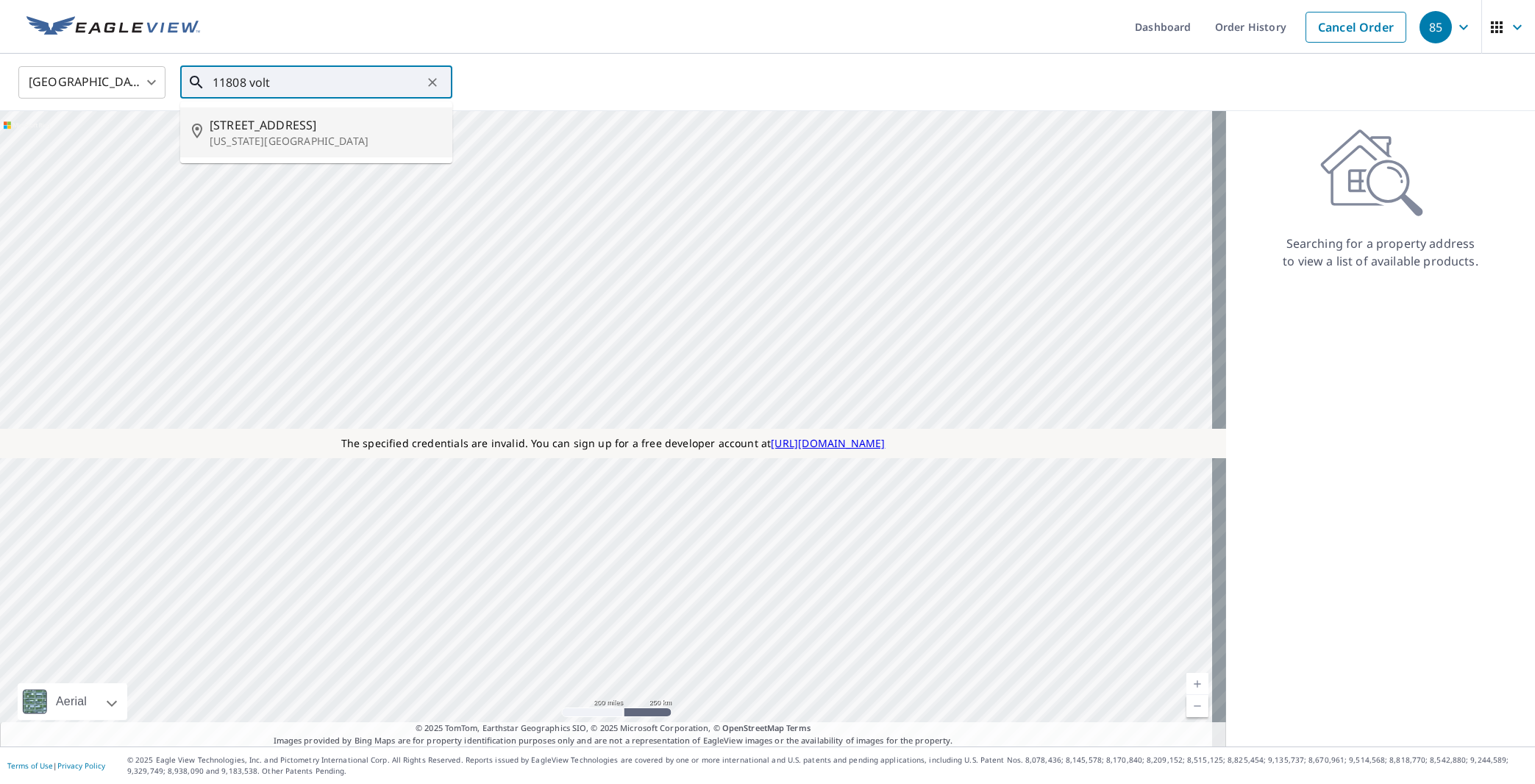
click at [305, 127] on span "11808 Volterra Way" at bounding box center [325, 125] width 231 height 18
type input "11808 Volterra Way Oklahoma City, OK 73170"
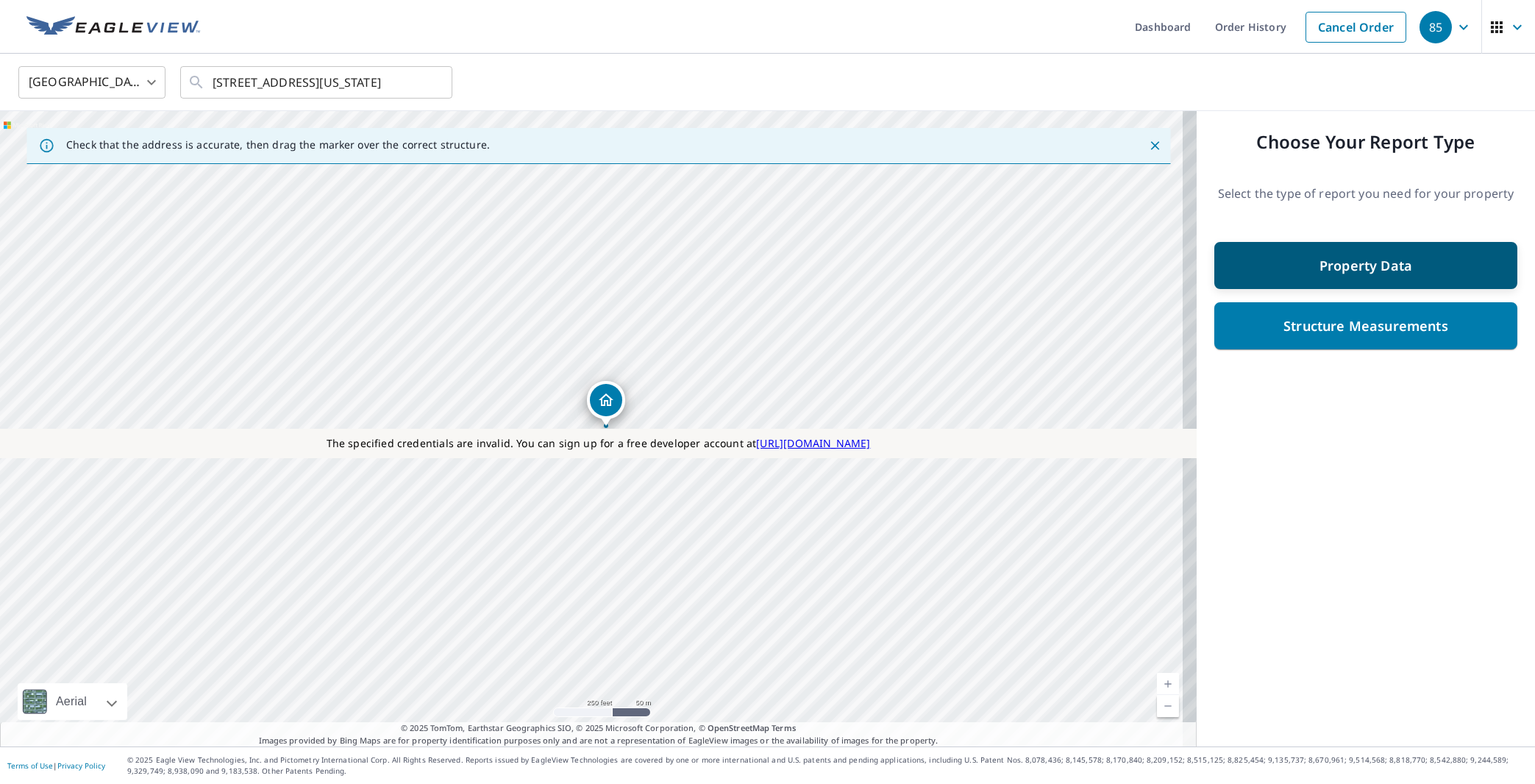
click at [1335, 277] on div "Property Data" at bounding box center [1366, 265] width 265 height 26
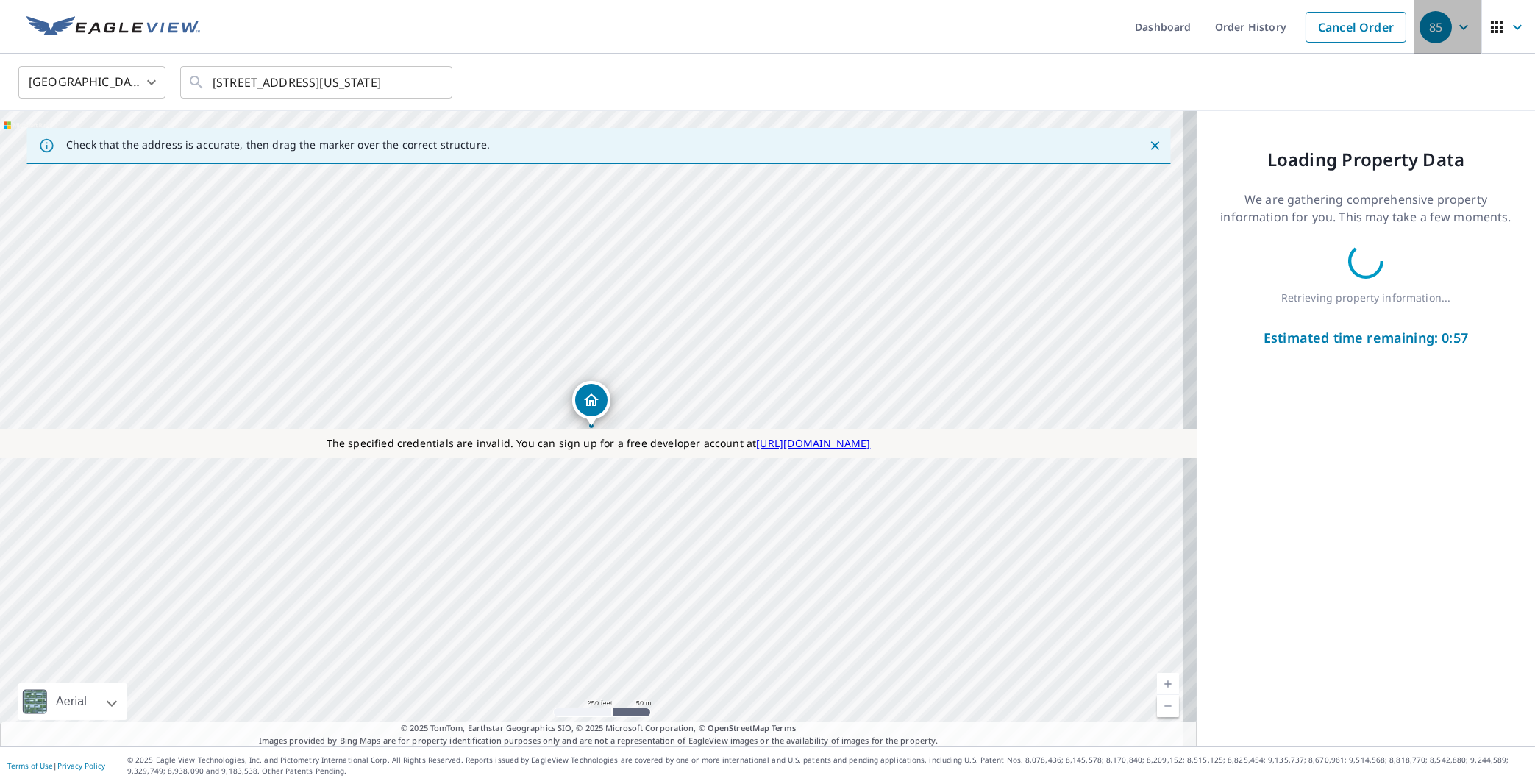
click at [1455, 32] on icon "button" at bounding box center [1463, 27] width 18 height 18
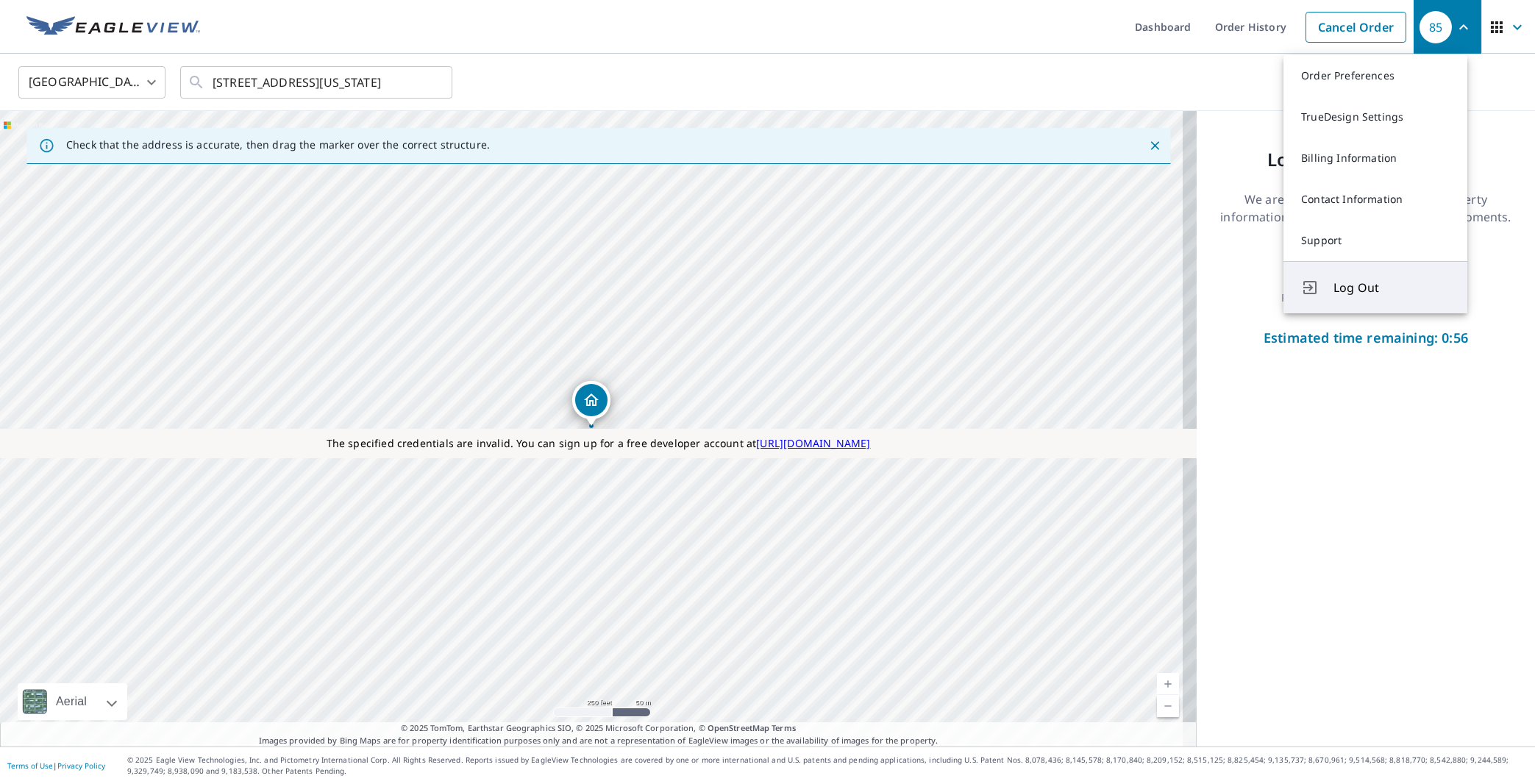
click at [1370, 288] on span "Log Out" at bounding box center [1391, 287] width 116 height 18
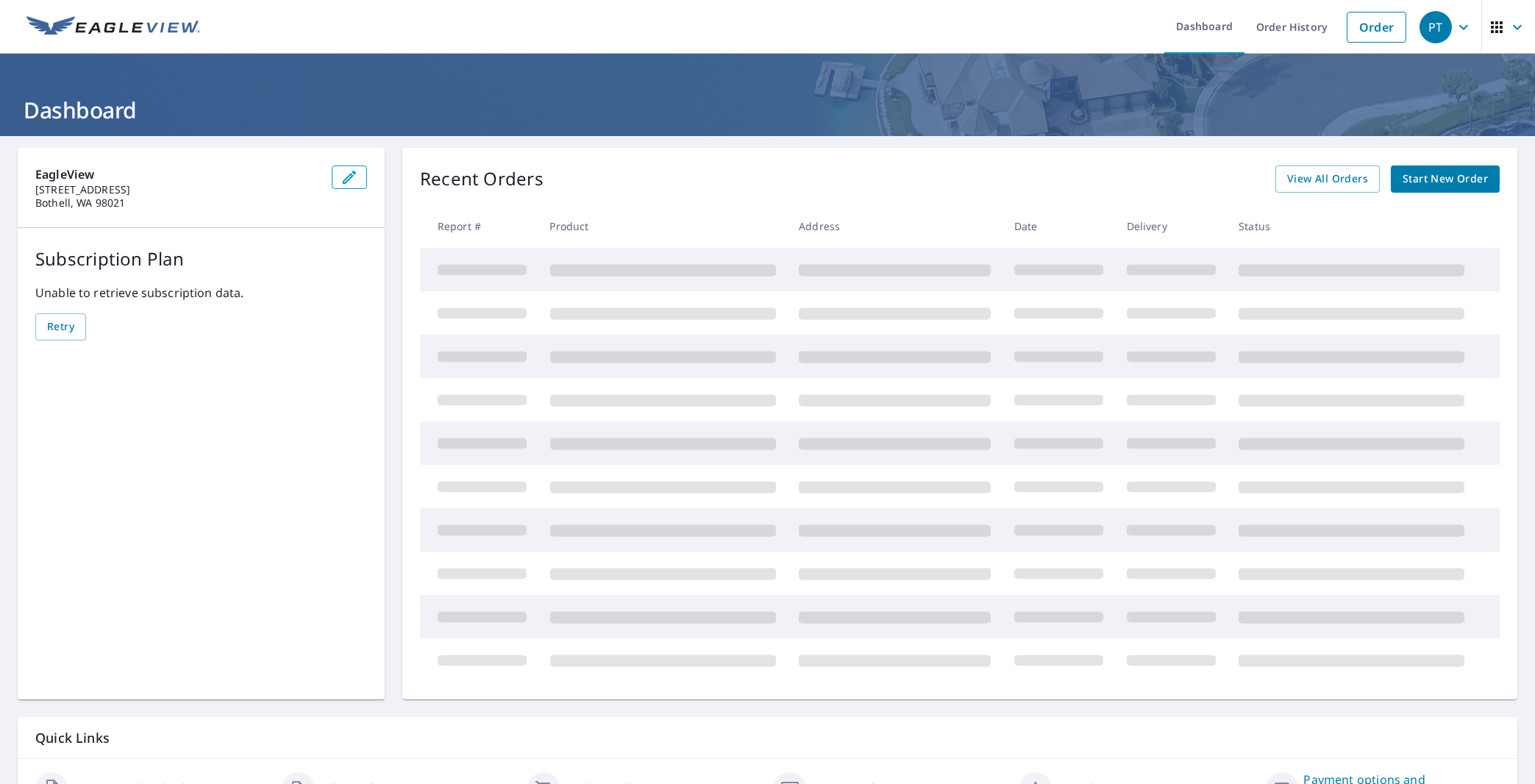
click at [1366, 29] on link "Order" at bounding box center [1376, 27] width 59 height 31
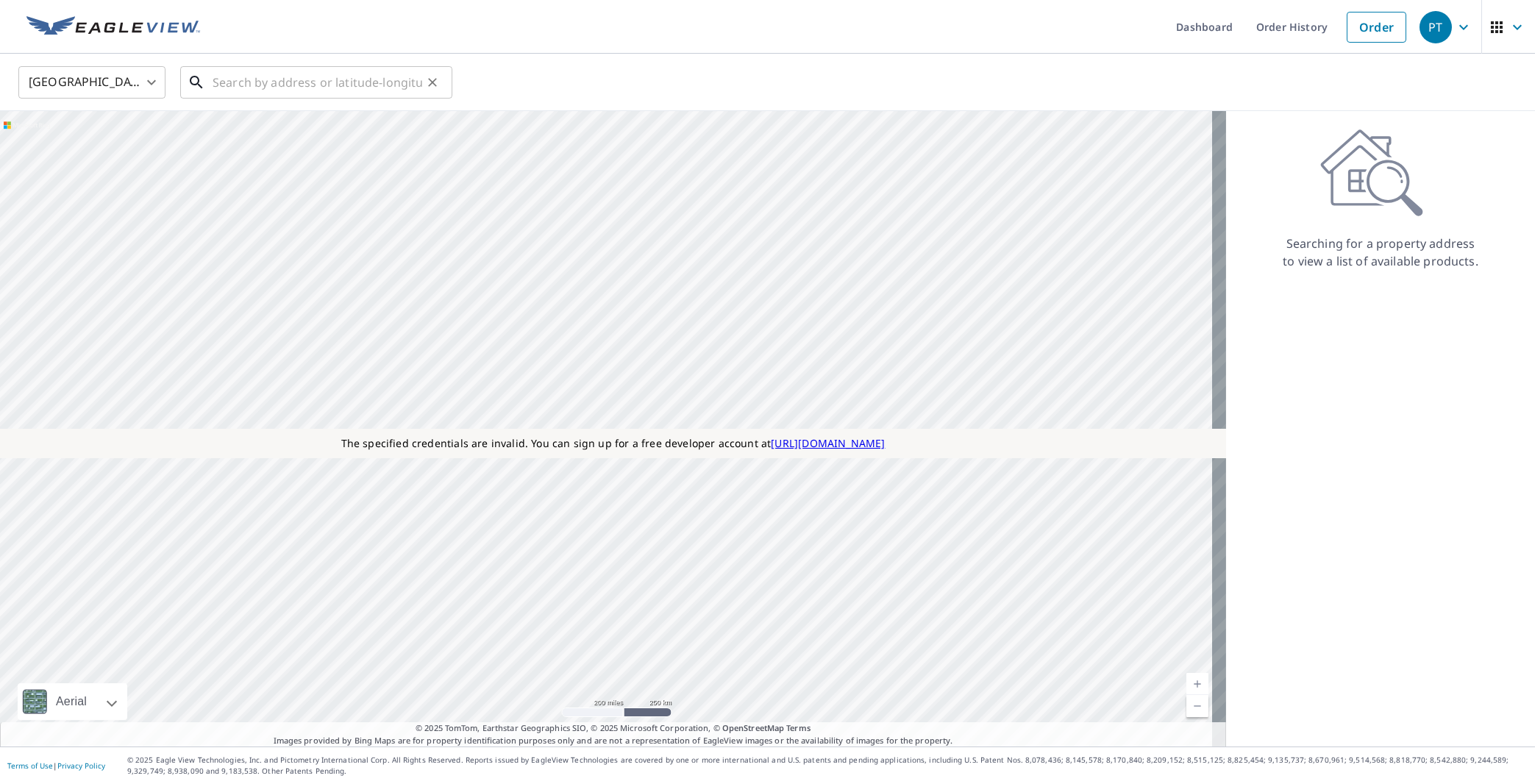
click at [296, 96] on input "text" at bounding box center [317, 82] width 210 height 42
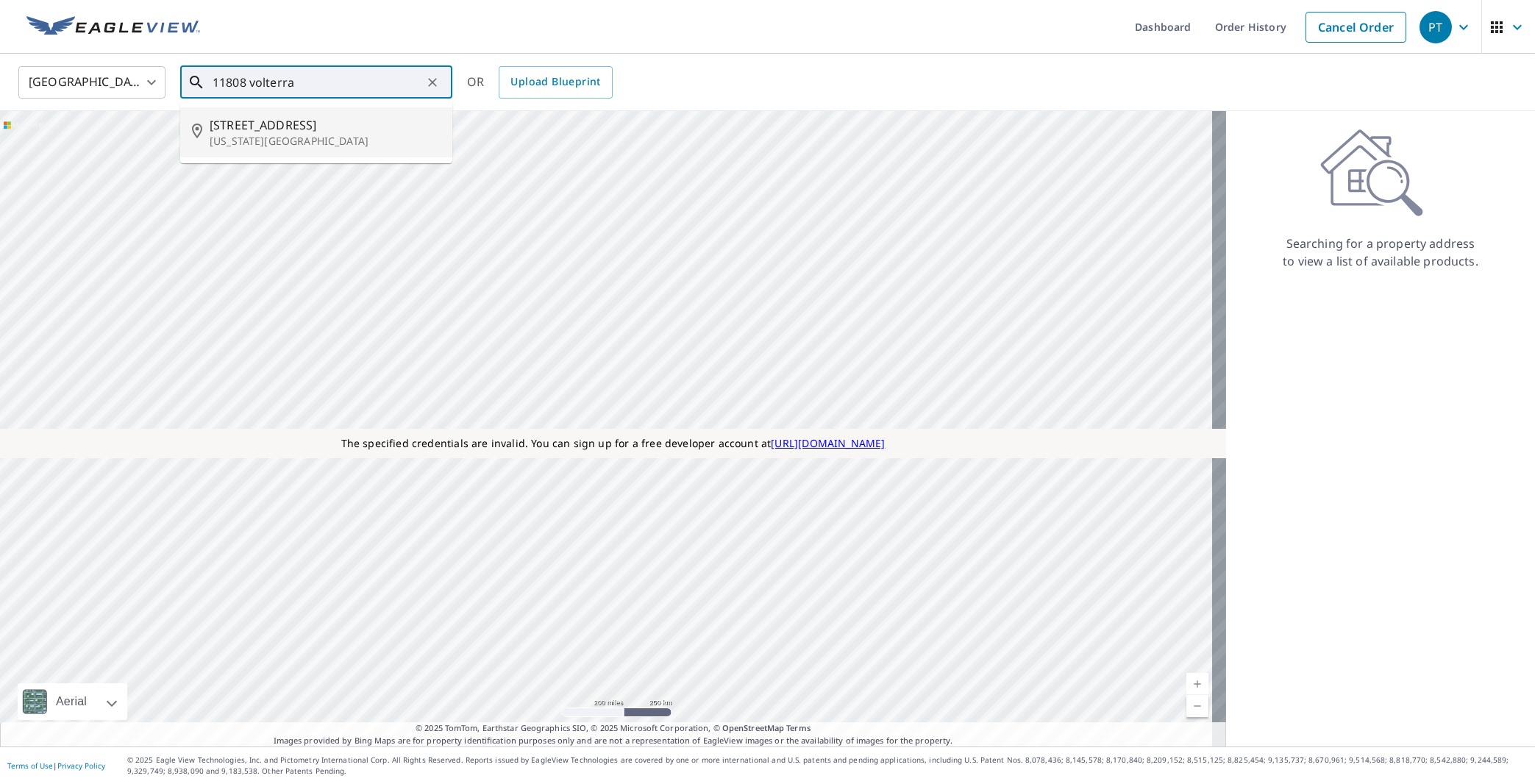
click at [226, 137] on p "[US_STATE][GEOGRAPHIC_DATA]" at bounding box center [325, 141] width 231 height 15
type input "[STREET_ADDRESS][US_STATE]"
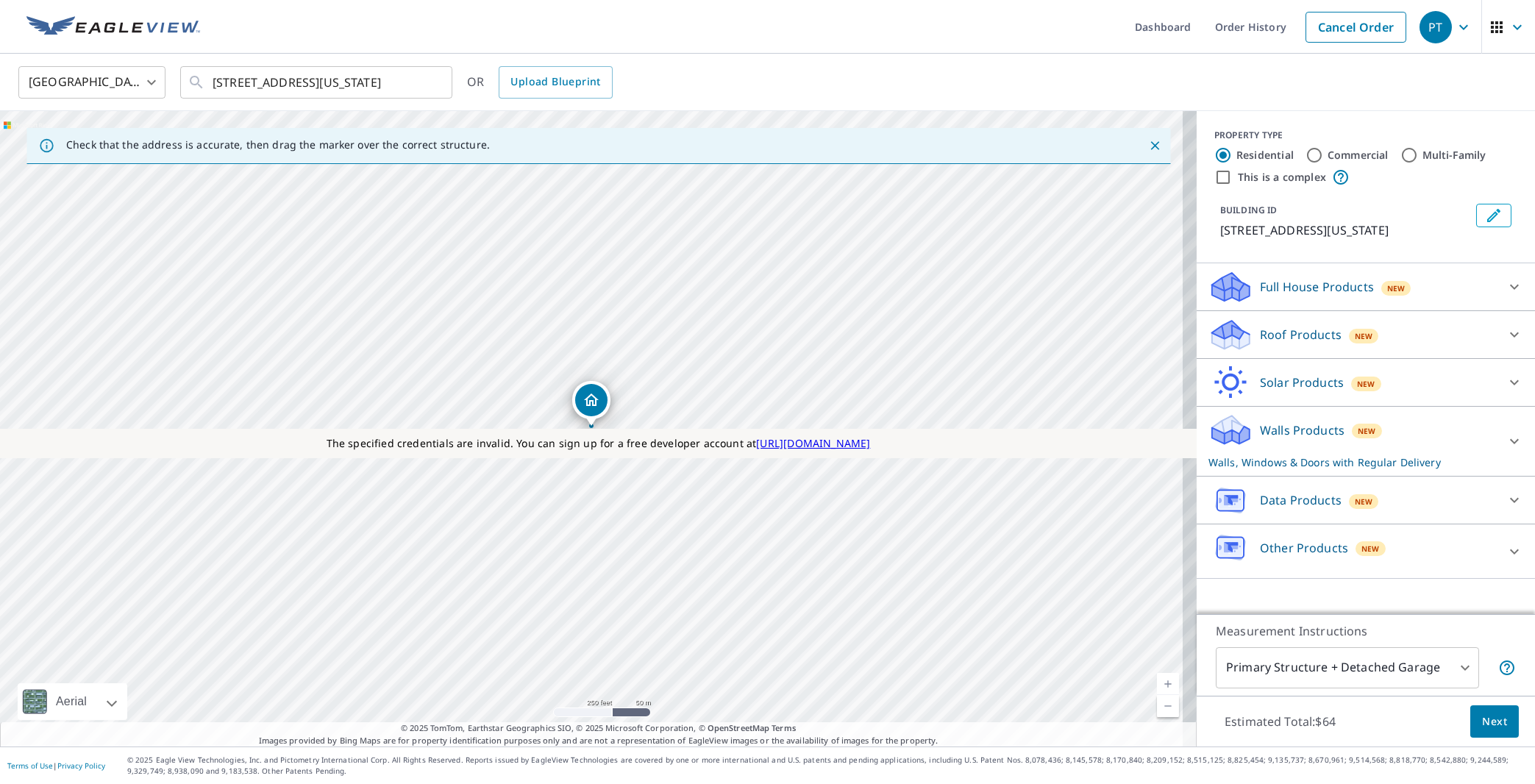
click at [1214, 181] on input "This is a complex" at bounding box center [1223, 177] width 18 height 18
checkbox input "true"
radio input "false"
radio input "true"
type input "4"
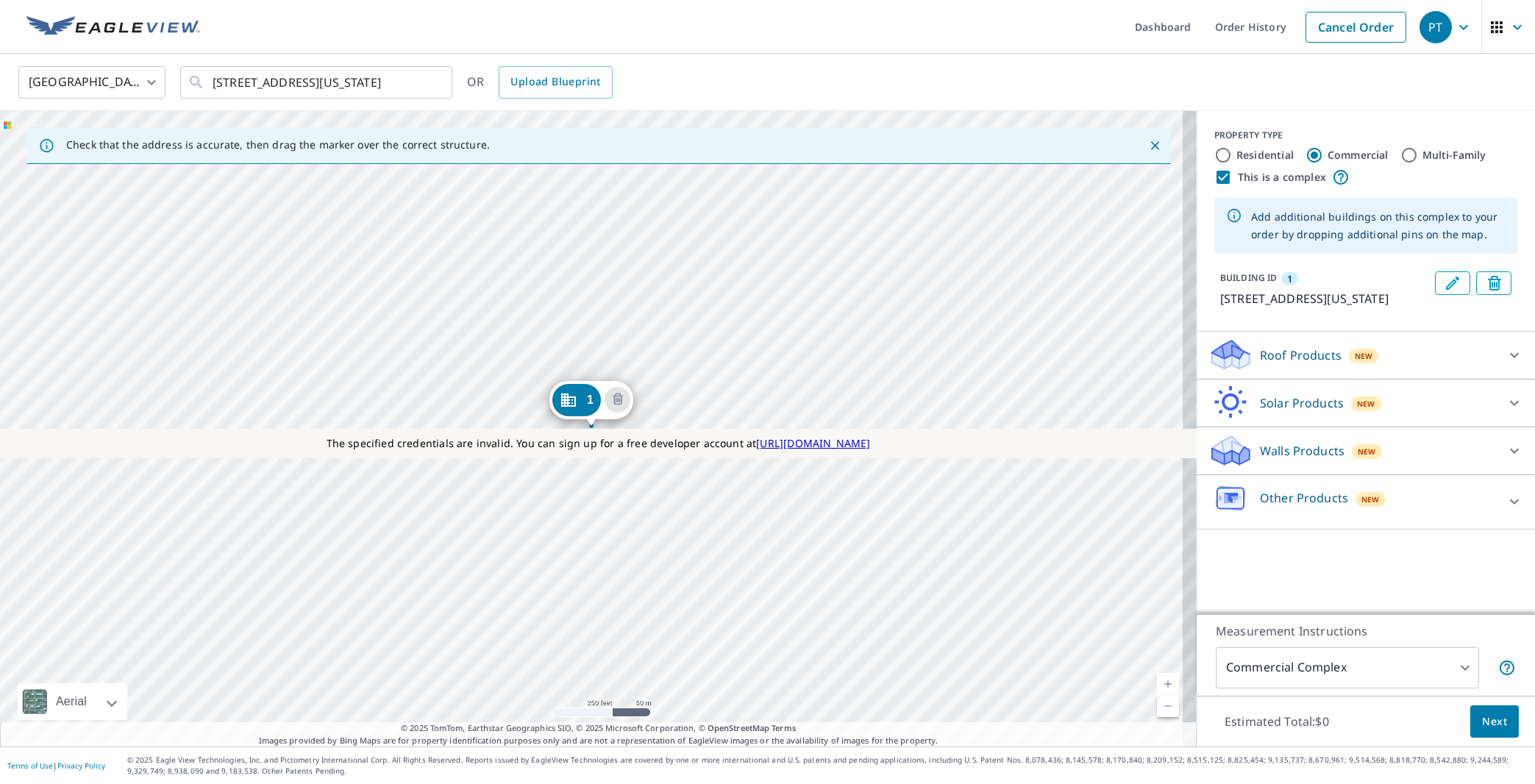
click at [1298, 364] on p "Roof Products" at bounding box center [1300, 355] width 82 height 18
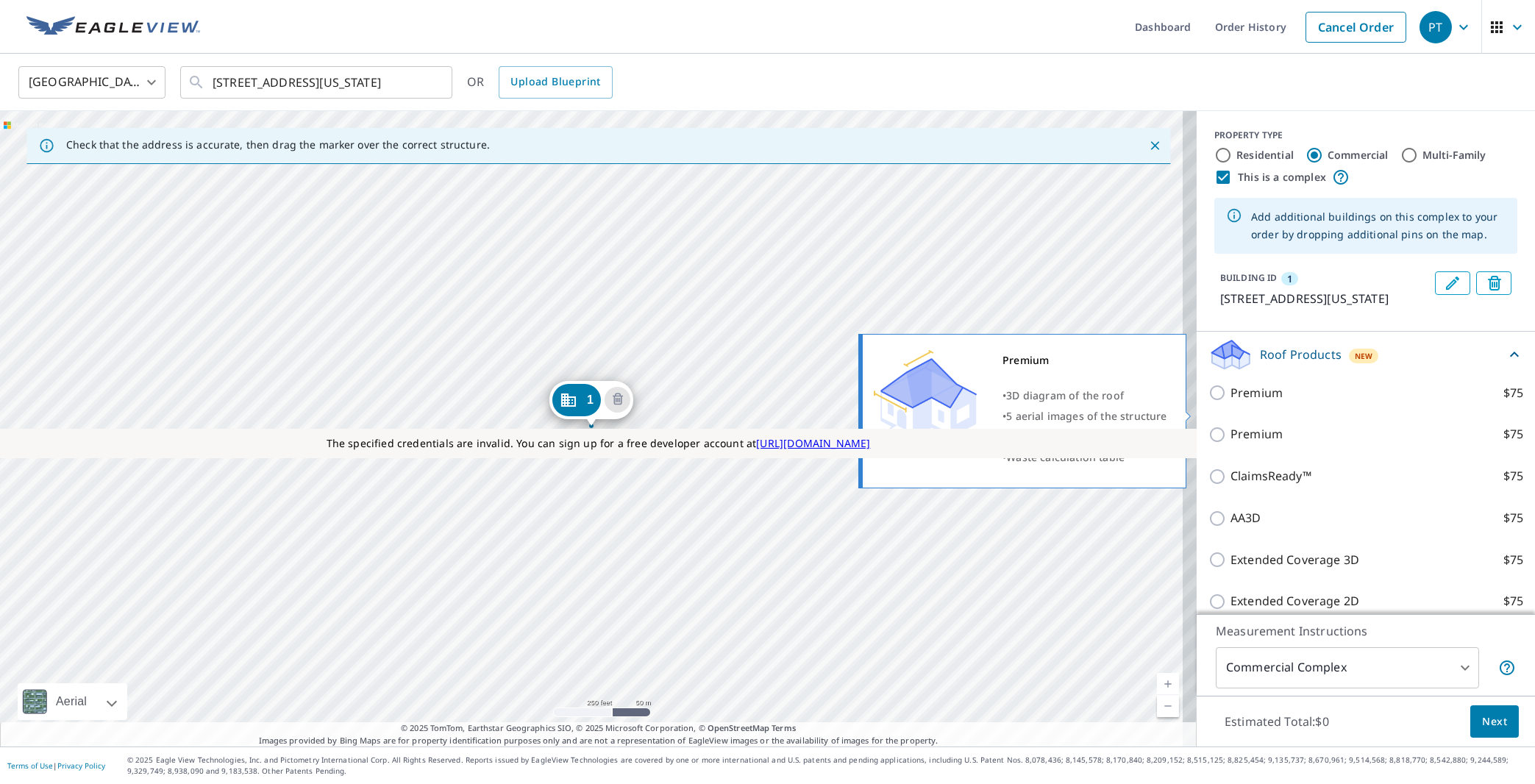
click at [1209, 401] on input "Premium $75" at bounding box center [1220, 392] width 22 height 18
checkbox input "true"
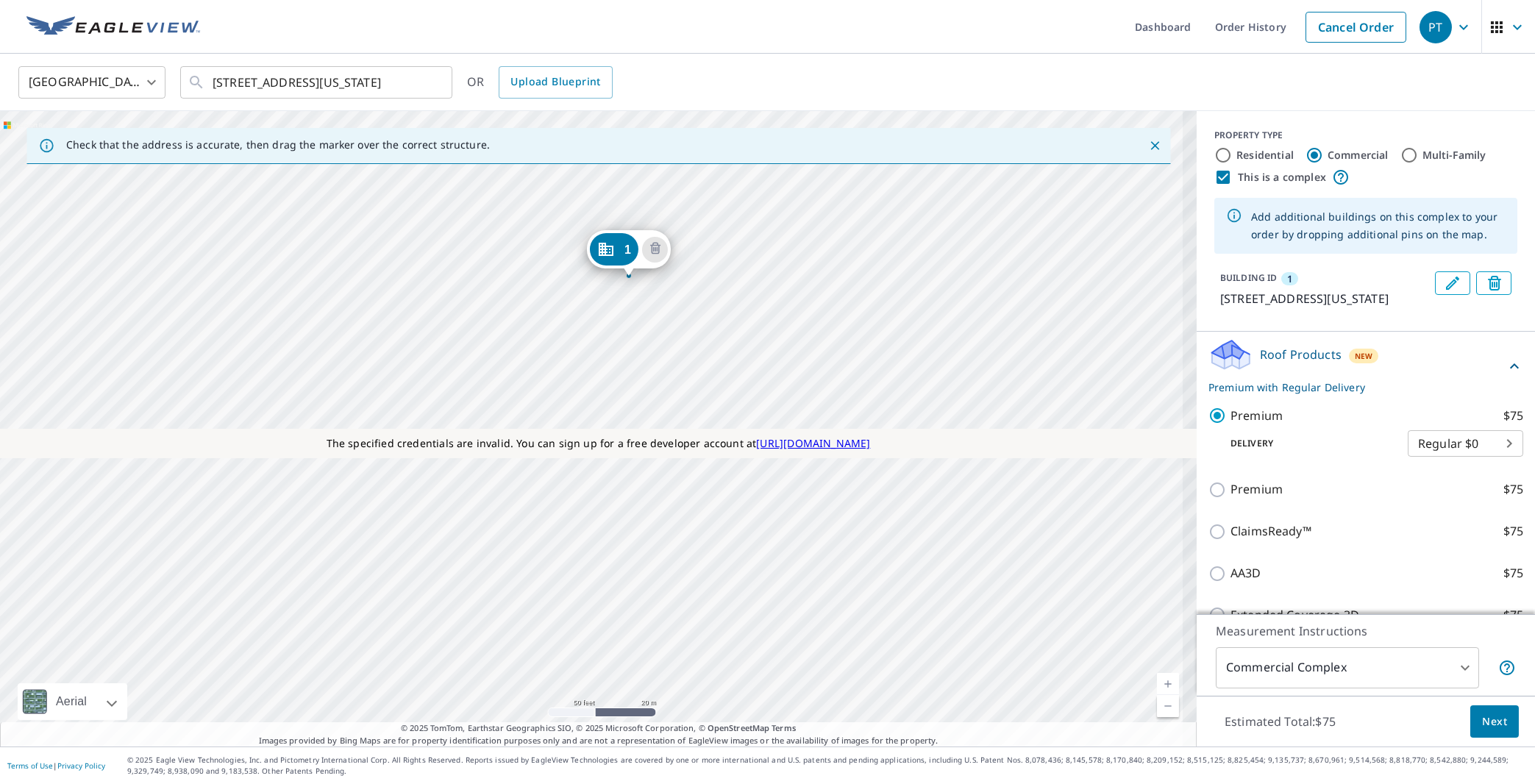
click at [631, 330] on div "1 [STREET_ADDRESS][US_STATE]" at bounding box center [598, 428] width 1197 height 635
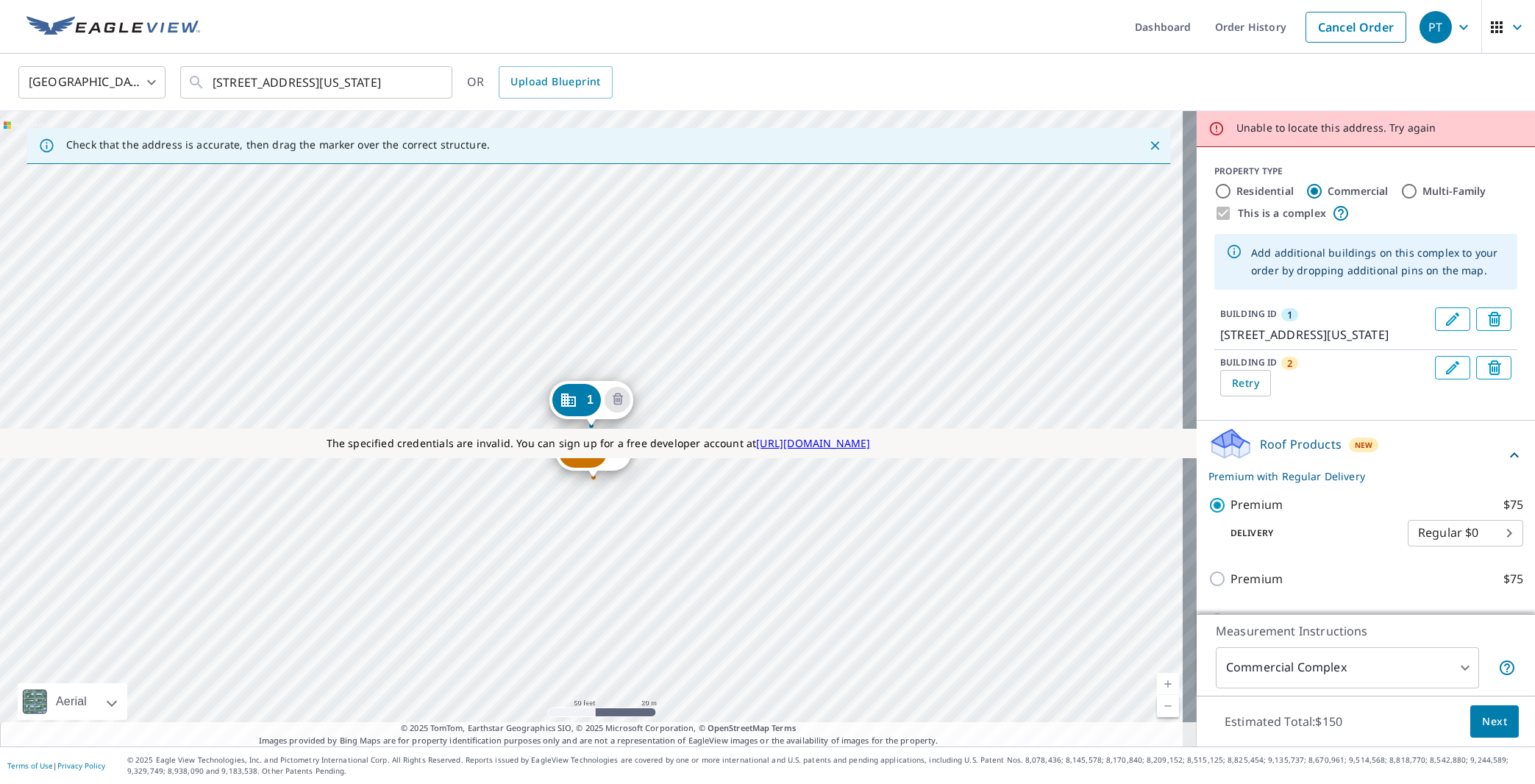
click at [596, 331] on div "2 Try again 1 [STREET_ADDRESS][US_STATE]" at bounding box center [598, 428] width 1197 height 635
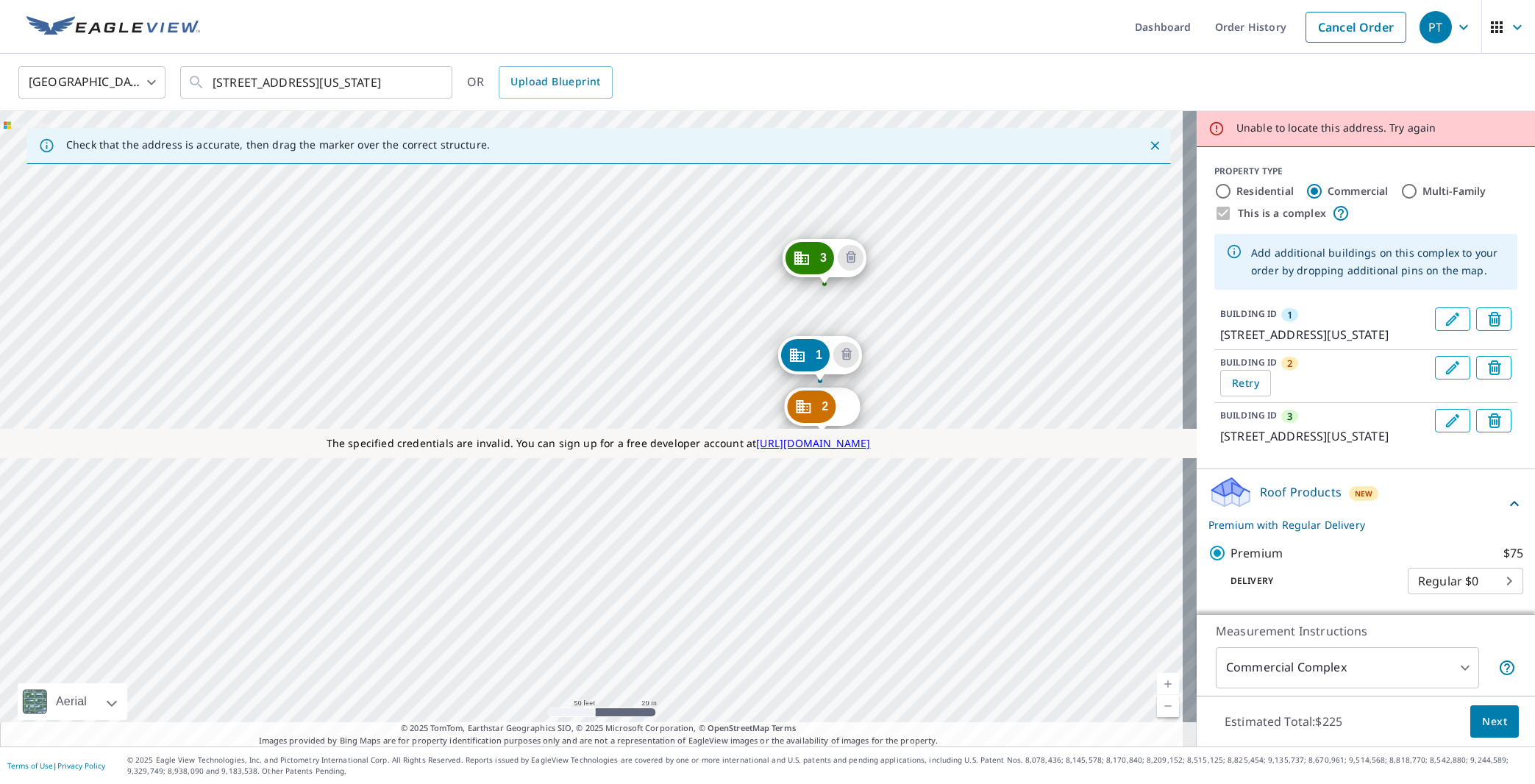
drag, startPoint x: 867, startPoint y: 357, endPoint x: 1095, endPoint y: 312, distance: 232.4
click at [1095, 312] on div "2 Try again 3 [STREET_ADDRESS][US_STATE] [STREET_ADDRESS][US_STATE]" at bounding box center [598, 428] width 1197 height 635
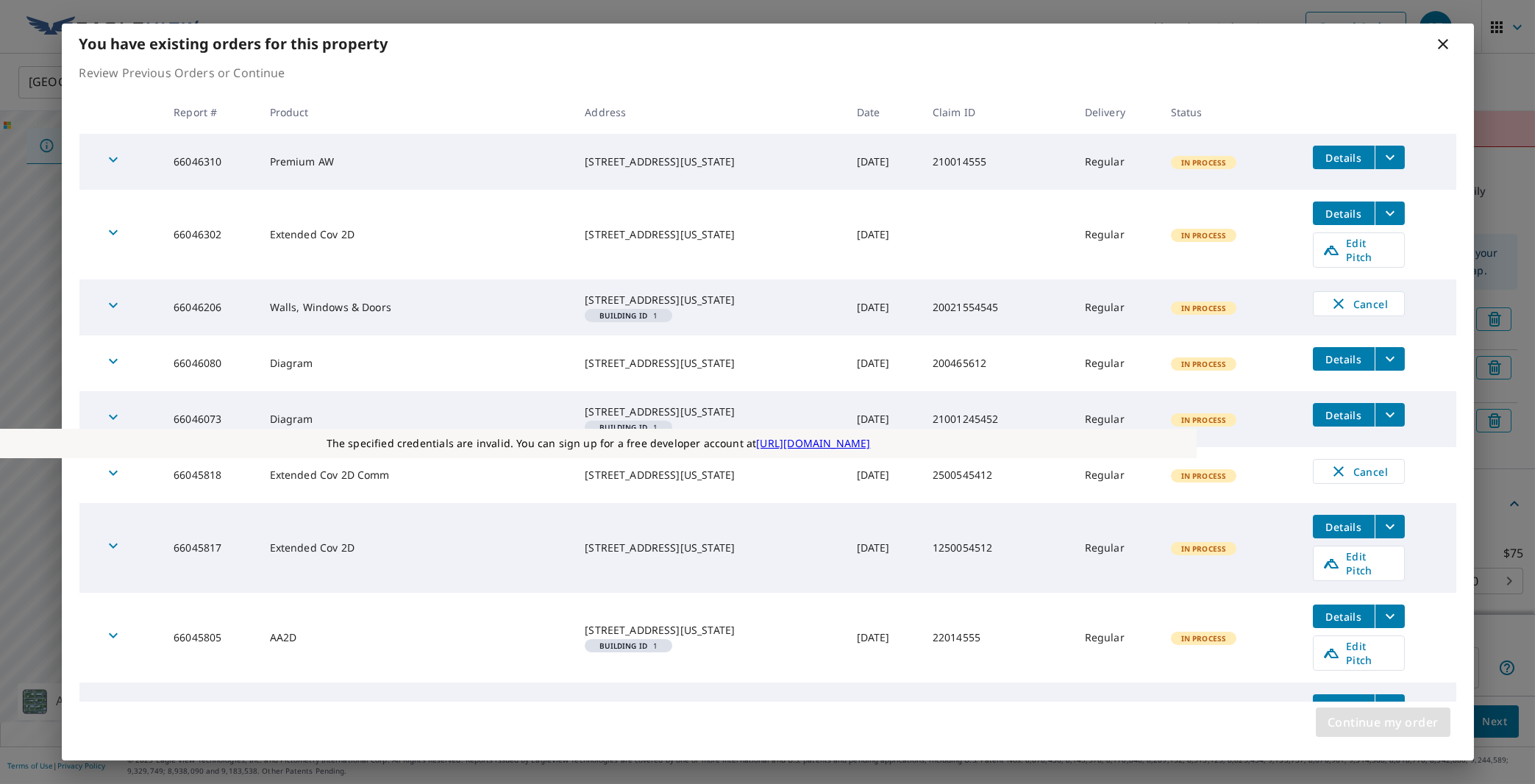
click at [1423, 719] on span "Continue my order" at bounding box center [1383, 722] width 111 height 21
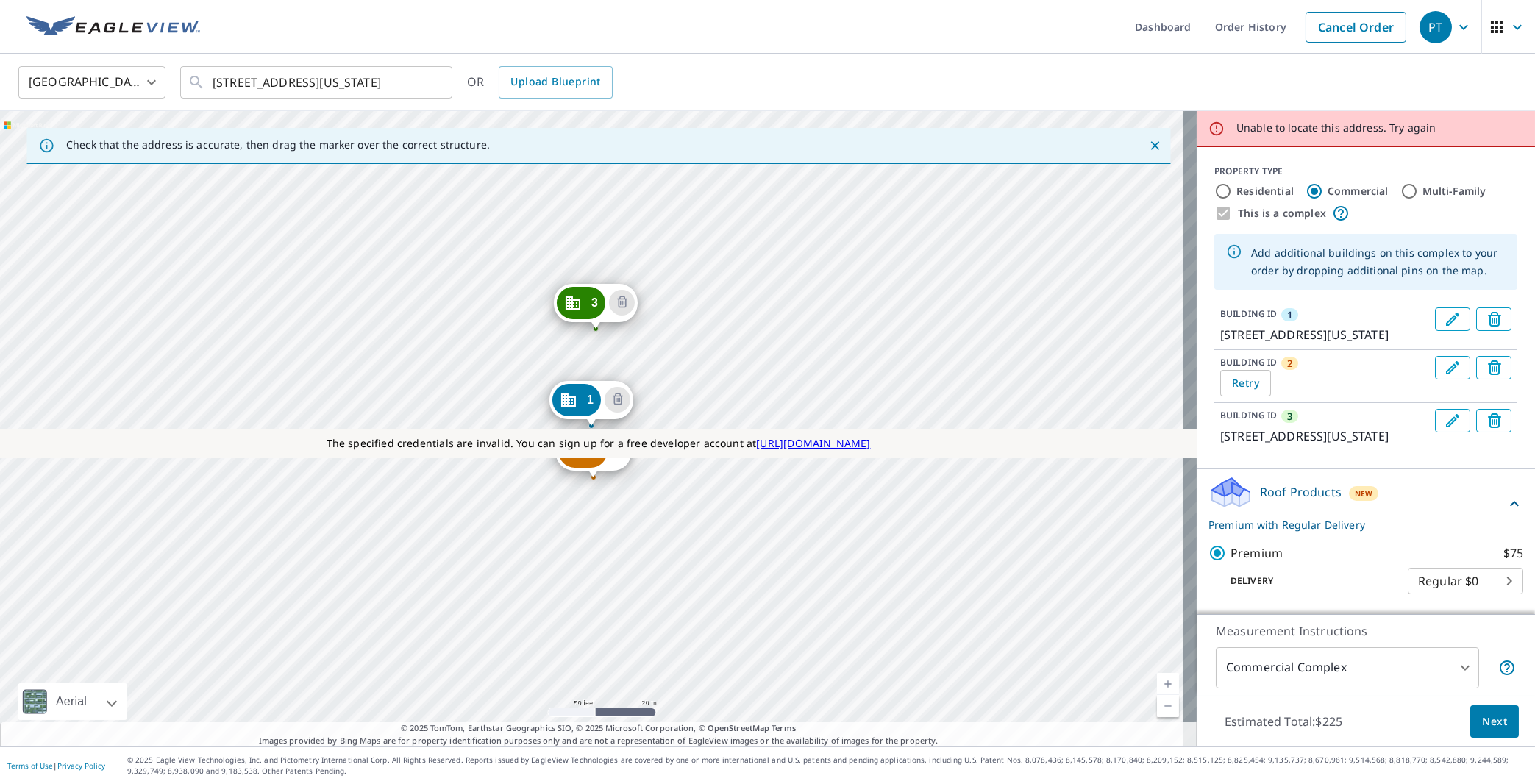
click at [1482, 724] on span "Next" at bounding box center [1494, 722] width 25 height 18
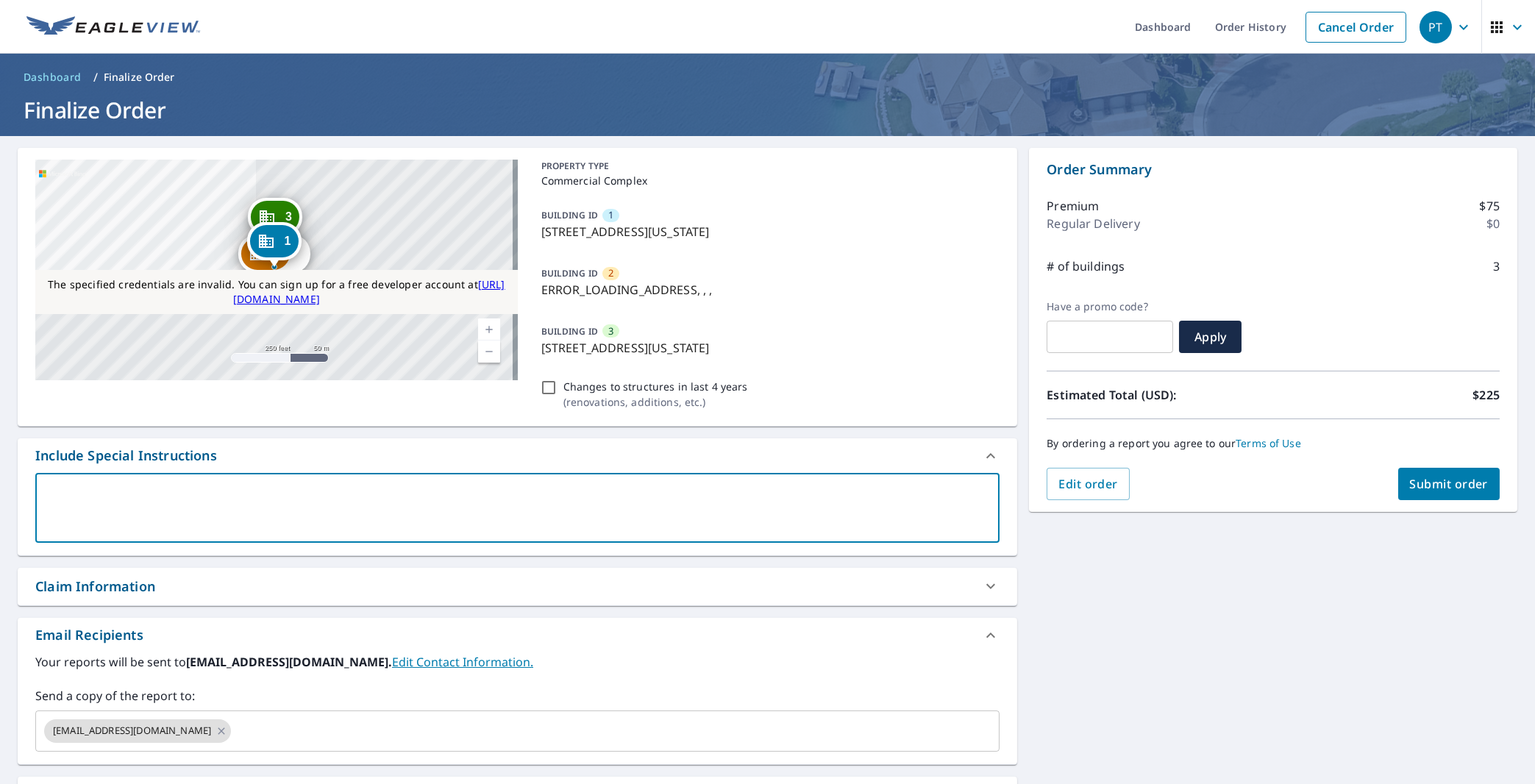
click at [105, 499] on textarea at bounding box center [517, 507] width 944 height 42
type textarea "T"
type textarea "x"
checkbox input "true"
type textarea "Te"
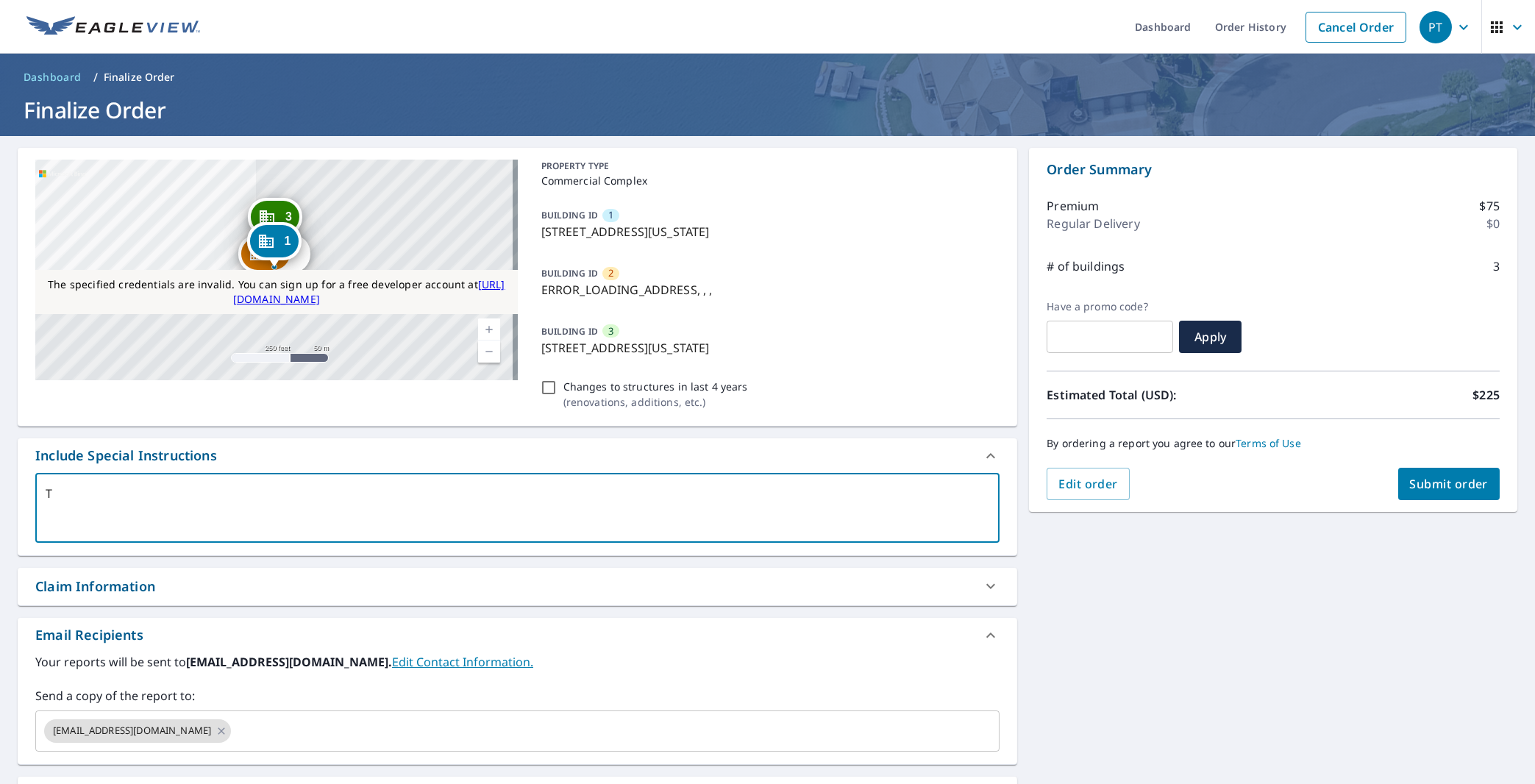
type textarea "x"
checkbox input "true"
type textarea "Tes"
type textarea "x"
checkbox input "true"
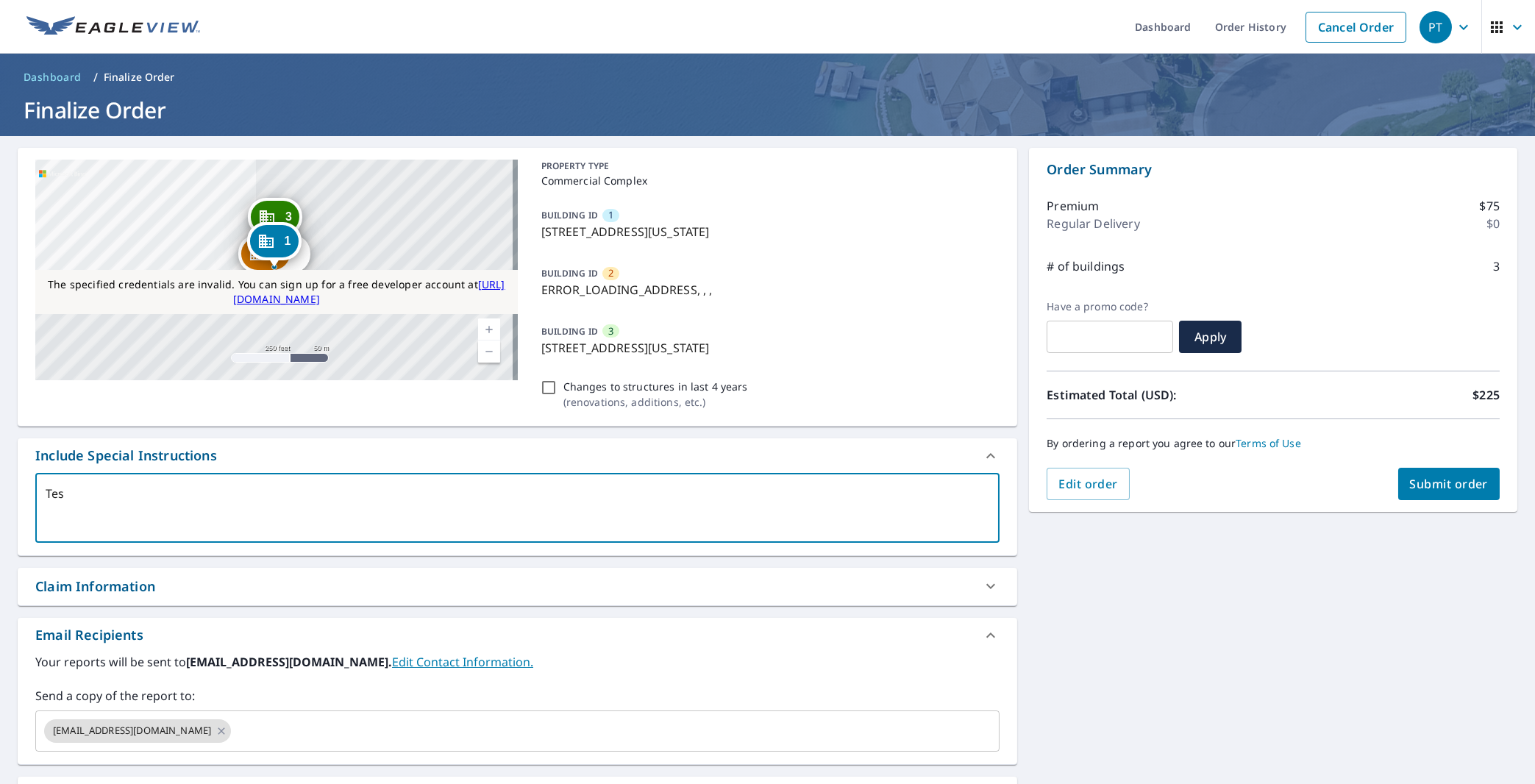
type textarea "Test"
type textarea "x"
checkbox input "true"
type textarea "Testi"
type textarea "x"
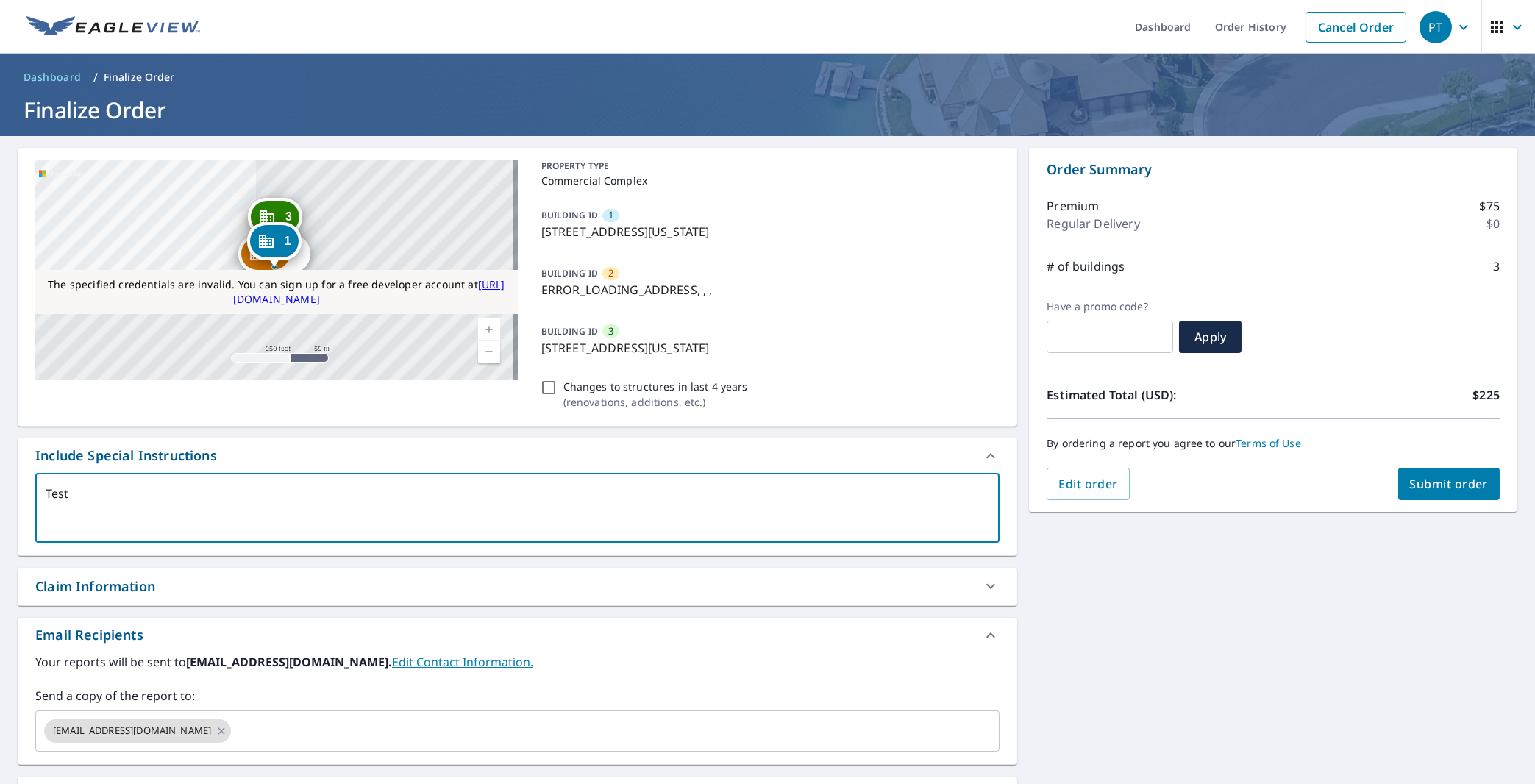
checkbox input "true"
type textarea "Testin"
type textarea "x"
checkbox input "true"
type textarea "Testing"
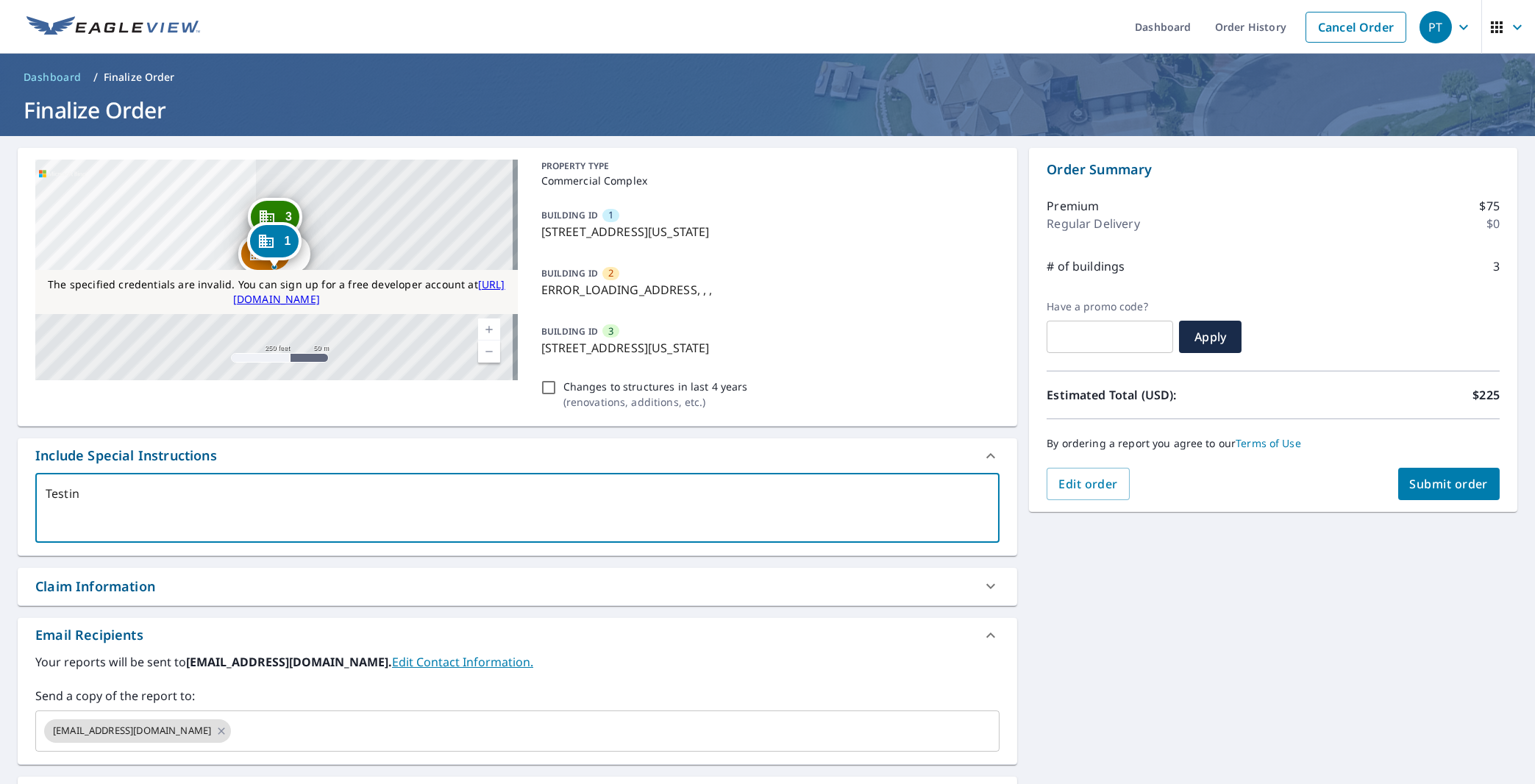
type textarea "x"
checkbox input "true"
type textarea "Testing1"
type textarea "x"
checkbox input "true"
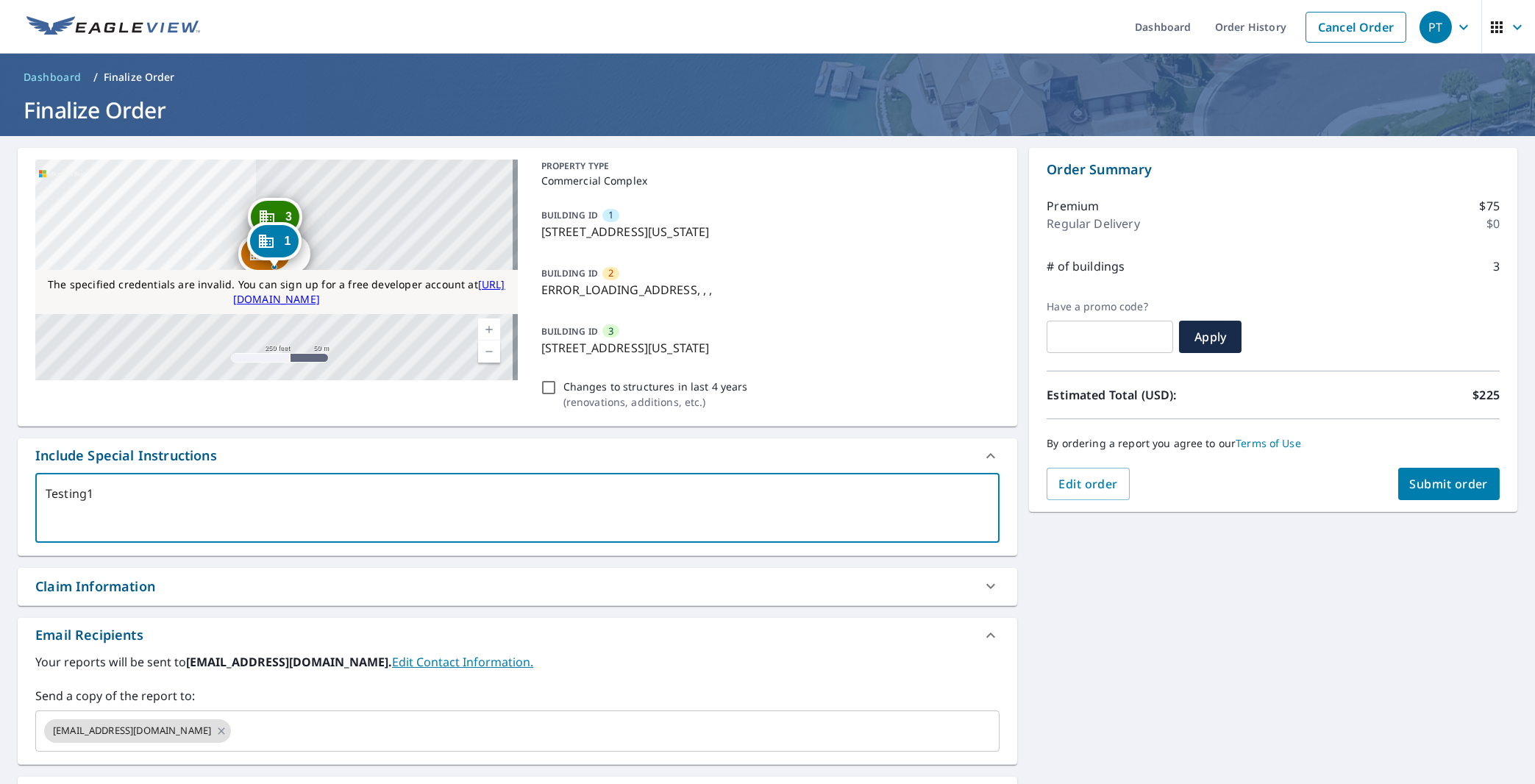
type textarea "Testing12"
type textarea "x"
checkbox input "true"
type textarea "Testing124"
type textarea "x"
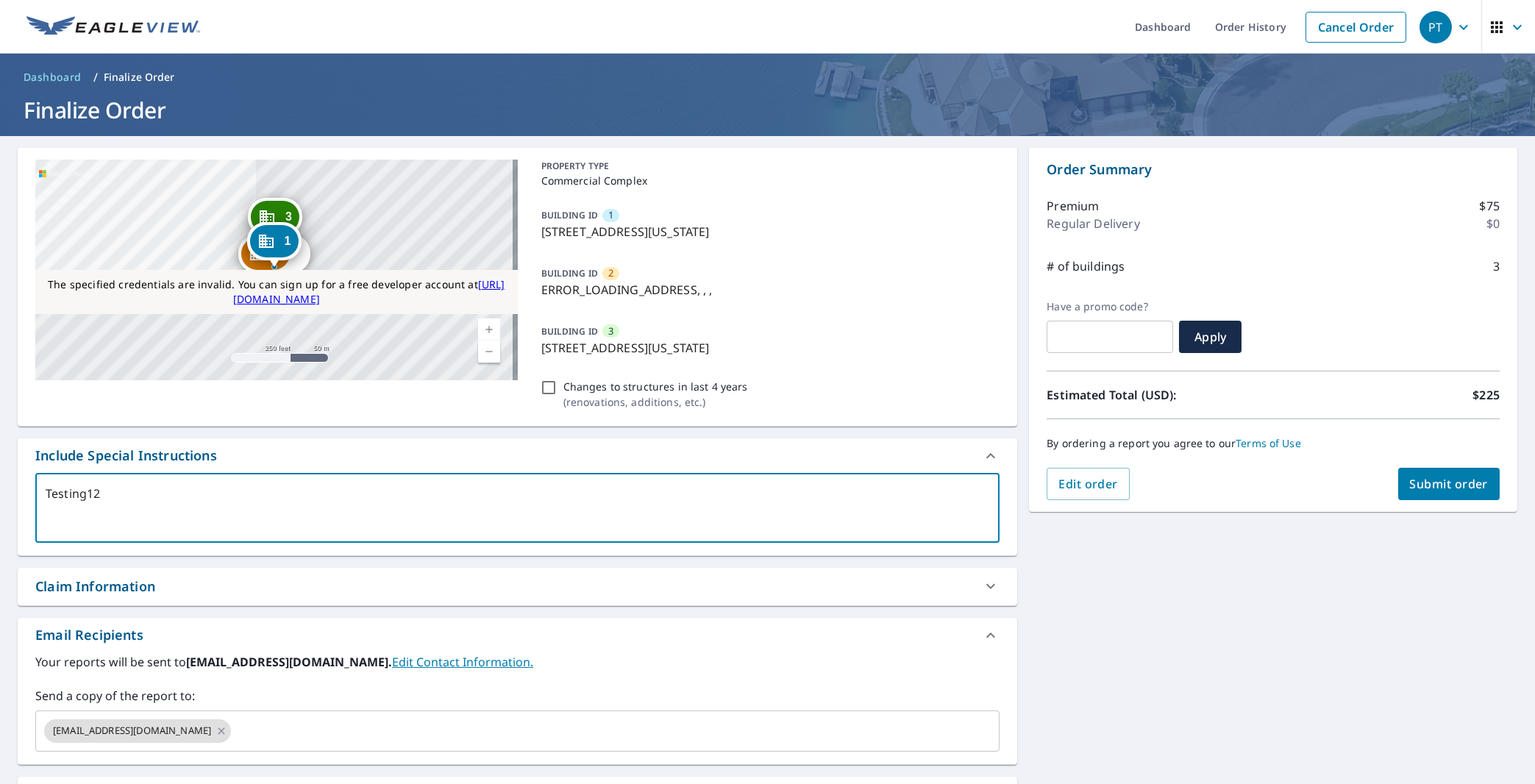
checkbox input "true"
type textarea "Testing1245"
type textarea "x"
checkbox input "true"
type textarea "Testing12454"
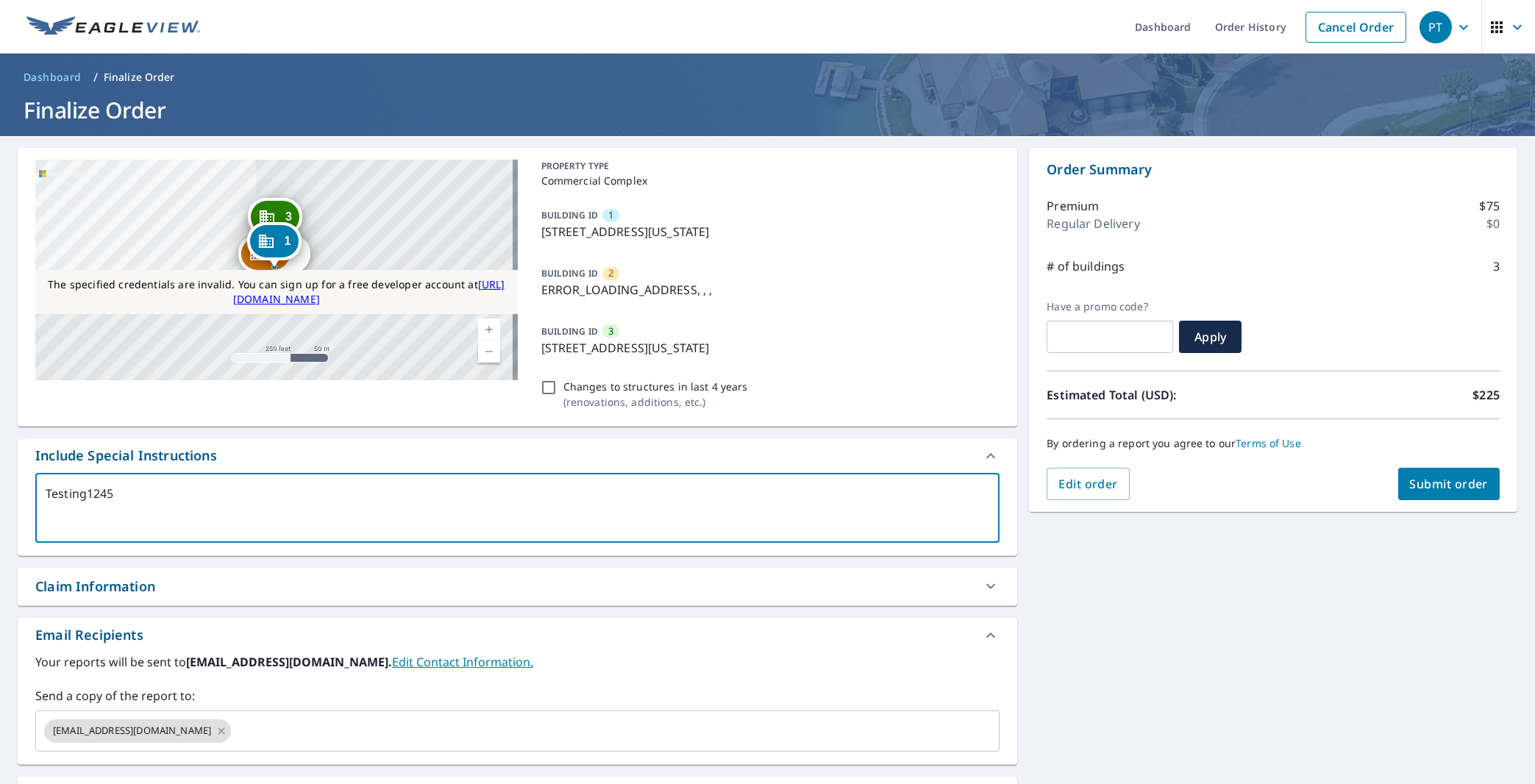
type textarea "x"
checkbox input "true"
type textarea "Testing124545"
type textarea "x"
checkbox input "true"
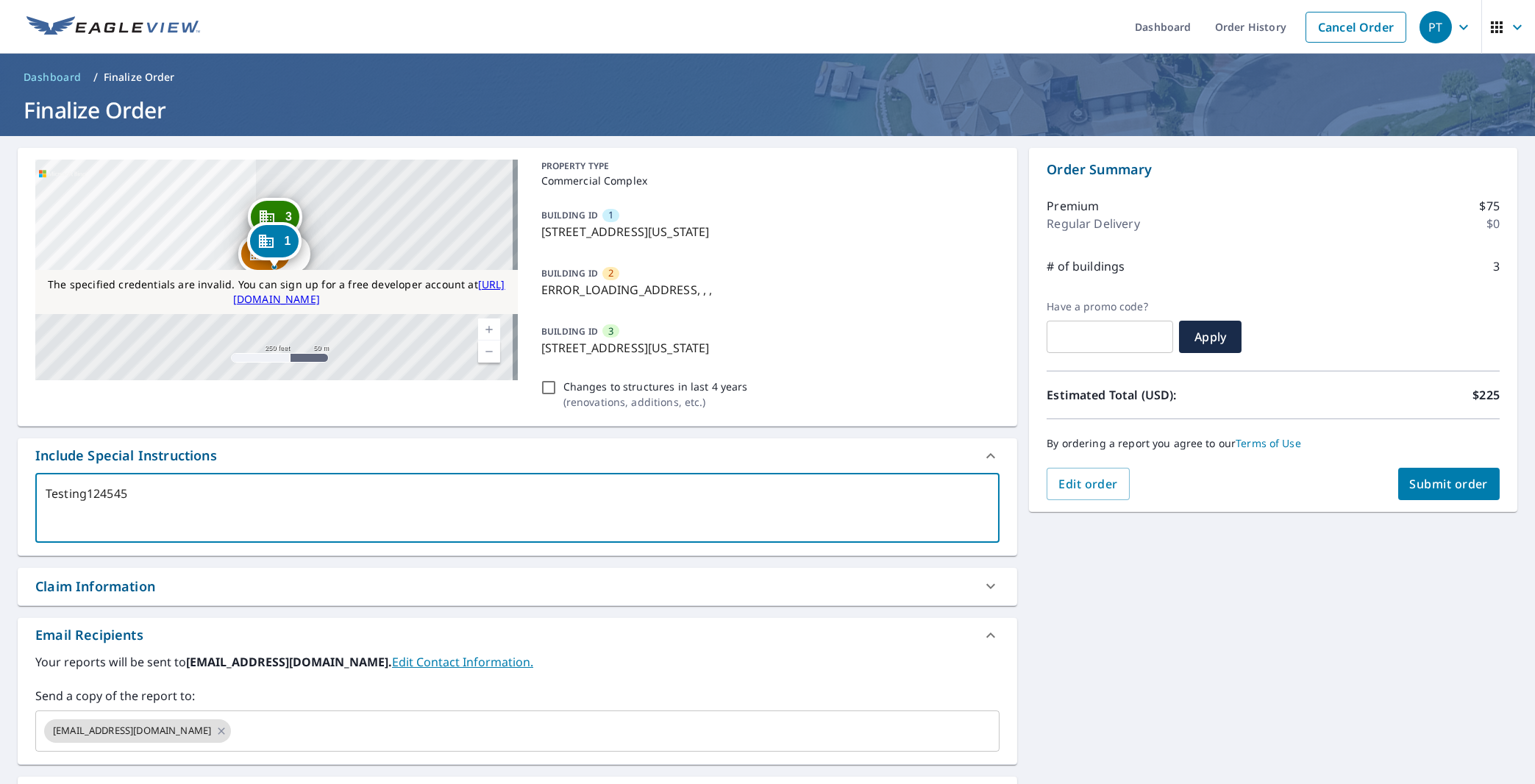
type textarea "Testing124545"
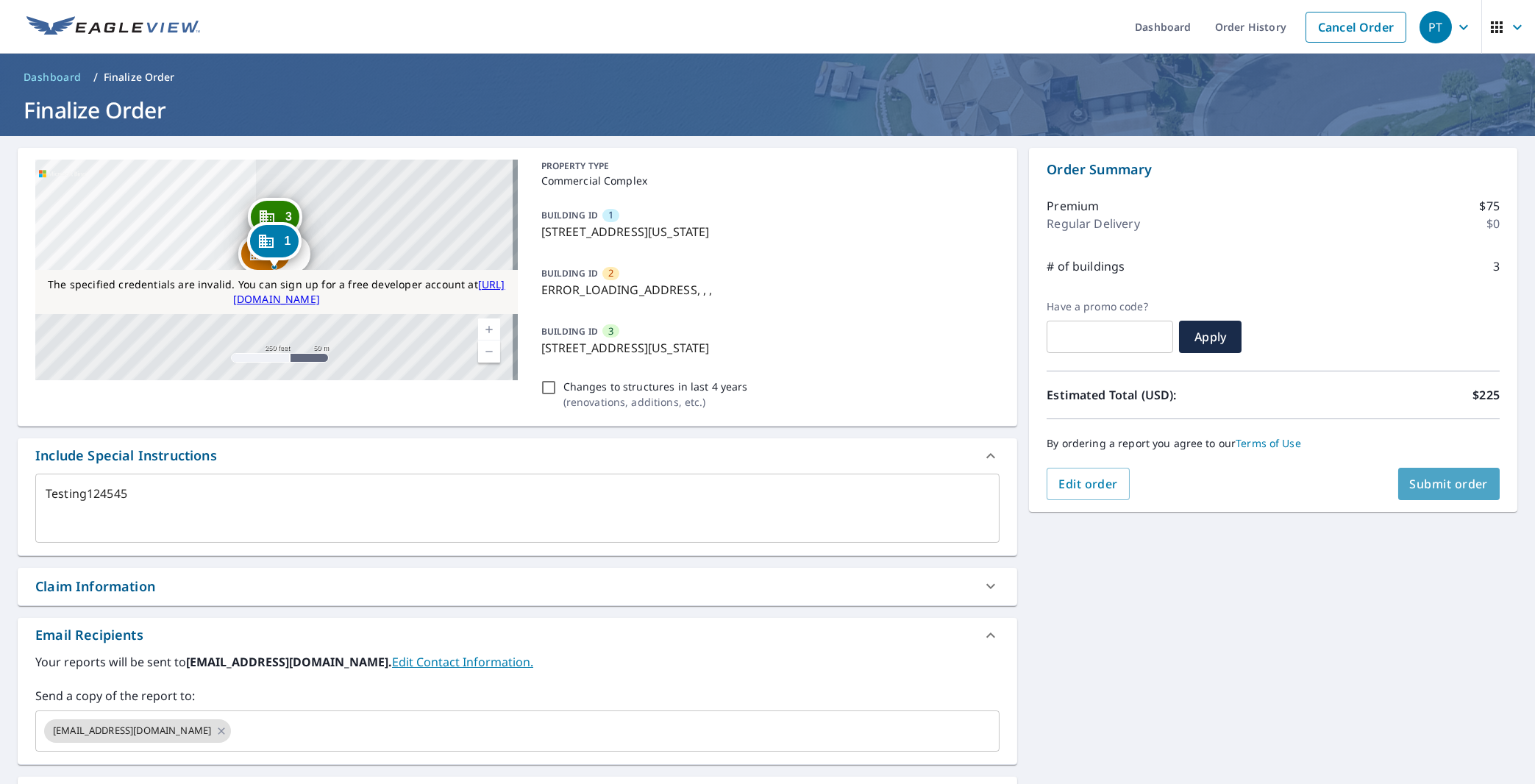
click at [1420, 487] on span "Submit order" at bounding box center [1450, 483] width 78 height 16
type textarea "x"
checkbox input "true"
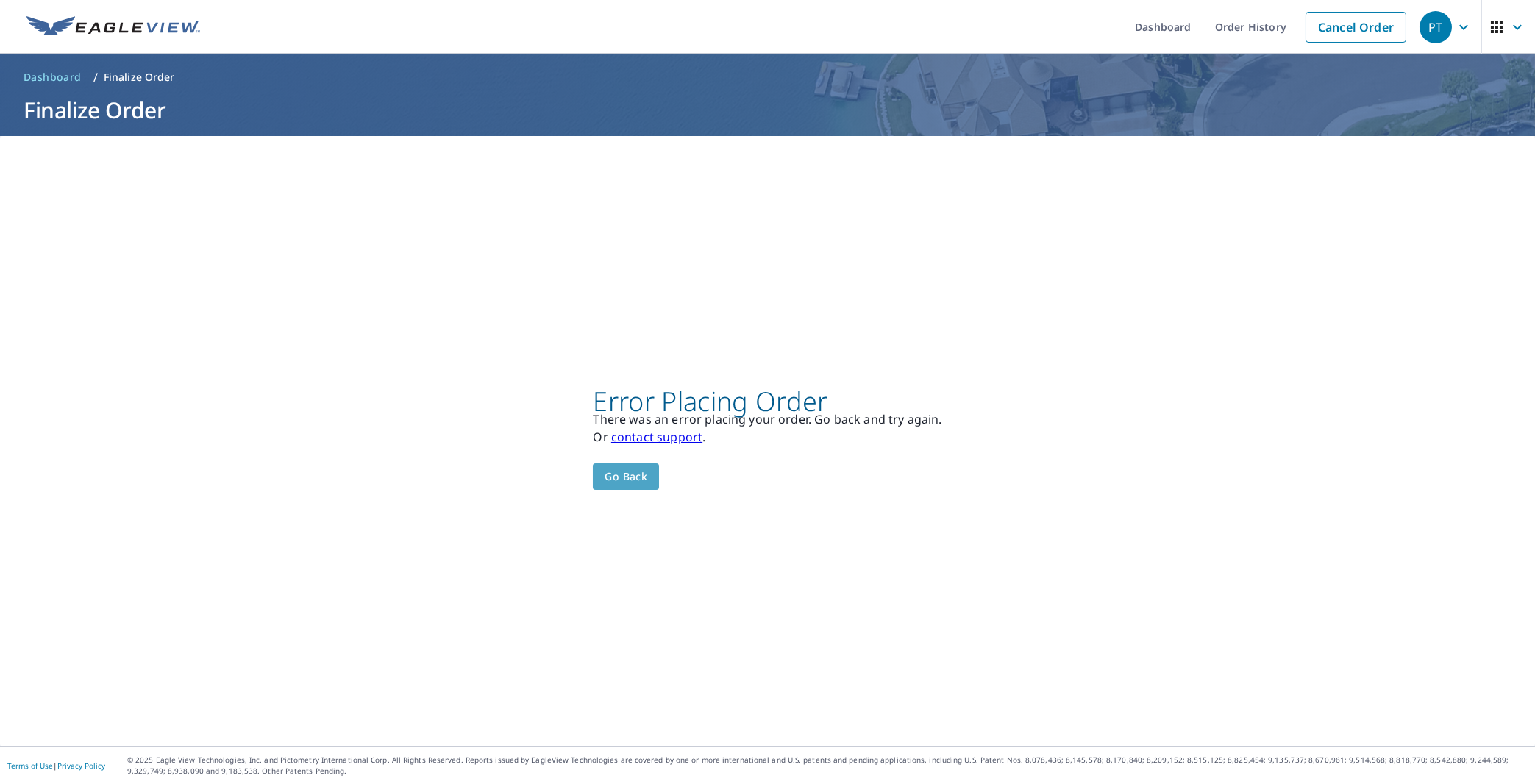
click at [626, 480] on span "Go back" at bounding box center [625, 477] width 42 height 18
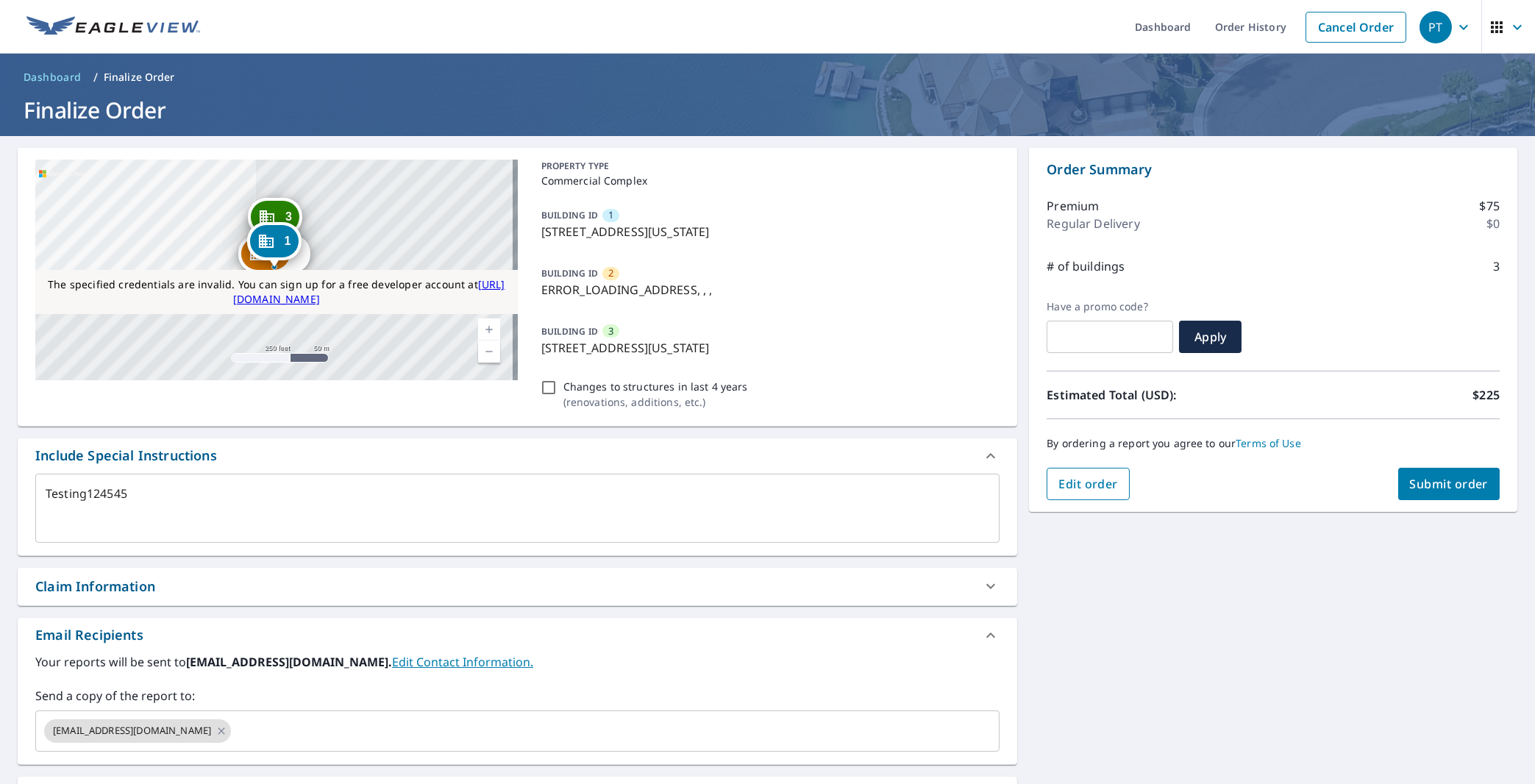
click at [1071, 490] on span "Edit order" at bounding box center [1087, 483] width 59 height 16
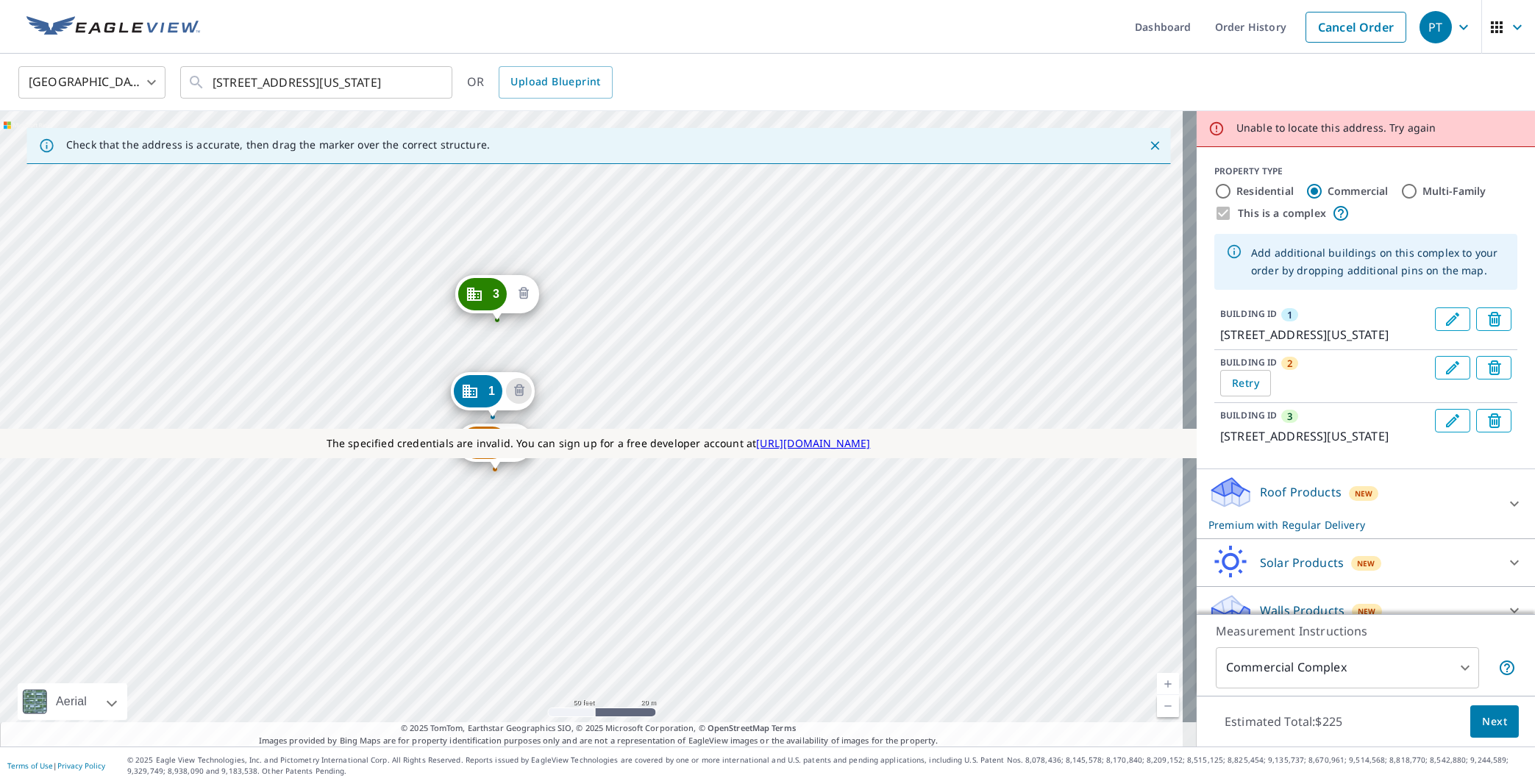
click at [531, 301] on icon "Delete building 3" at bounding box center [524, 294] width 18 height 18
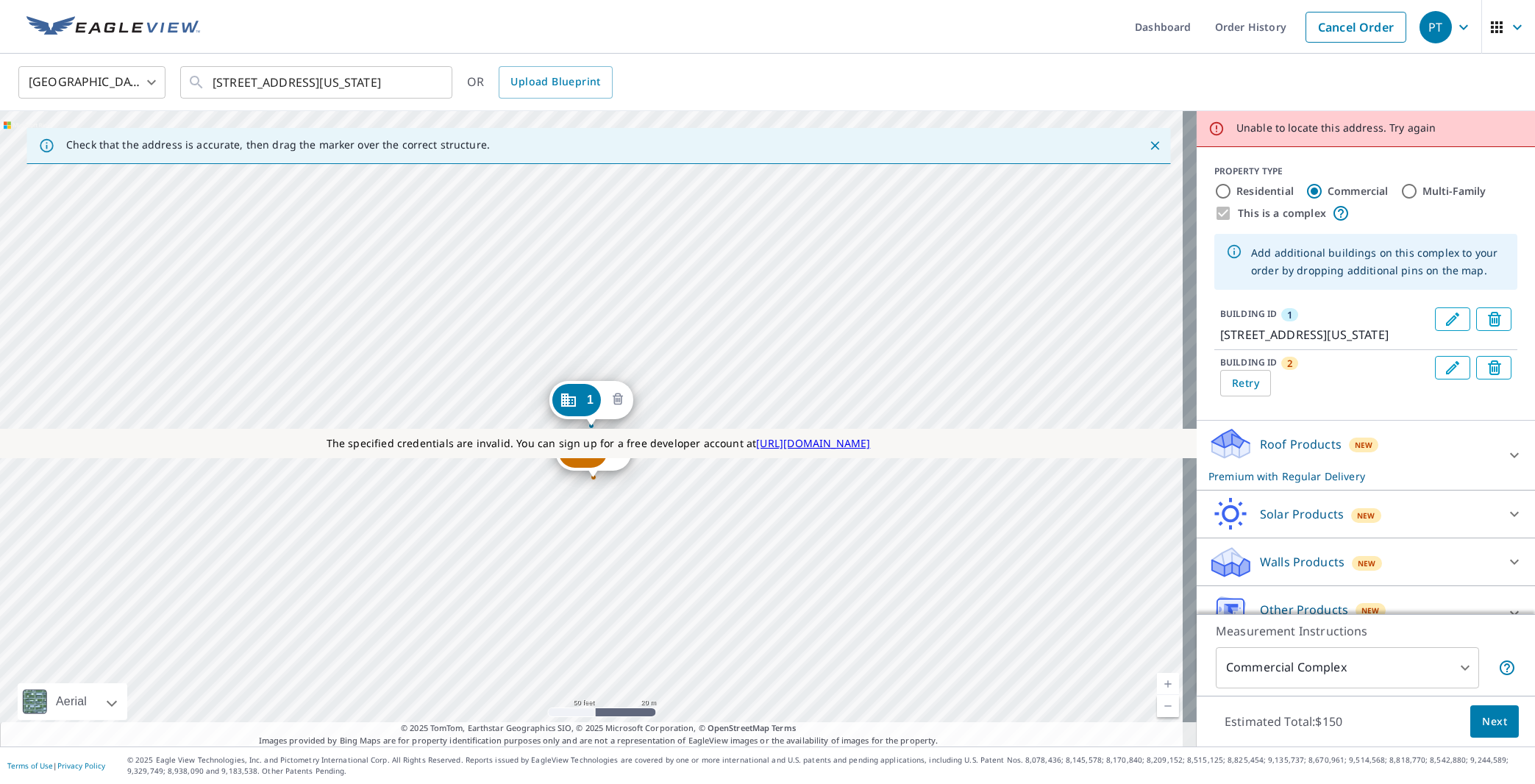
click at [622, 398] on icon "Delete building 1" at bounding box center [618, 400] width 18 height 18
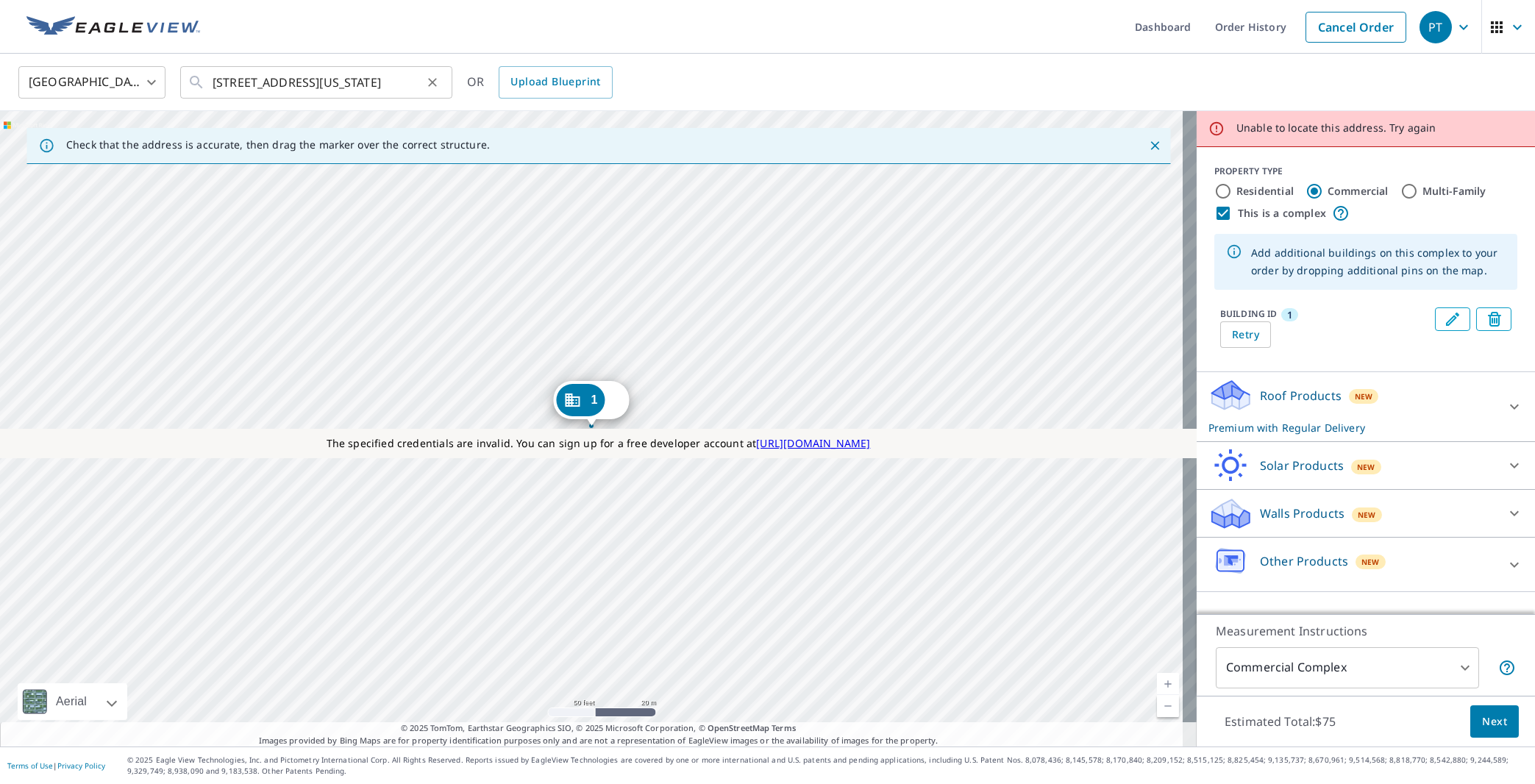
drag, startPoint x: 438, startPoint y: 92, endPoint x: 428, endPoint y: 82, distance: 14.1
click at [438, 91] on div at bounding box center [431, 82] width 19 height 21
click at [431, 80] on icon "Clear" at bounding box center [432, 81] width 8 height 8
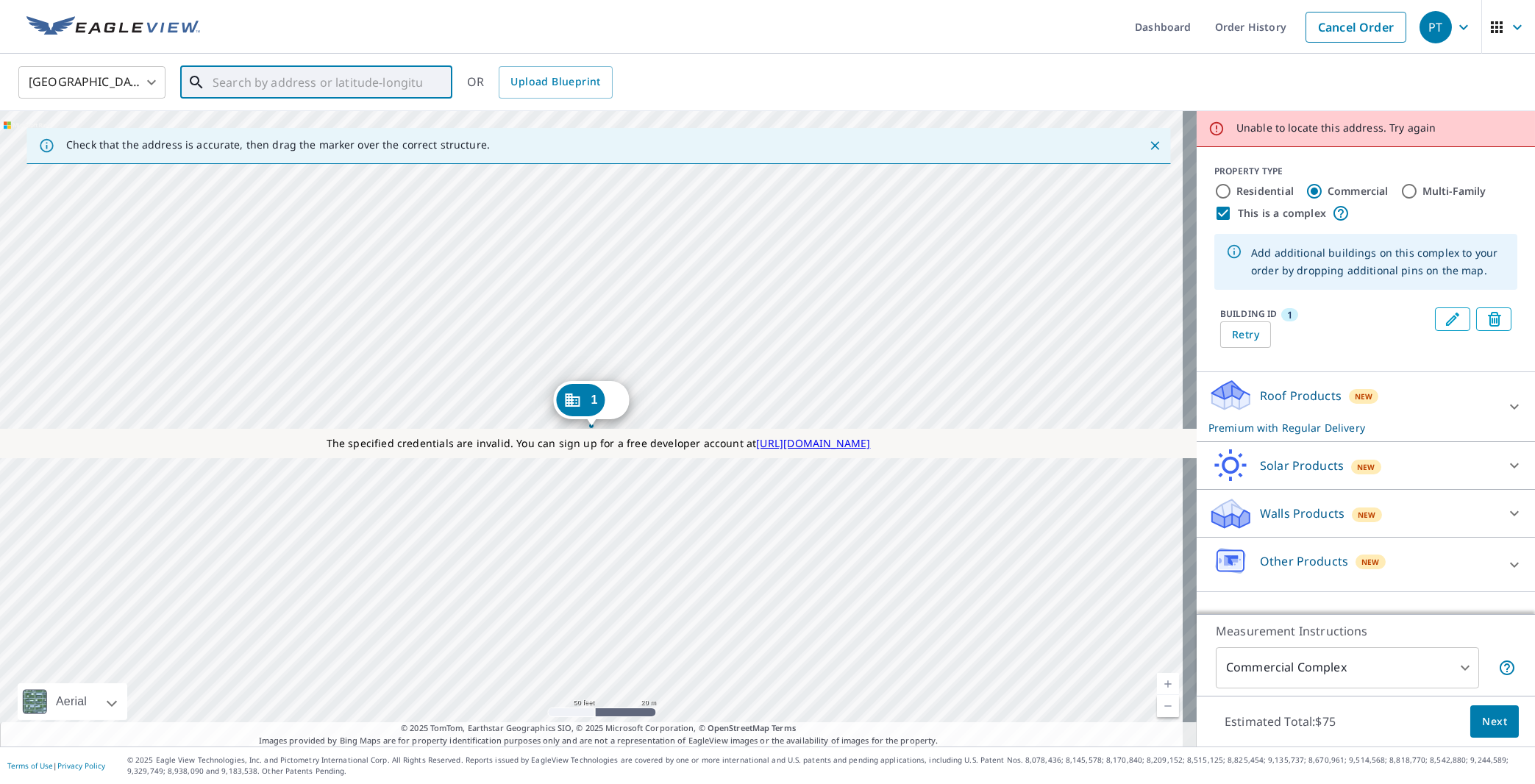
click at [364, 78] on input "text" at bounding box center [317, 82] width 210 height 42
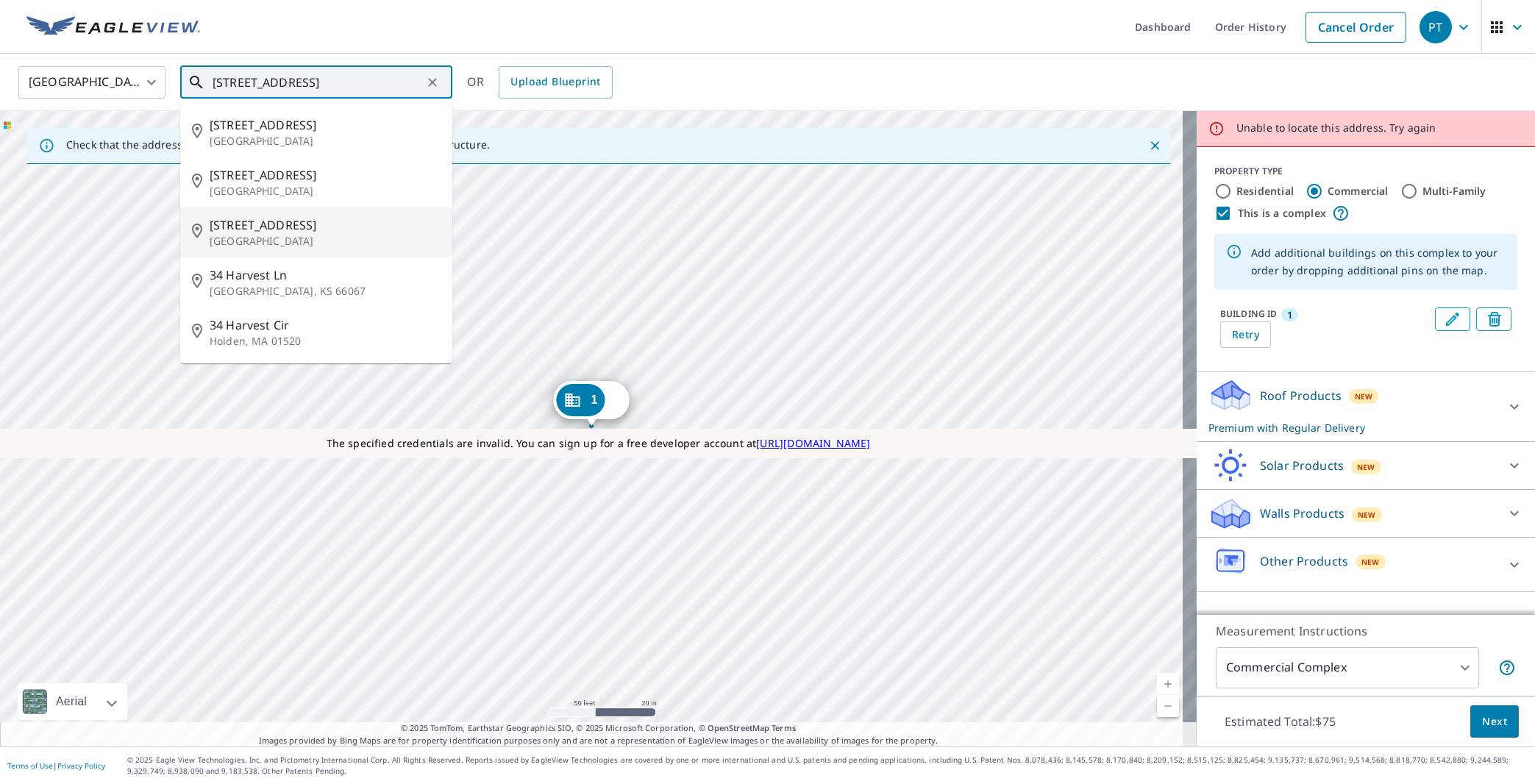
click at [275, 234] on p "[GEOGRAPHIC_DATA]" at bounding box center [325, 241] width 231 height 15
type input "[STREET_ADDRESS]"
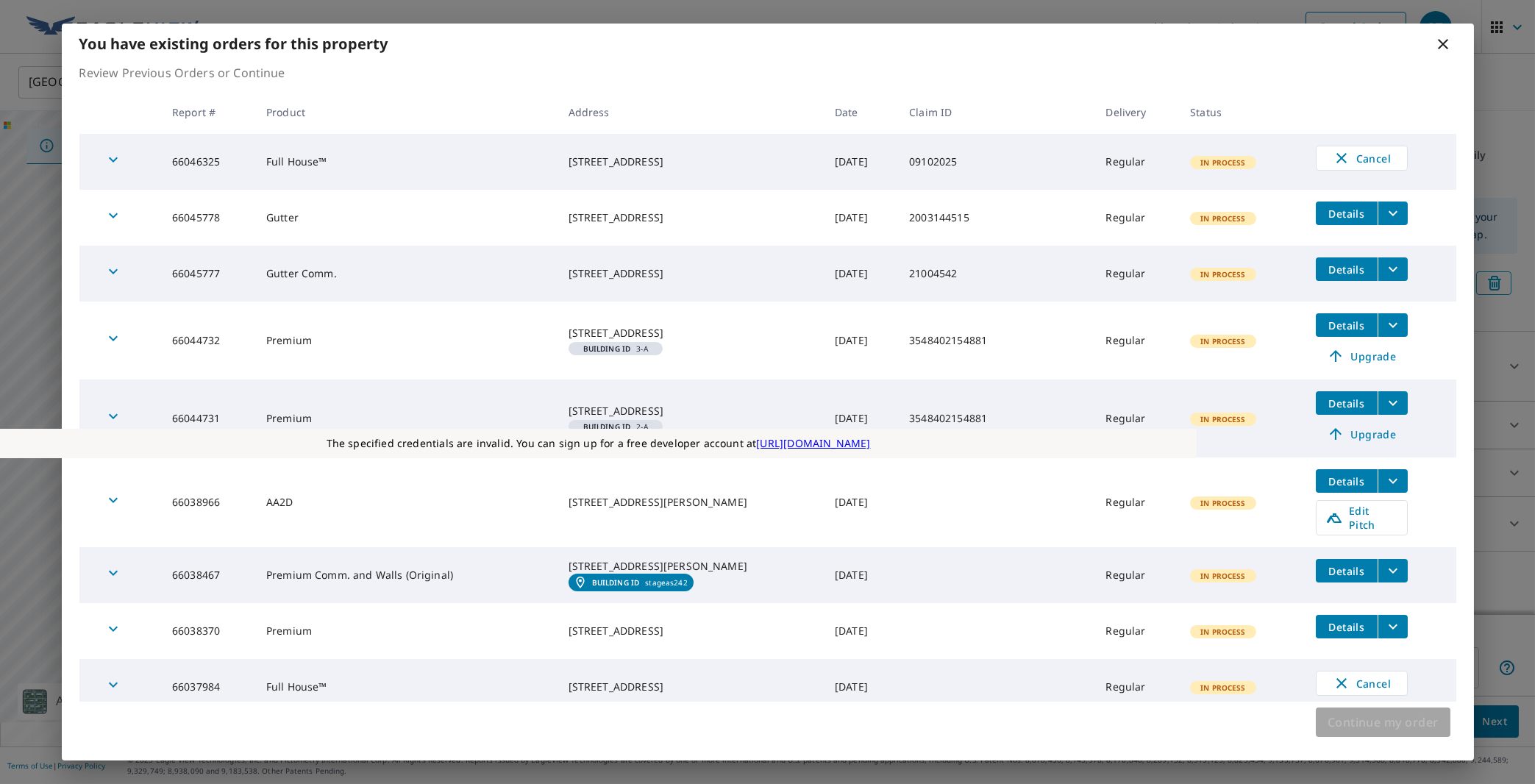
click at [1420, 729] on span "Continue my order" at bounding box center [1383, 722] width 111 height 21
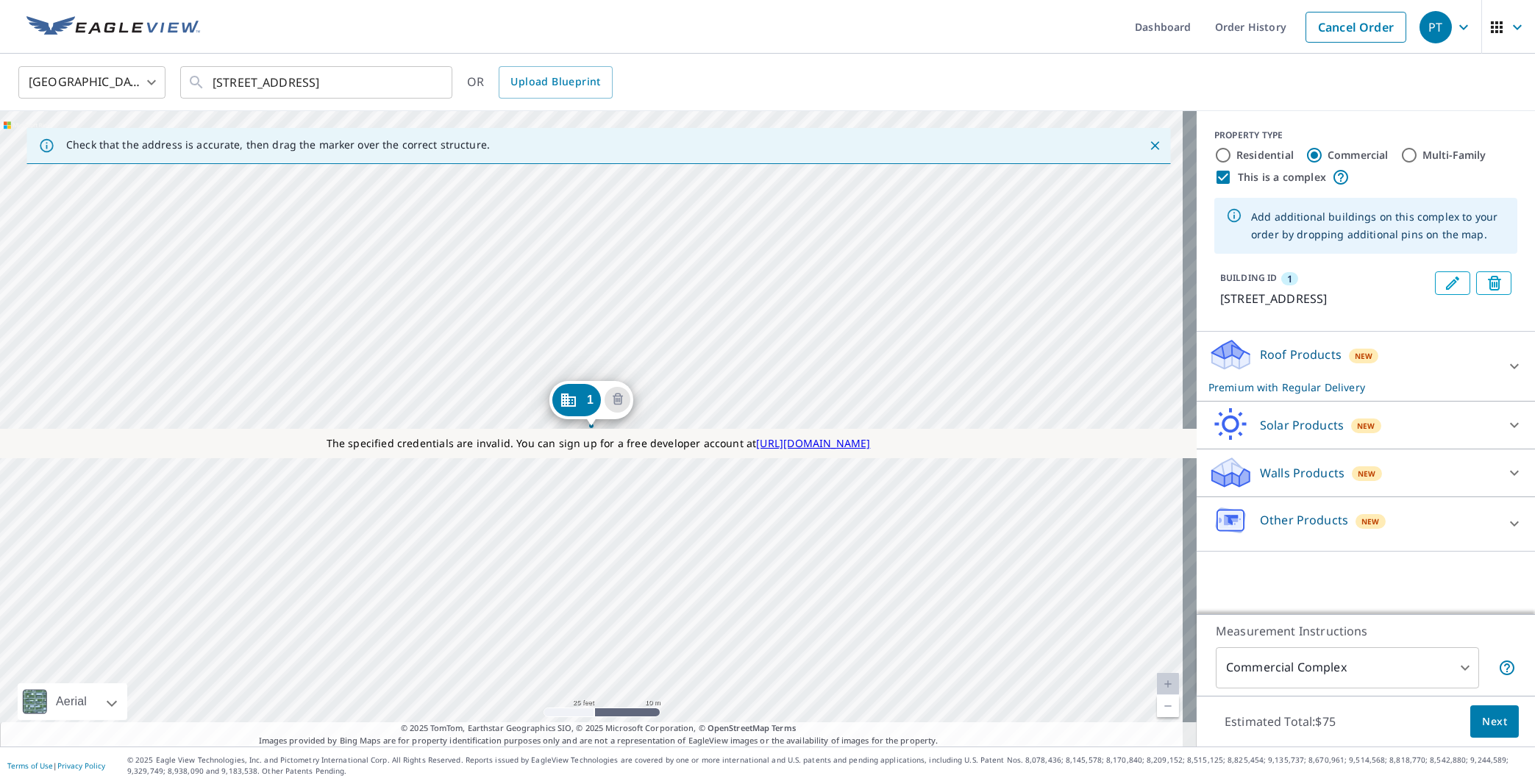
click at [617, 530] on div "[STREET_ADDRESS]" at bounding box center [598, 428] width 1197 height 635
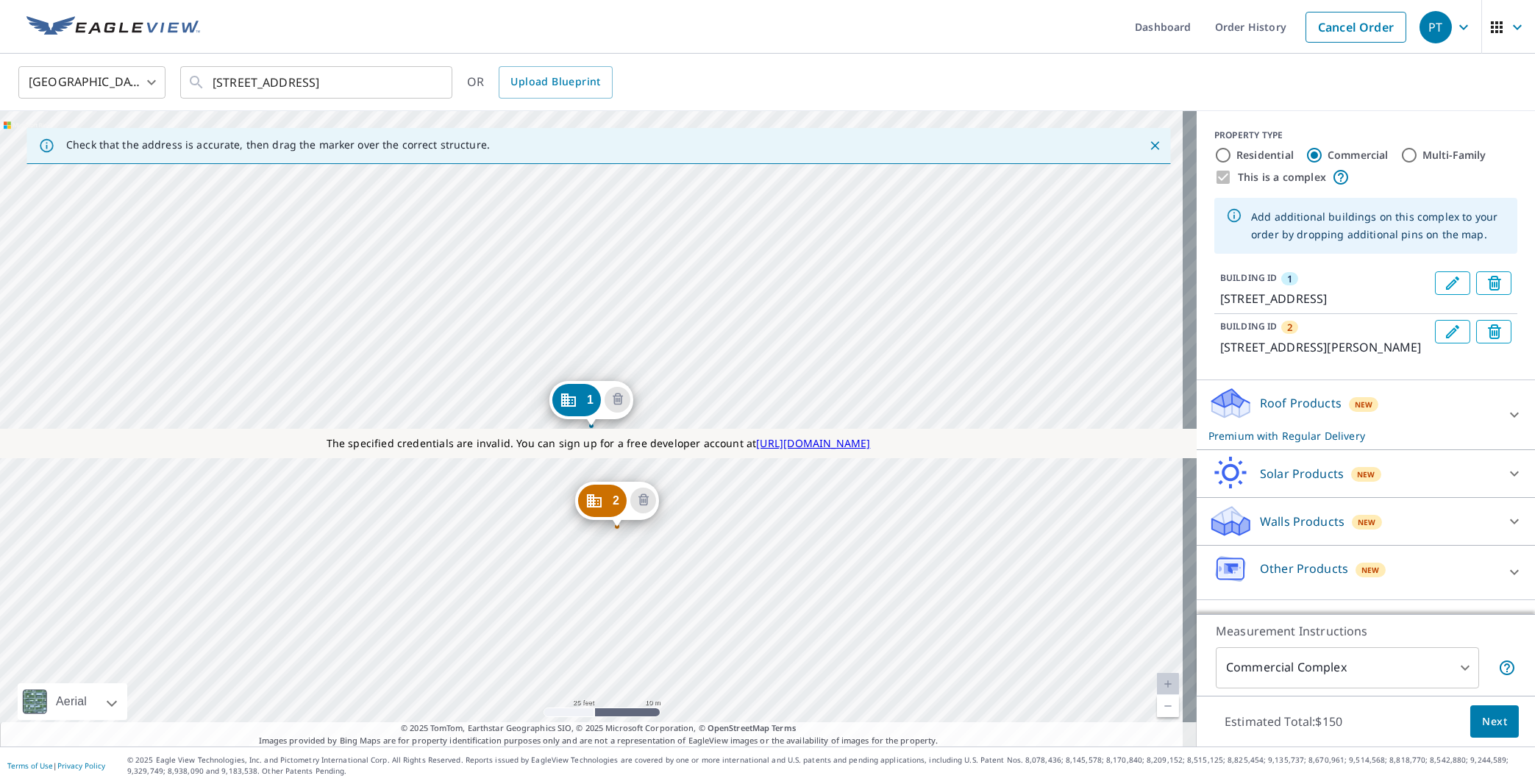
click at [626, 613] on div "2 [STREET_ADDRESS][PERSON_NAME] [STREET_ADDRESS]" at bounding box center [598, 428] width 1197 height 635
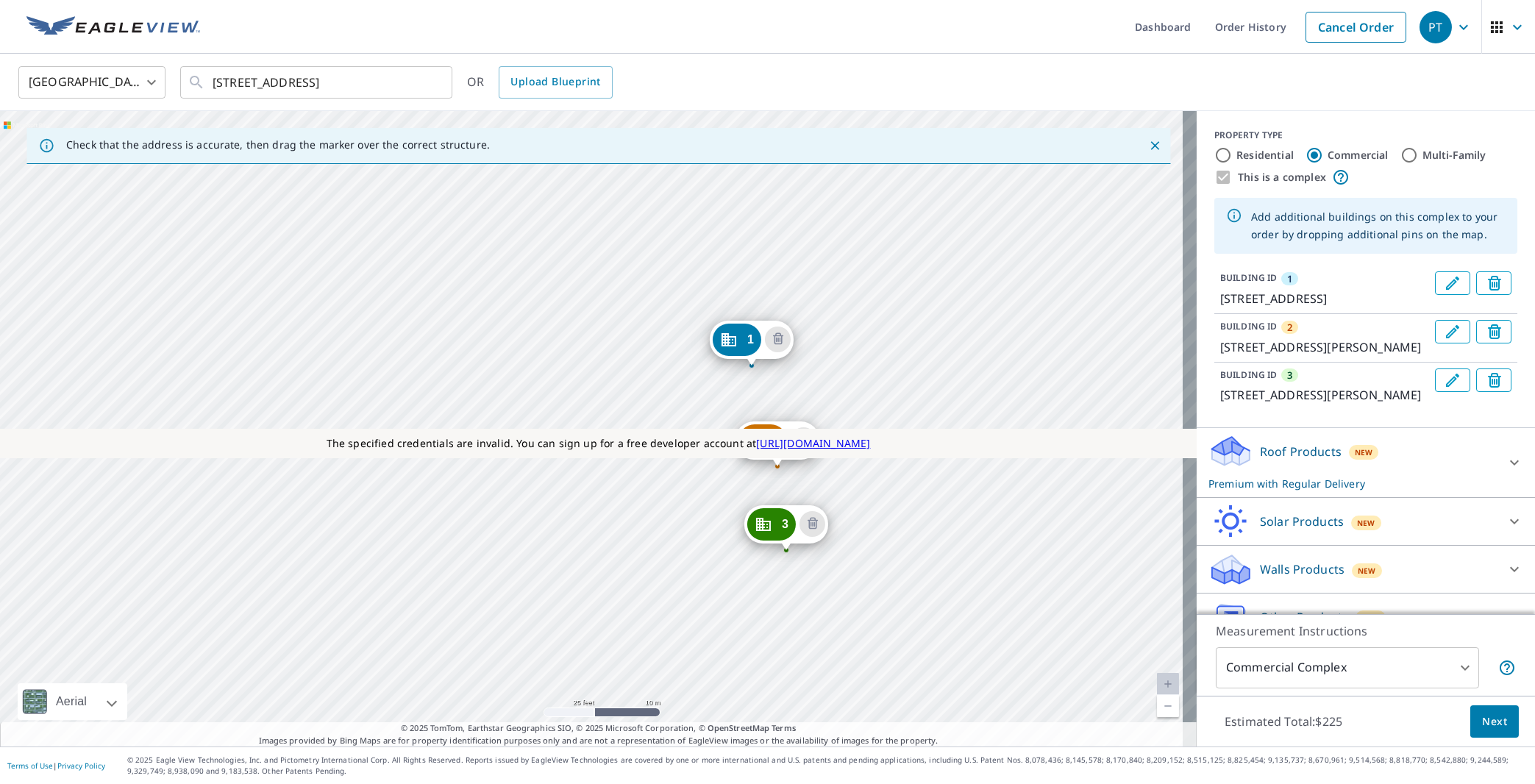
drag, startPoint x: 890, startPoint y: 590, endPoint x: 1103, endPoint y: 530, distance: 221.3
click at [1092, 530] on div "2 [STREET_ADDRESS][PERSON_NAME] [GEOGRAPHIC_DATA][STREET_ADDRESS][PERSON_NAME][…" at bounding box center [598, 428] width 1197 height 635
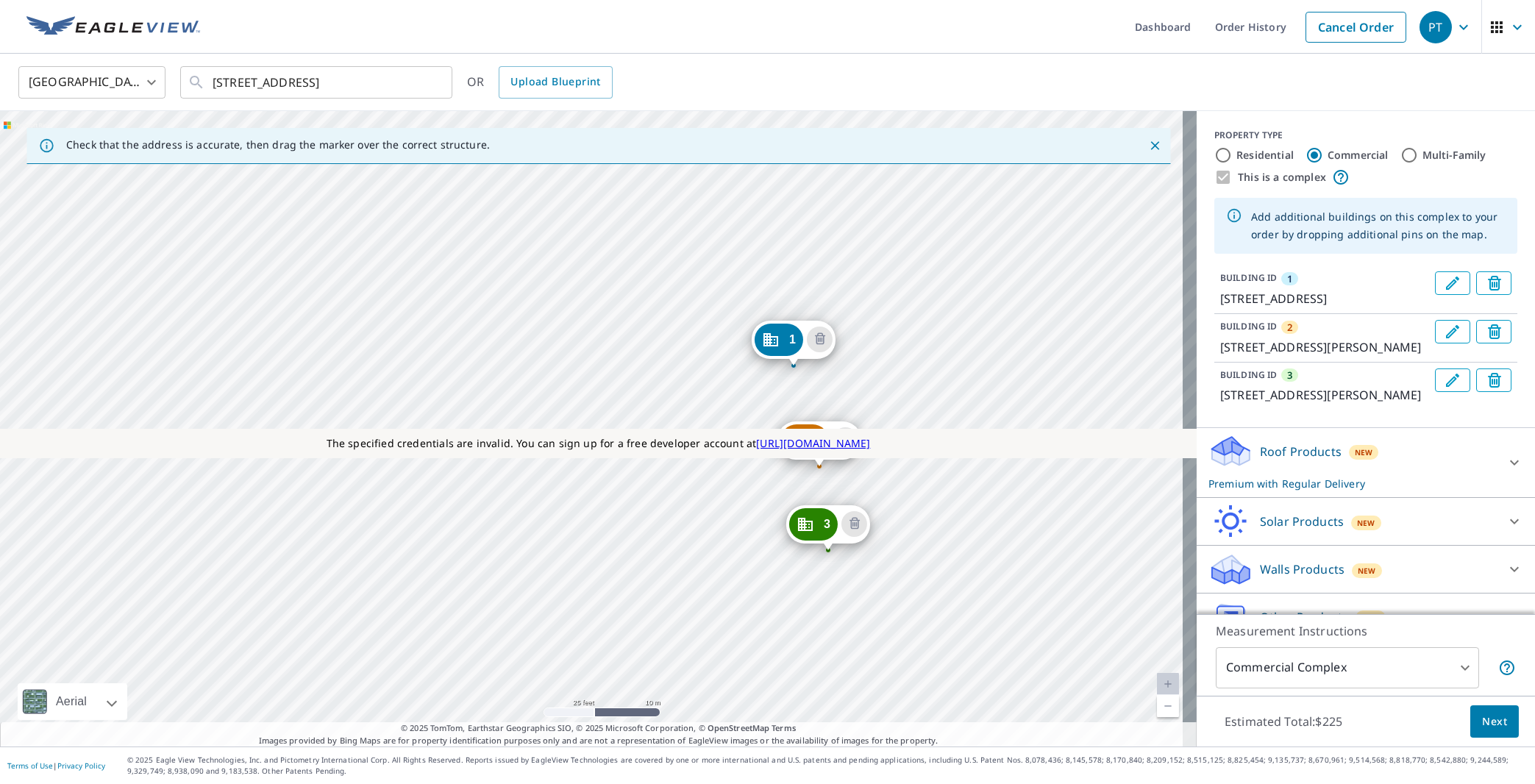
click at [1482, 717] on span "Next" at bounding box center [1494, 722] width 25 height 18
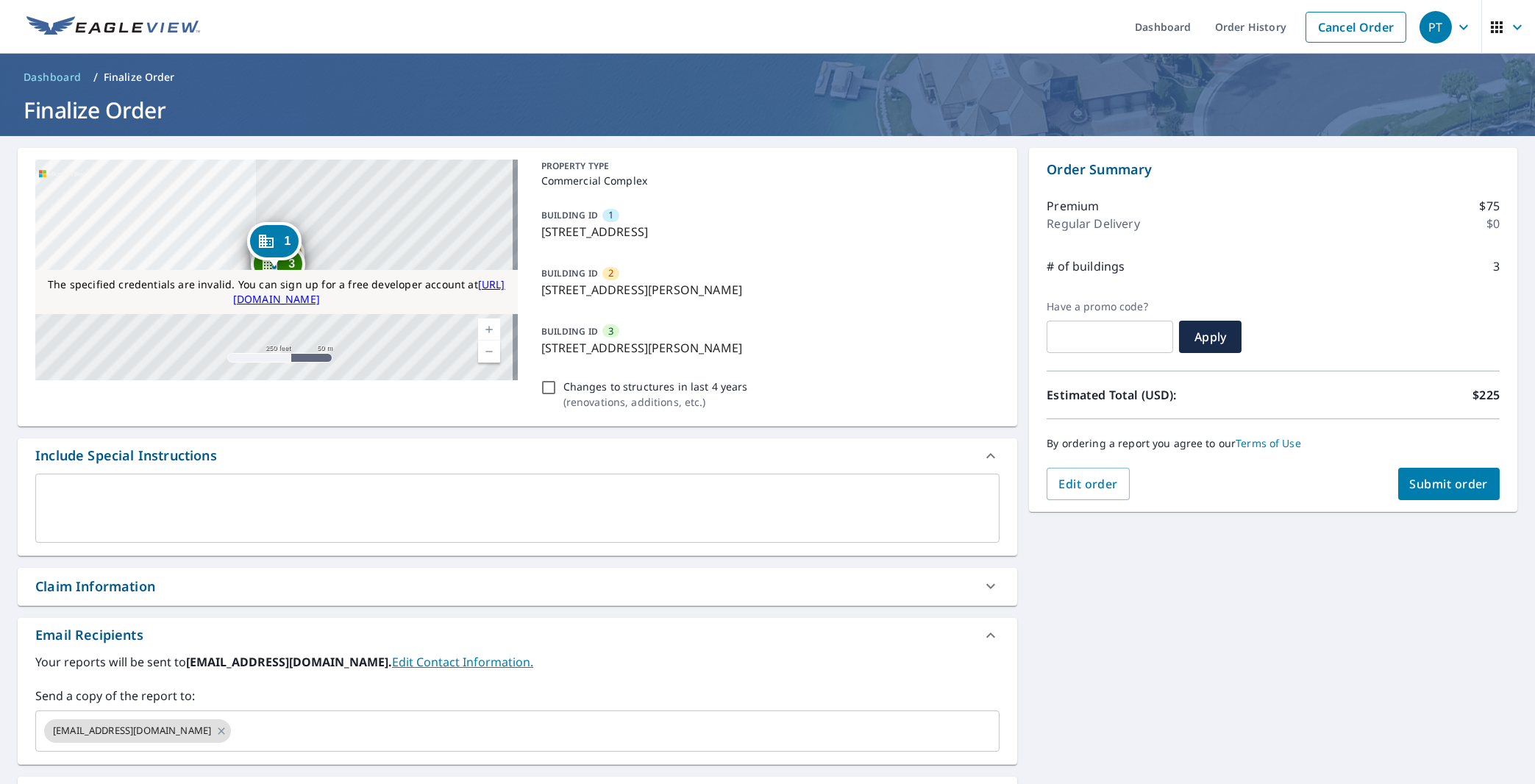
click at [244, 522] on textarea at bounding box center [517, 507] width 944 height 42
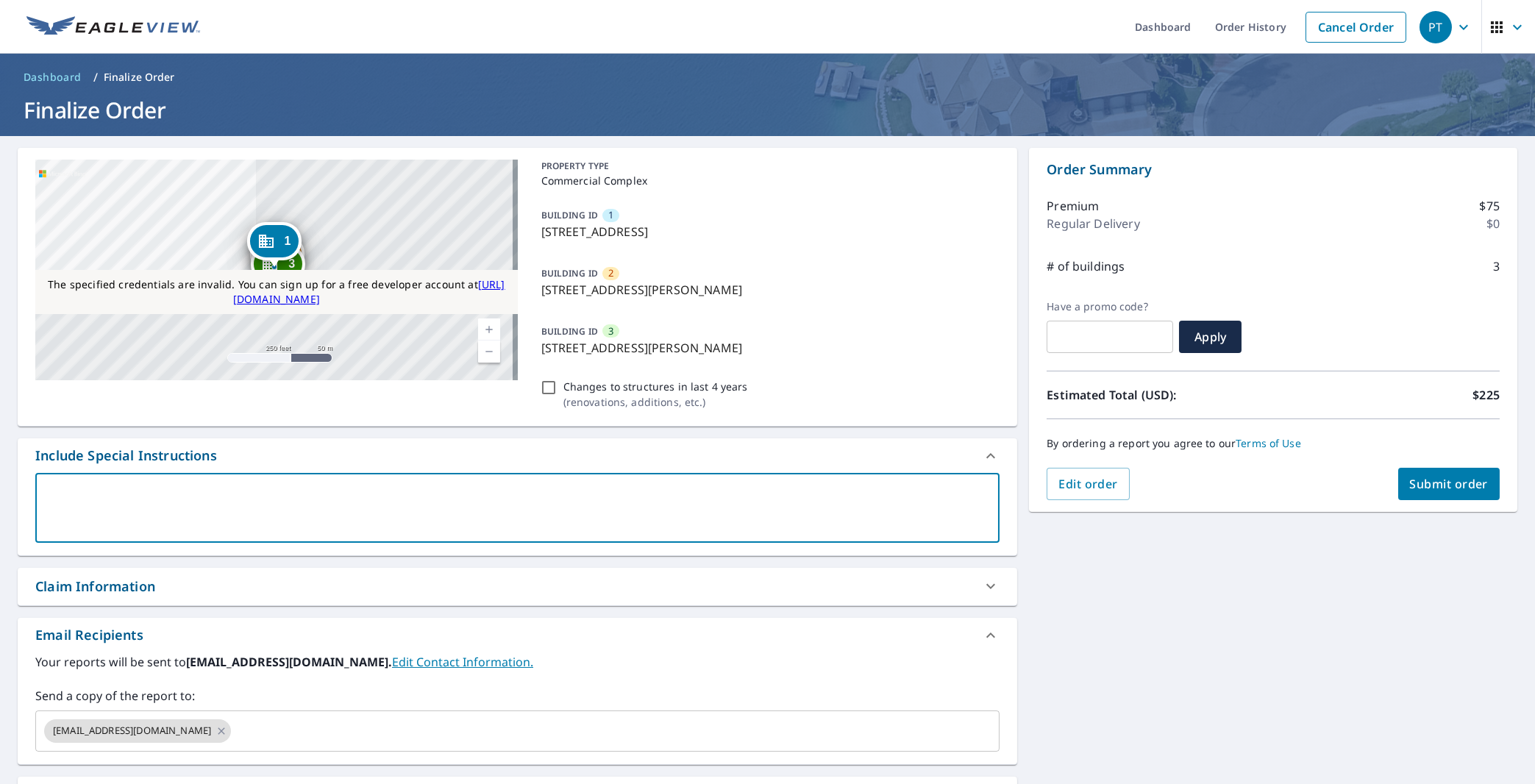
type textarea "T"
type textarea "x"
checkbox input "true"
type textarea "Te"
type textarea "x"
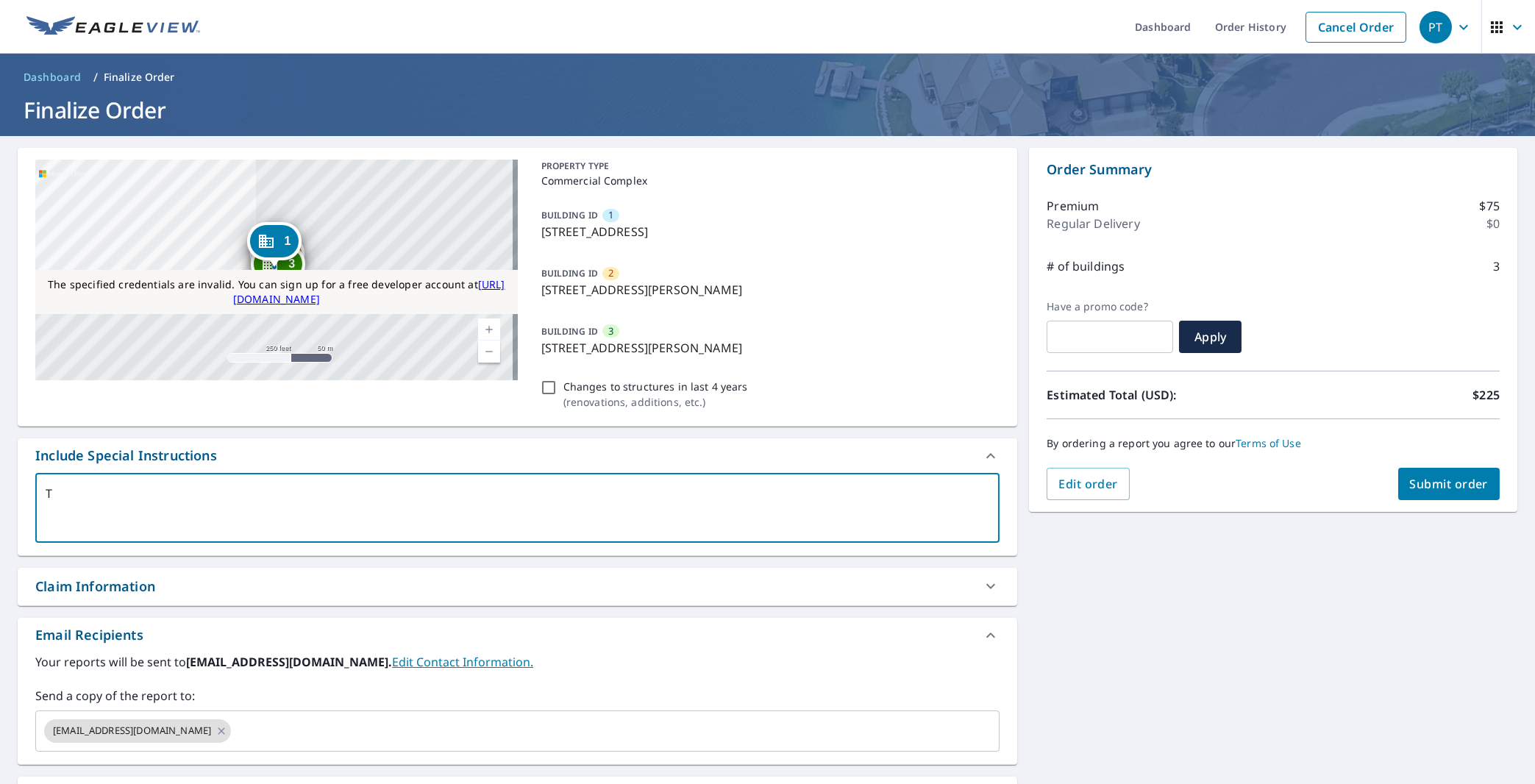
checkbox input "true"
type textarea "Test"
type textarea "x"
checkbox input "true"
type textarea "Testi"
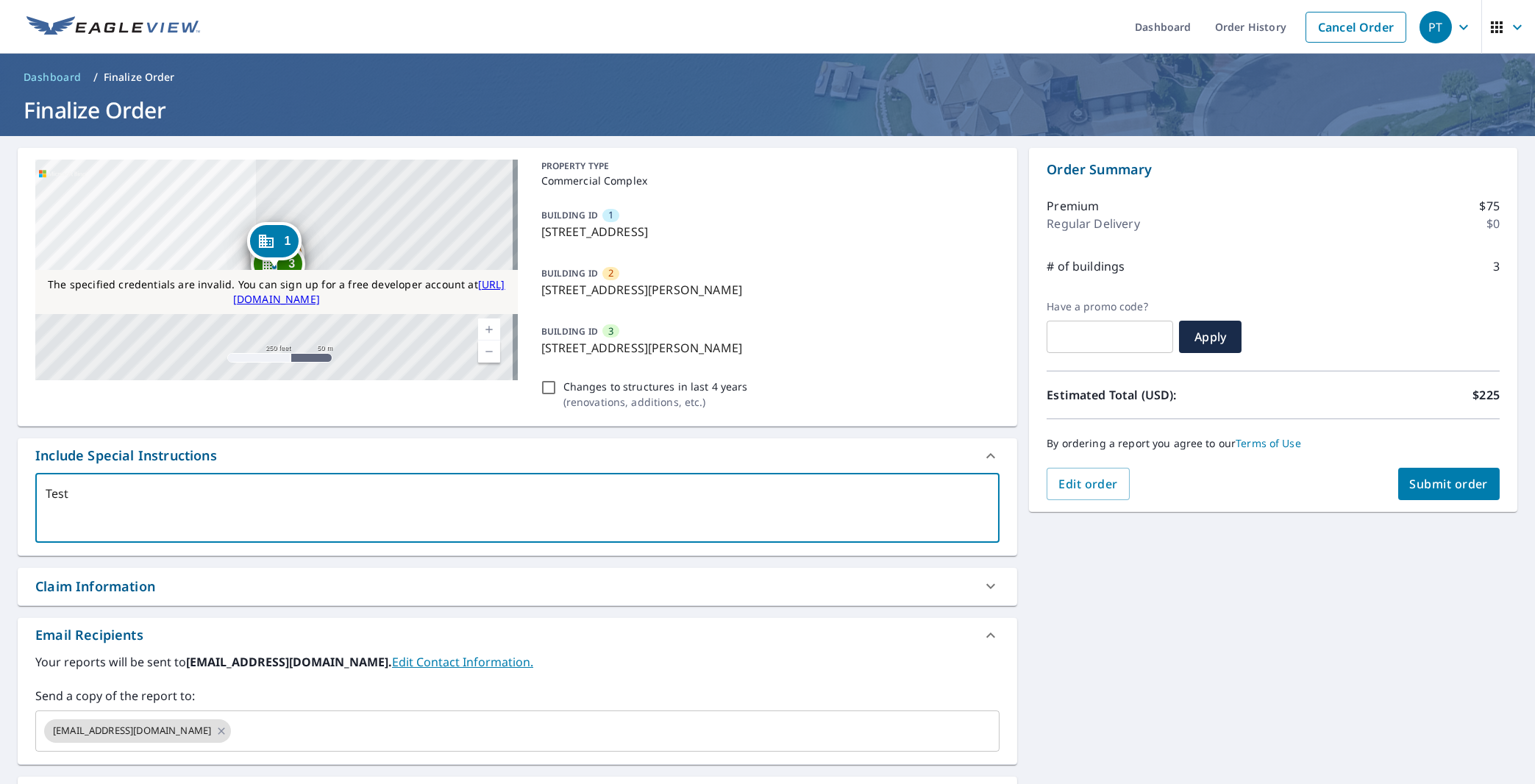
type textarea "x"
checkbox input "true"
type textarea "Testin"
type textarea "x"
checkbox input "true"
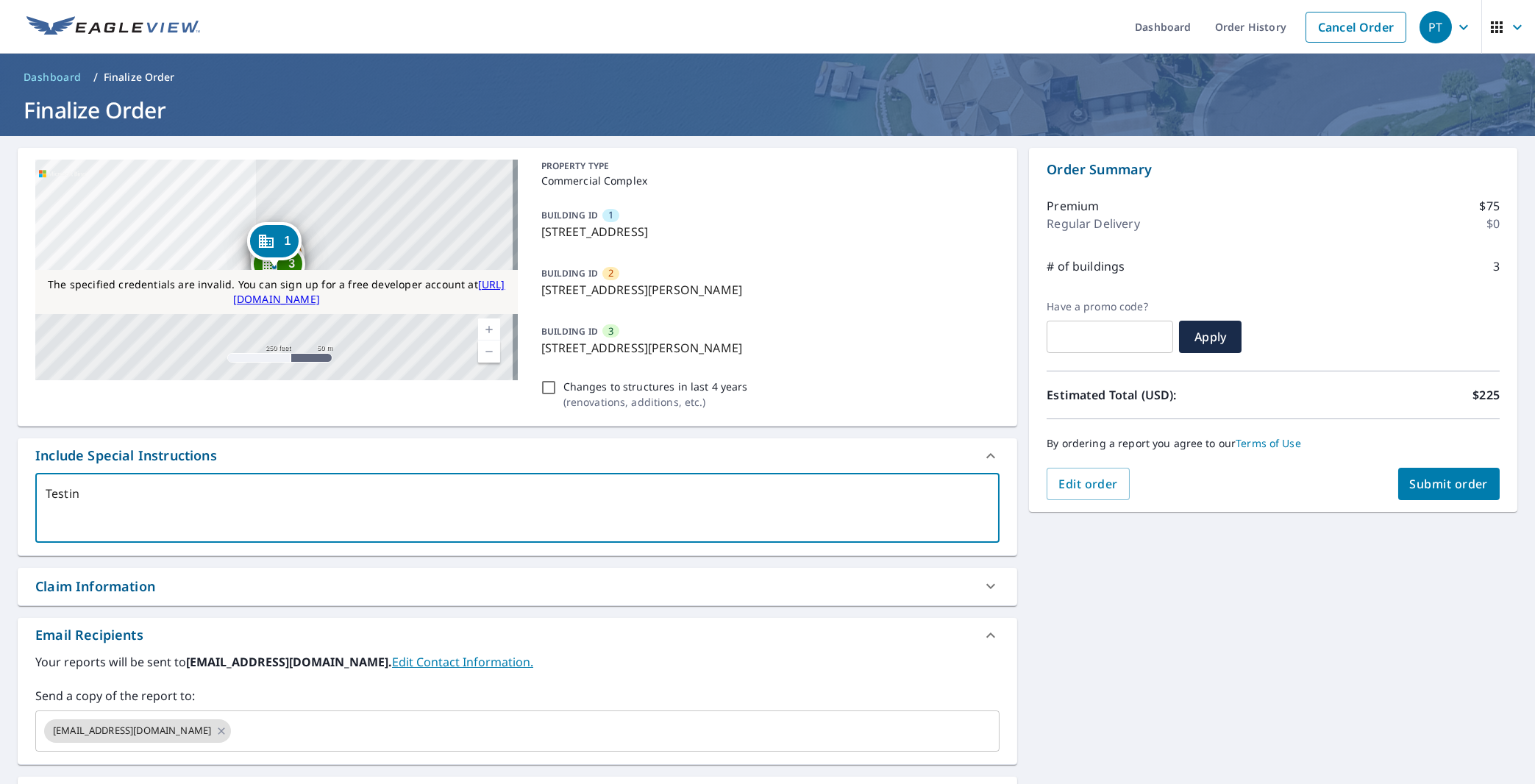
type textarea "Testing"
type textarea "x"
checkbox input "true"
type textarea "Testing1"
type textarea "x"
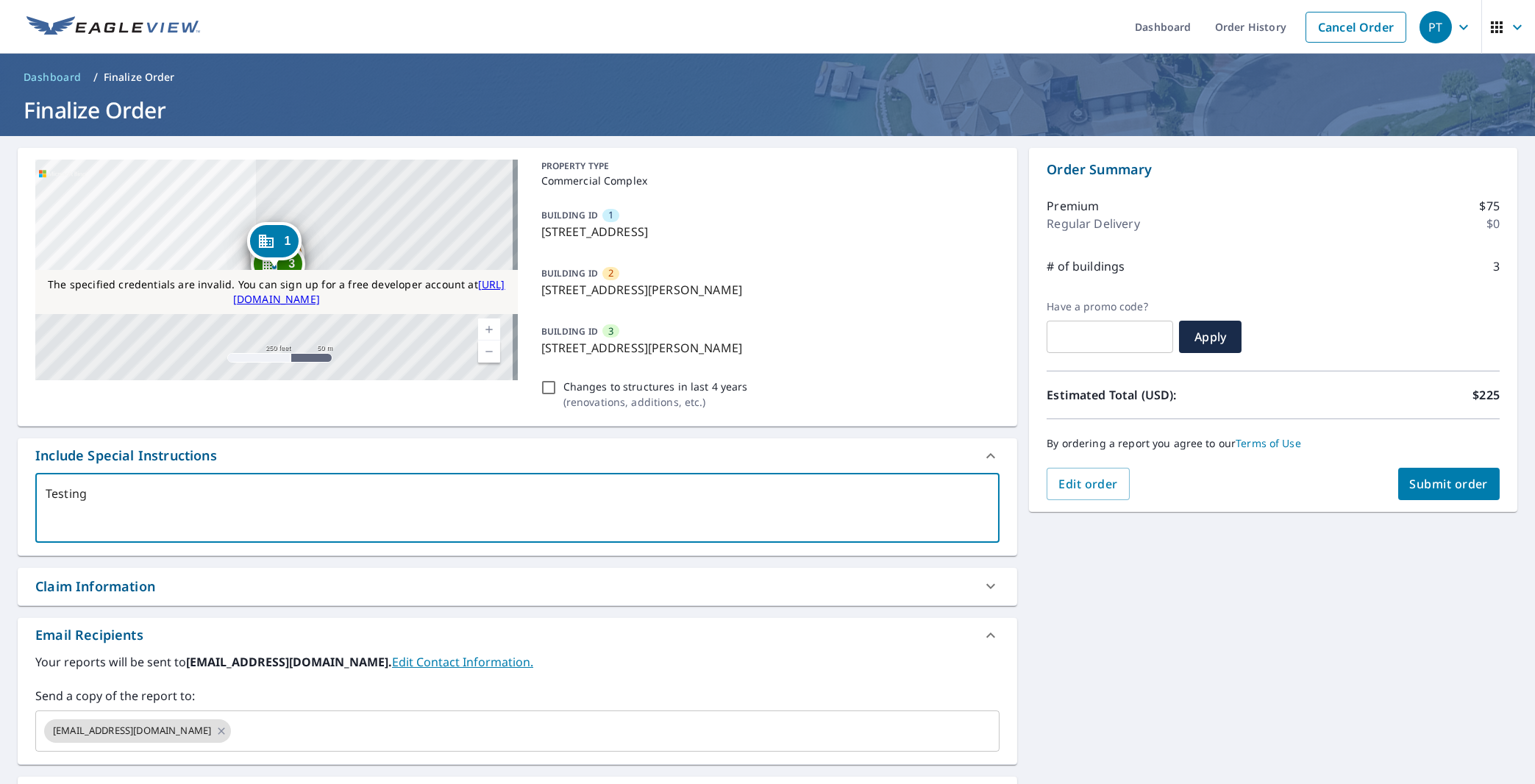
checkbox input "true"
type textarea "Testing12"
type textarea "x"
checkbox input "true"
type textarea "Testing124"
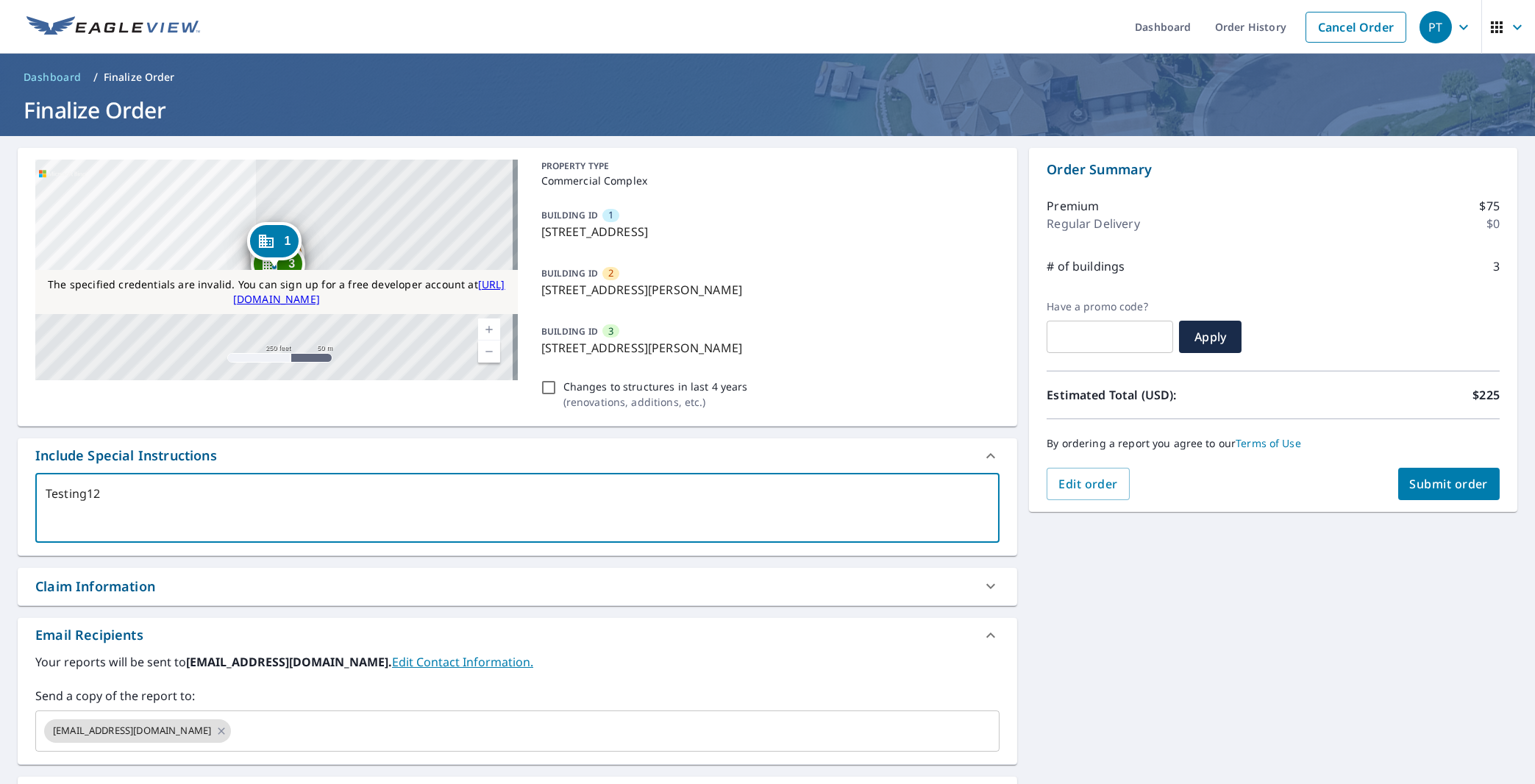
type textarea "x"
checkbox input "true"
type textarea "Testing1245"
type textarea "x"
checkbox input "true"
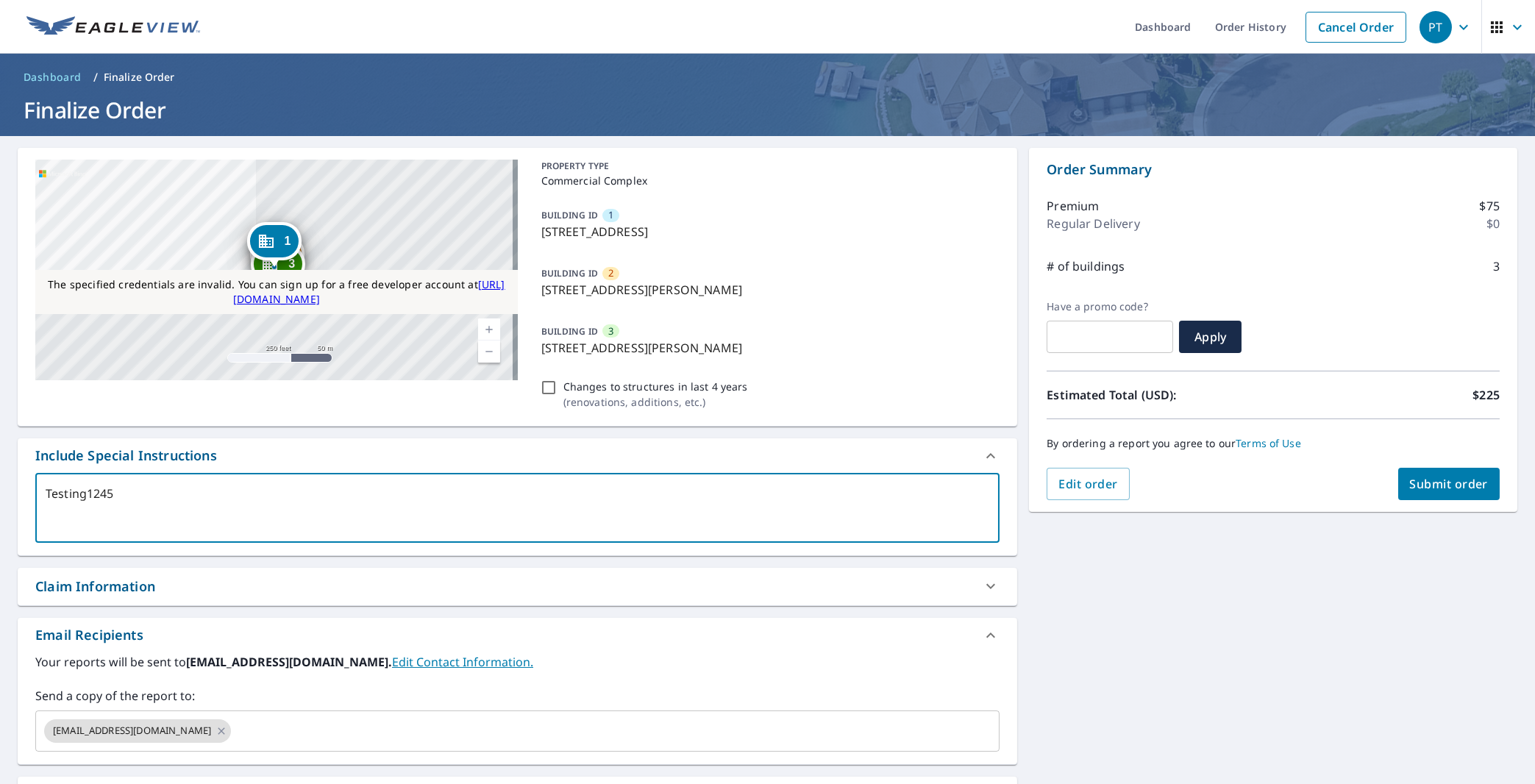
type textarea "Testing12451"
type textarea "x"
checkbox input "true"
type textarea "Testing124512"
type textarea "x"
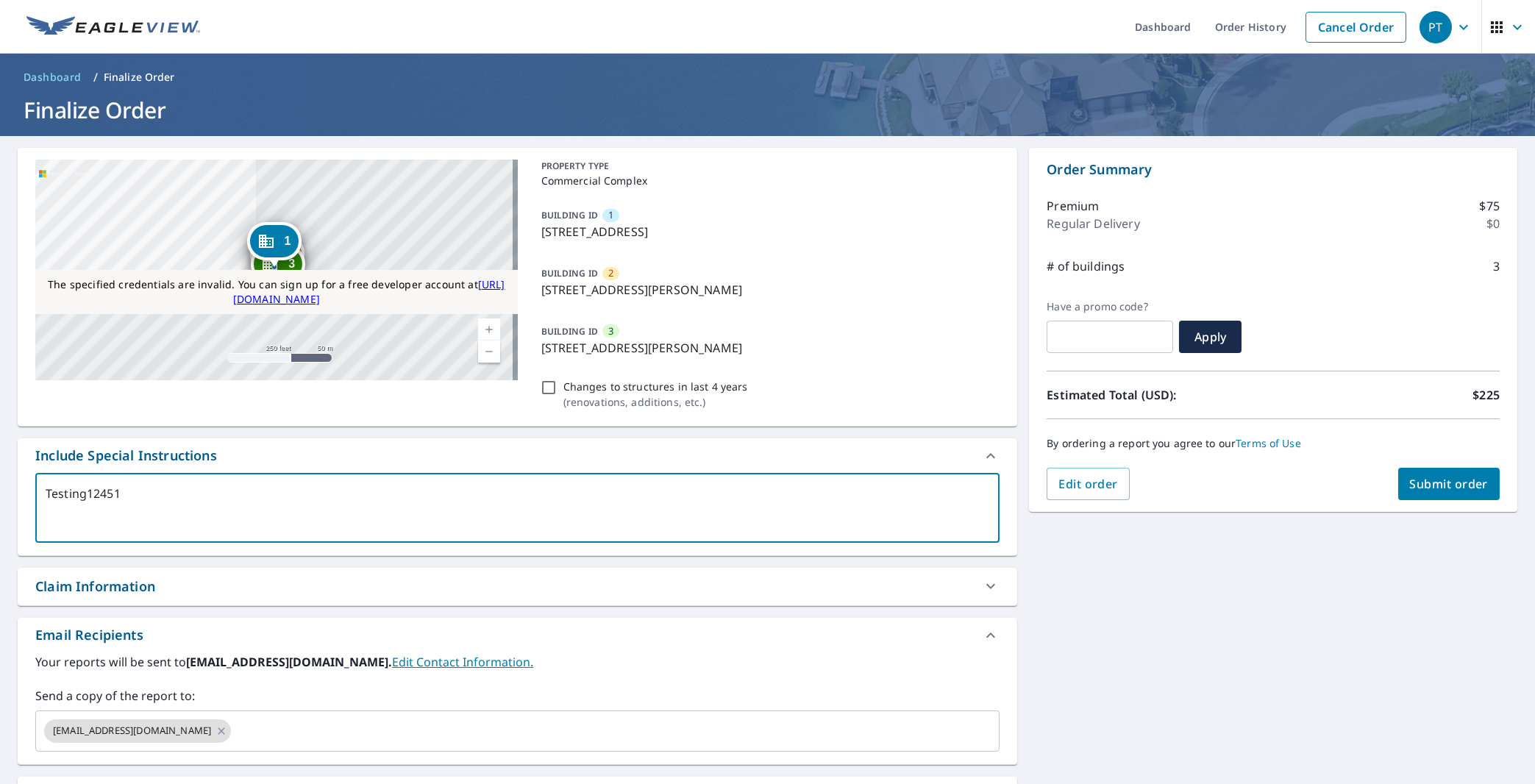
checkbox input "true"
type textarea "Testing1245121"
type textarea "x"
checkbox input "true"
type textarea "Testing12451212"
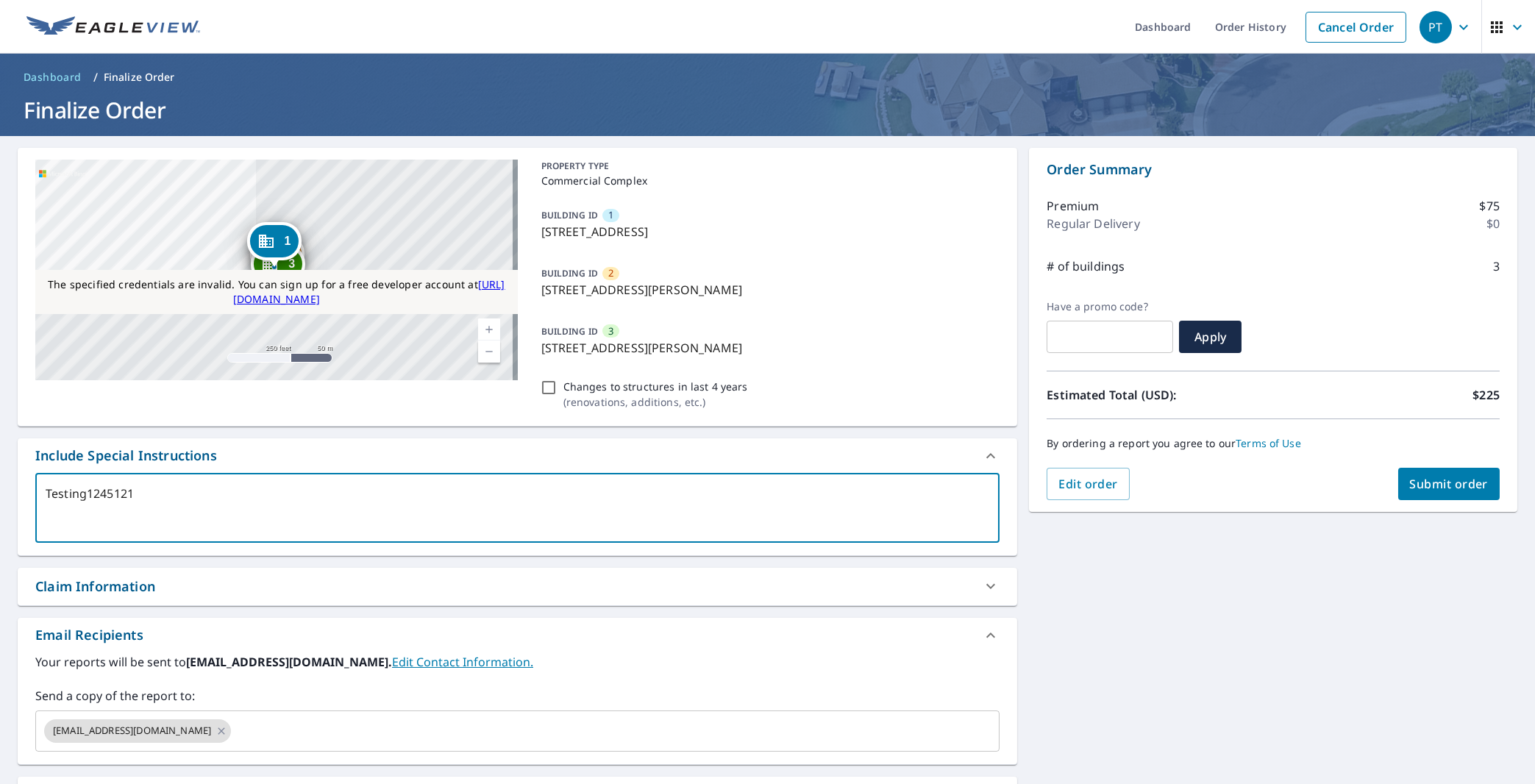
type textarea "x"
checkbox input "true"
type textarea "Testing12451212"
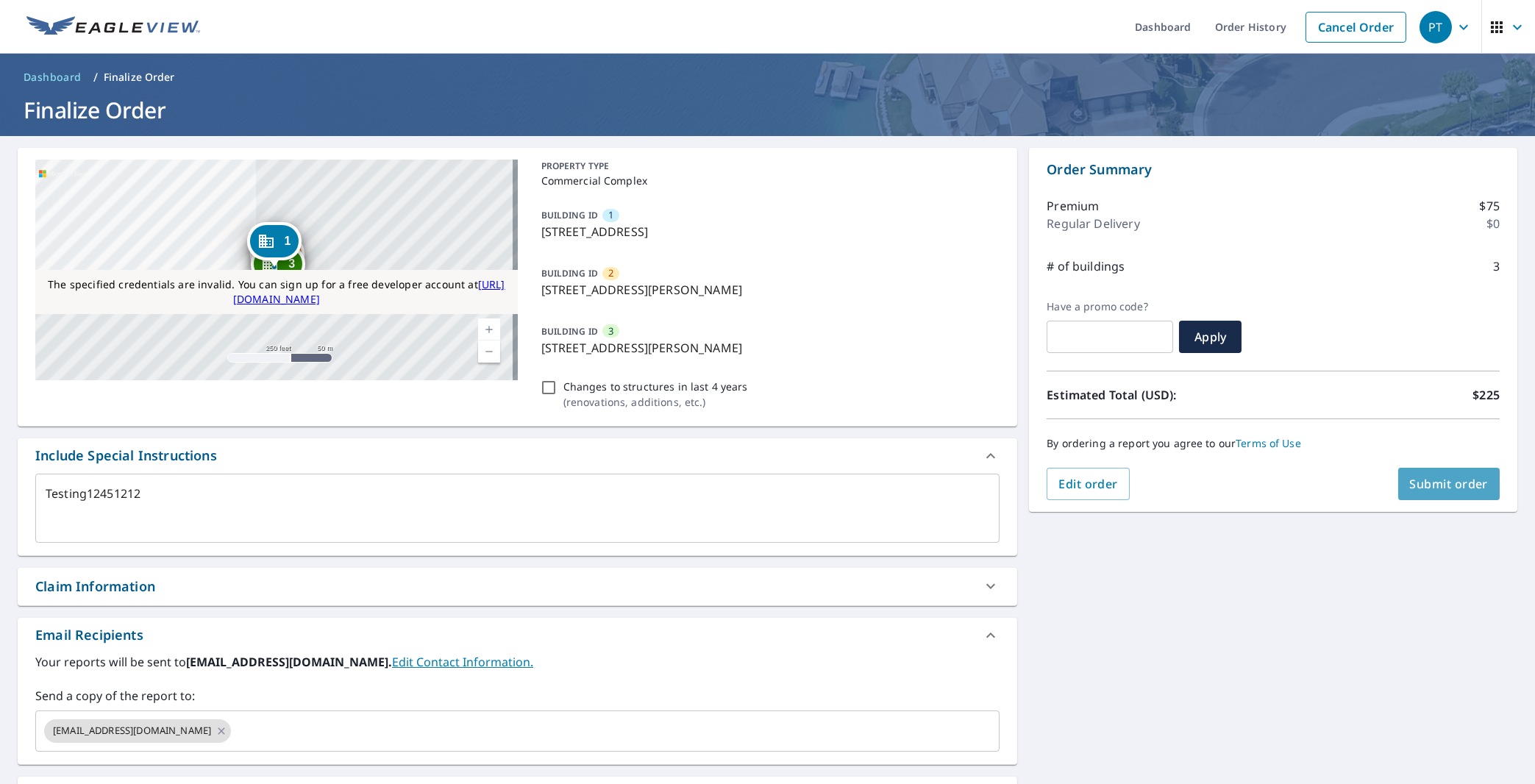
click at [1453, 481] on span "Submit order" at bounding box center [1450, 483] width 78 height 16
type textarea "x"
checkbox input "true"
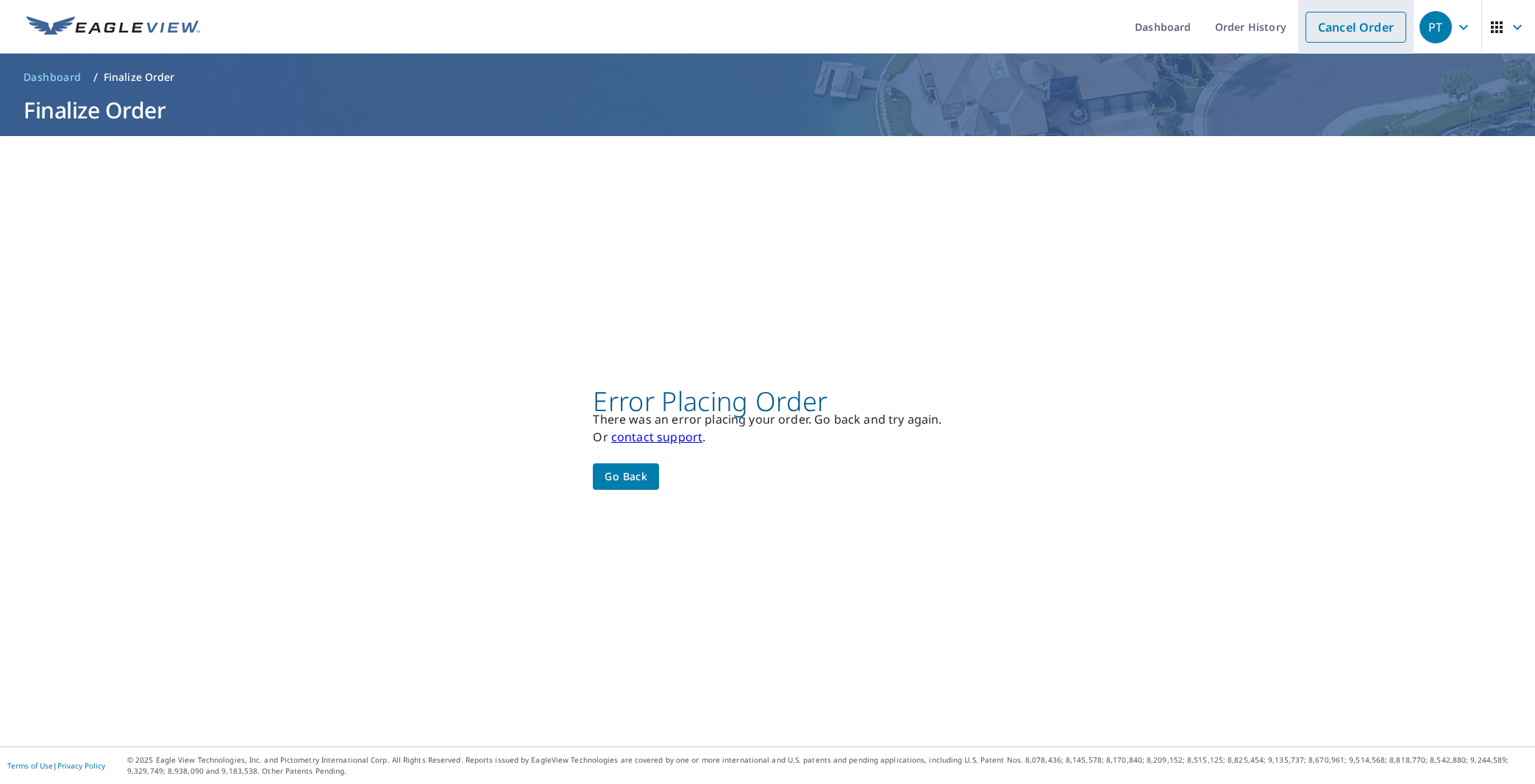
click at [1327, 31] on link "Cancel Order" at bounding box center [1356, 27] width 101 height 31
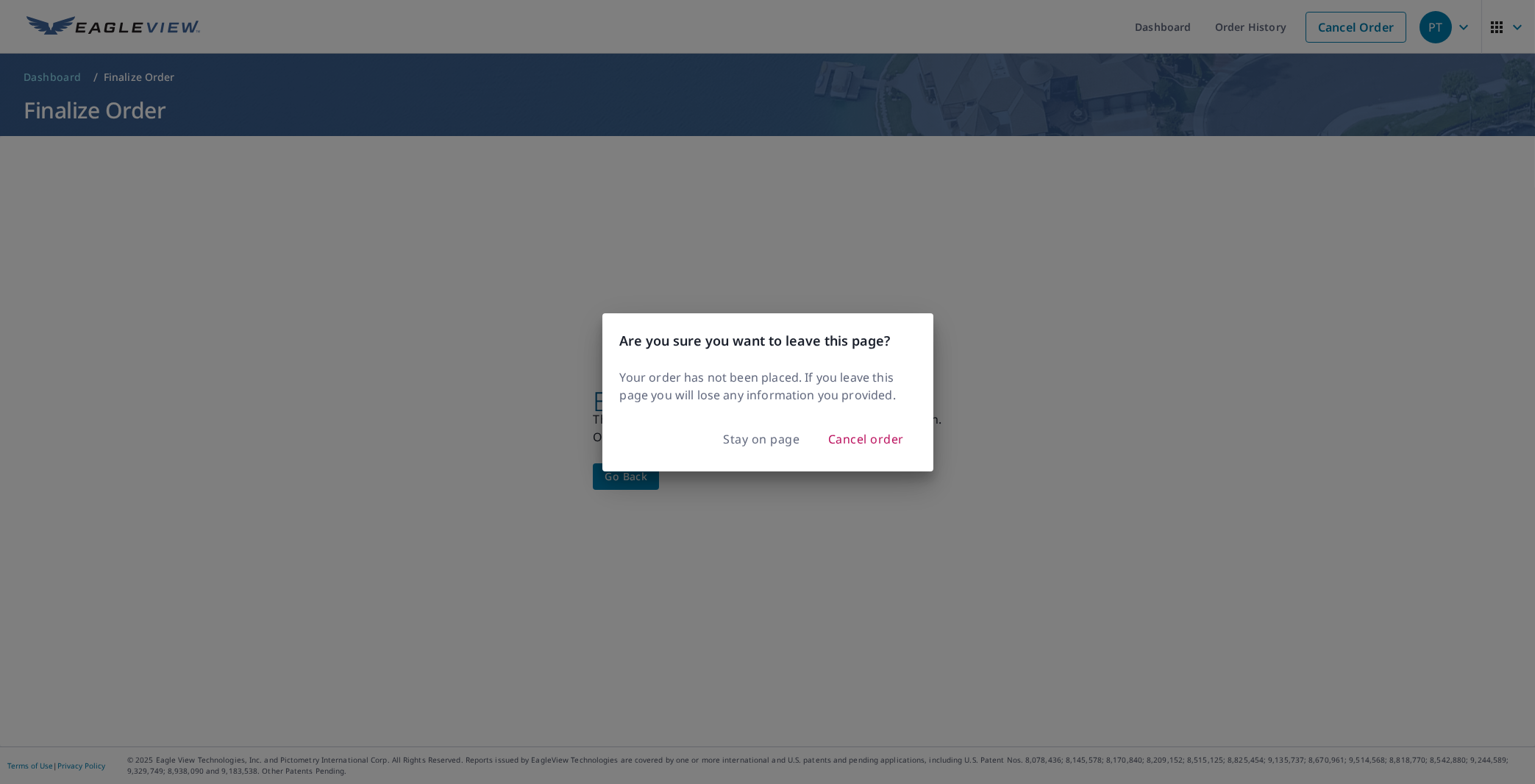
drag, startPoint x: 781, startPoint y: 443, endPoint x: 872, endPoint y: 600, distance: 181.5
click at [871, 600] on div "Are you sure you want to leave this page? Your order has not been placed. If yo…" at bounding box center [768, 392] width 1535 height 784
click at [781, 443] on span "Stay on page" at bounding box center [761, 439] width 76 height 21
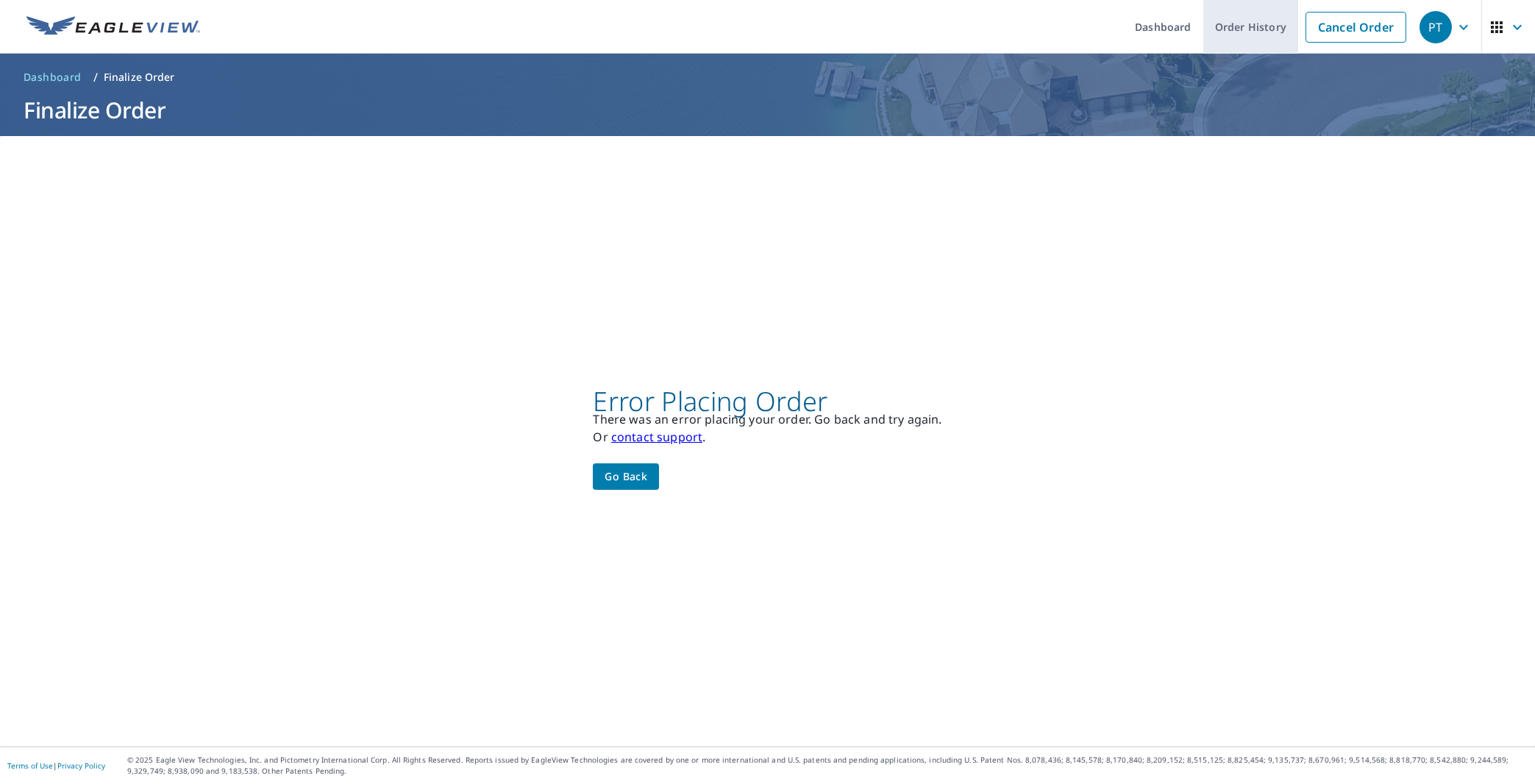
click at [1231, 30] on link "Order History" at bounding box center [1250, 27] width 95 height 54
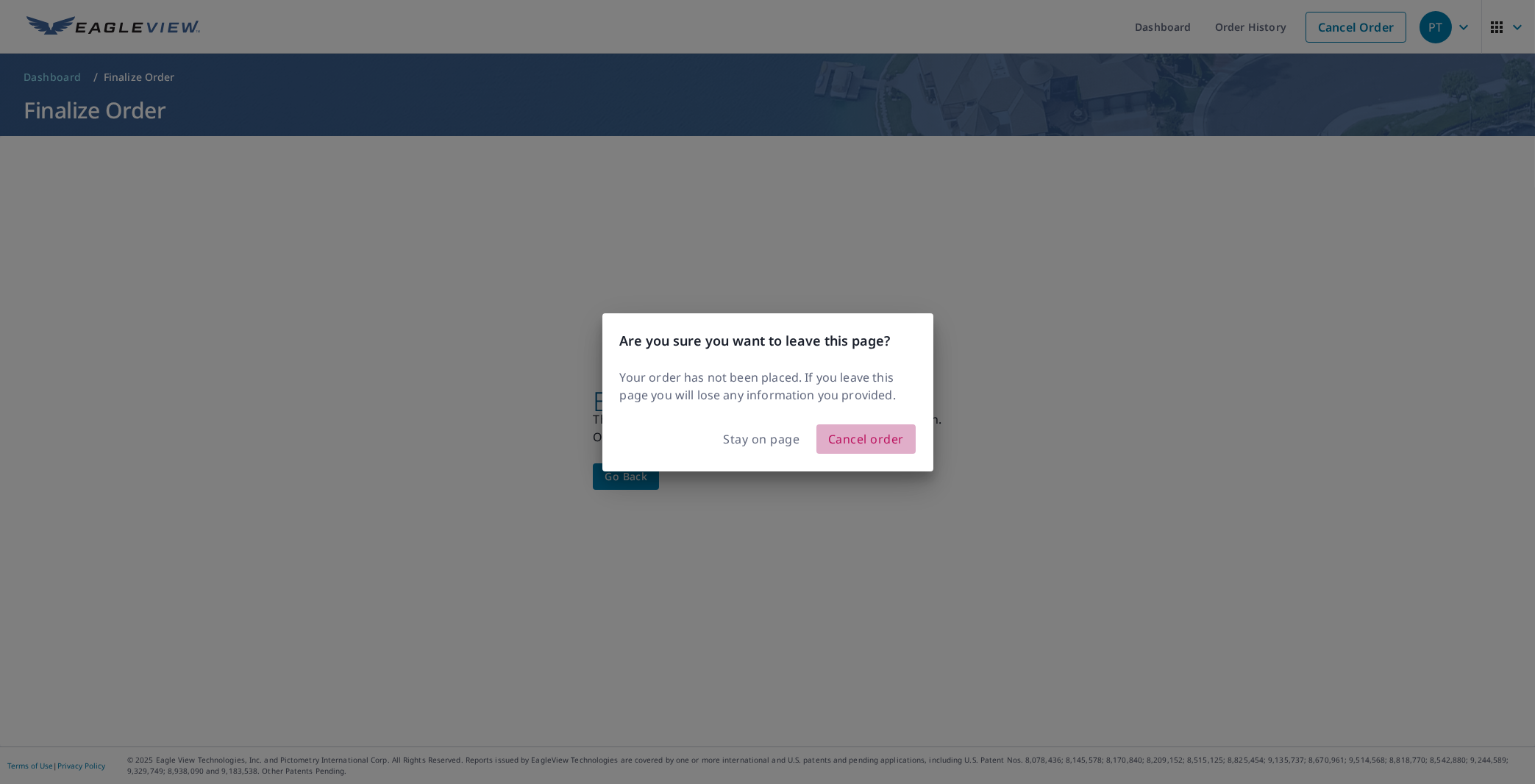
click at [866, 442] on span "Cancel order" at bounding box center [866, 439] width 76 height 21
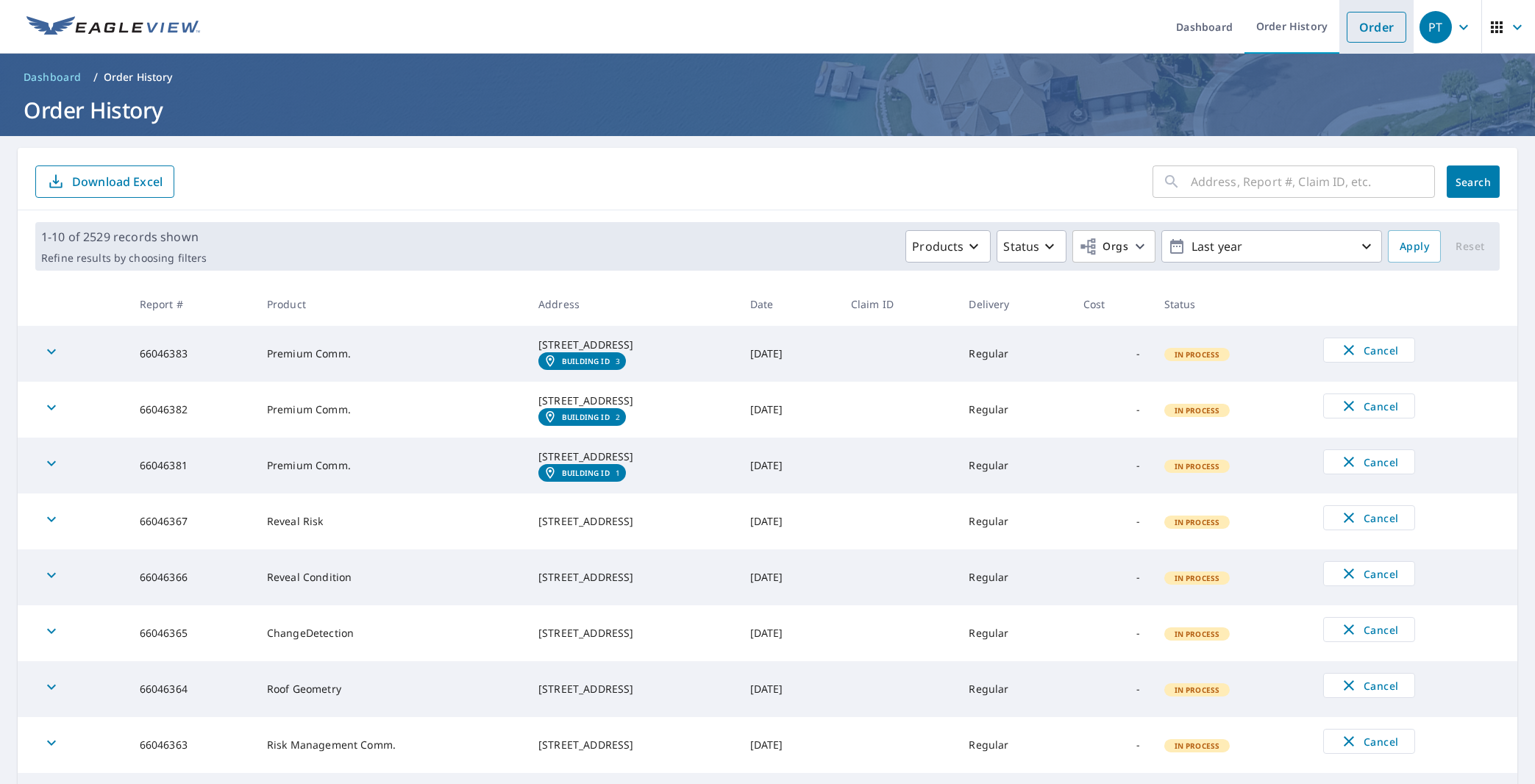
click at [1361, 21] on link "Order" at bounding box center [1376, 27] width 59 height 31
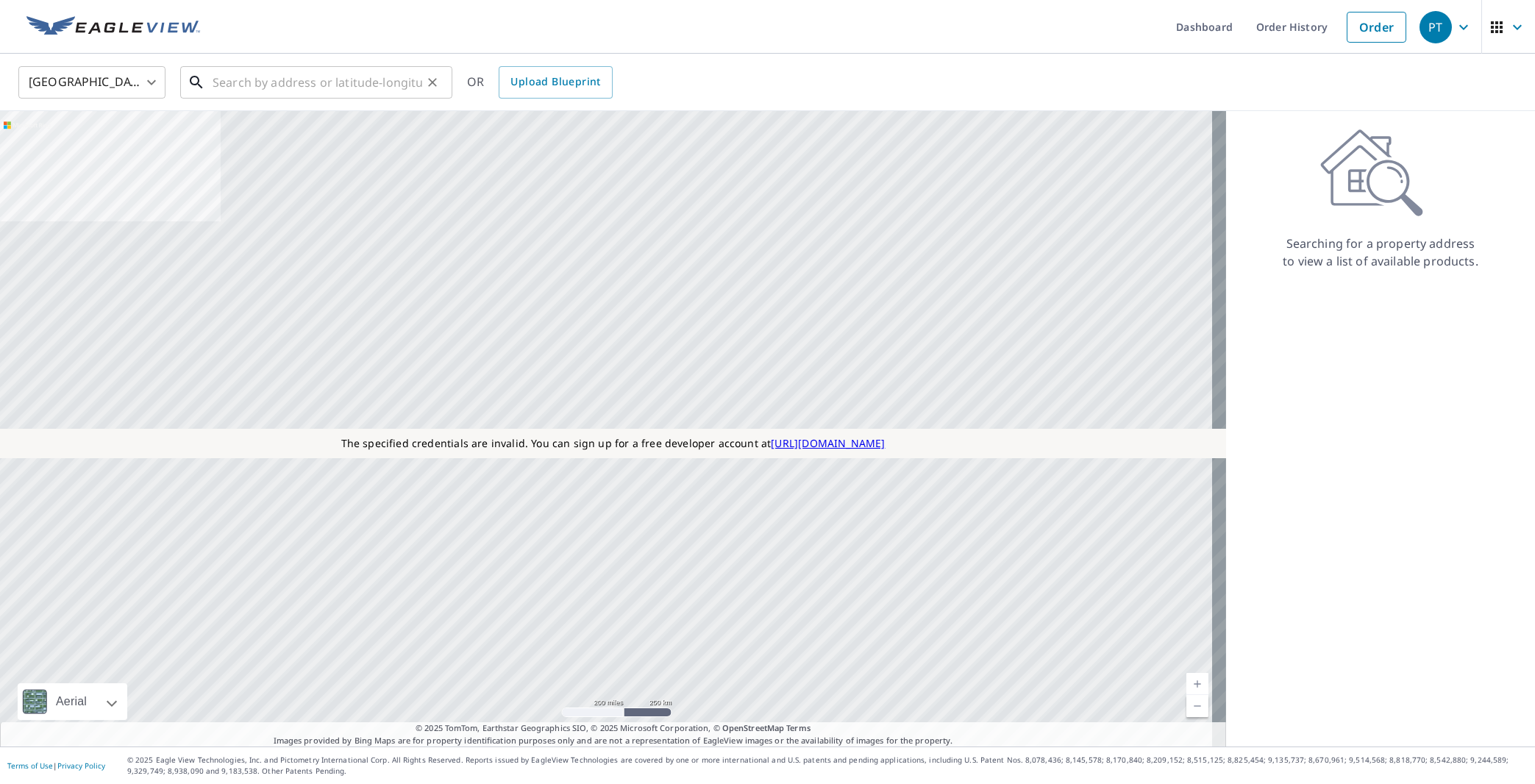
click at [315, 91] on input "text" at bounding box center [317, 82] width 210 height 42
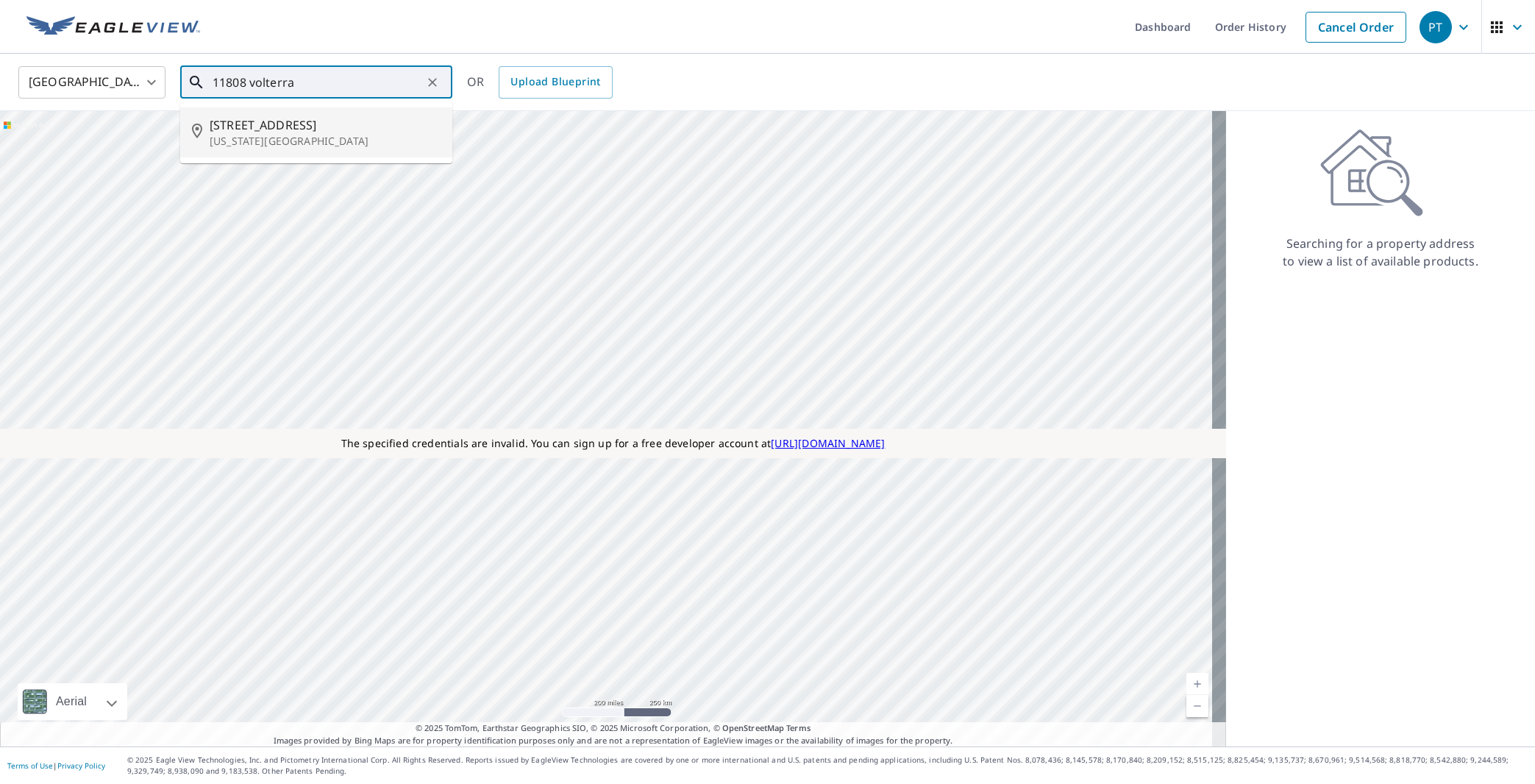
click at [311, 121] on span "[STREET_ADDRESS]" at bounding box center [325, 125] width 231 height 18
type input "[STREET_ADDRESS][US_STATE]"
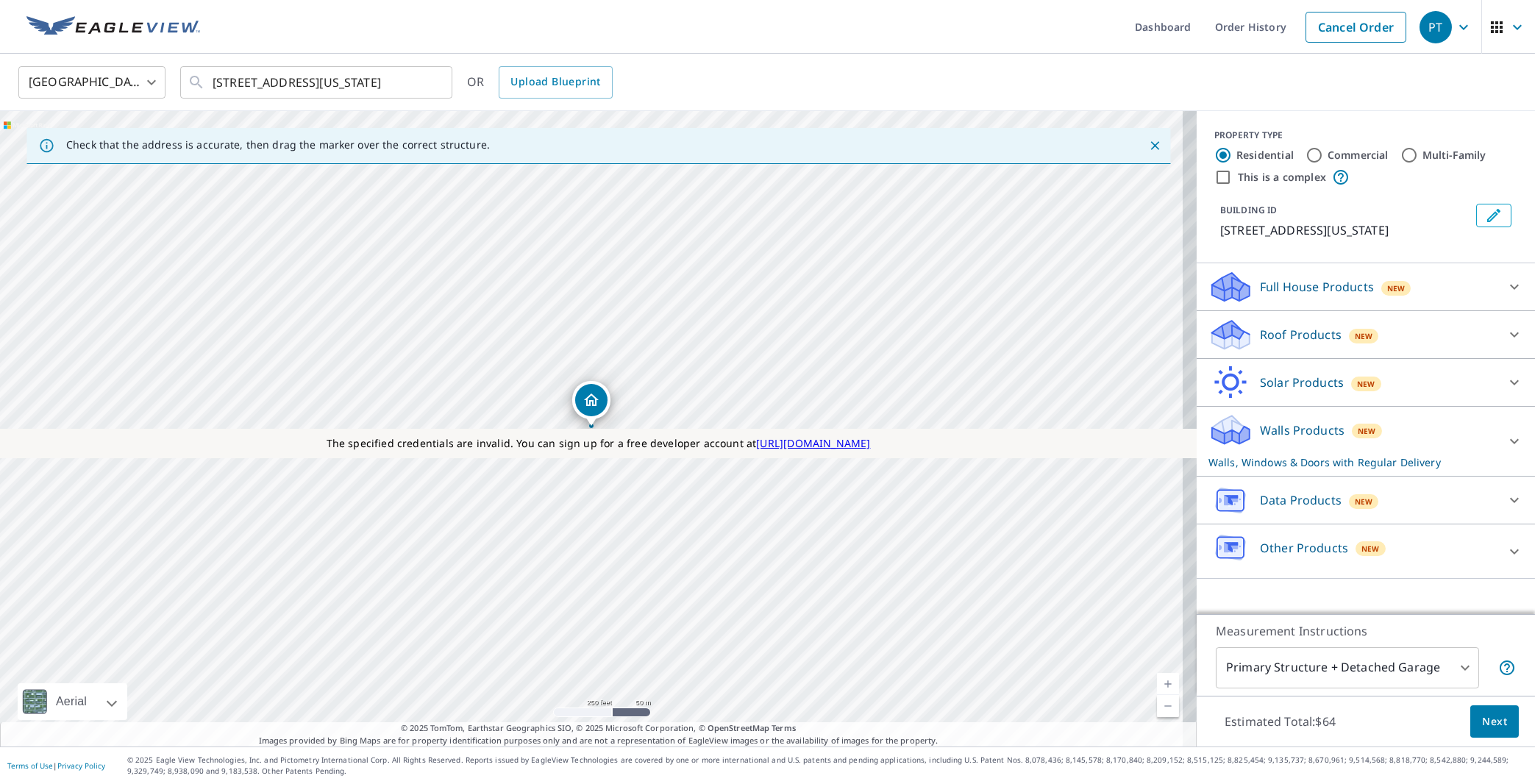
click at [1275, 462] on div "Walls Products New Walls, Windows & Doors with Regular Delivery" at bounding box center [1353, 441] width 288 height 58
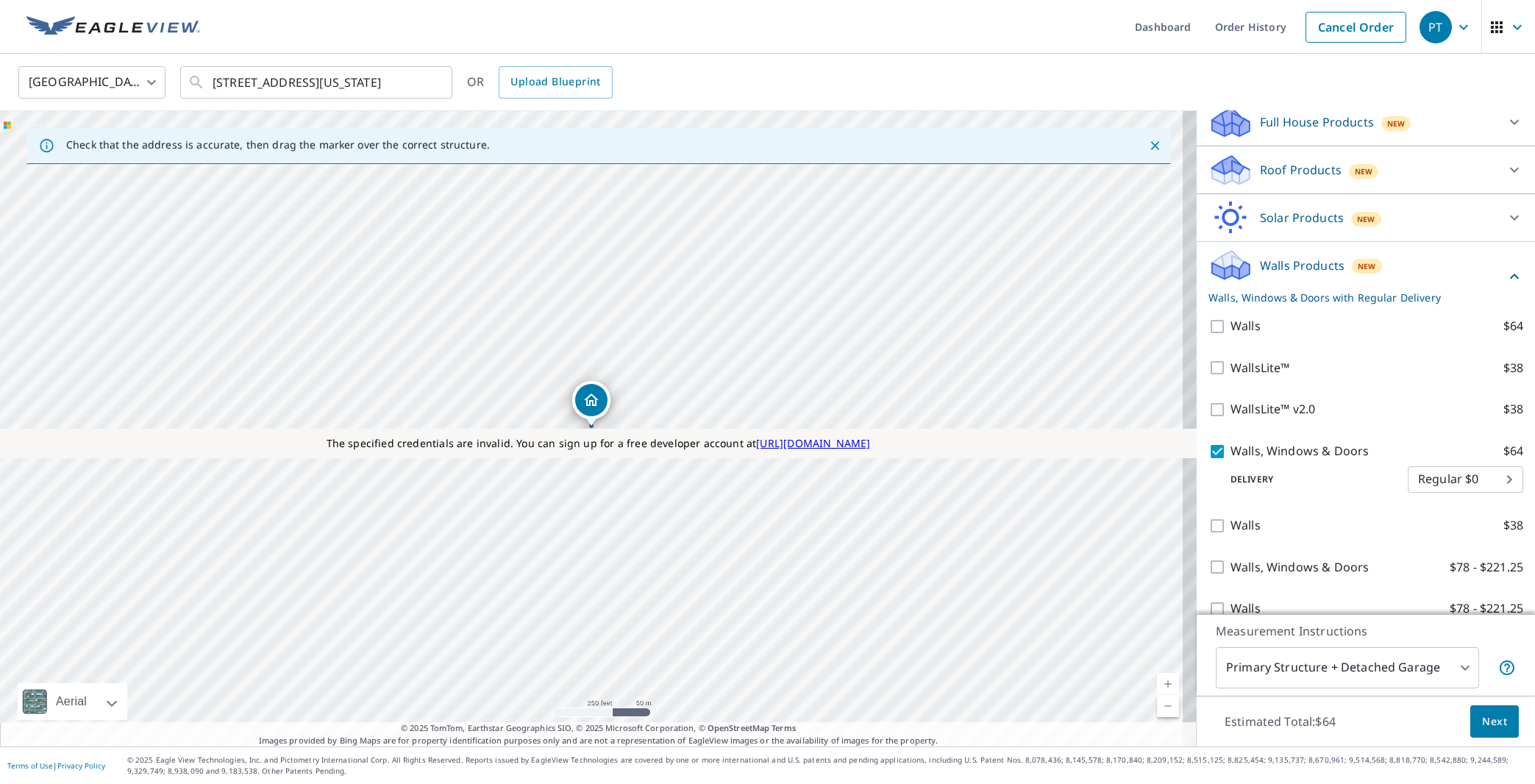
scroll to position [228, 0]
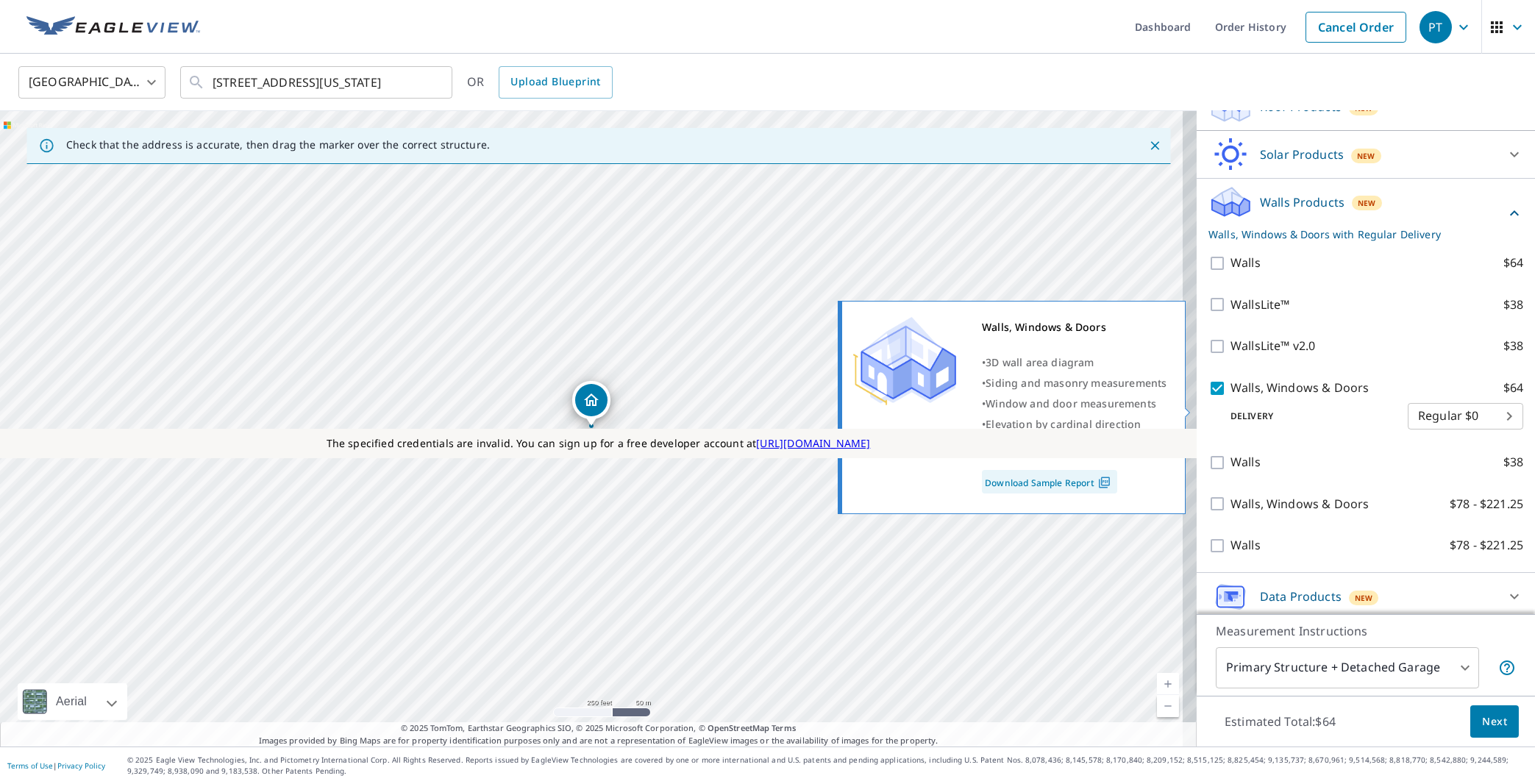
click at [1209, 397] on input "Walls, Windows & Doors $64" at bounding box center [1220, 388] width 22 height 18
checkbox input "false"
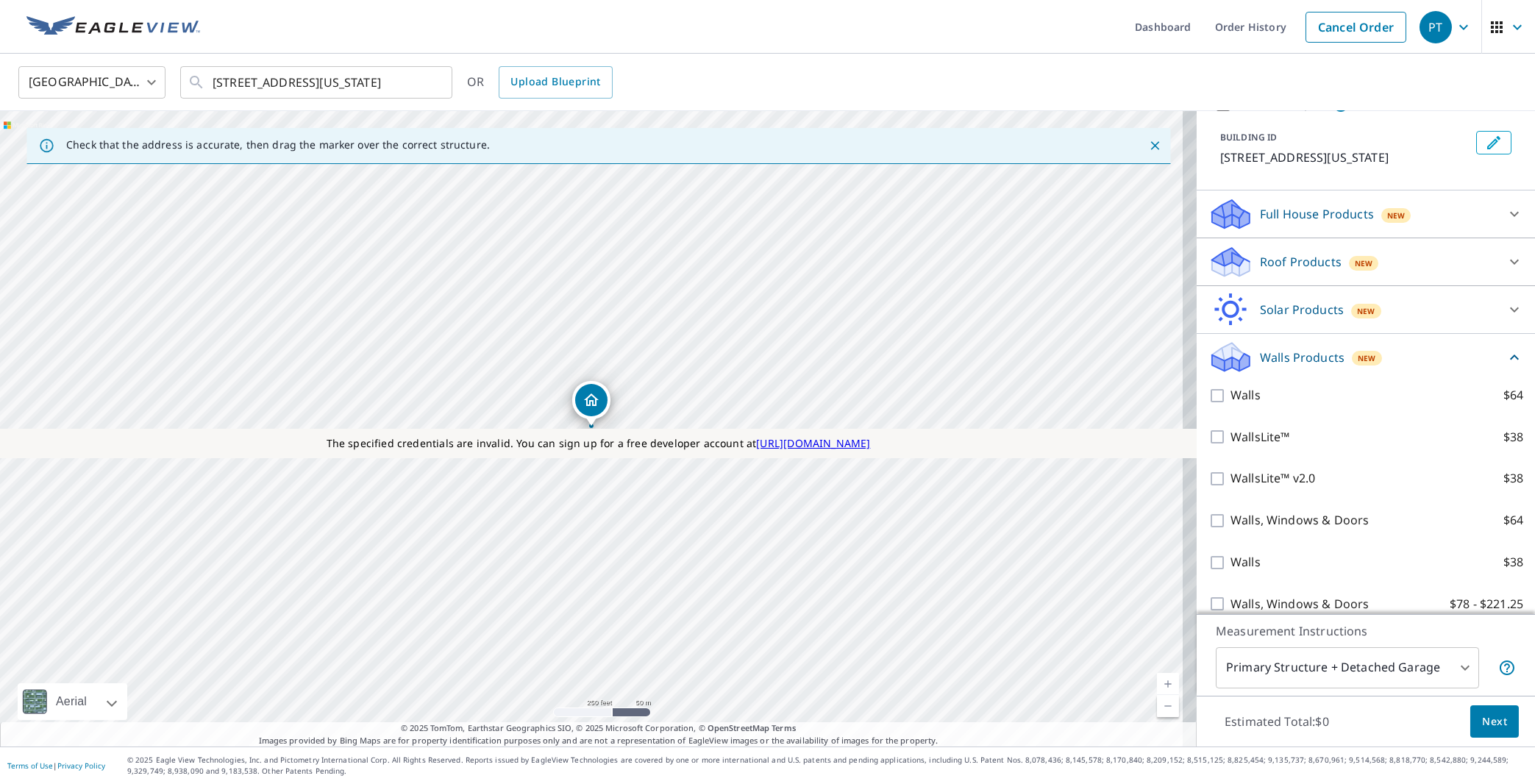
scroll to position [0, 0]
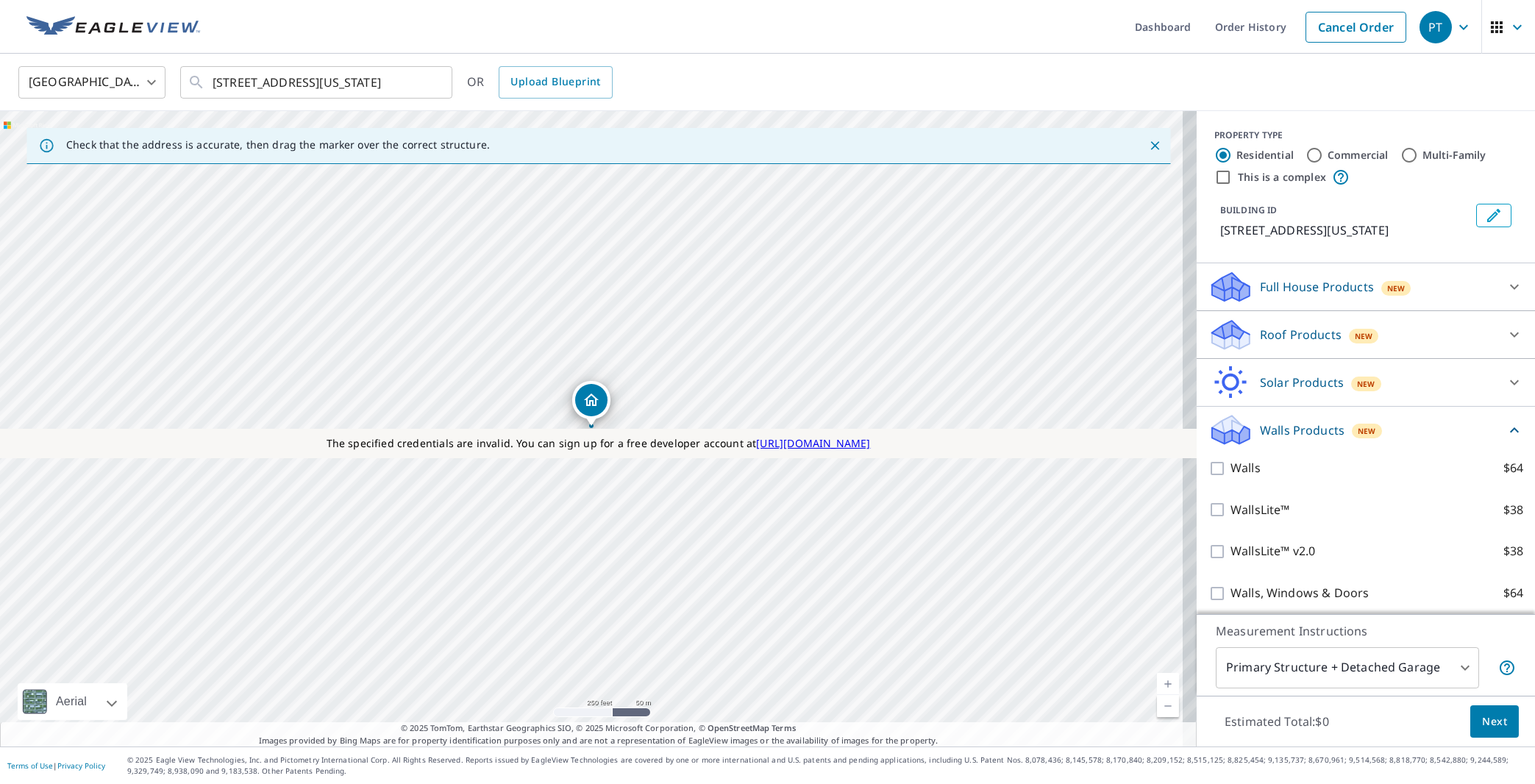
click at [1284, 296] on p "Full House Products" at bounding box center [1317, 287] width 114 height 18
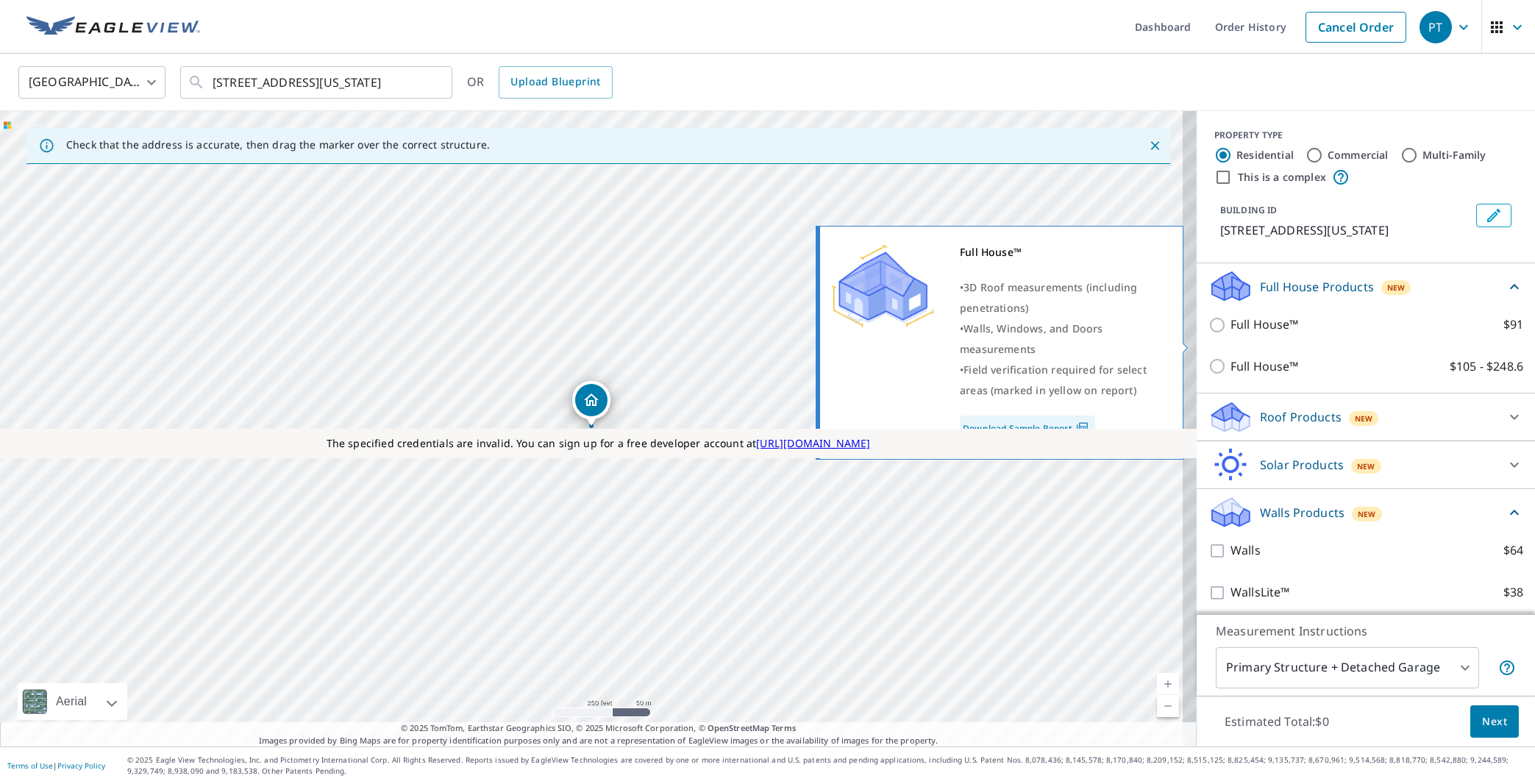
click at [1209, 334] on input "Full House™ $91" at bounding box center [1220, 324] width 22 height 18
checkbox input "true"
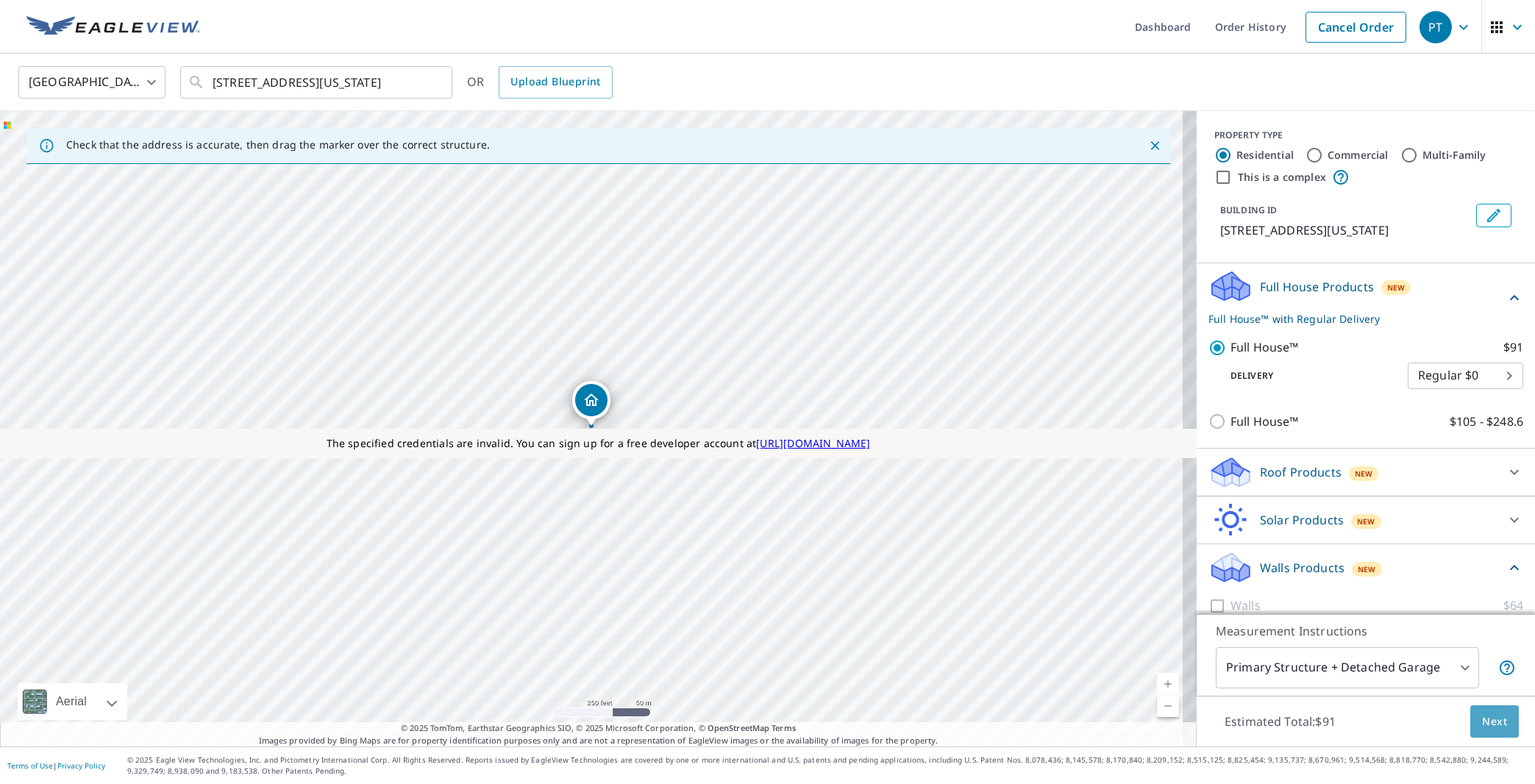
click at [1490, 720] on span "Next" at bounding box center [1494, 722] width 25 height 18
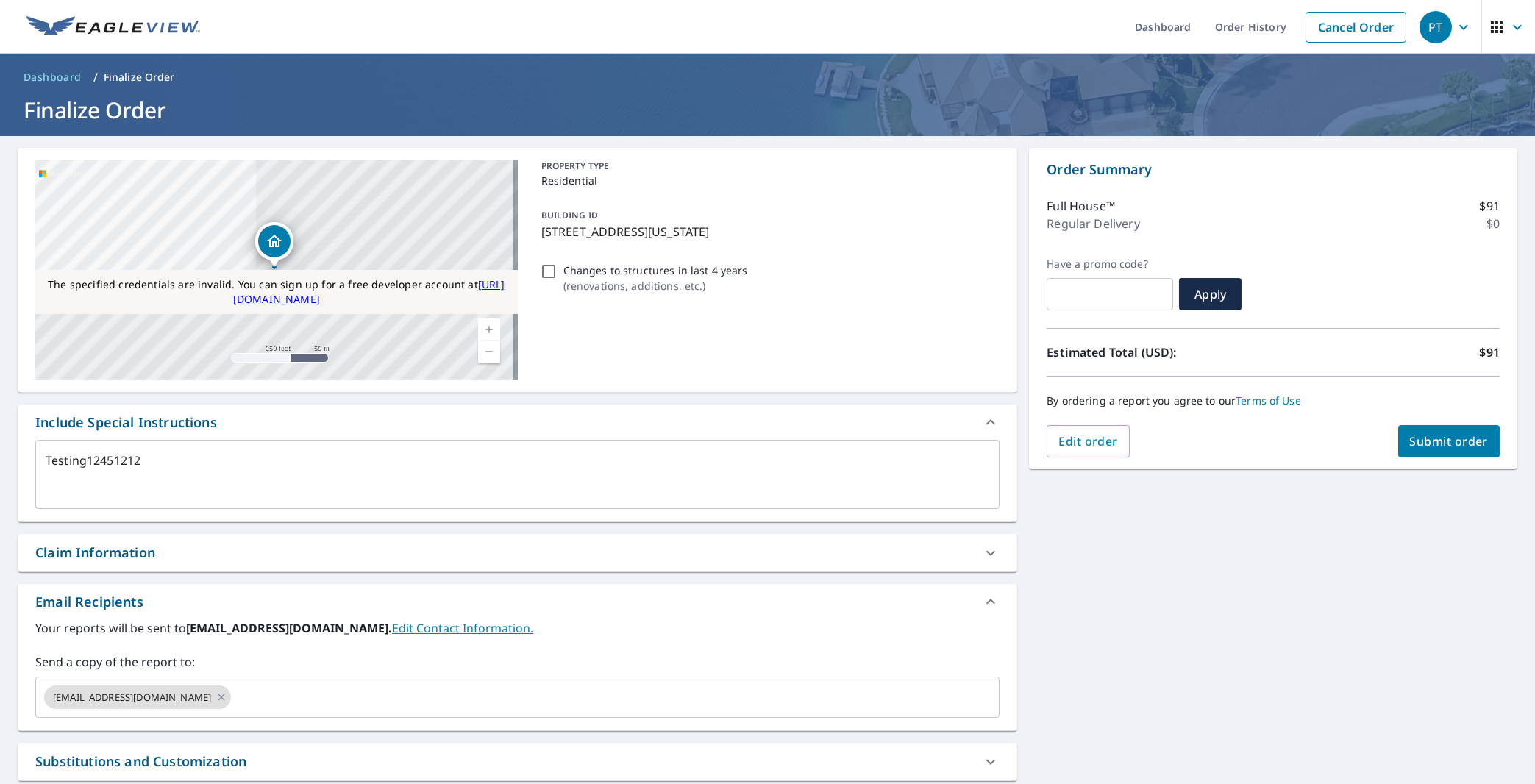
click at [1450, 437] on span "Submit order" at bounding box center [1450, 440] width 78 height 16
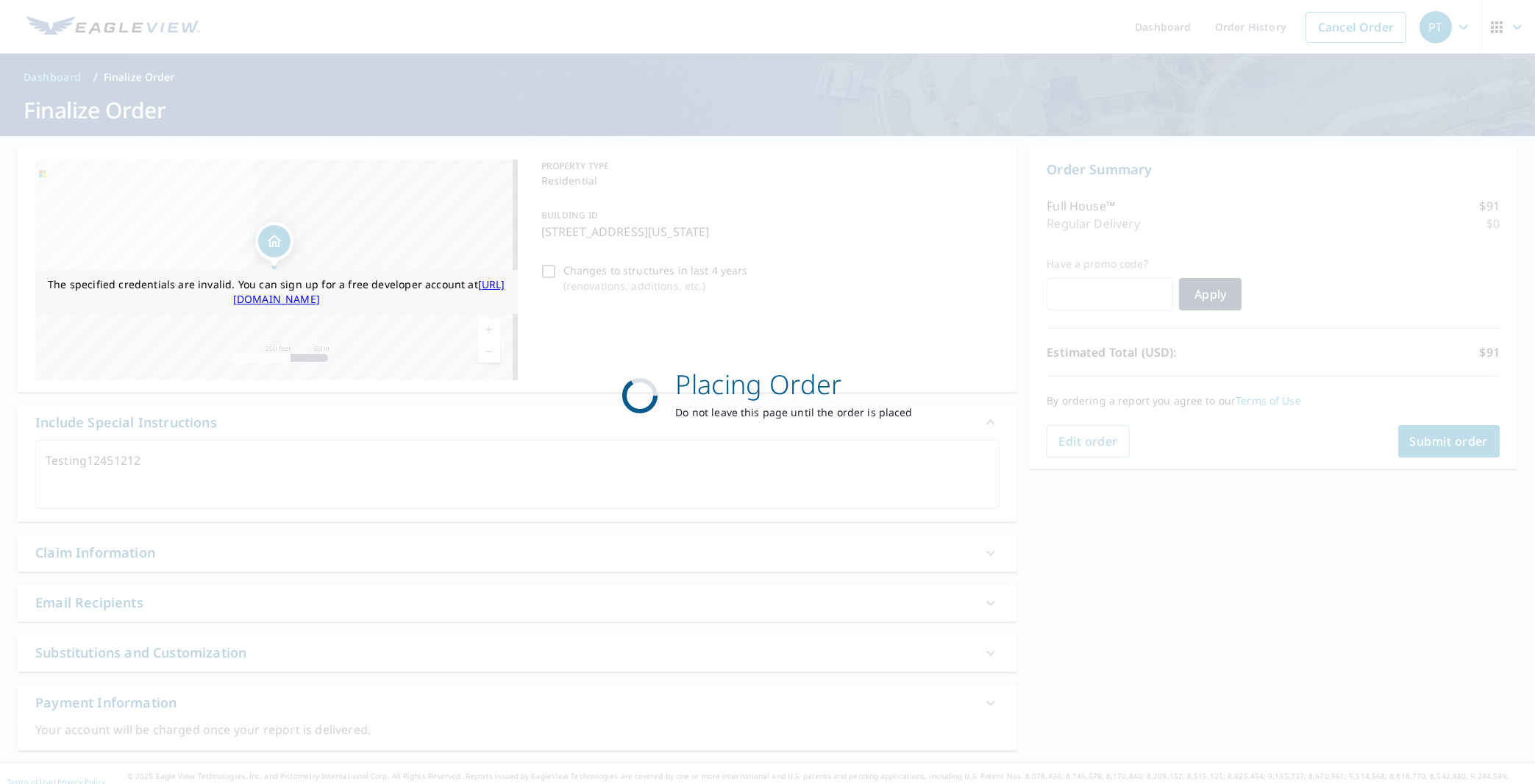
type textarea "x"
checkbox input "true"
type textarea "x"
checkbox input "true"
type textarea "x"
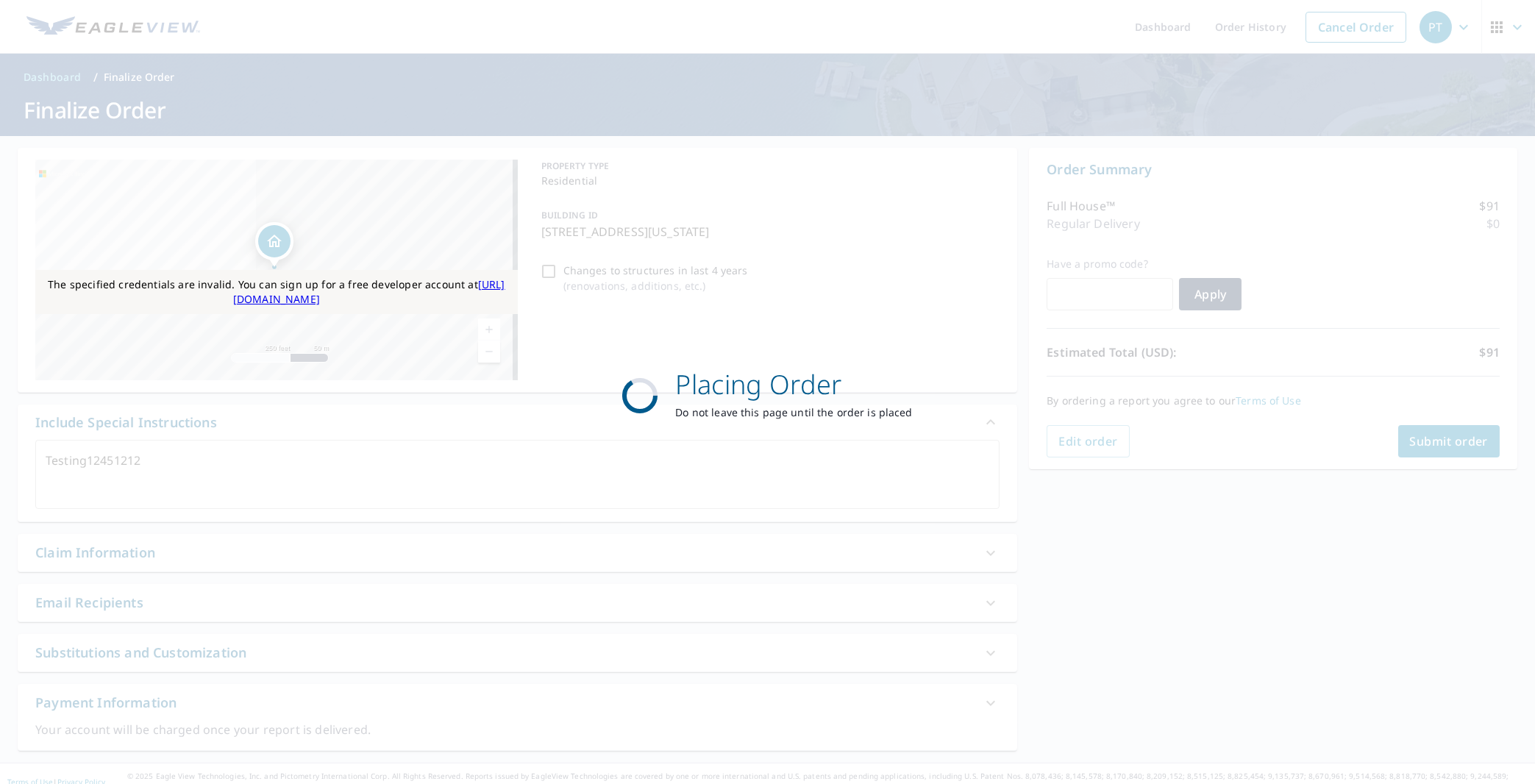
checkbox input "true"
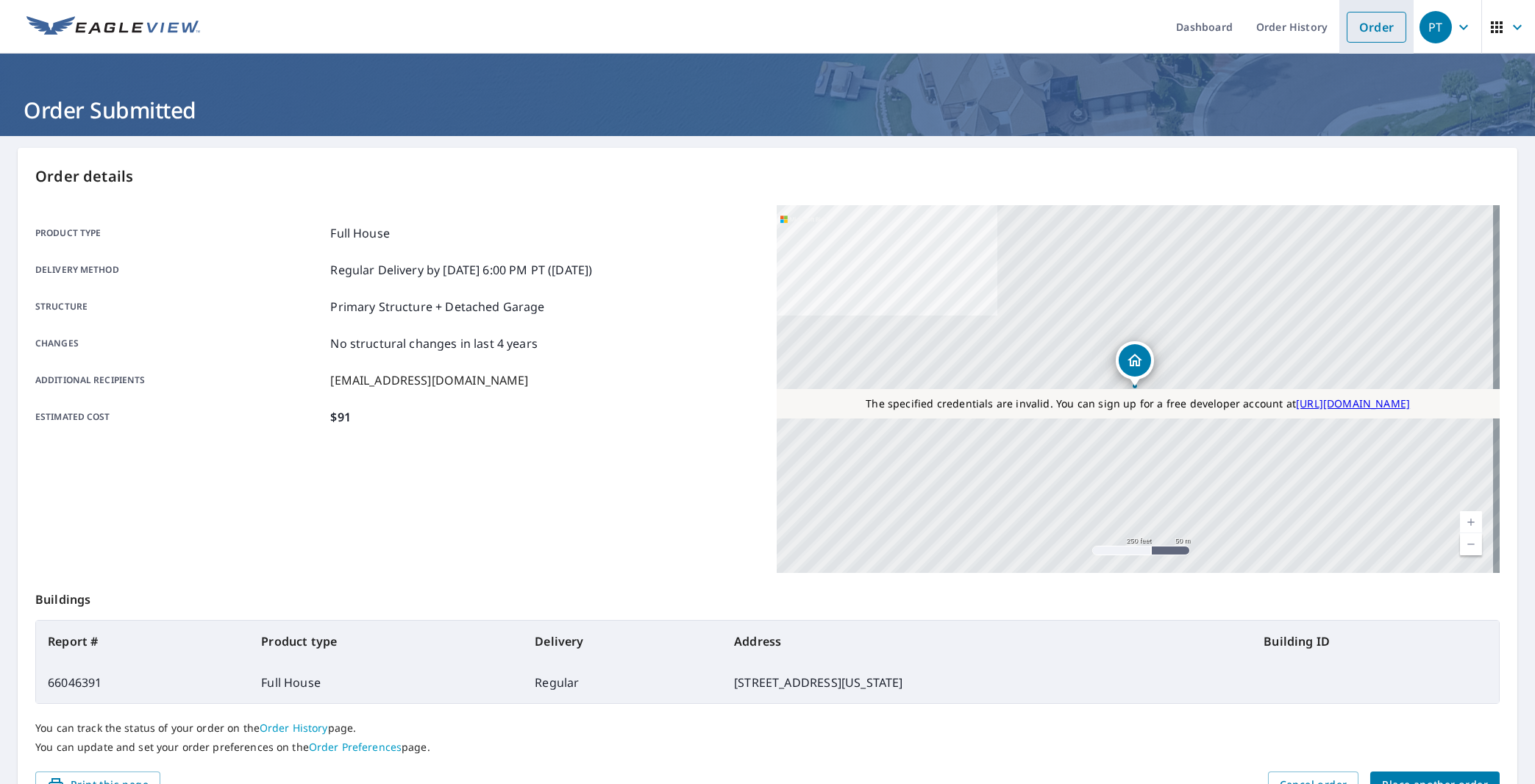
click at [1363, 33] on link "Order" at bounding box center [1376, 27] width 59 height 31
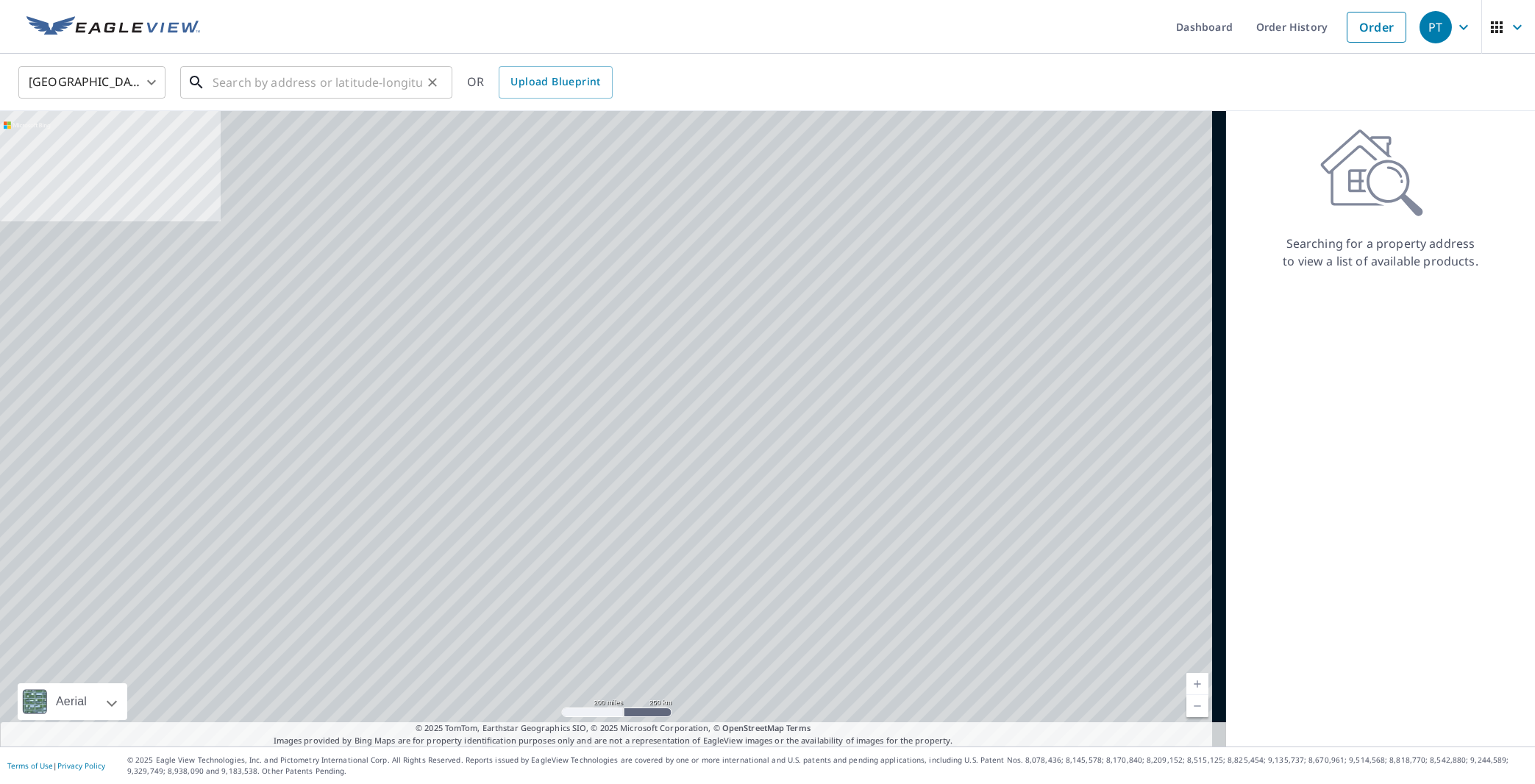
click at [239, 91] on input "text" at bounding box center [317, 82] width 210 height 42
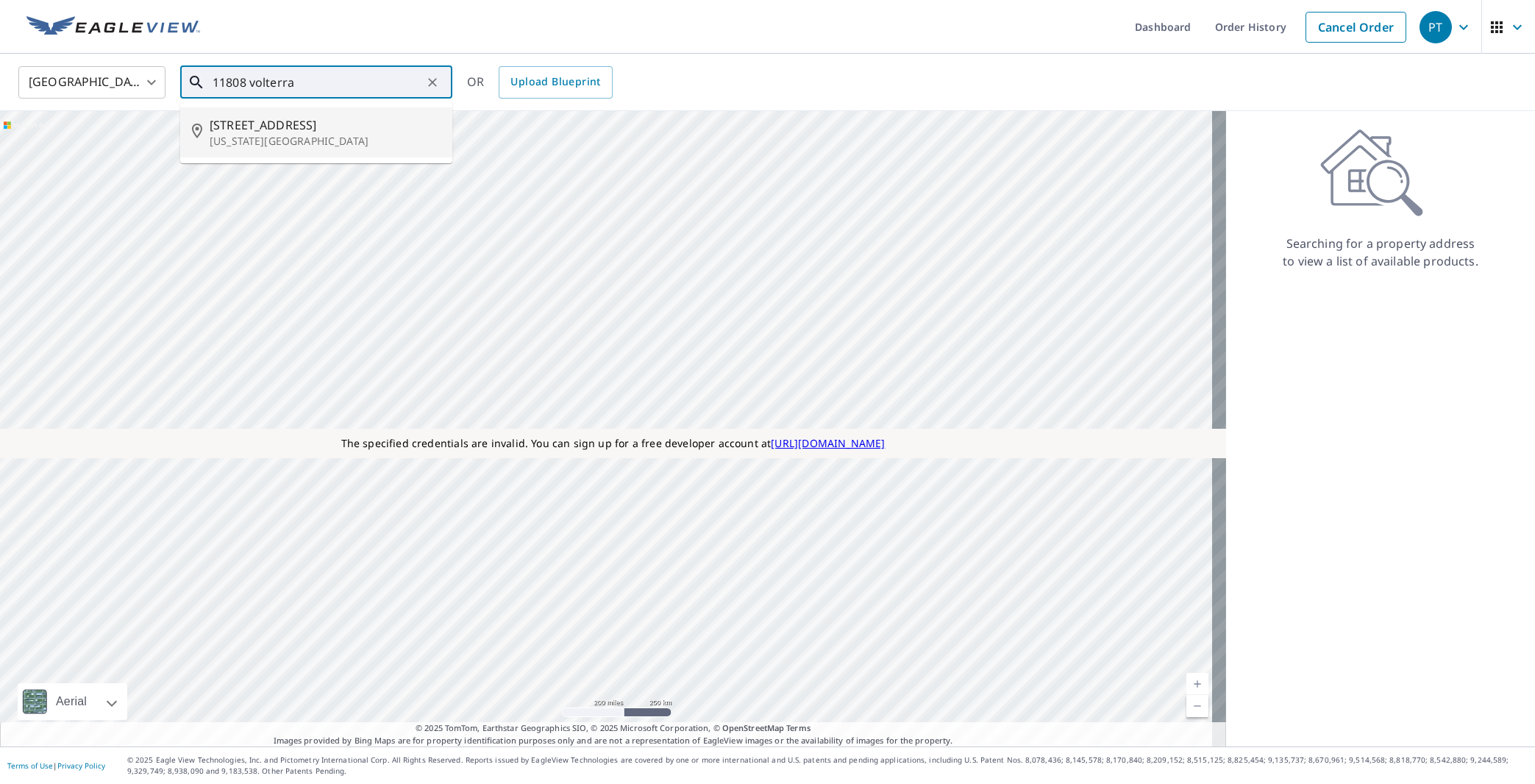
click at [308, 135] on p "[US_STATE][GEOGRAPHIC_DATA]" at bounding box center [325, 141] width 231 height 15
type input "[STREET_ADDRESS][US_STATE]"
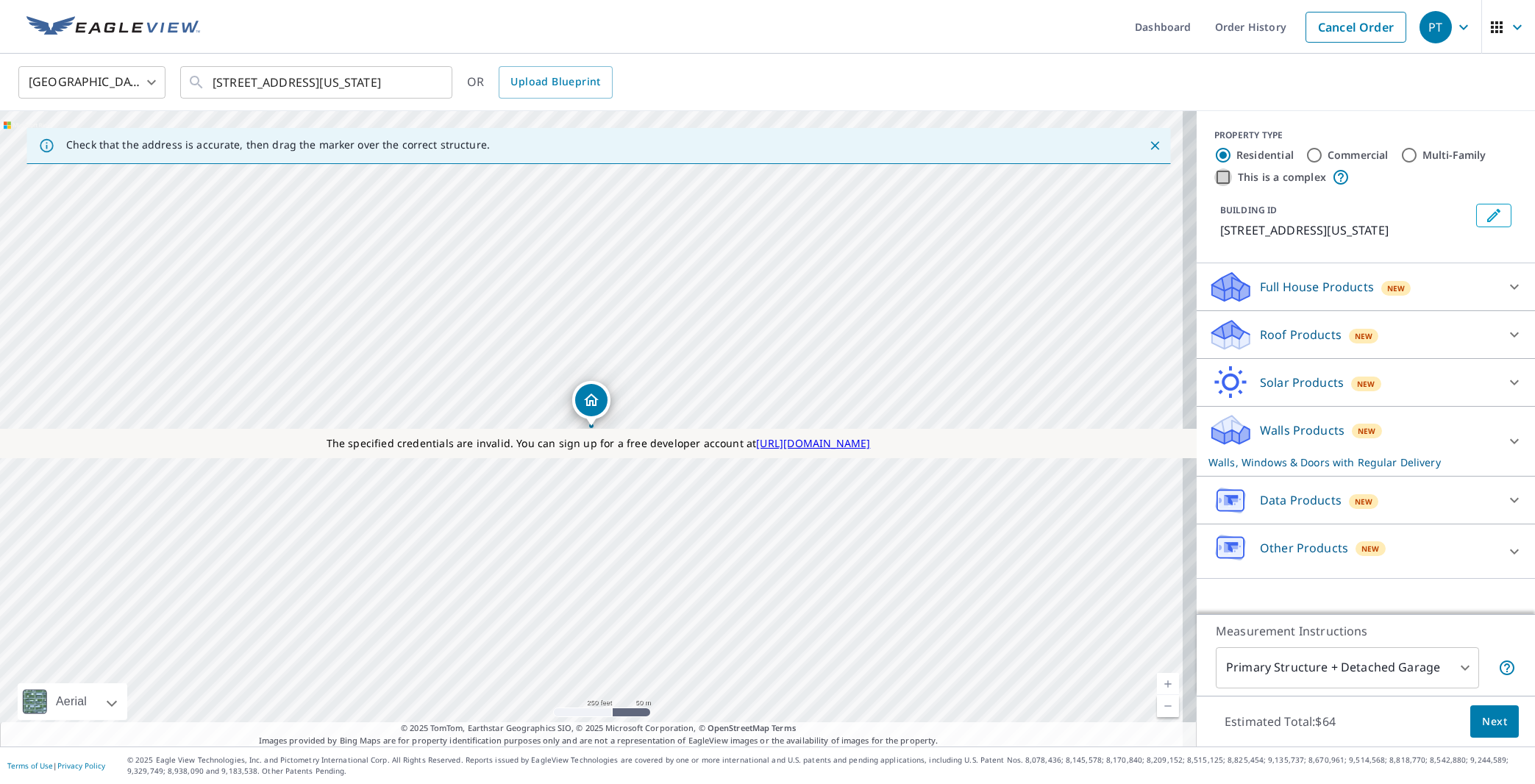
click at [1214, 181] on input "This is a complex" at bounding box center [1223, 177] width 18 height 18
checkbox input "true"
radio input "false"
radio input "true"
type input "4"
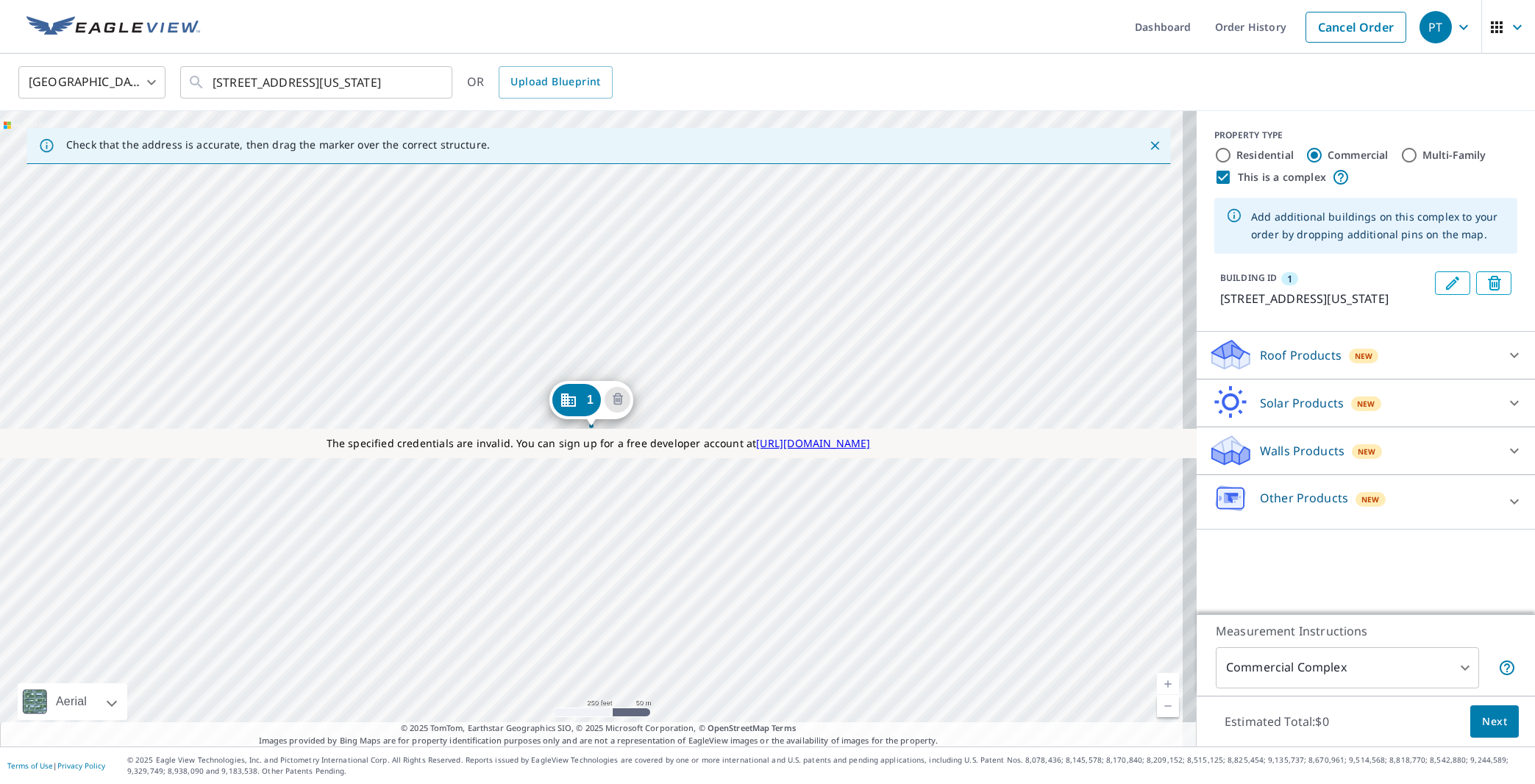
click at [1289, 364] on p "Roof Products" at bounding box center [1300, 355] width 82 height 18
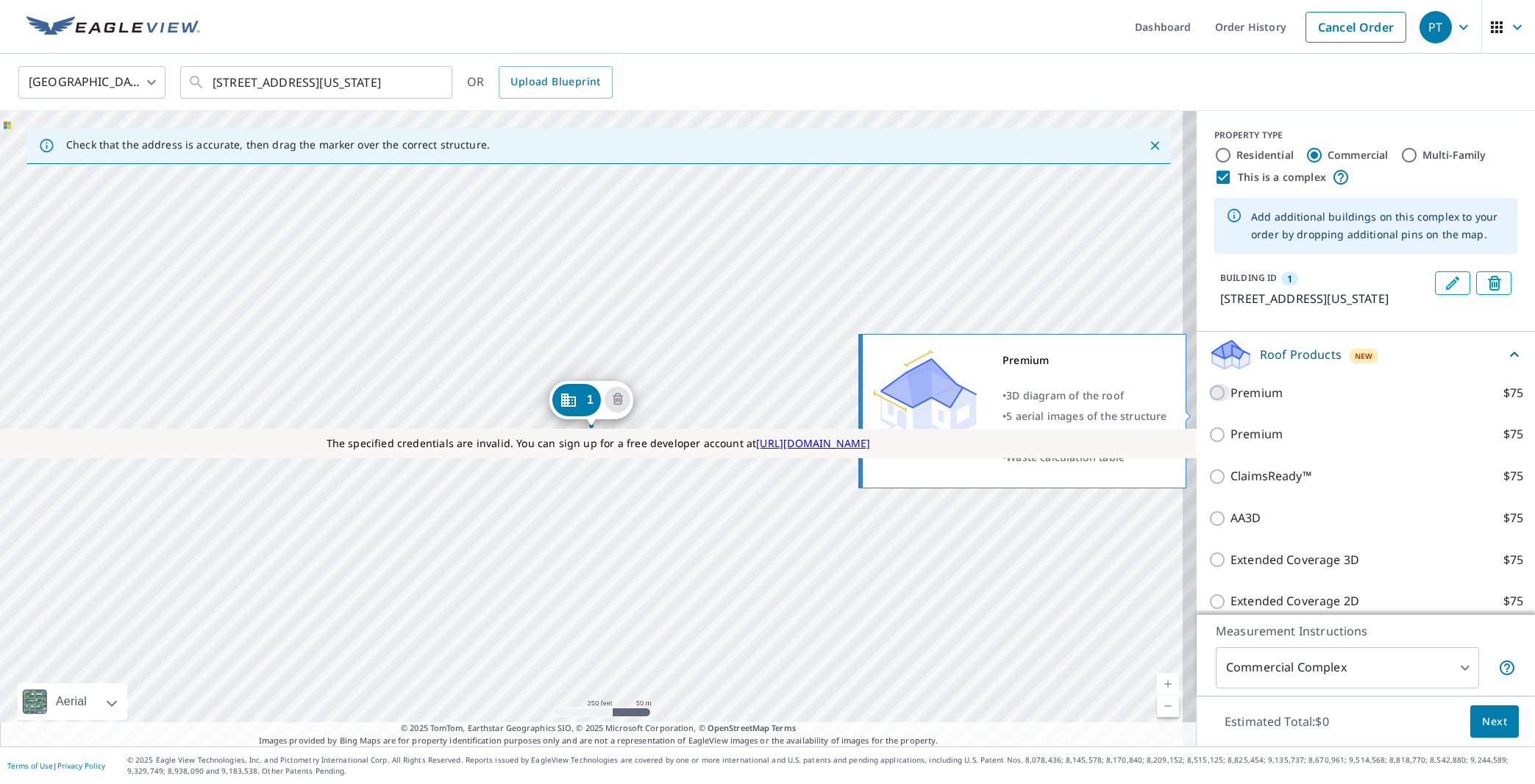
click at [1209, 401] on input "Premium $75" at bounding box center [1220, 392] width 22 height 18
checkbox input "true"
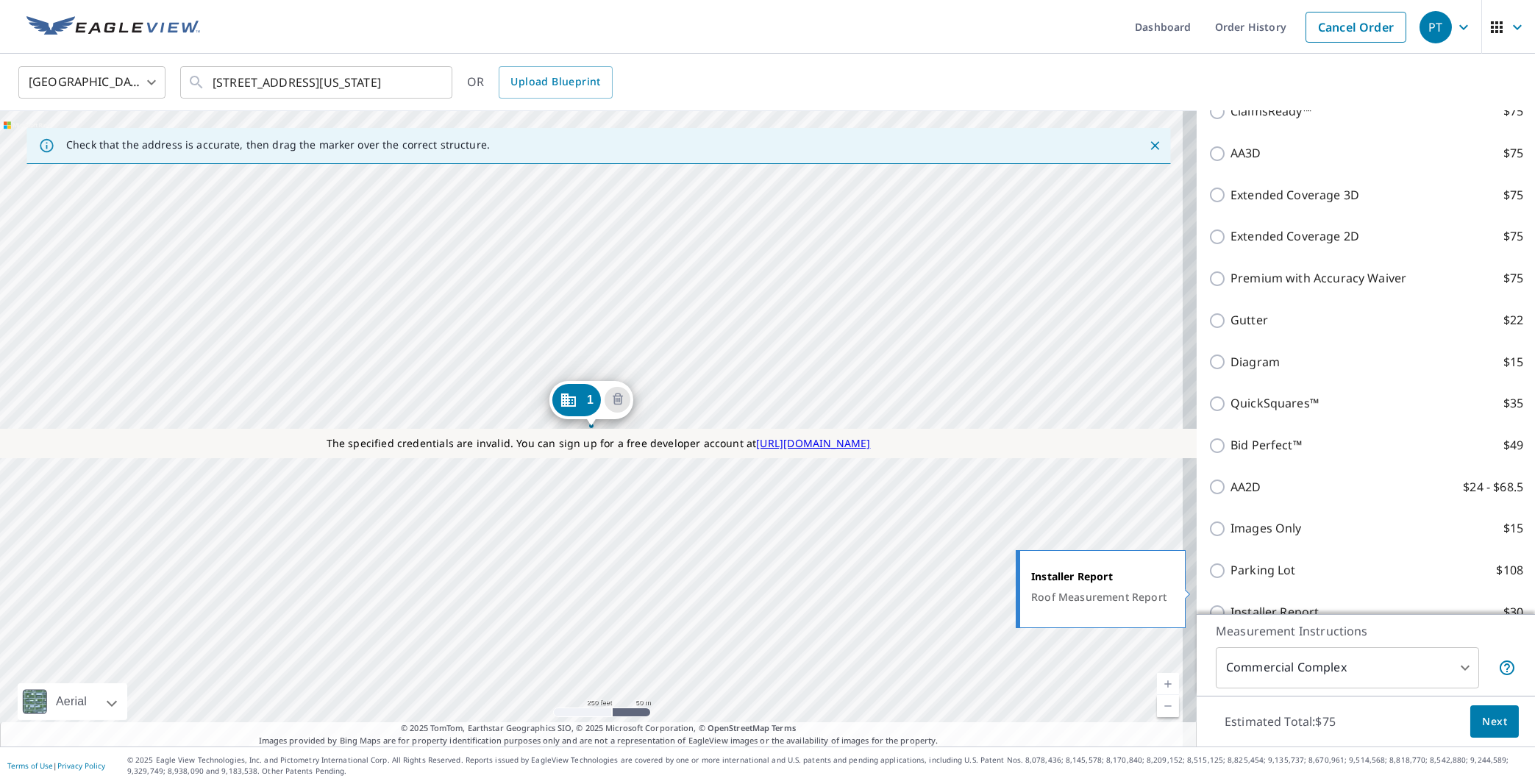
scroll to position [467, 0]
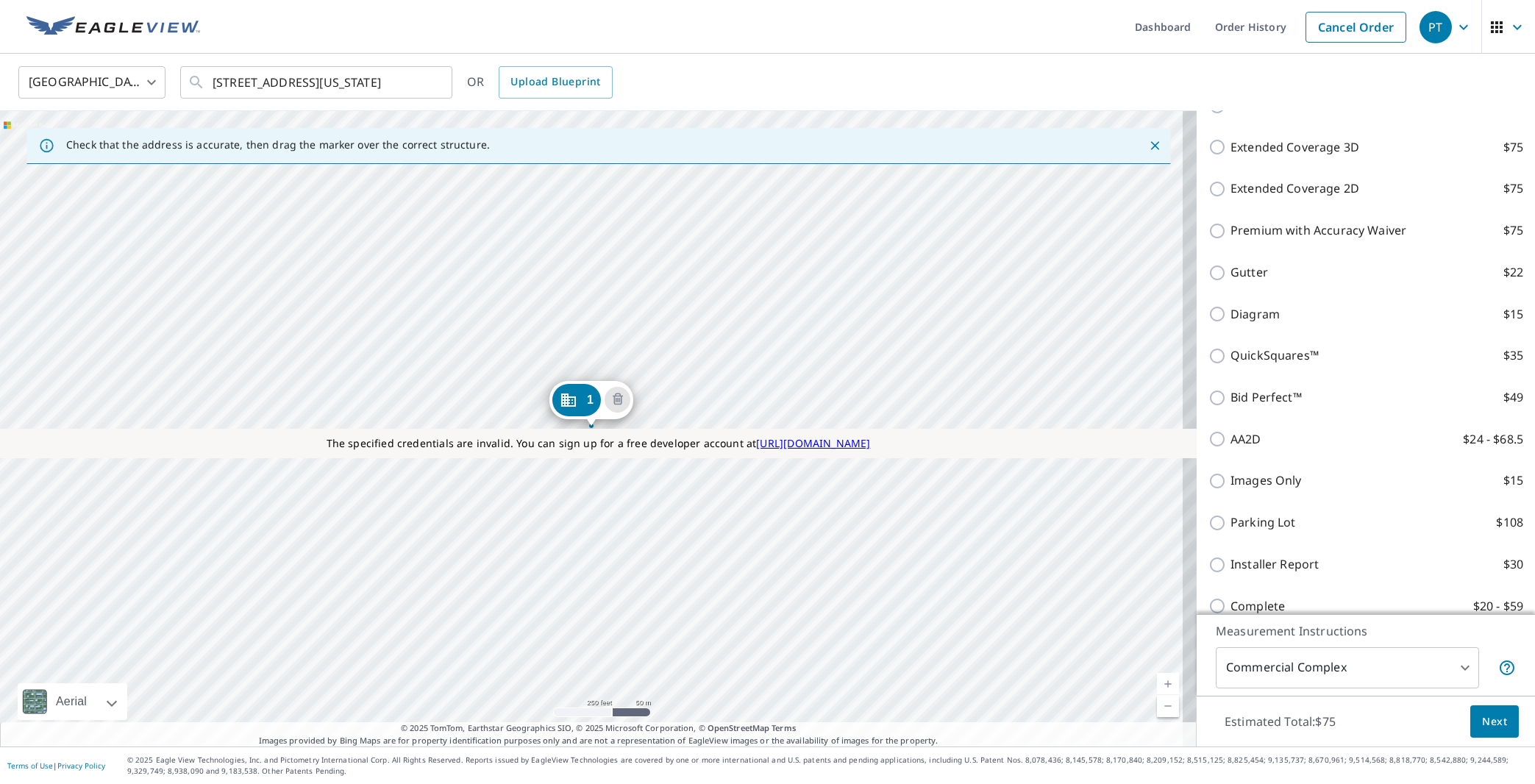
click at [1333, 670] on body "PT PT Dashboard Order History Cancel Order PT [GEOGRAPHIC_DATA] [GEOGRAPHIC_DAT…" at bounding box center [768, 392] width 1535 height 784
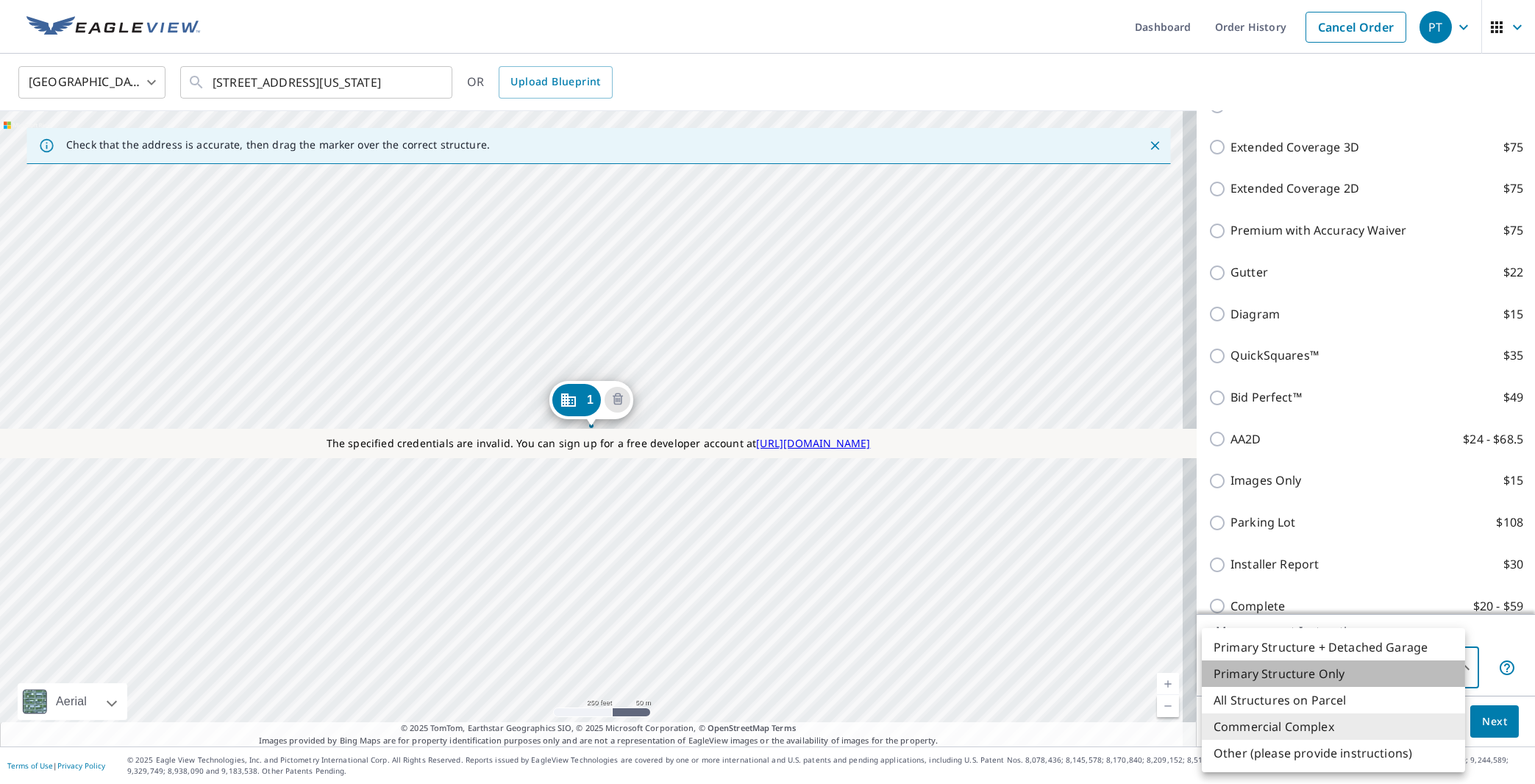
click at [1305, 679] on li "Primary Structure Only" at bounding box center [1334, 673] width 263 height 26
type input "2"
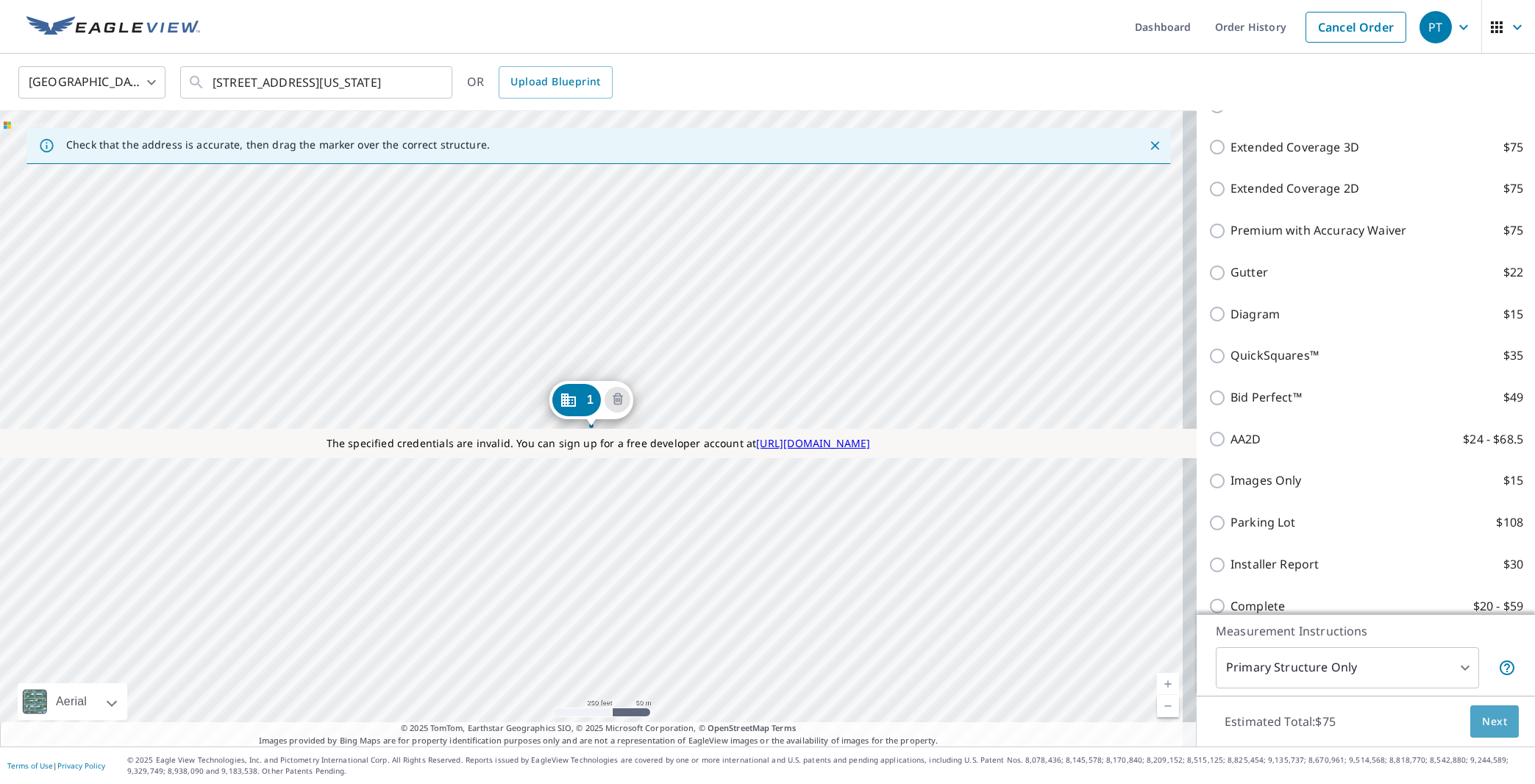
click at [1482, 717] on span "Next" at bounding box center [1494, 722] width 25 height 18
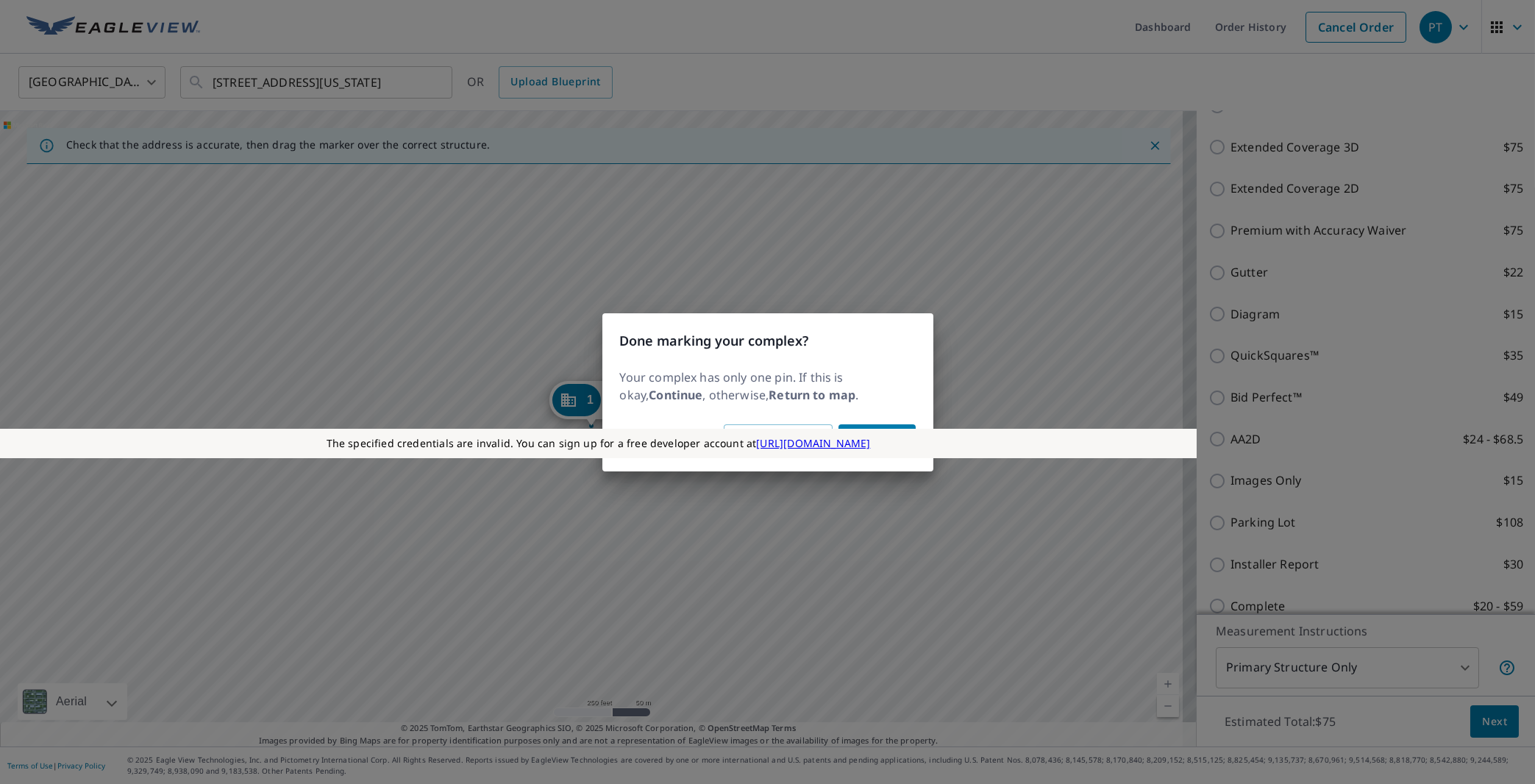
click at [894, 420] on div "Return to map Continue" at bounding box center [768, 444] width 331 height 53
click at [1051, 279] on div "Done marking your complex? Your complex has only one pin. If this is okay, Cont…" at bounding box center [768, 392] width 1535 height 784
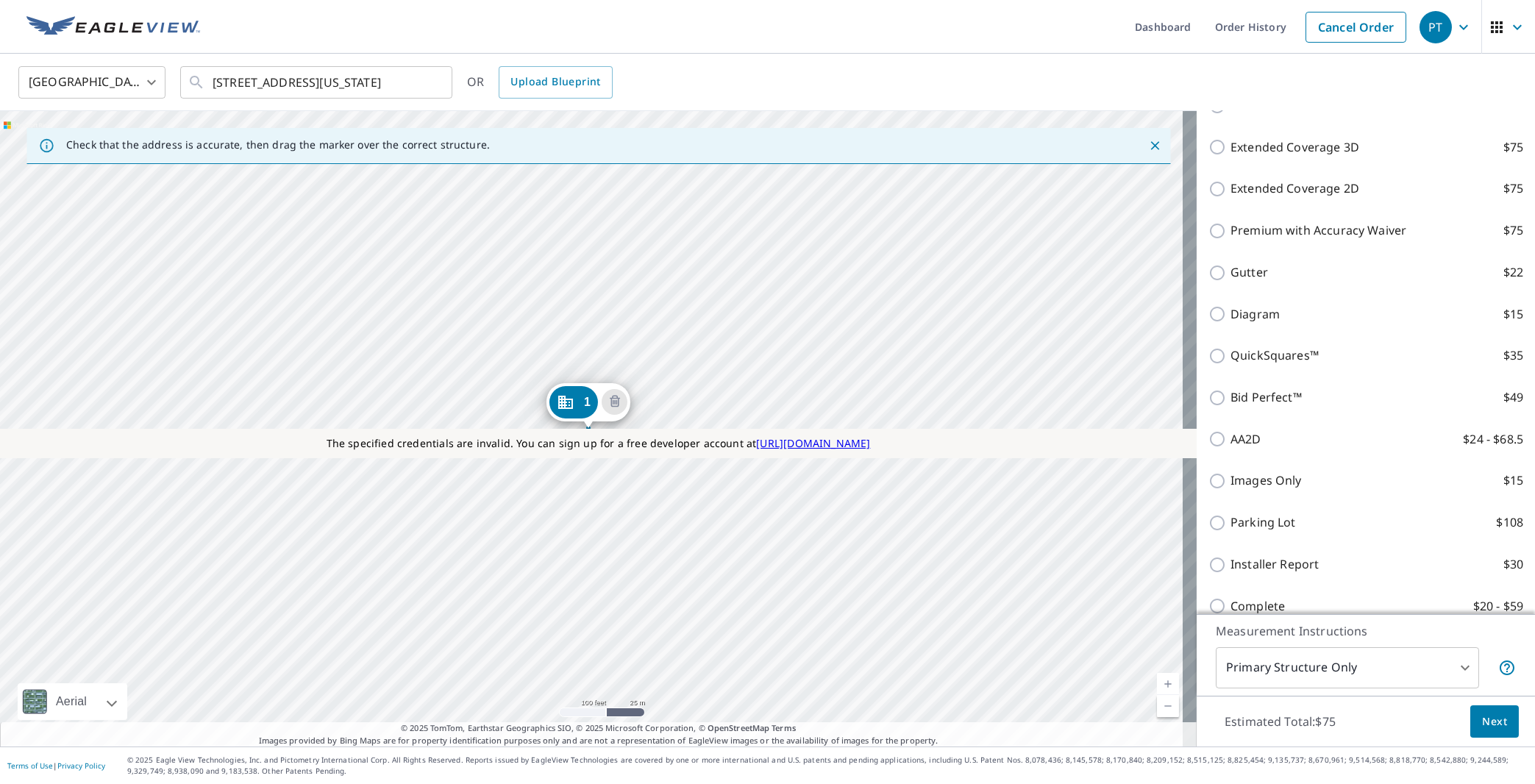
click at [582, 354] on div "1 [STREET_ADDRESS][US_STATE]" at bounding box center [598, 428] width 1197 height 635
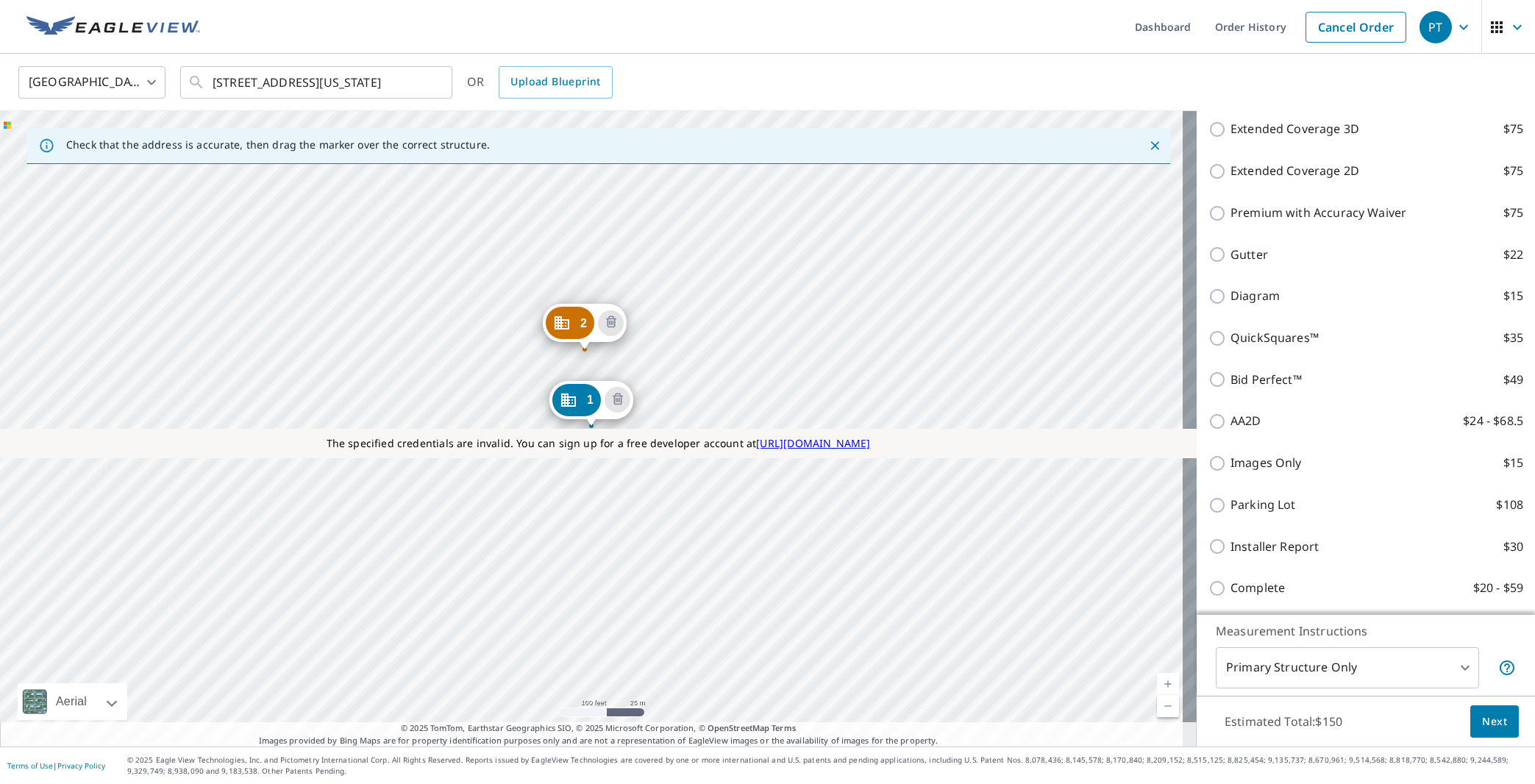
click at [598, 468] on div "2 [STREET_ADDRESS][US_STATE] 1 [STREET_ADDRESS][US_STATE]" at bounding box center [598, 428] width 1197 height 635
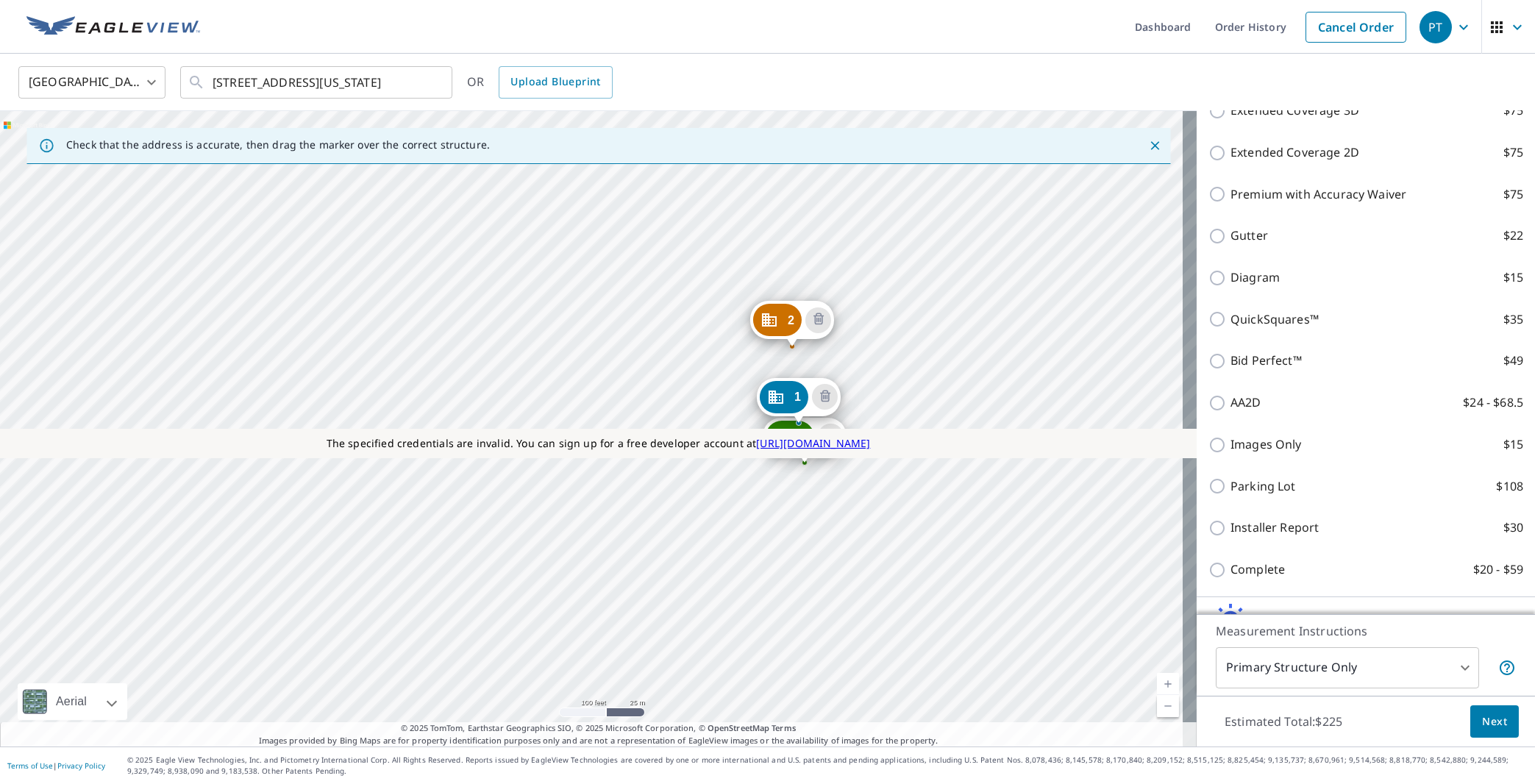
drag, startPoint x: 838, startPoint y: 465, endPoint x: 1176, endPoint y: 447, distance: 338.5
click at [1176, 447] on div "The specified credentials are invalid. You can sign up for a free developer acc…" at bounding box center [598, 428] width 1197 height 635
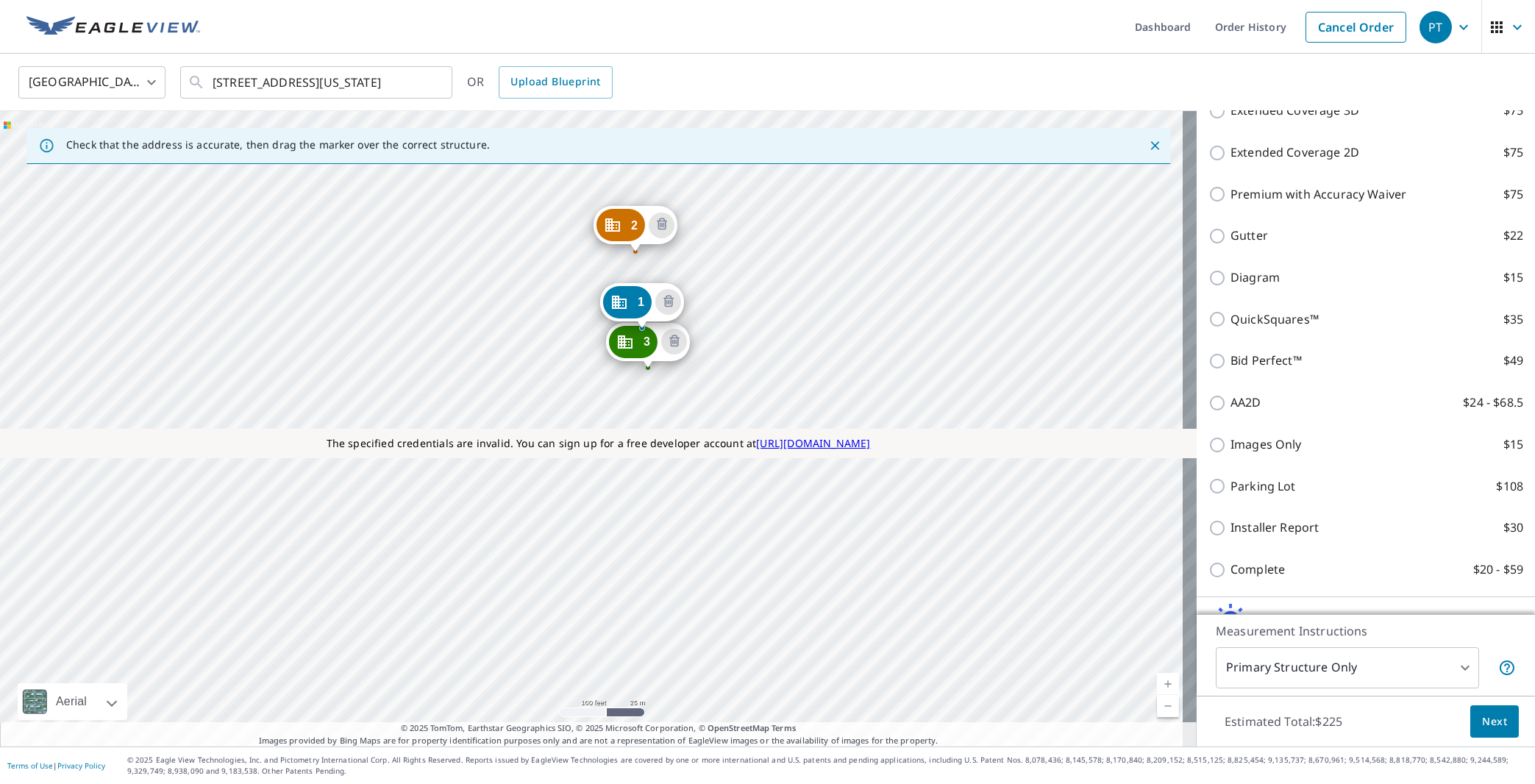
click at [1122, 387] on div "2 [STREET_ADDRESS][US_STATE] 3 [STREET_ADDRESS][US_STATE] 1 [STREET_ADDRESS][US…" at bounding box center [598, 428] width 1197 height 635
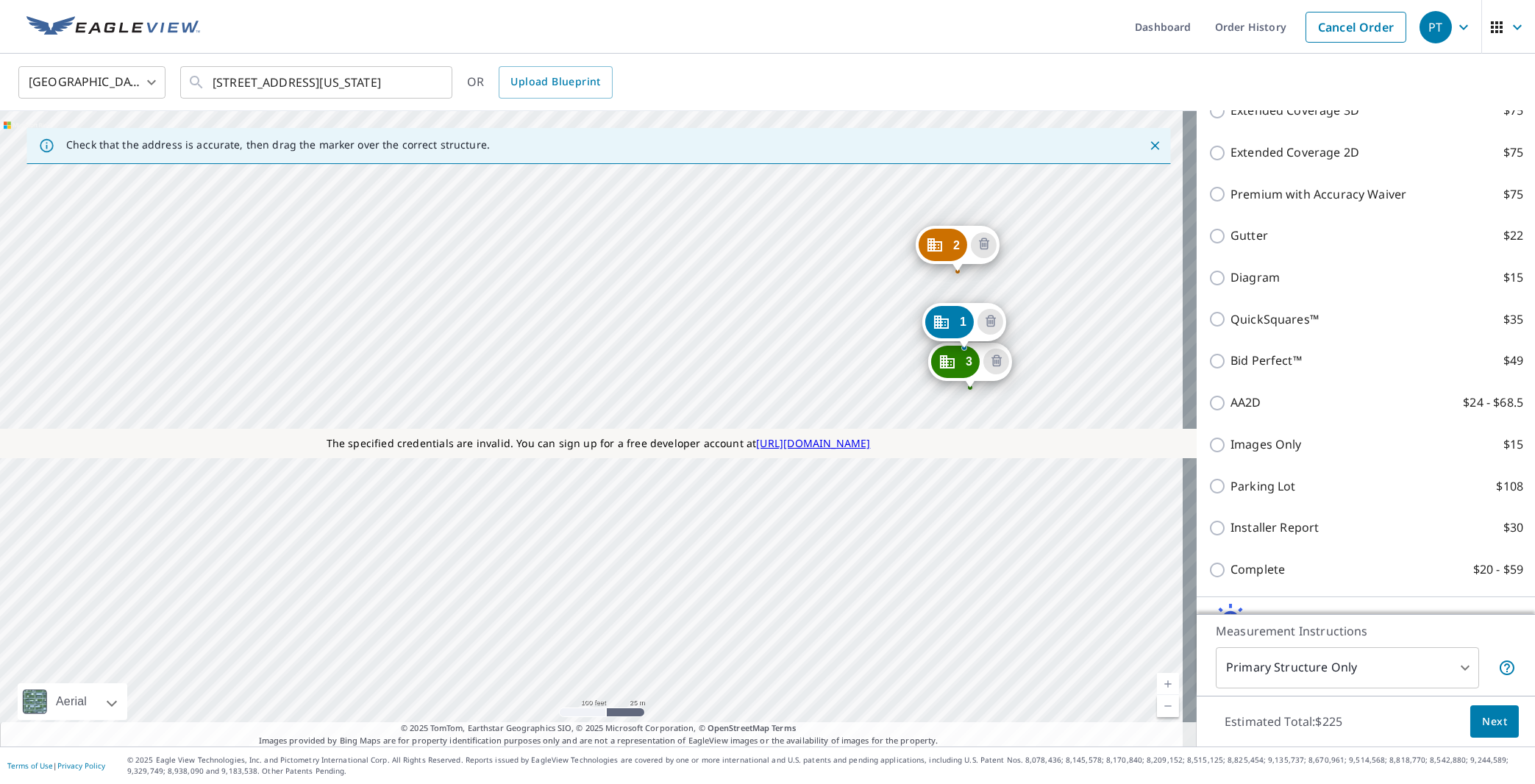
drag, startPoint x: 767, startPoint y: 359, endPoint x: 1021, endPoint y: 394, distance: 256.4
click at [1029, 393] on div "2 [STREET_ADDRESS][US_STATE] 3 [STREET_ADDRESS][US_STATE] 1 [STREET_ADDRESS][US…" at bounding box center [598, 428] width 1197 height 635
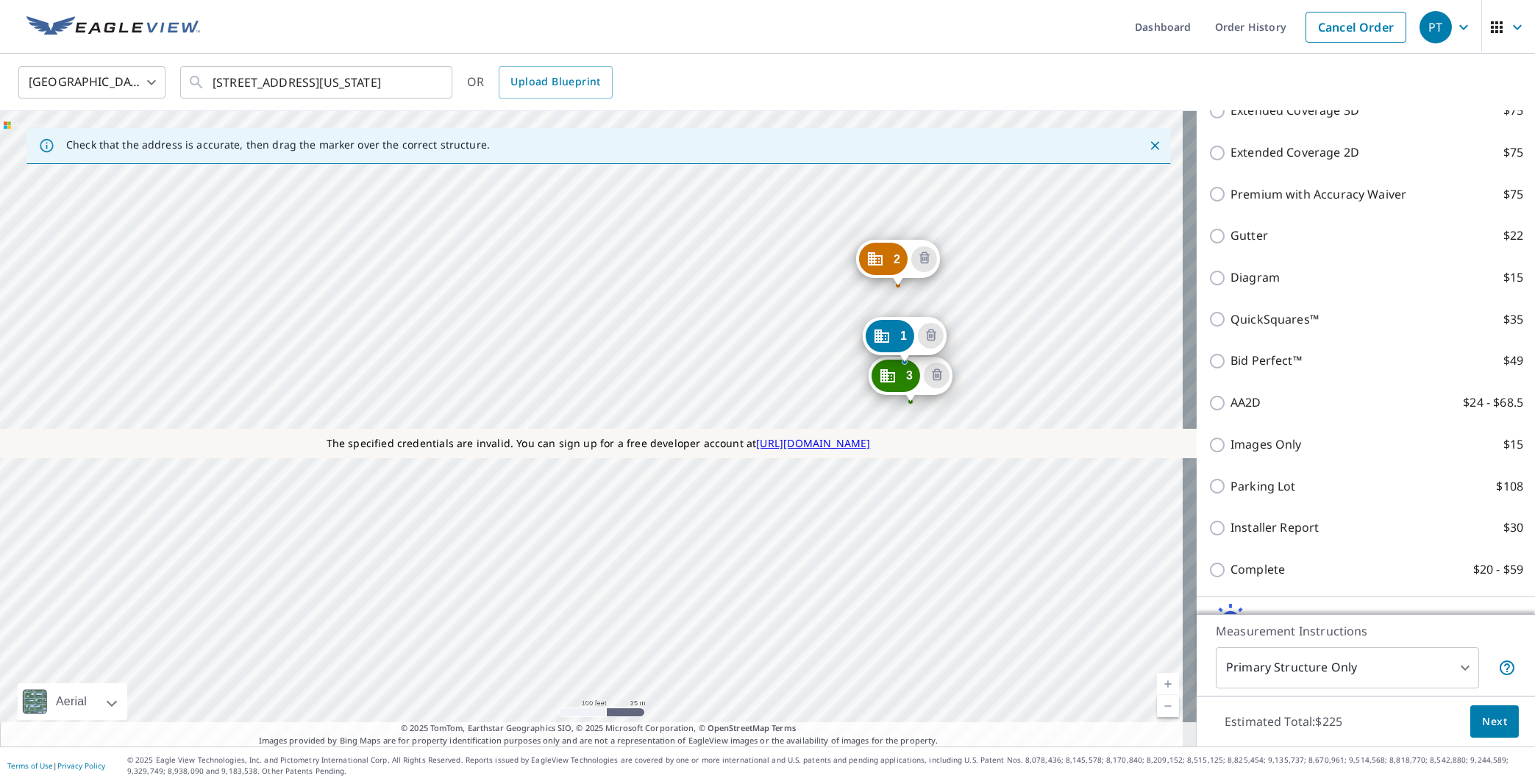
click at [1482, 728] on span "Next" at bounding box center [1494, 722] width 25 height 18
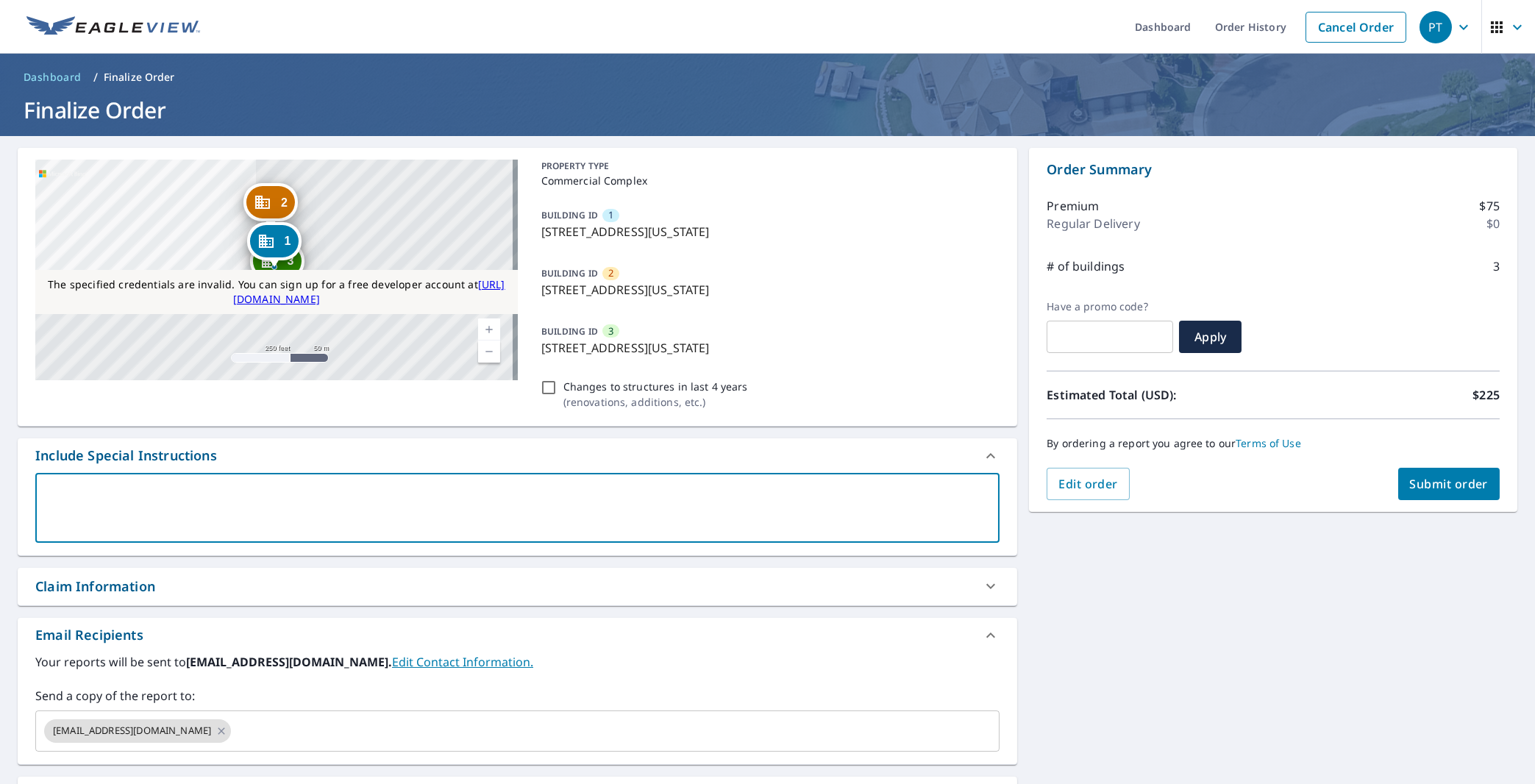
click at [208, 510] on textarea at bounding box center [517, 507] width 944 height 42
type textarea "T"
type textarea "x"
checkbox input "true"
type textarea "Te"
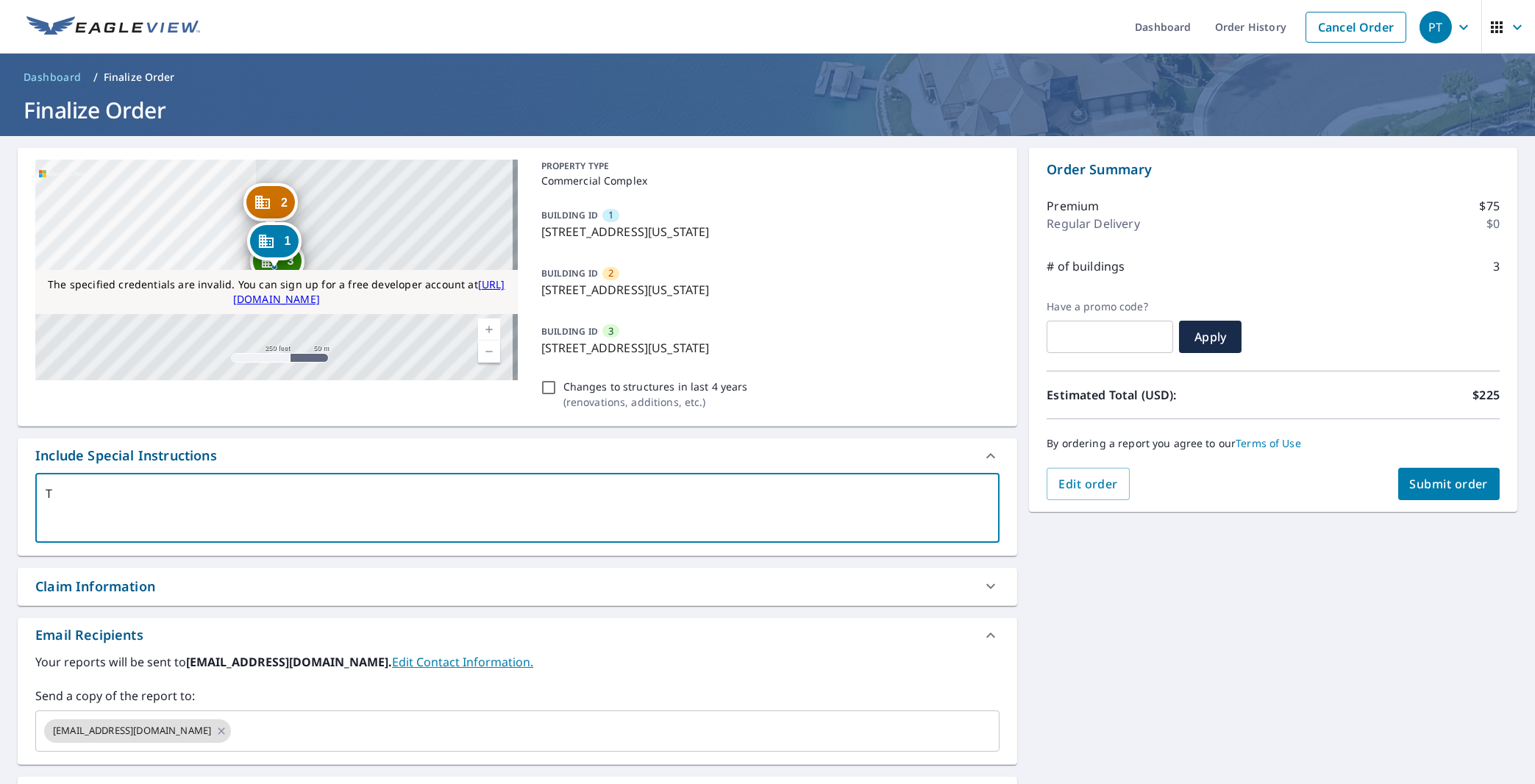
type textarea "x"
checkbox input "true"
type textarea "Tets"
type textarea "x"
checkbox input "true"
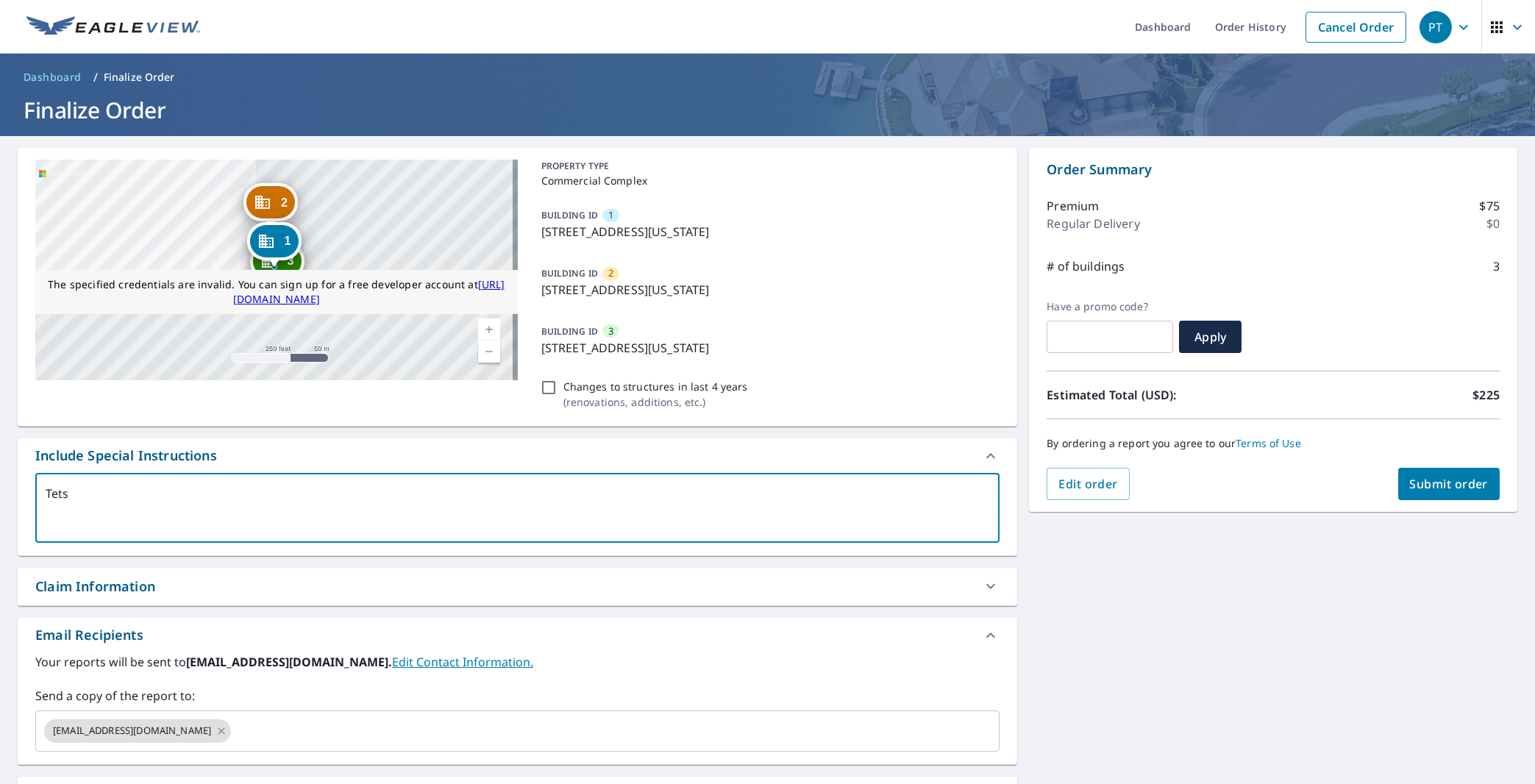
type textarea "Tetsi"
type textarea "x"
checkbox input "true"
type textarea "Tetsin"
type textarea "x"
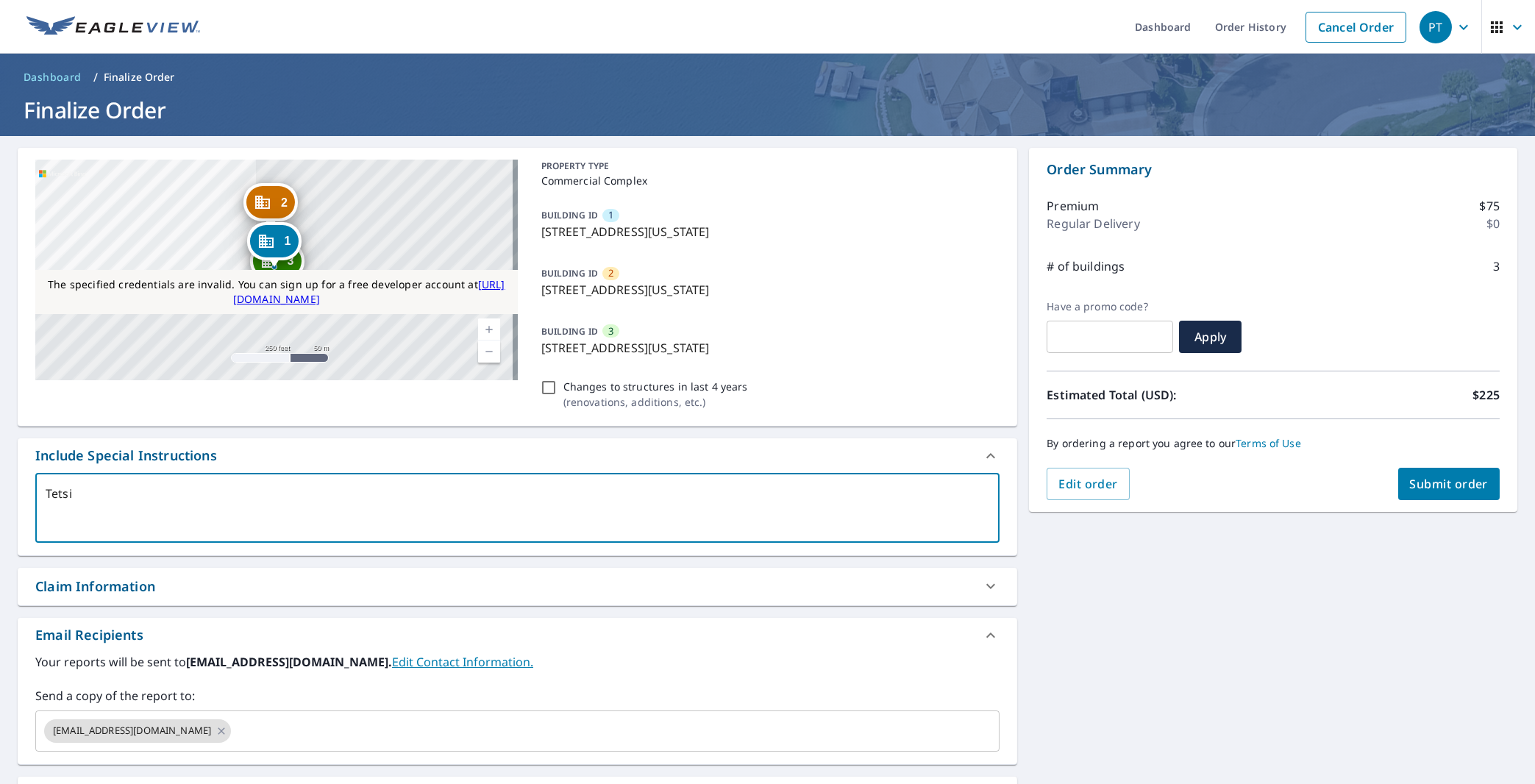
checkbox input "true"
type textarea "Tetsing"
type textarea "x"
checkbox input "true"
type textarea "Tetsing1"
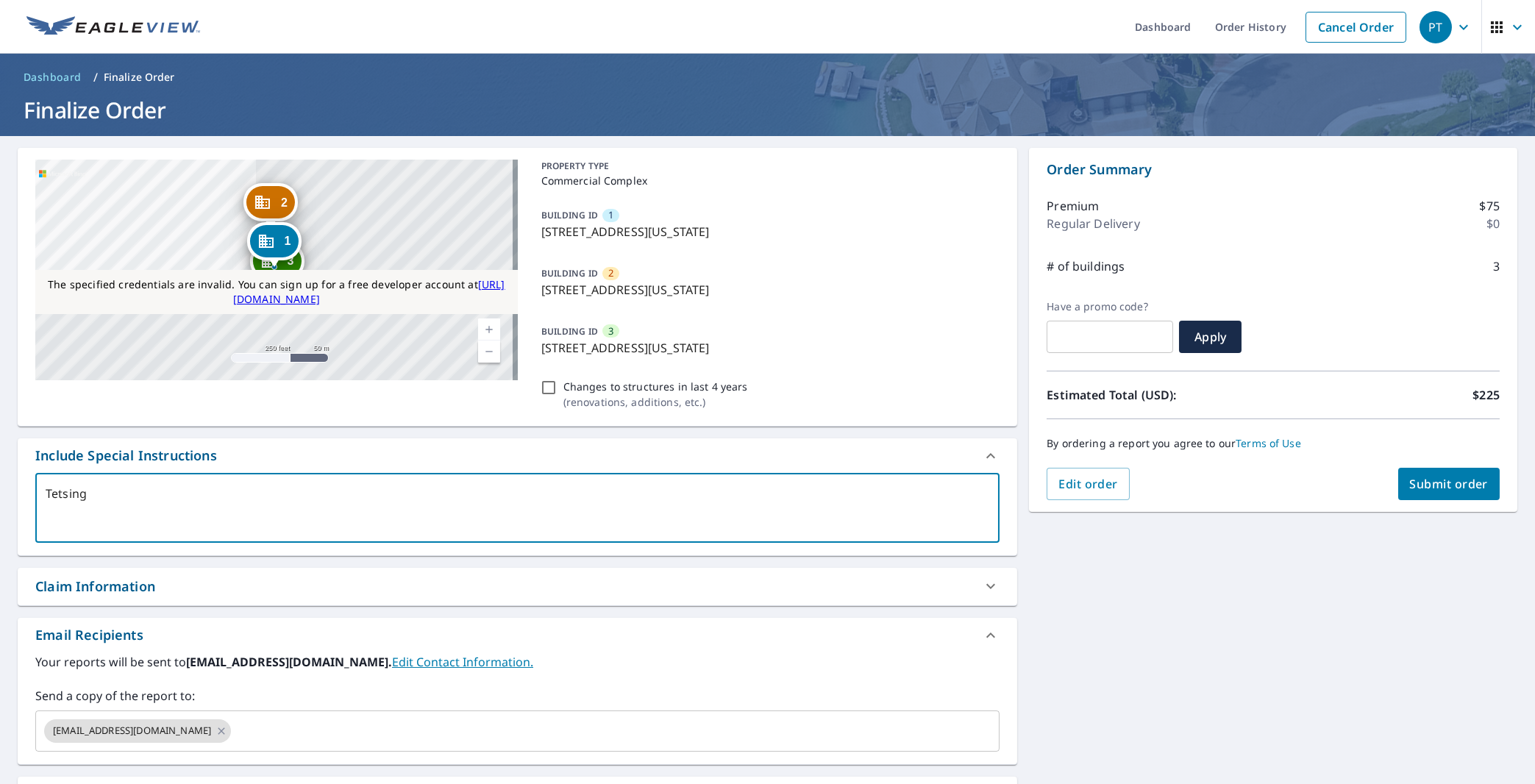
type textarea "x"
checkbox input "true"
type textarea "Tetsing12"
type textarea "x"
checkbox input "true"
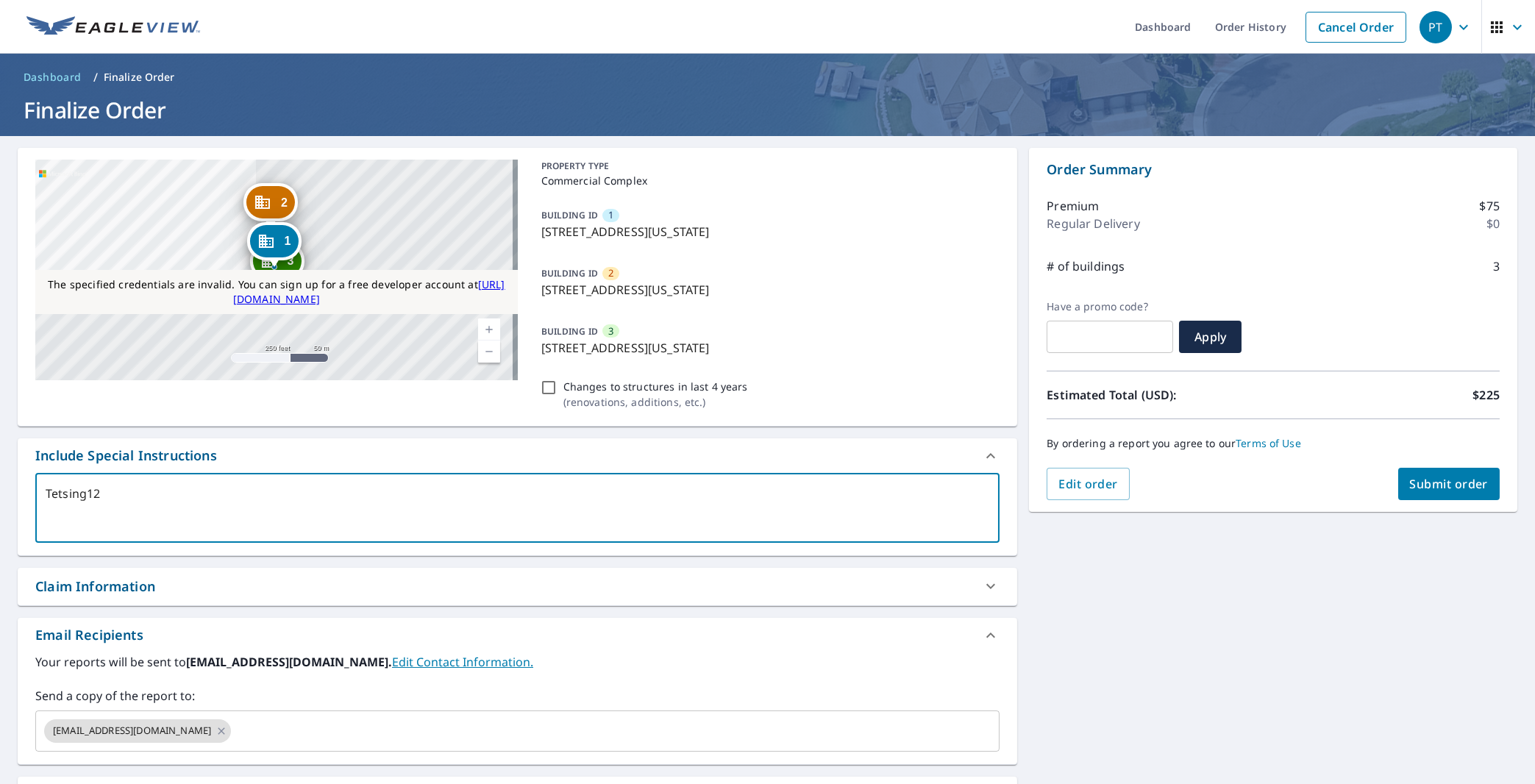
type textarea "Tetsing124"
type textarea "x"
checkbox input "true"
type textarea "Tetsing1245"
type textarea "x"
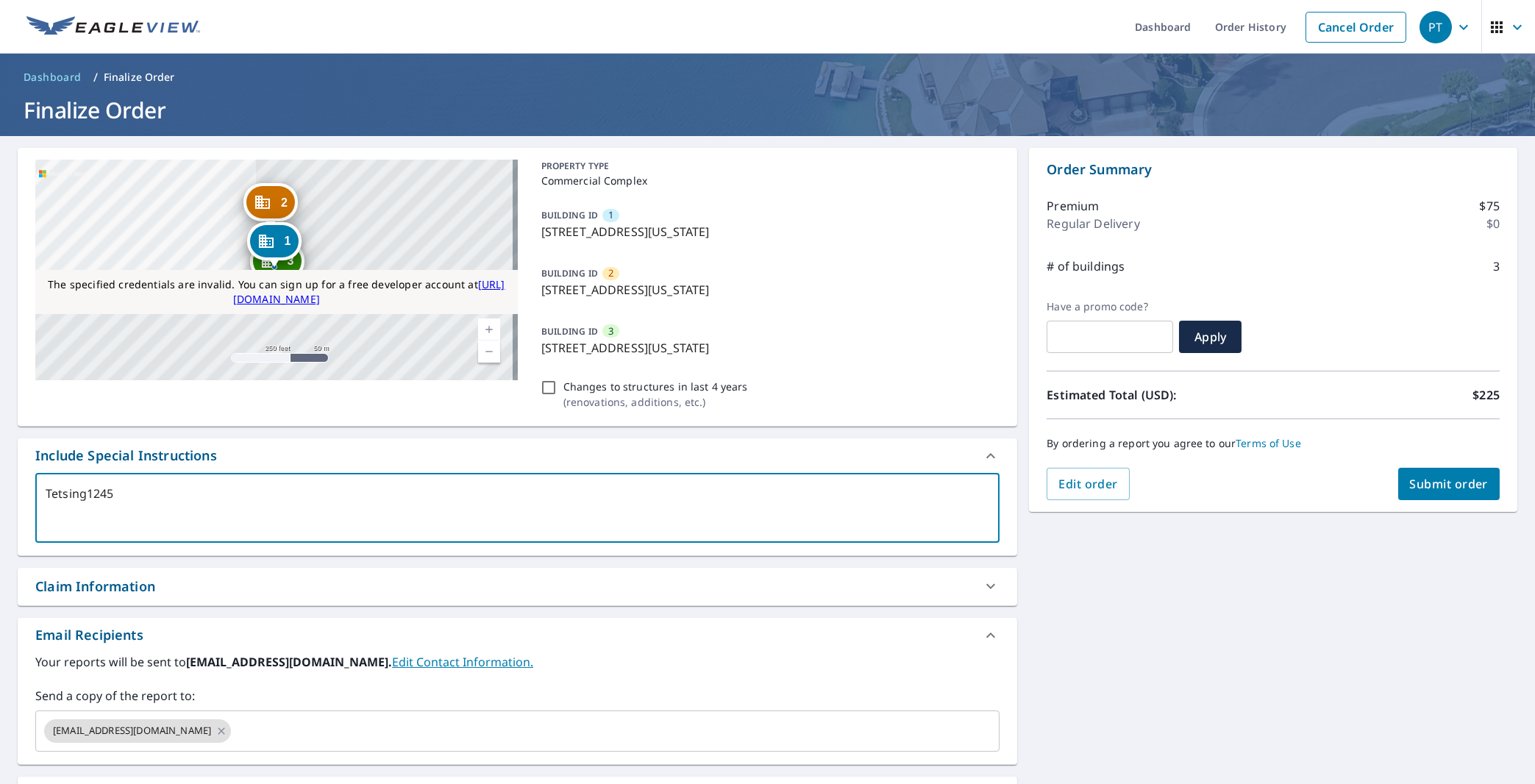
checkbox input "true"
type textarea "Tetsing12451"
type textarea "x"
checkbox input "true"
type textarea "Tetsing124512"
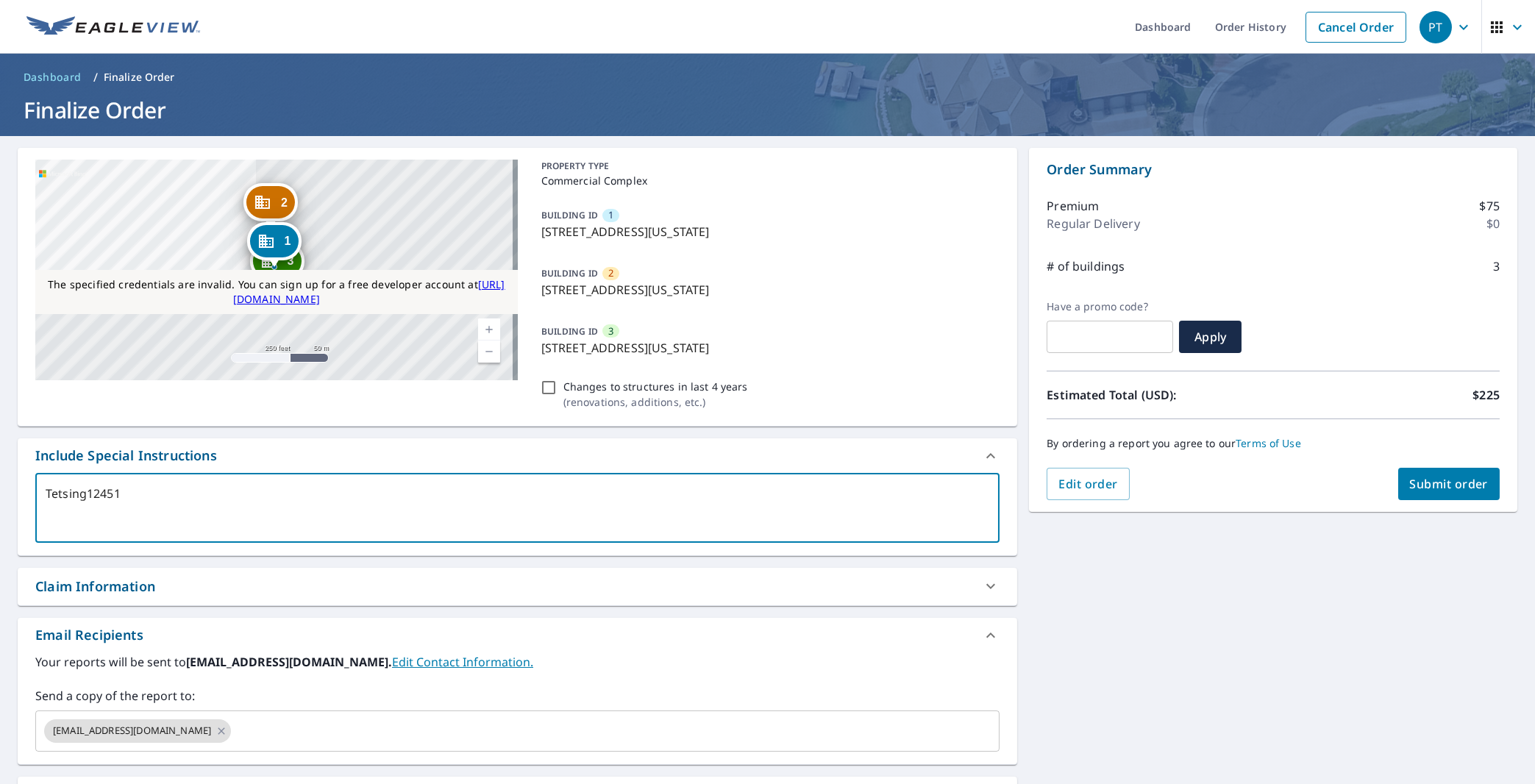
type textarea "x"
checkbox input "true"
type textarea "Tetsing124512"
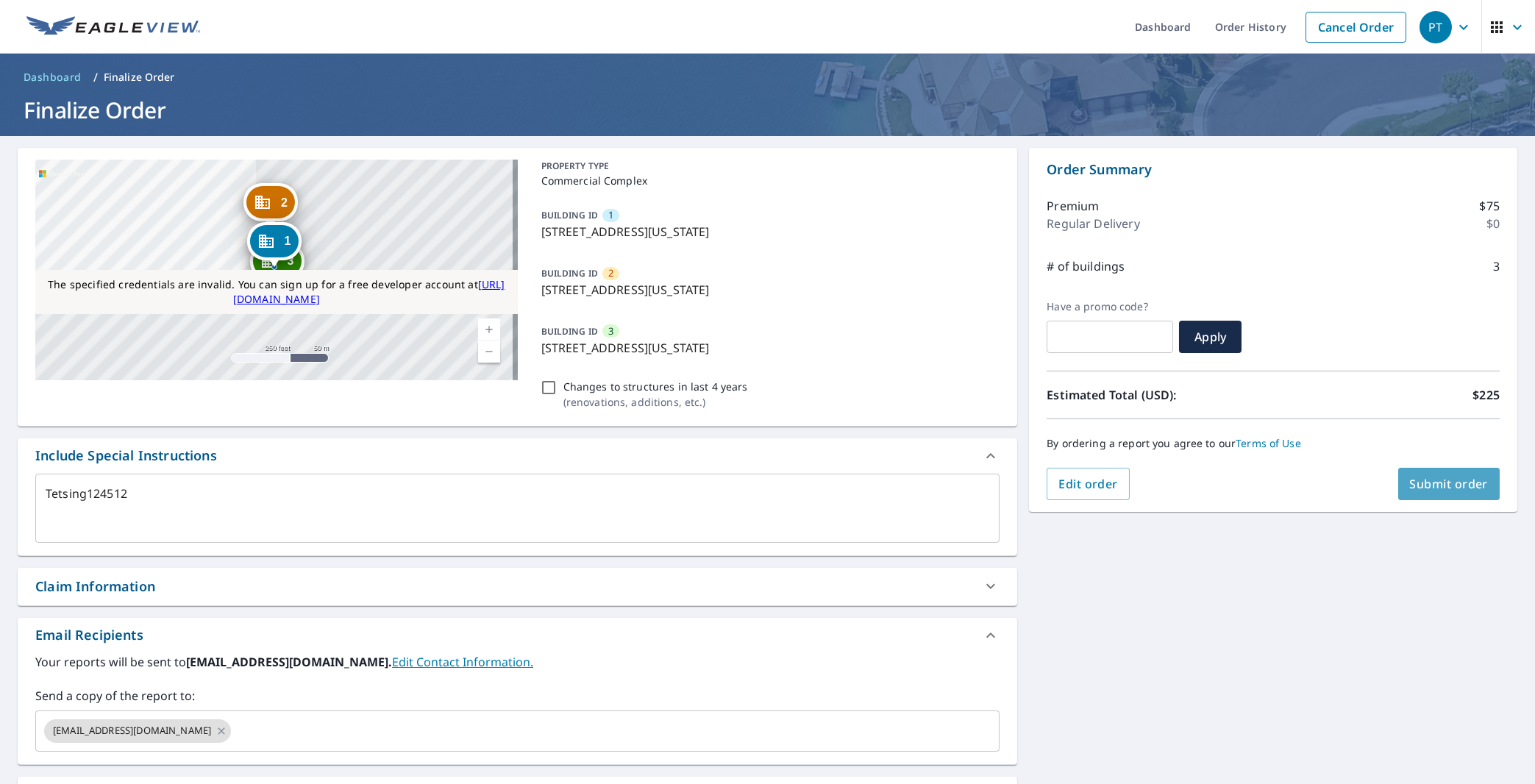
click at [1441, 490] on span "Submit order" at bounding box center [1450, 483] width 78 height 16
type textarea "x"
checkbox input "true"
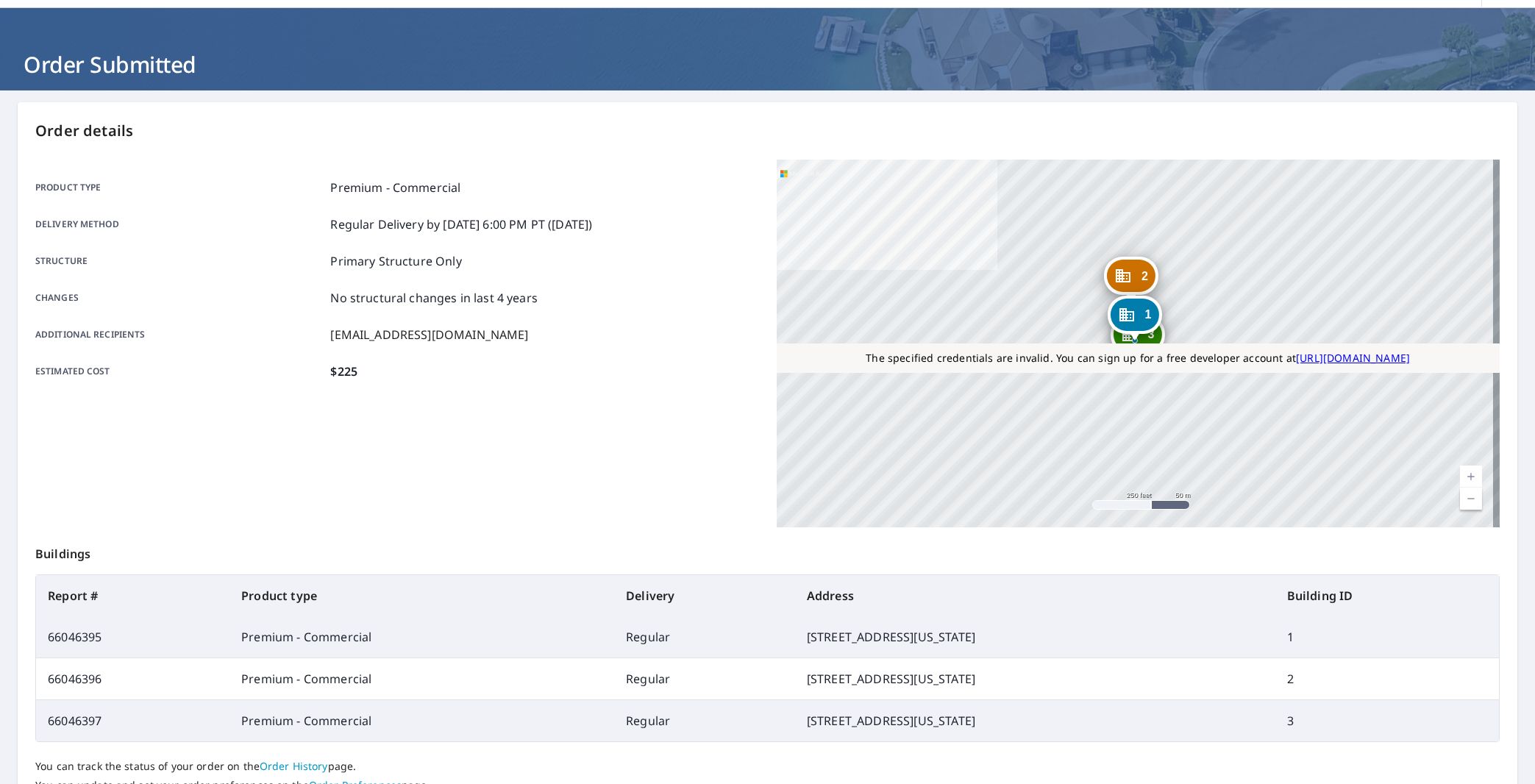
scroll to position [46, 0]
drag, startPoint x: 142, startPoint y: 633, endPoint x: 38, endPoint y: 638, distance: 104.1
click at [38, 638] on td "66046395" at bounding box center [133, 636] width 194 height 42
copy td "66046395"
click at [138, 644] on td "66046395" at bounding box center [133, 636] width 194 height 42
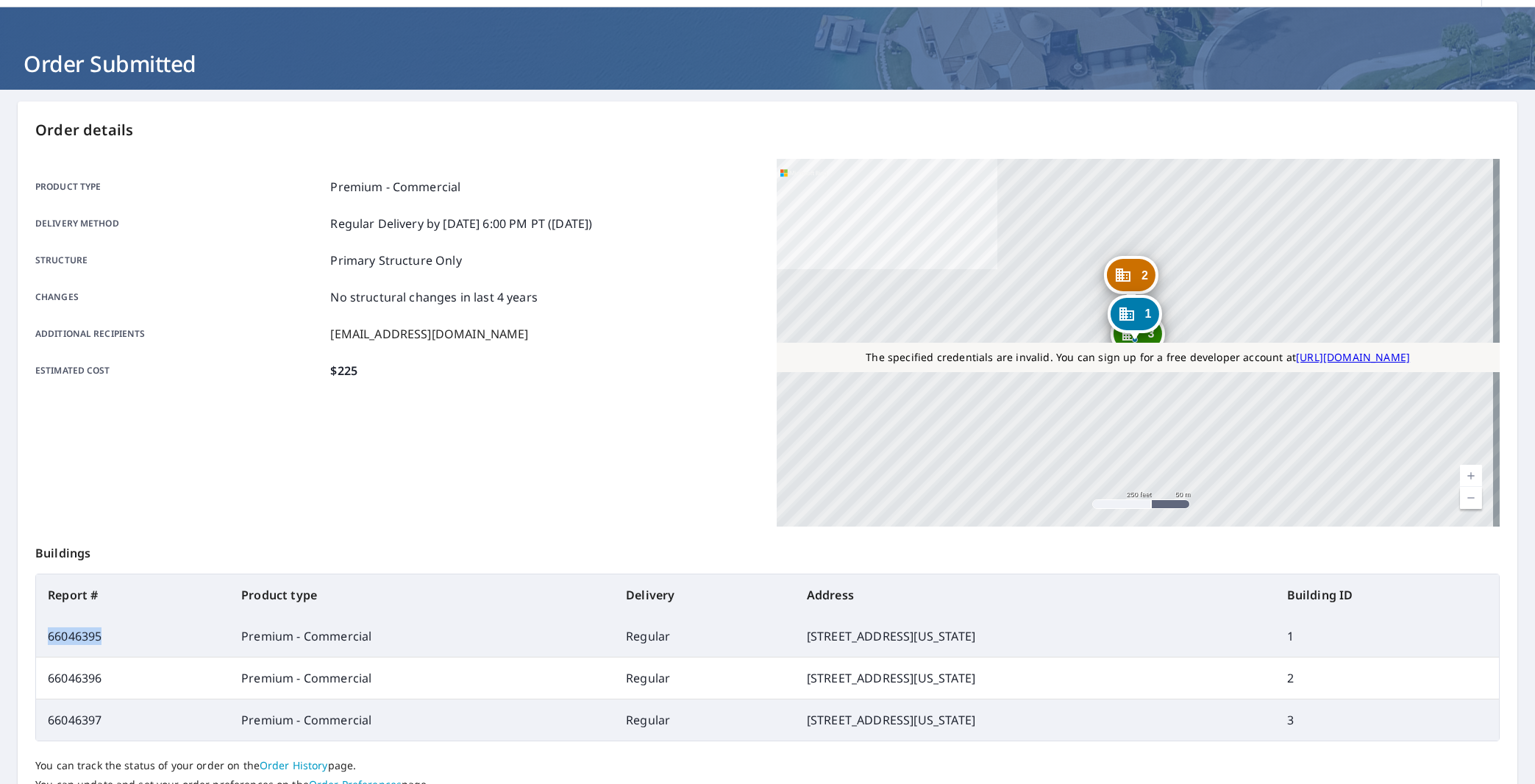
drag, startPoint x: 62, startPoint y: 637, endPoint x: 44, endPoint y: 633, distance: 18.4
click at [44, 634] on td "66046395" at bounding box center [133, 636] width 194 height 42
copy td "66046395"
